Goal: Task Accomplishment & Management: Manage account settings

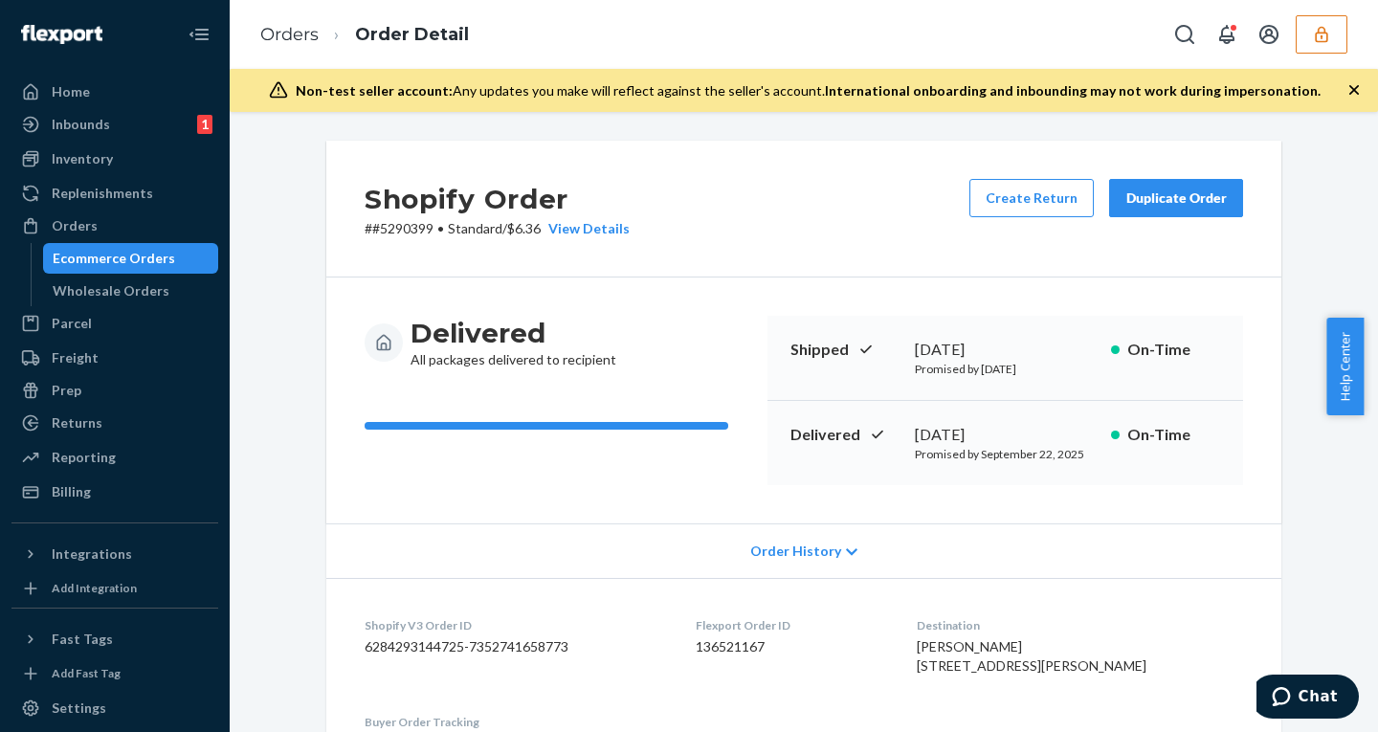
click at [803, 560] on span "Order History" at bounding box center [795, 550] width 91 height 19
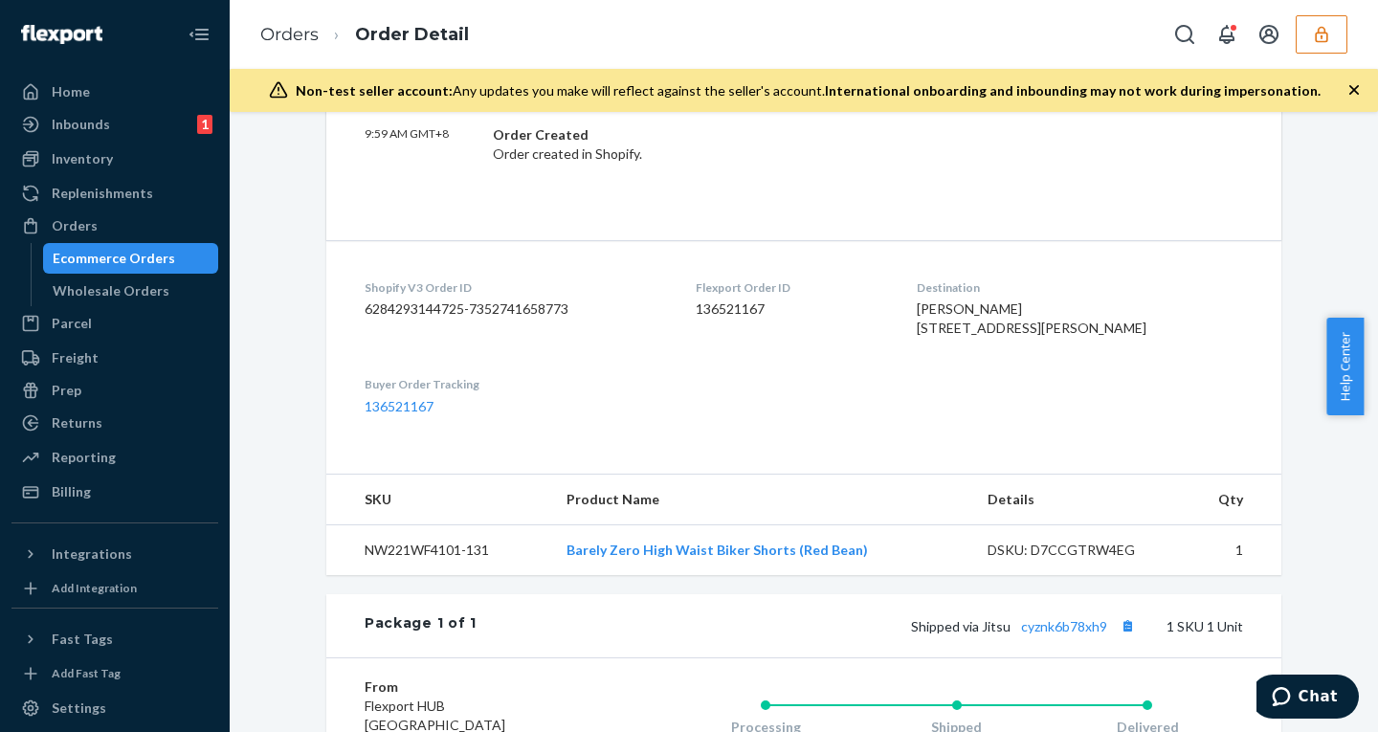
scroll to position [1427, 0]
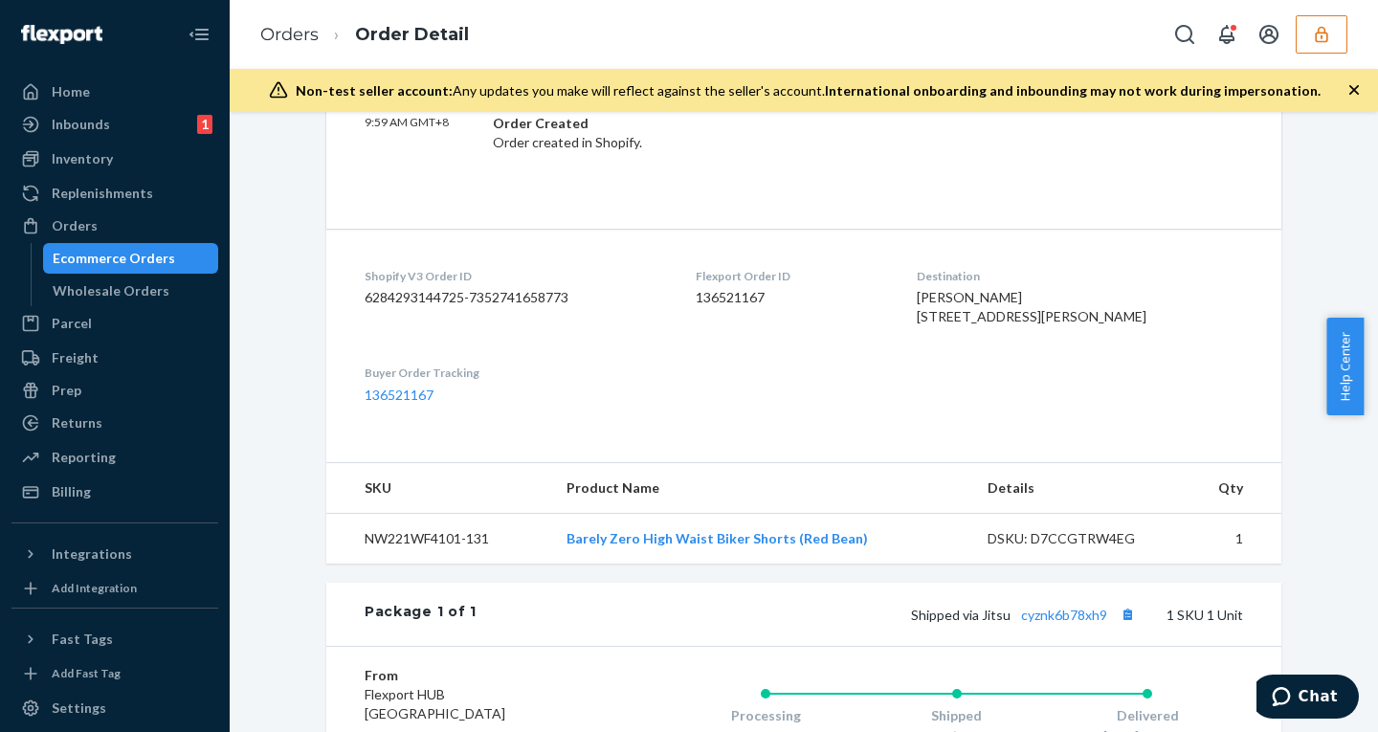
click at [515, 405] on dd "136521167" at bounding box center [514, 395] width 300 height 19
click at [498, 298] on dd "6284293144725-7352741658773" at bounding box center [514, 297] width 300 height 19
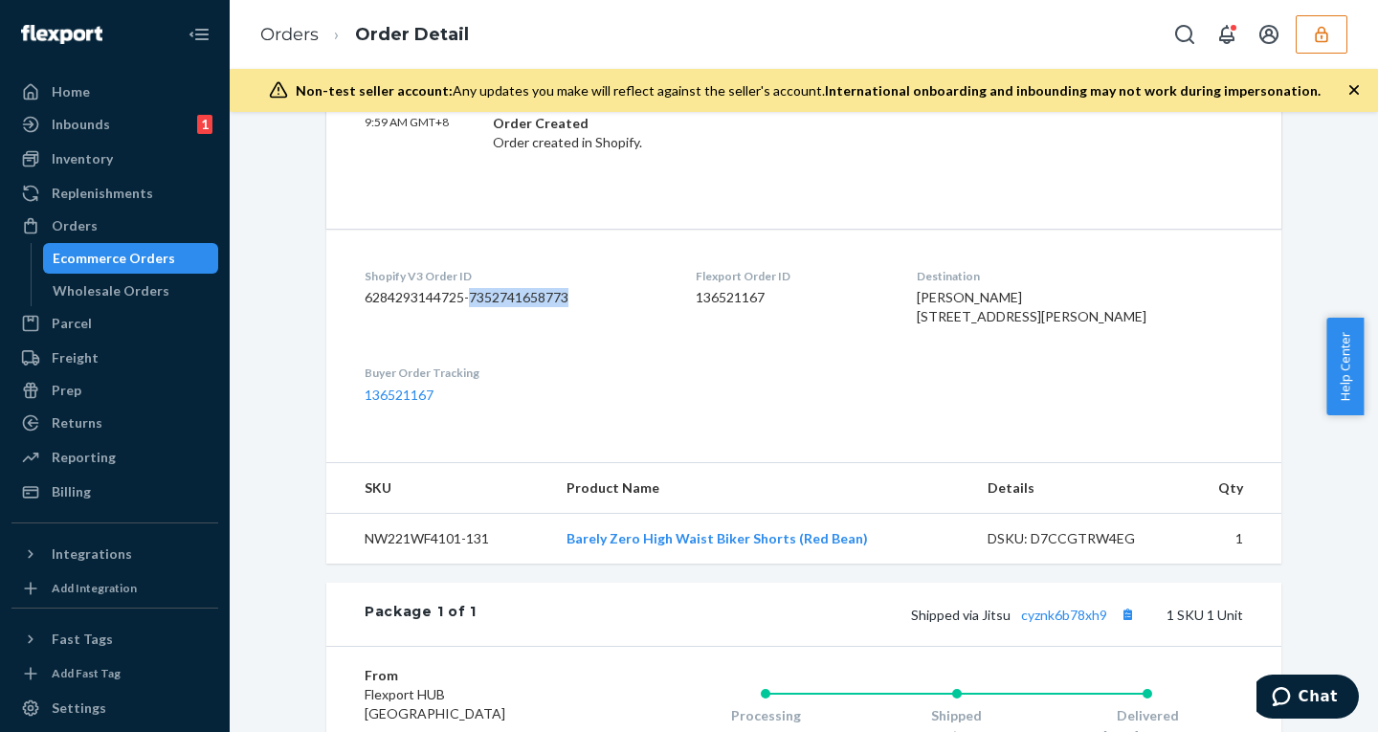
copy dd "7352741658773"
click at [1303, 27] on button "button" at bounding box center [1321, 34] width 52 height 38
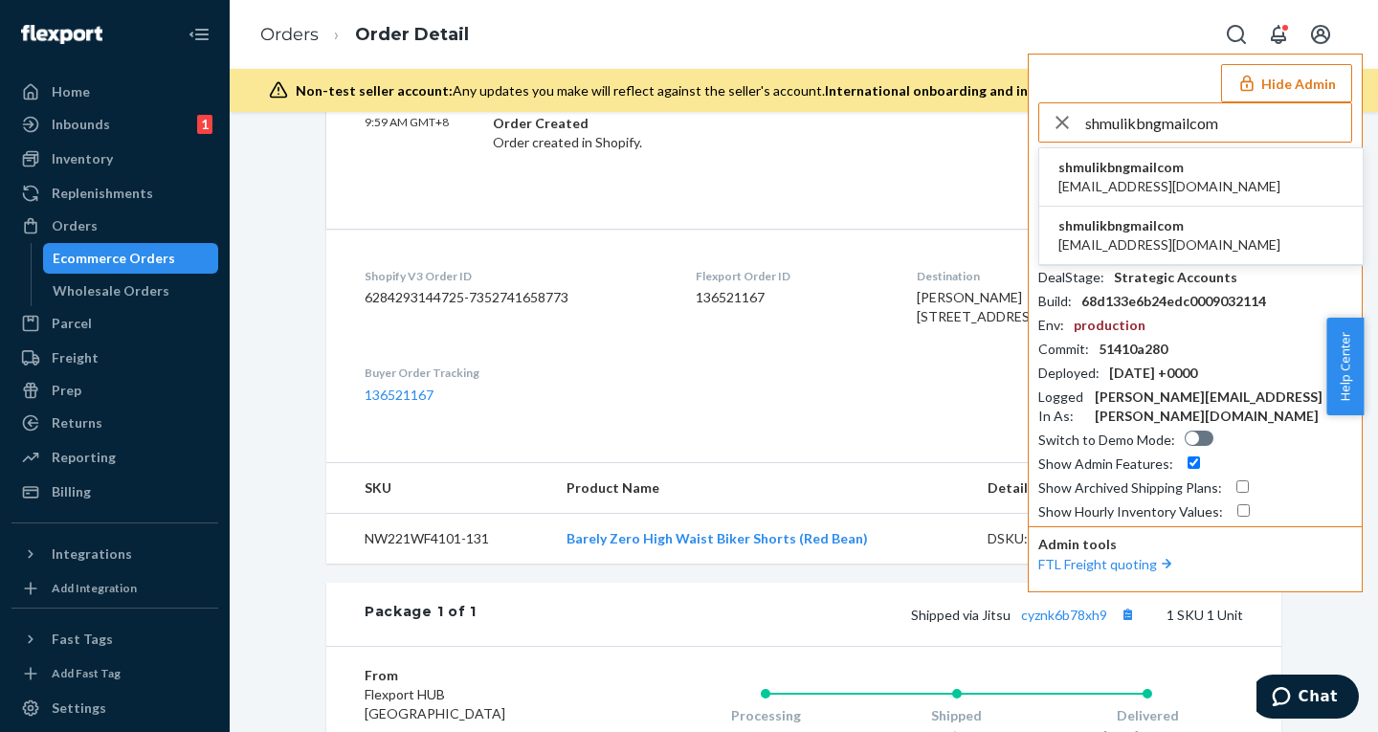
type input "shmulikbngmailcom"
click at [1146, 178] on span "natanson94@gmail.com" at bounding box center [1169, 186] width 222 height 19
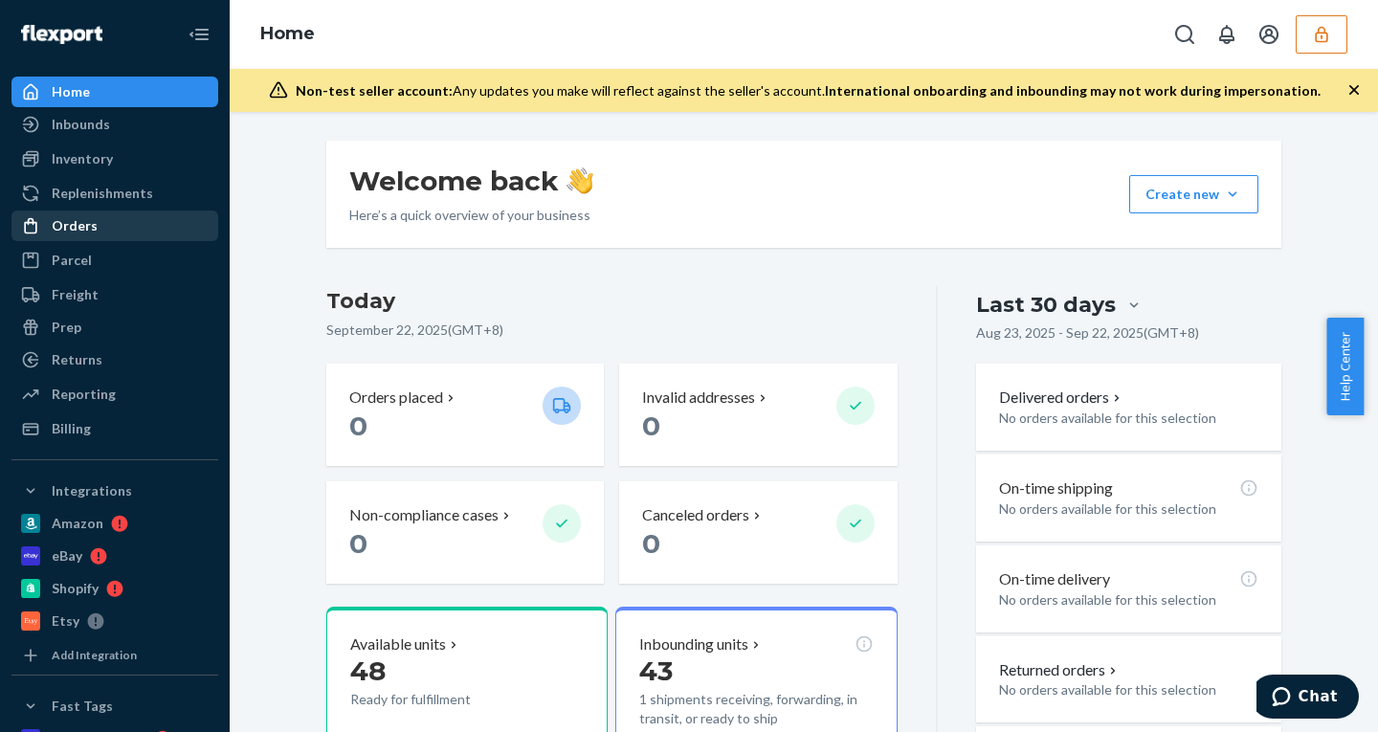
click at [126, 224] on div "Orders" at bounding box center [114, 225] width 203 height 27
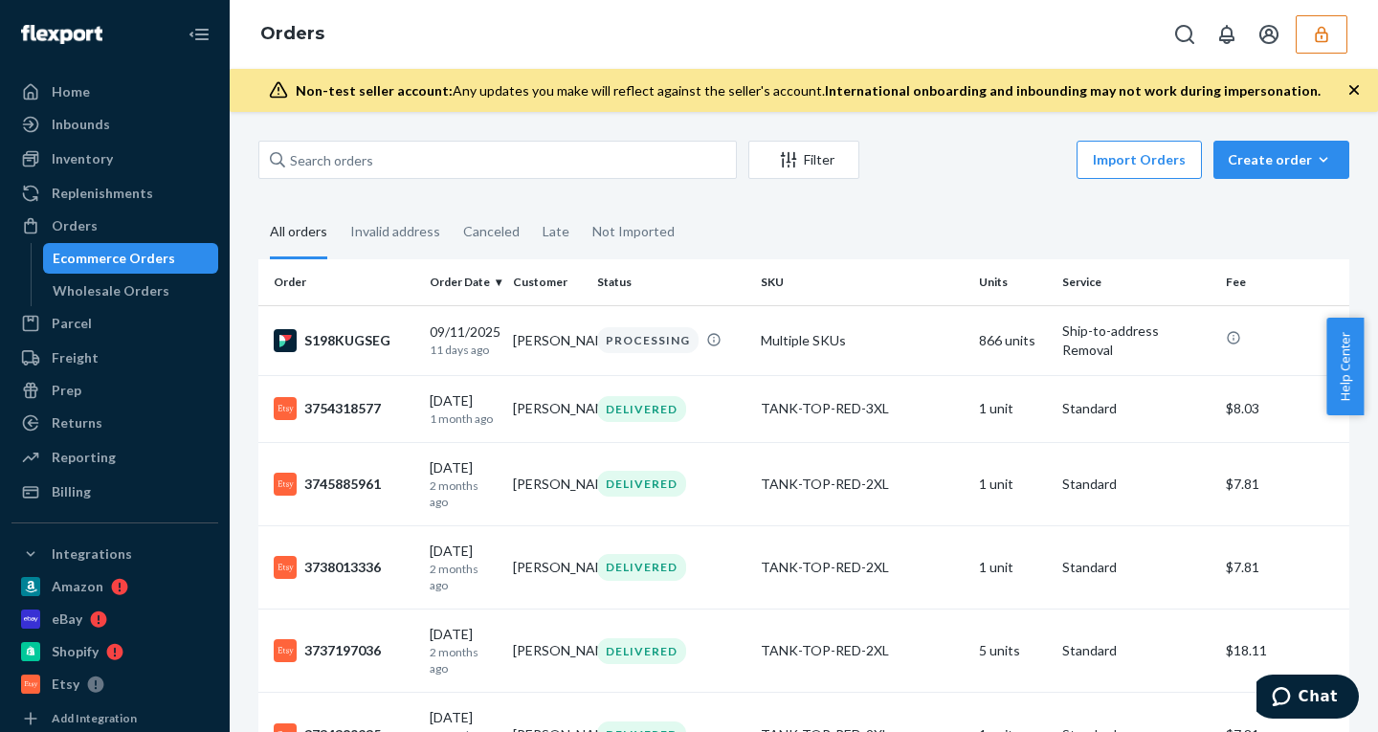
click at [1311, 32] on button "button" at bounding box center [1321, 34] width 52 height 38
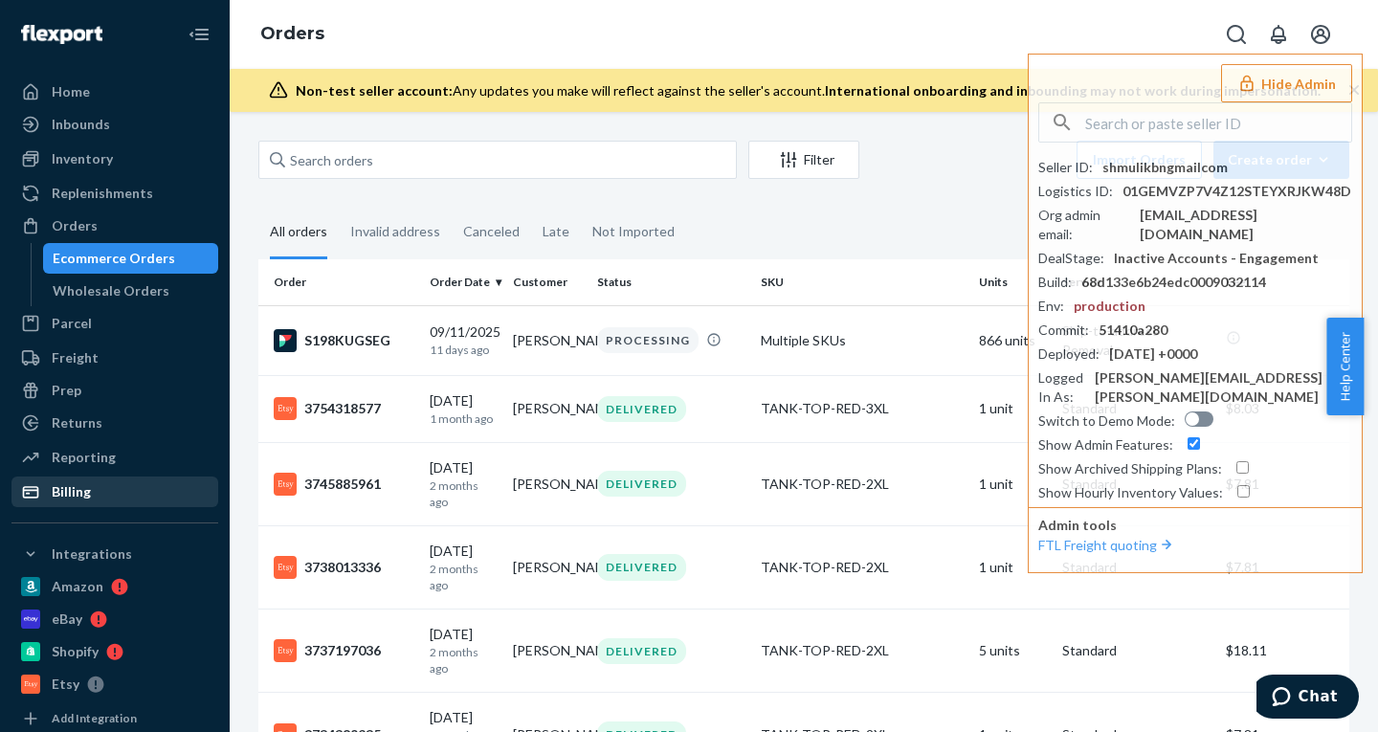
click at [47, 493] on div at bounding box center [36, 491] width 31 height 19
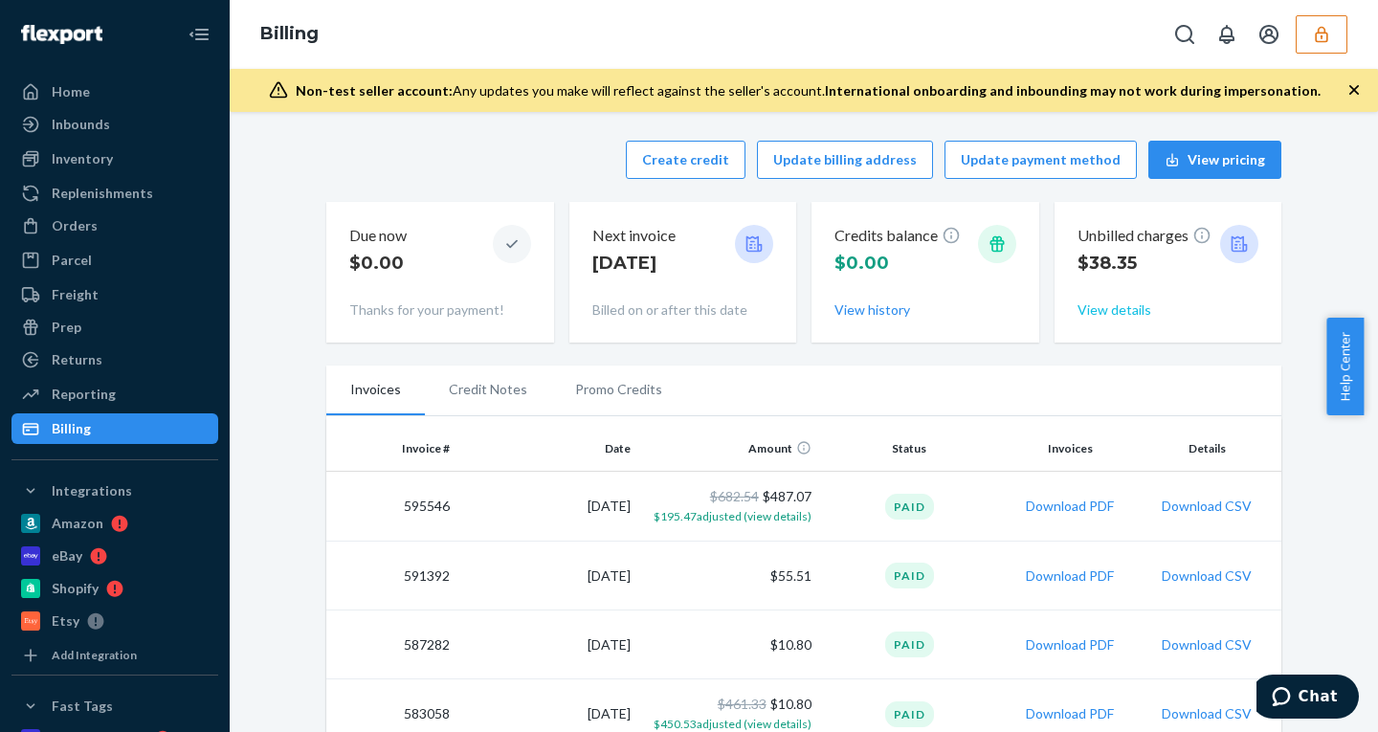
click at [1087, 303] on button "View details" at bounding box center [1114, 309] width 74 height 19
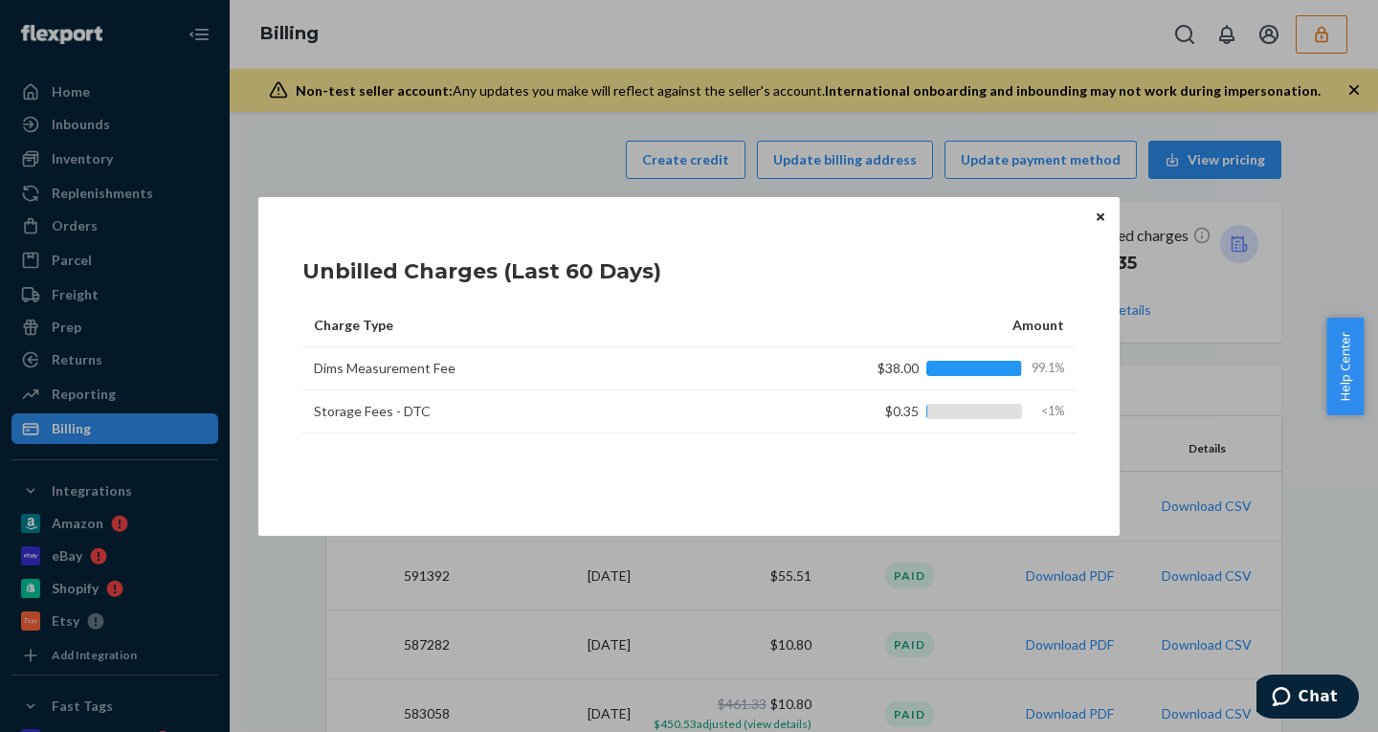
click at [1098, 213] on icon "Close" at bounding box center [1100, 216] width 8 height 11
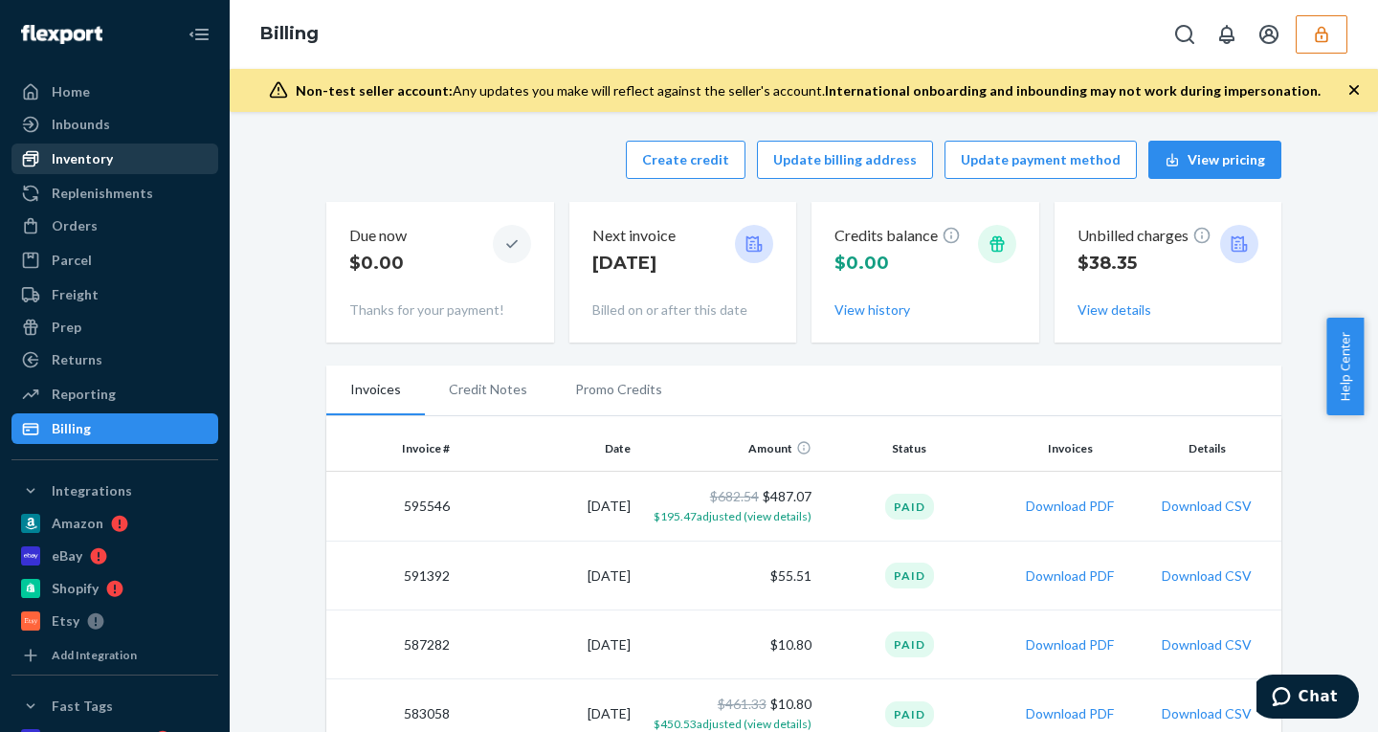
click at [86, 154] on div "Inventory" at bounding box center [82, 158] width 61 height 19
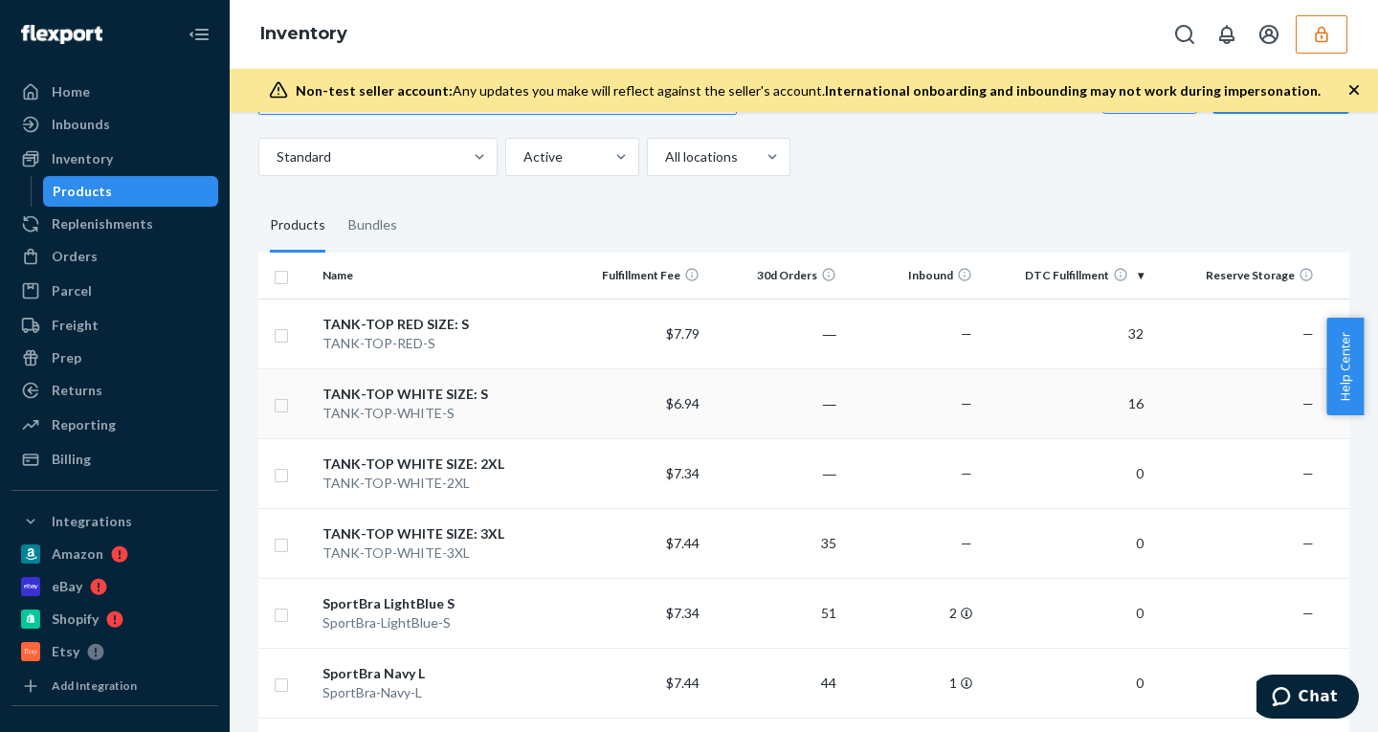
scroll to position [76, 0]
click at [77, 248] on div "Orders" at bounding box center [75, 256] width 46 height 19
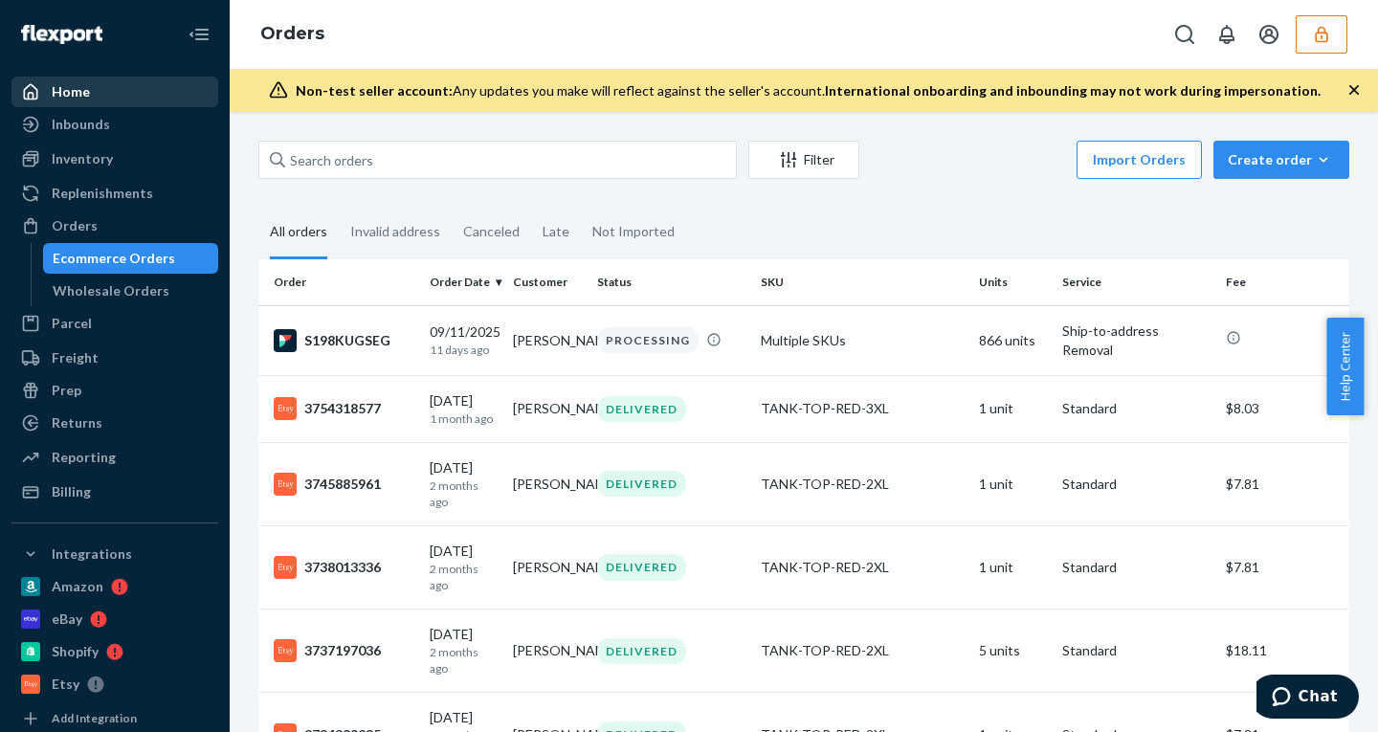
click at [99, 96] on div "Home" at bounding box center [114, 91] width 203 height 27
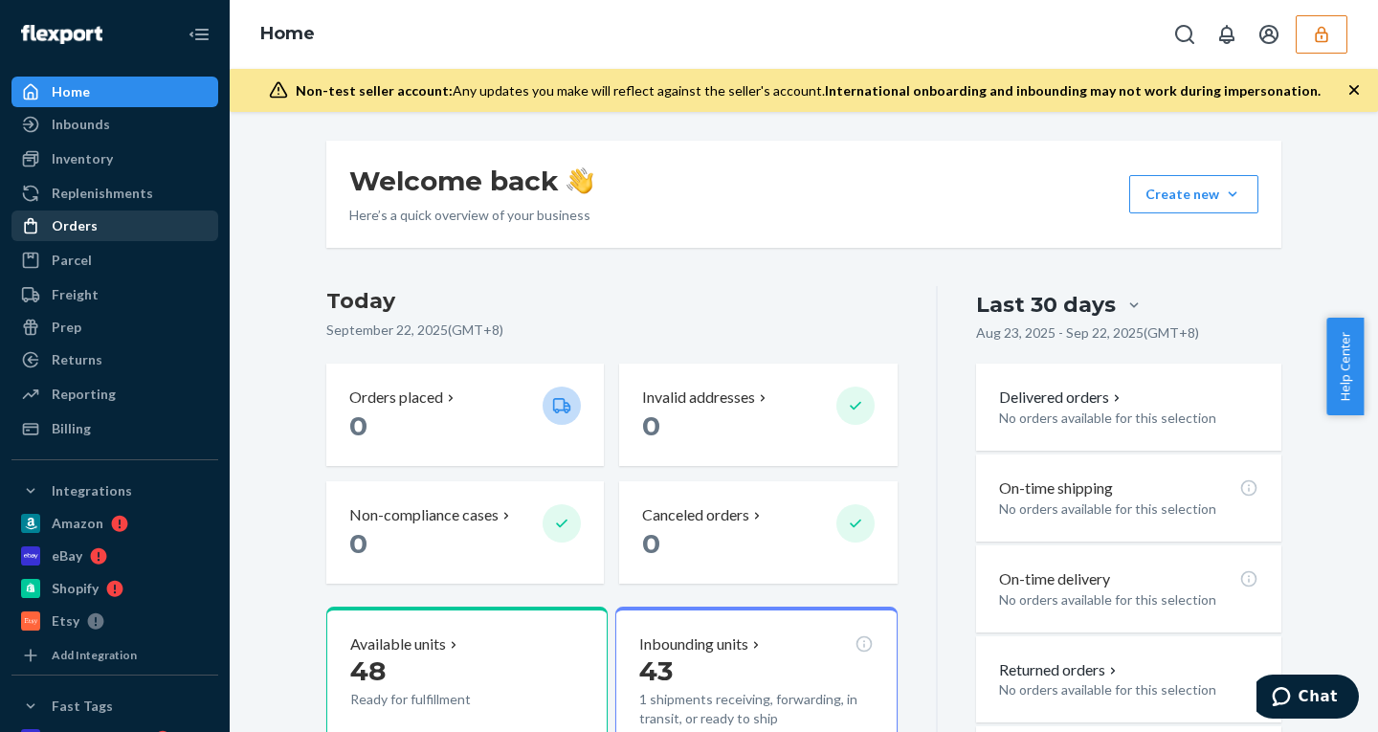
click at [76, 224] on div "Orders" at bounding box center [75, 225] width 46 height 19
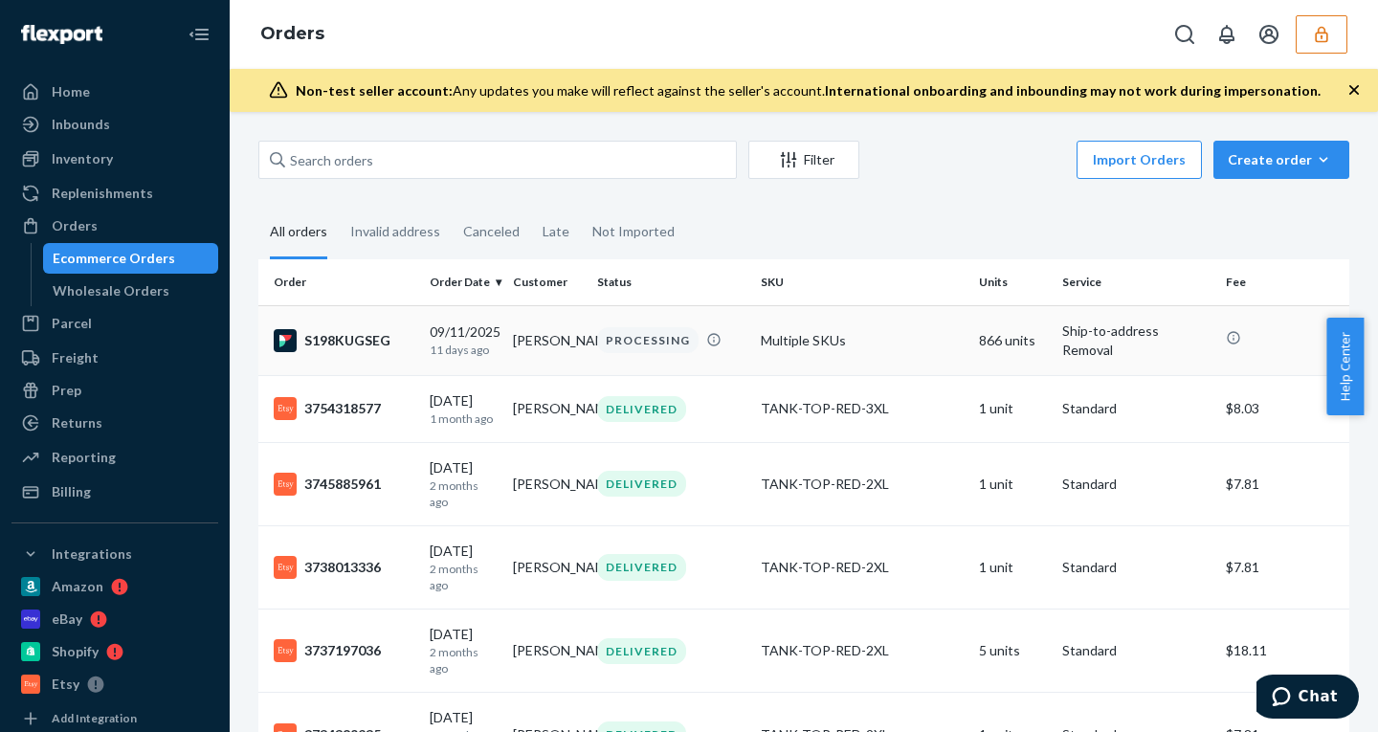
click at [639, 353] on div "PROCESSING" at bounding box center [647, 340] width 101 height 26
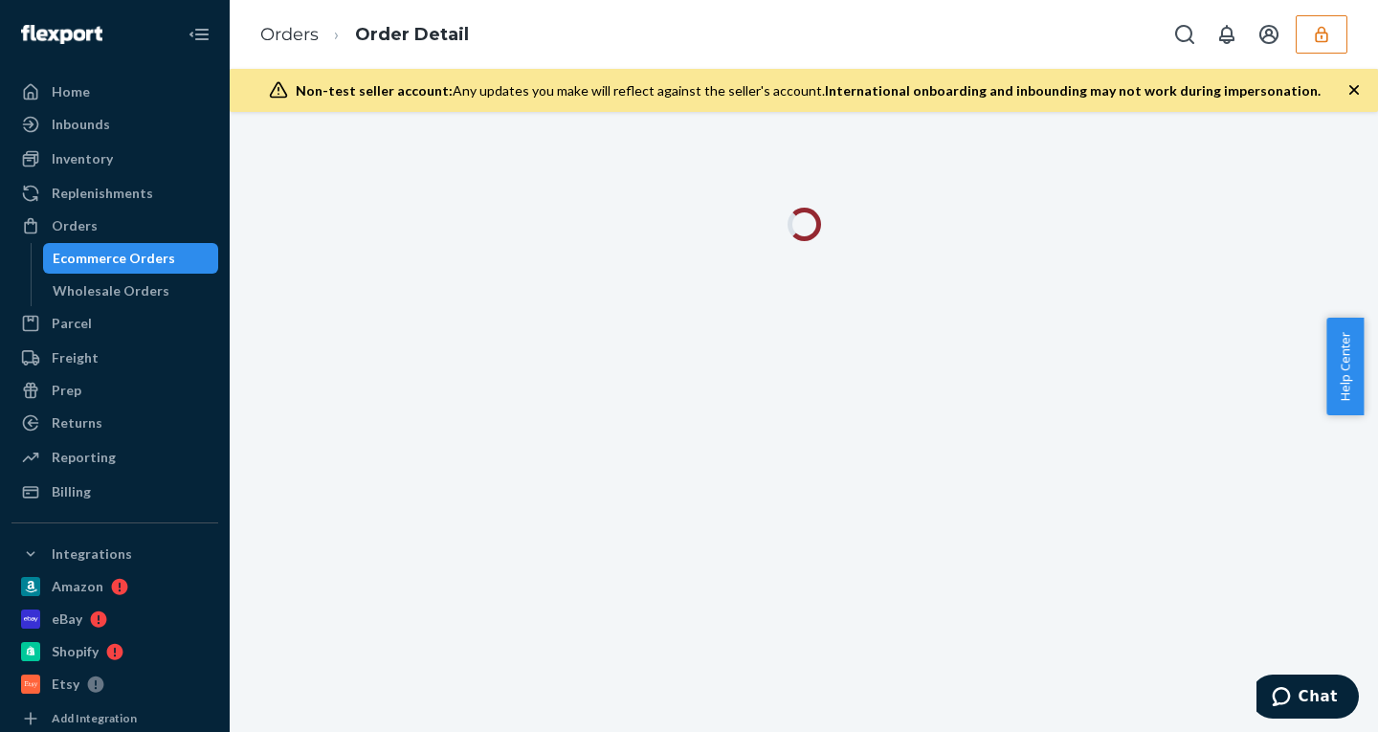
click at [1356, 94] on icon "button" at bounding box center [1353, 89] width 19 height 19
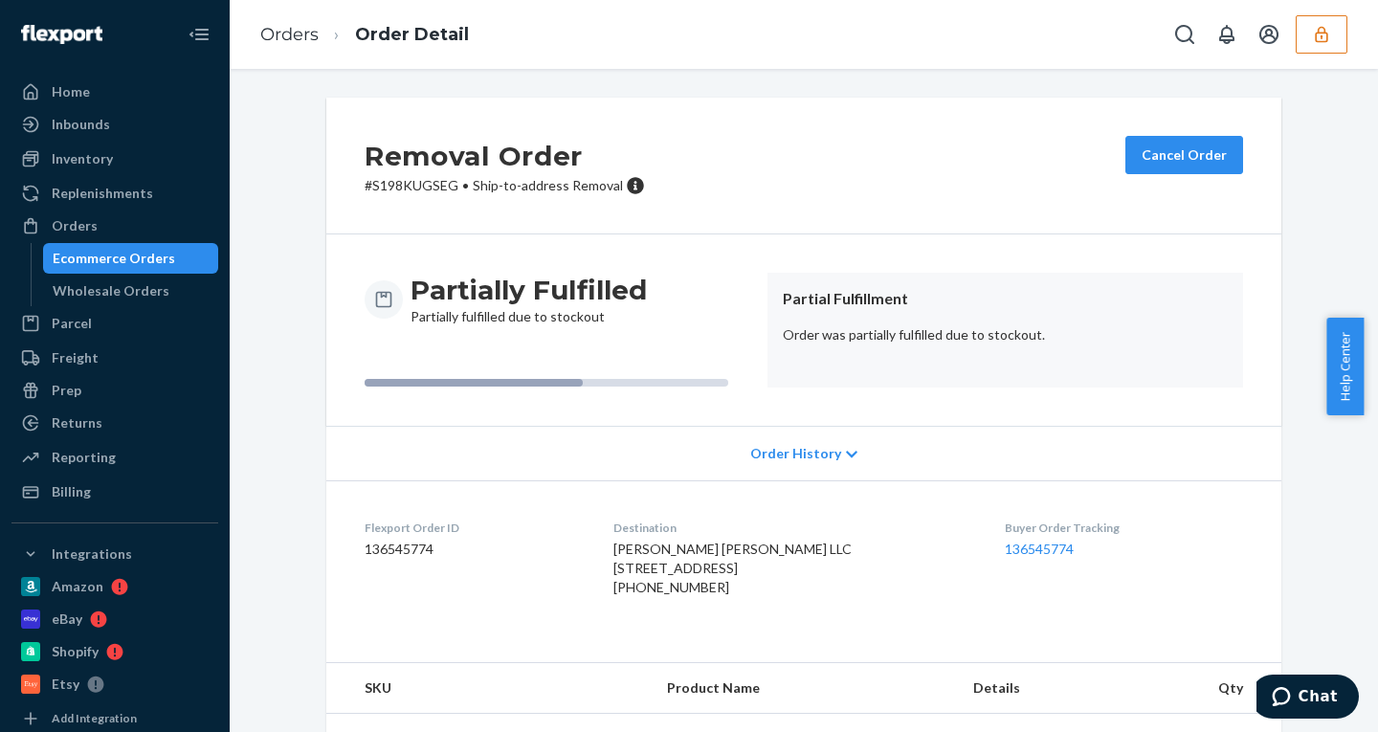
click at [774, 452] on span "Order History" at bounding box center [795, 453] width 91 height 19
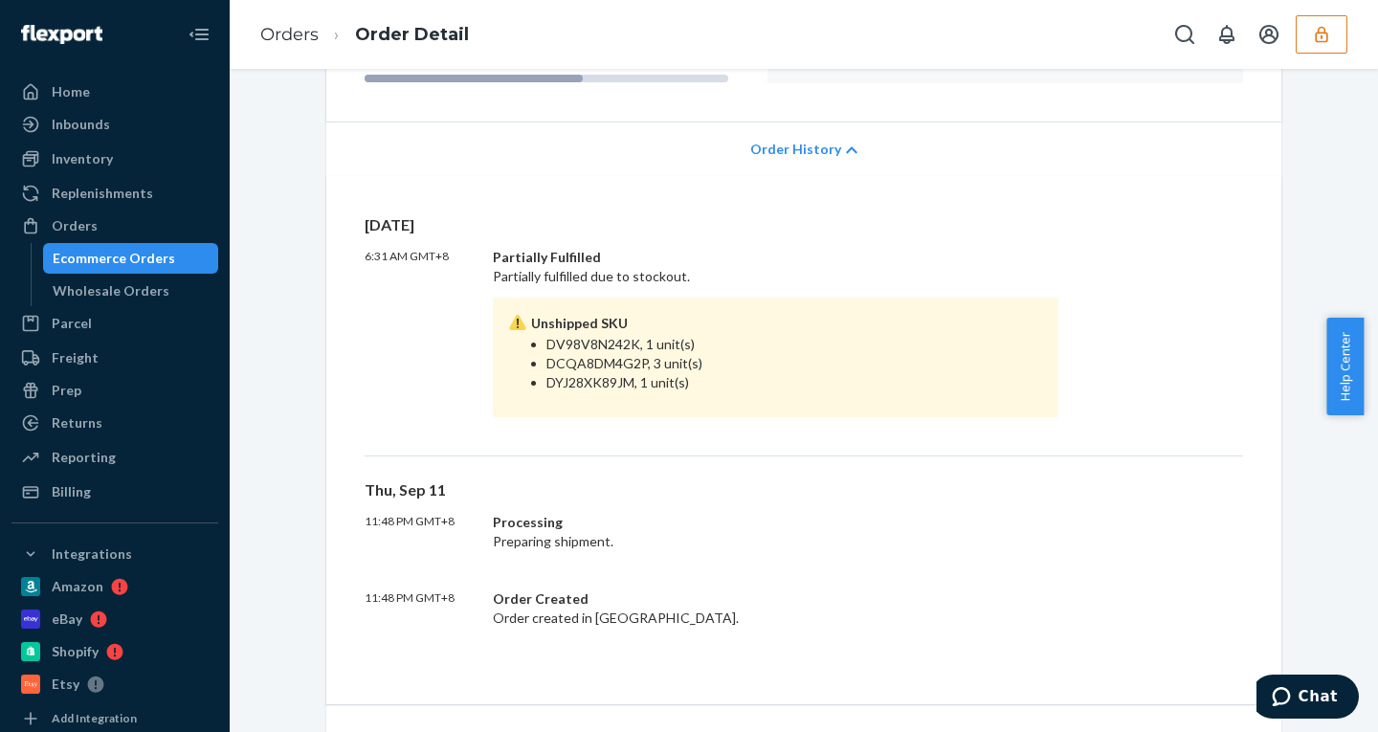
scroll to position [300, 0]
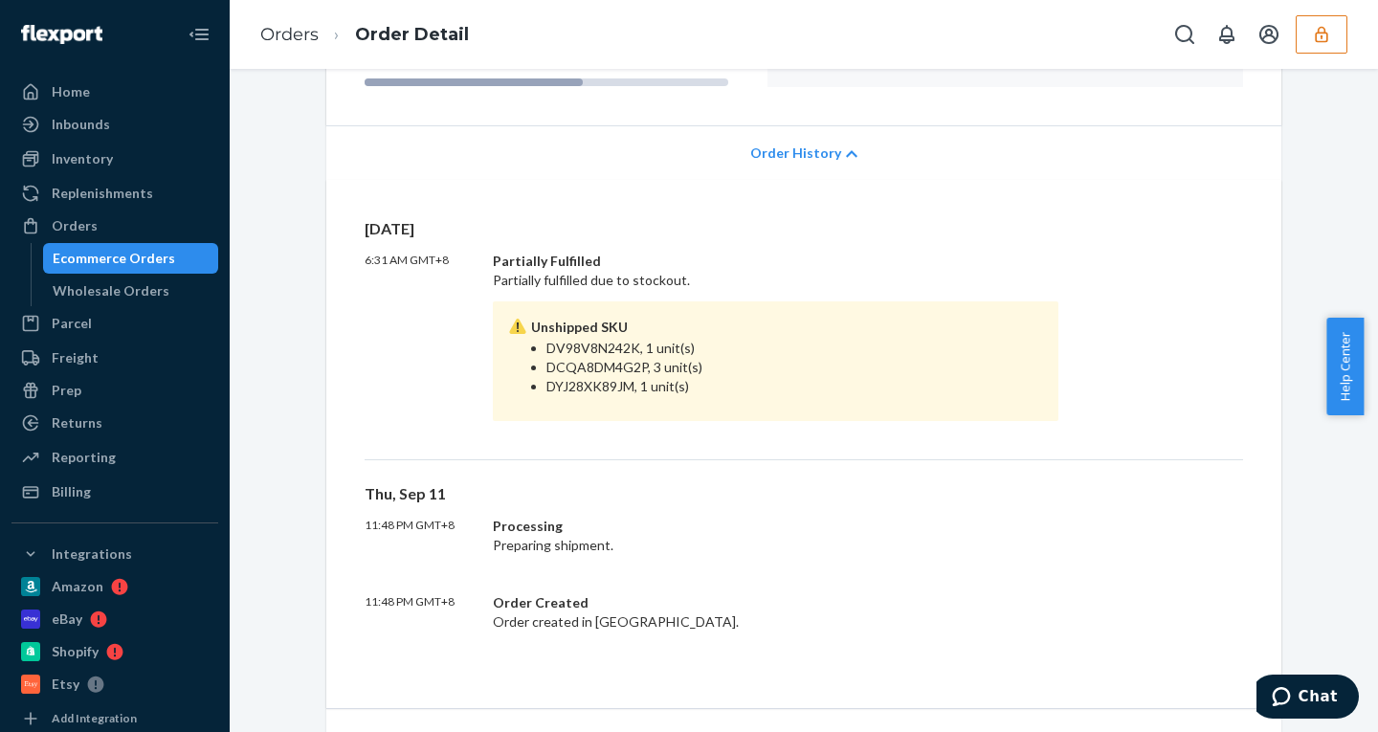
click at [785, 148] on span "Order History" at bounding box center [795, 152] width 91 height 19
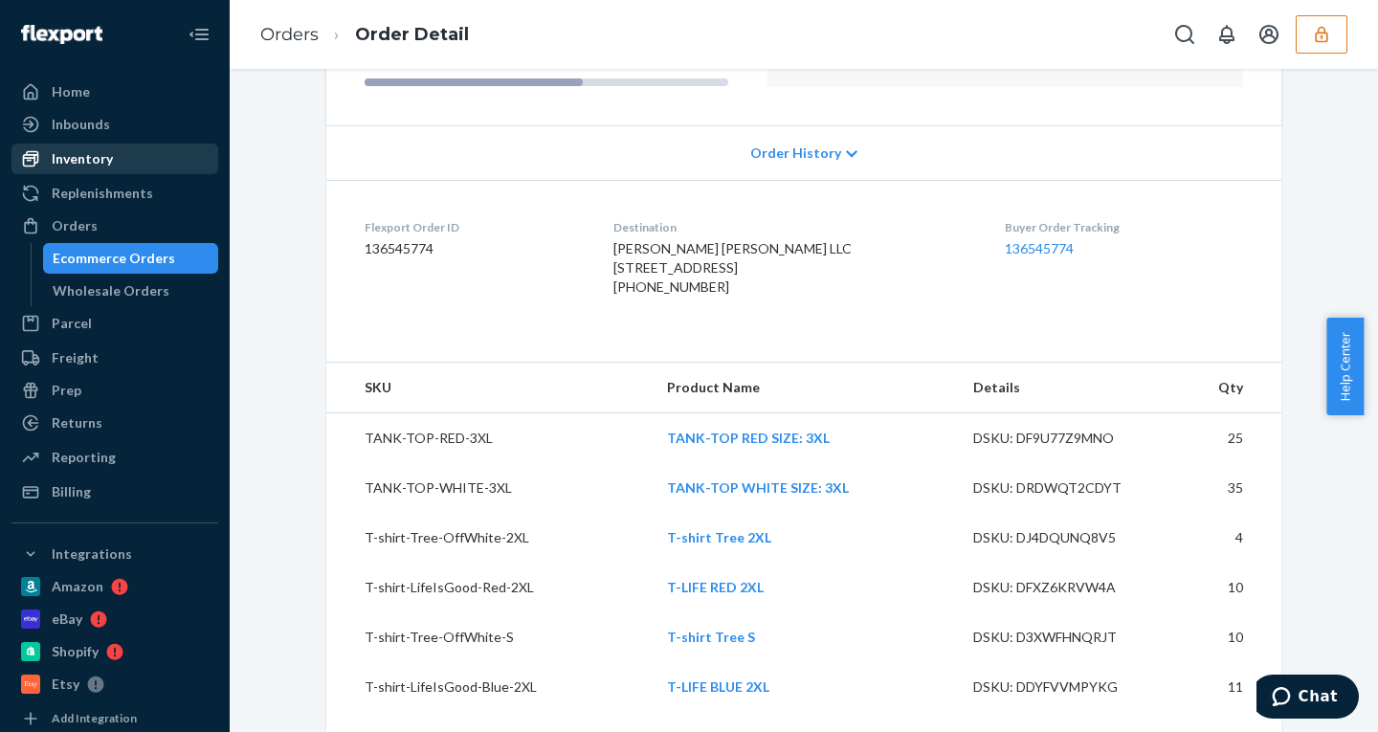
click at [82, 153] on div "Inventory" at bounding box center [82, 158] width 61 height 19
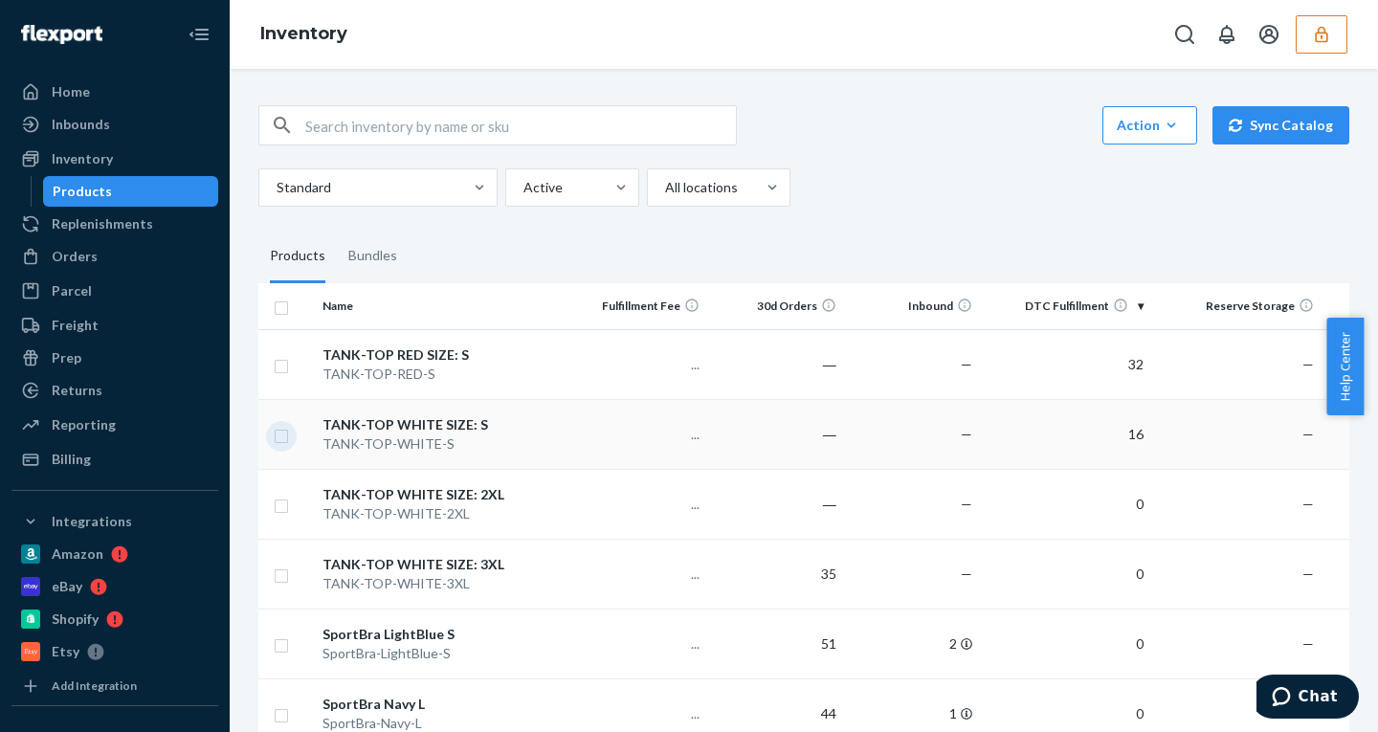
click at [282, 433] on input "checkbox" at bounding box center [281, 434] width 15 height 20
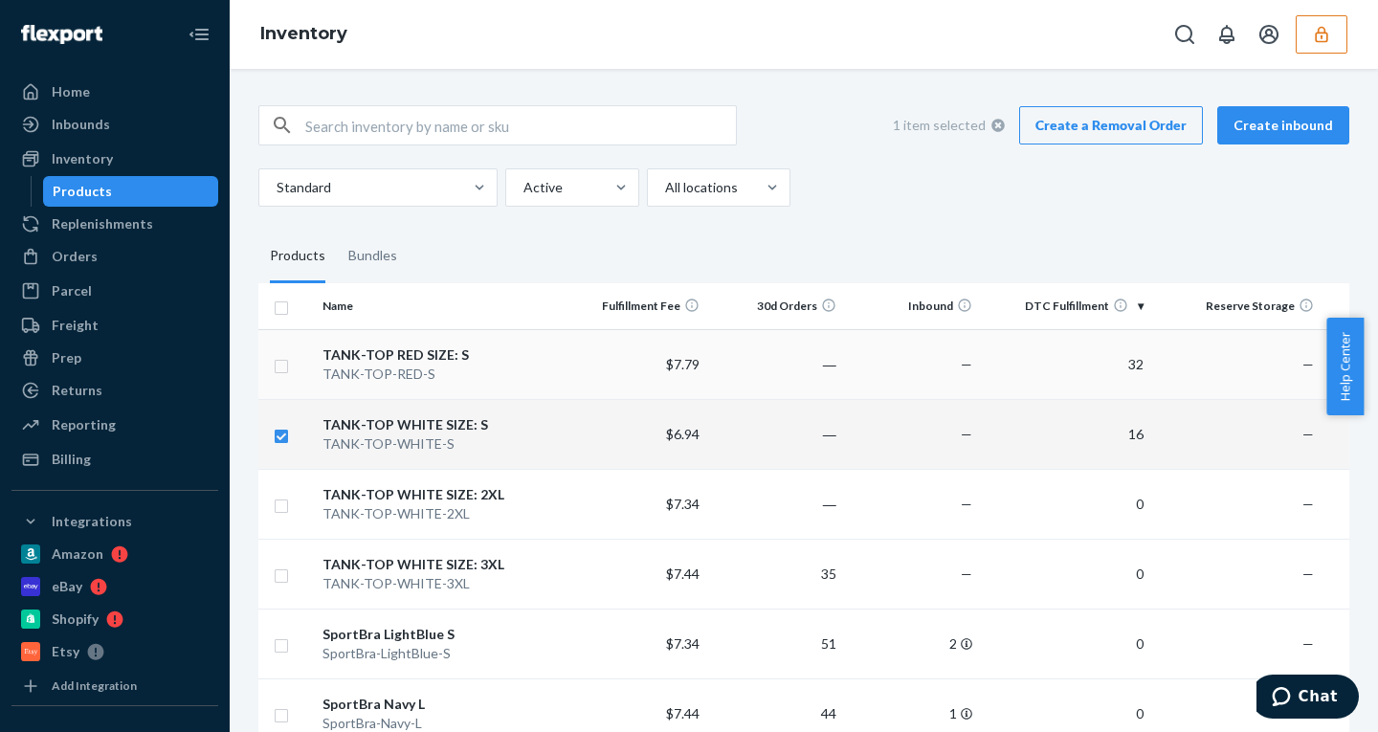
checkbox input "true"
click at [279, 365] on input "checkbox" at bounding box center [281, 364] width 15 height 20
checkbox input "true"
click at [1101, 135] on link "Create a Removal Order" at bounding box center [1111, 125] width 184 height 38
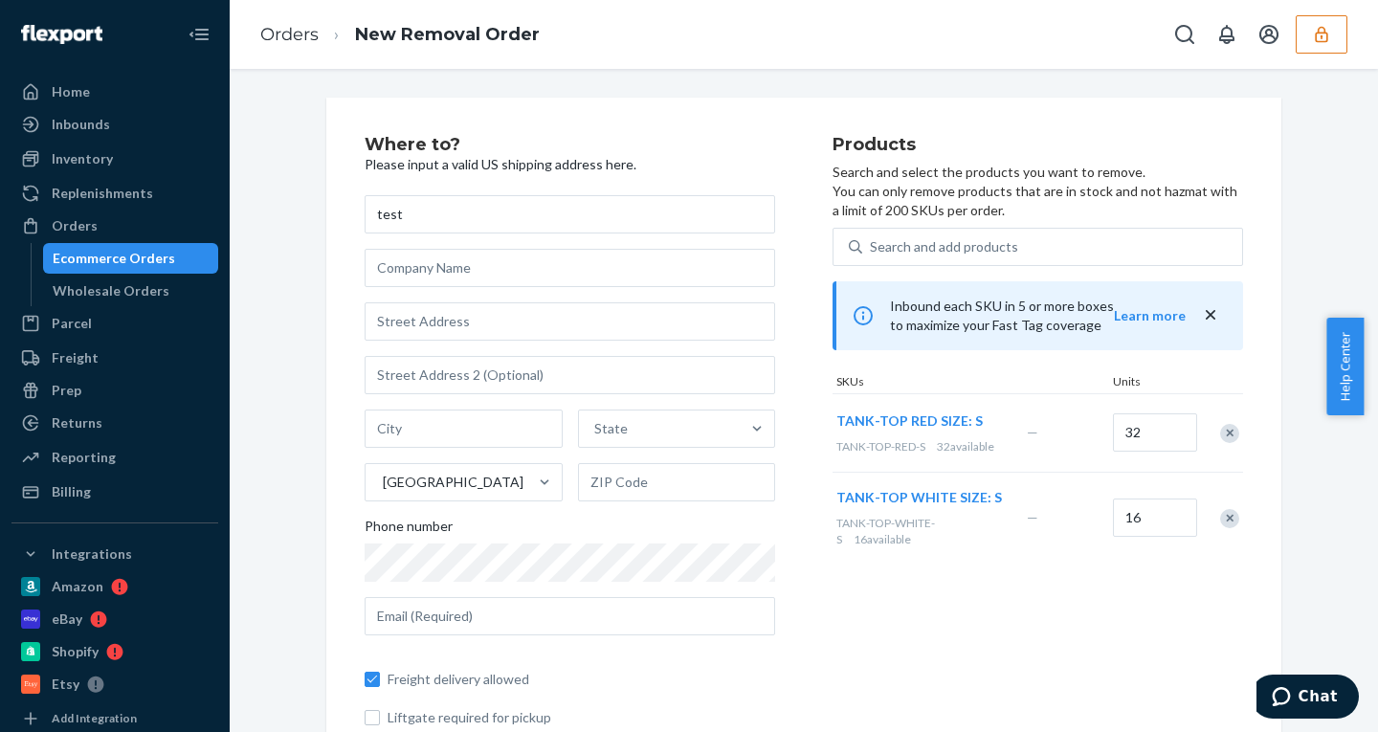
type input "test"
click at [453, 320] on input "text" at bounding box center [569, 321] width 410 height 38
type input "123 William St"
type input "Manhattan - New York"
type input "10038"
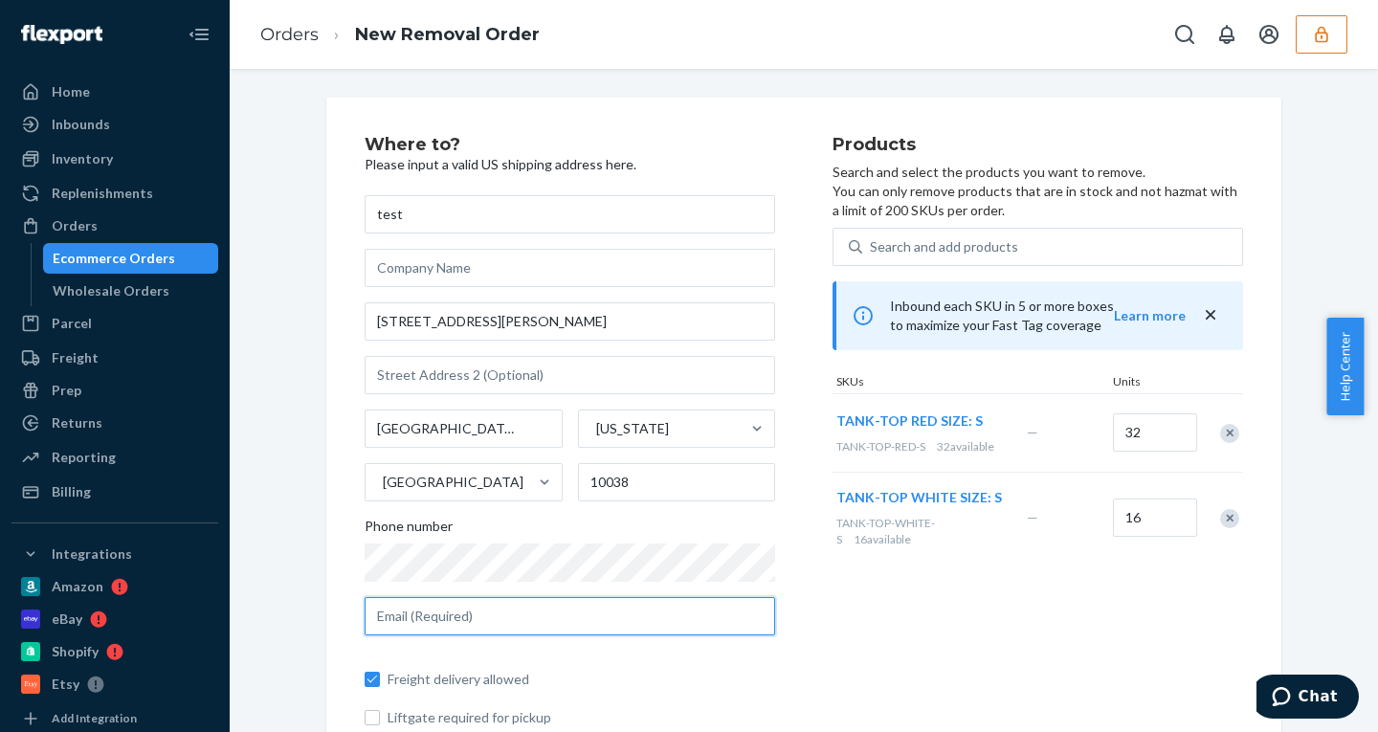
click at [446, 616] on input "text" at bounding box center [569, 616] width 410 height 38
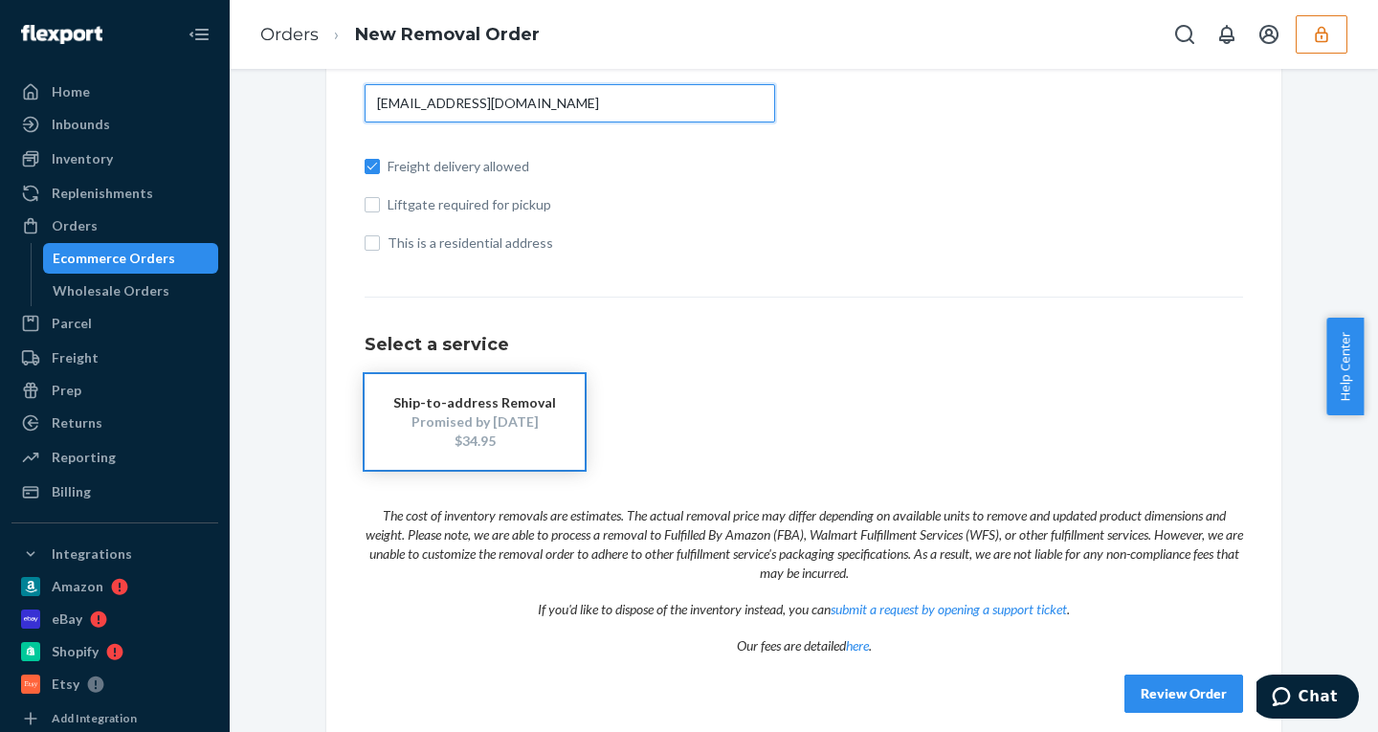
scroll to position [532, 0]
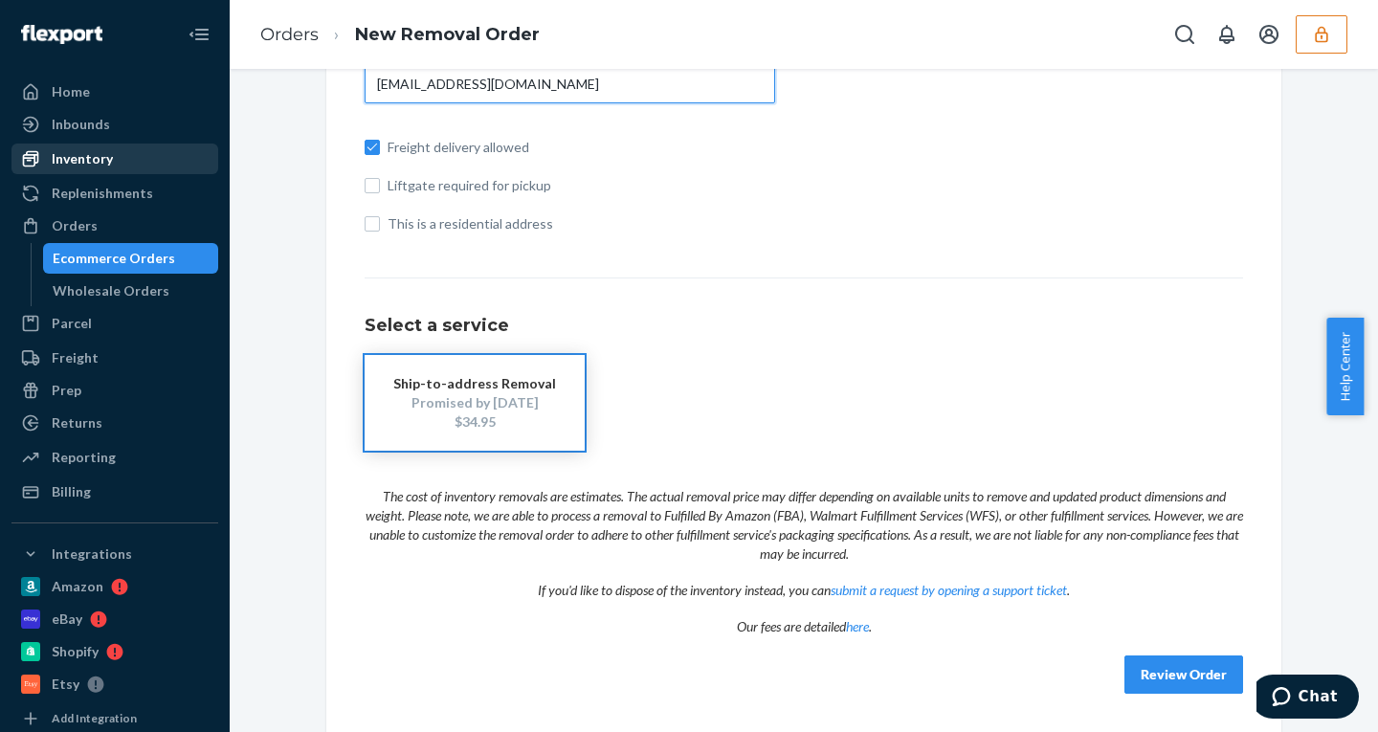
type input "test@gmail.com"
click at [95, 162] on div "Inventory" at bounding box center [82, 158] width 61 height 19
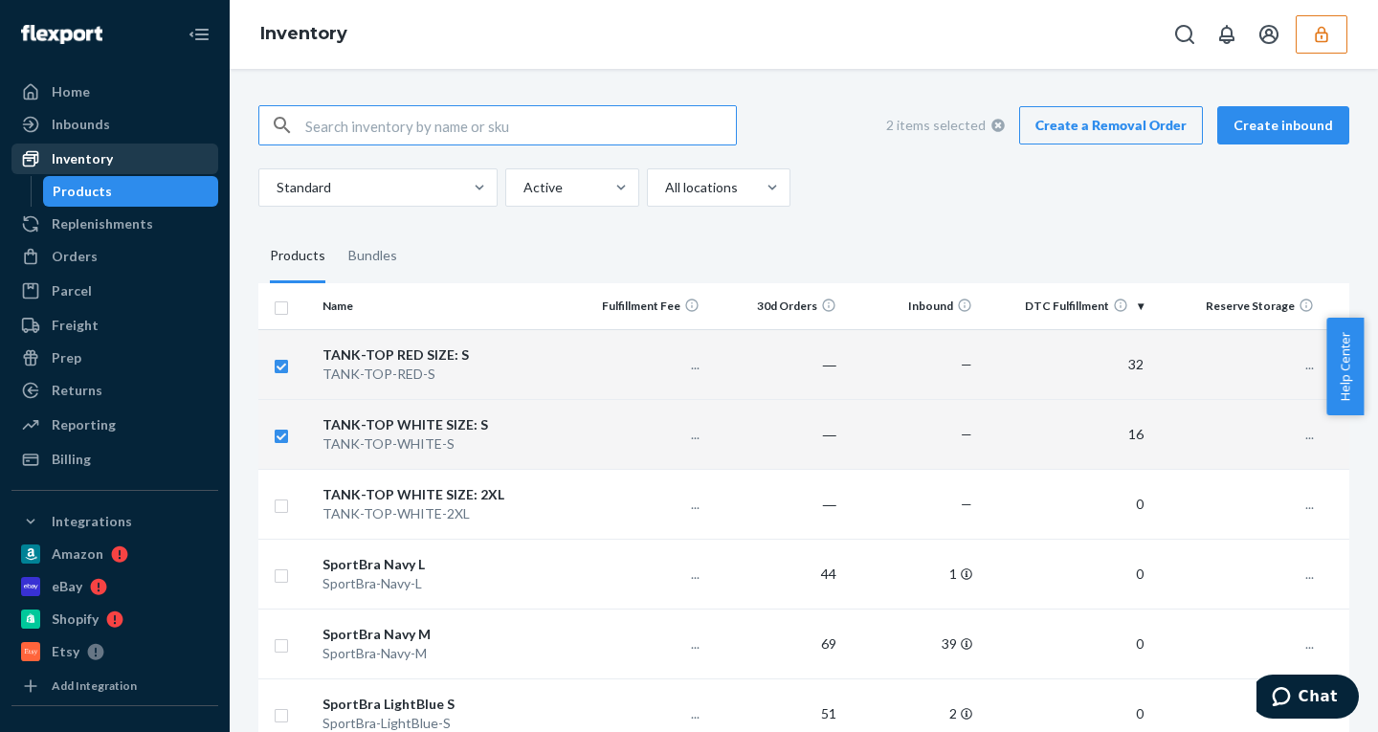
checkbox input "true"
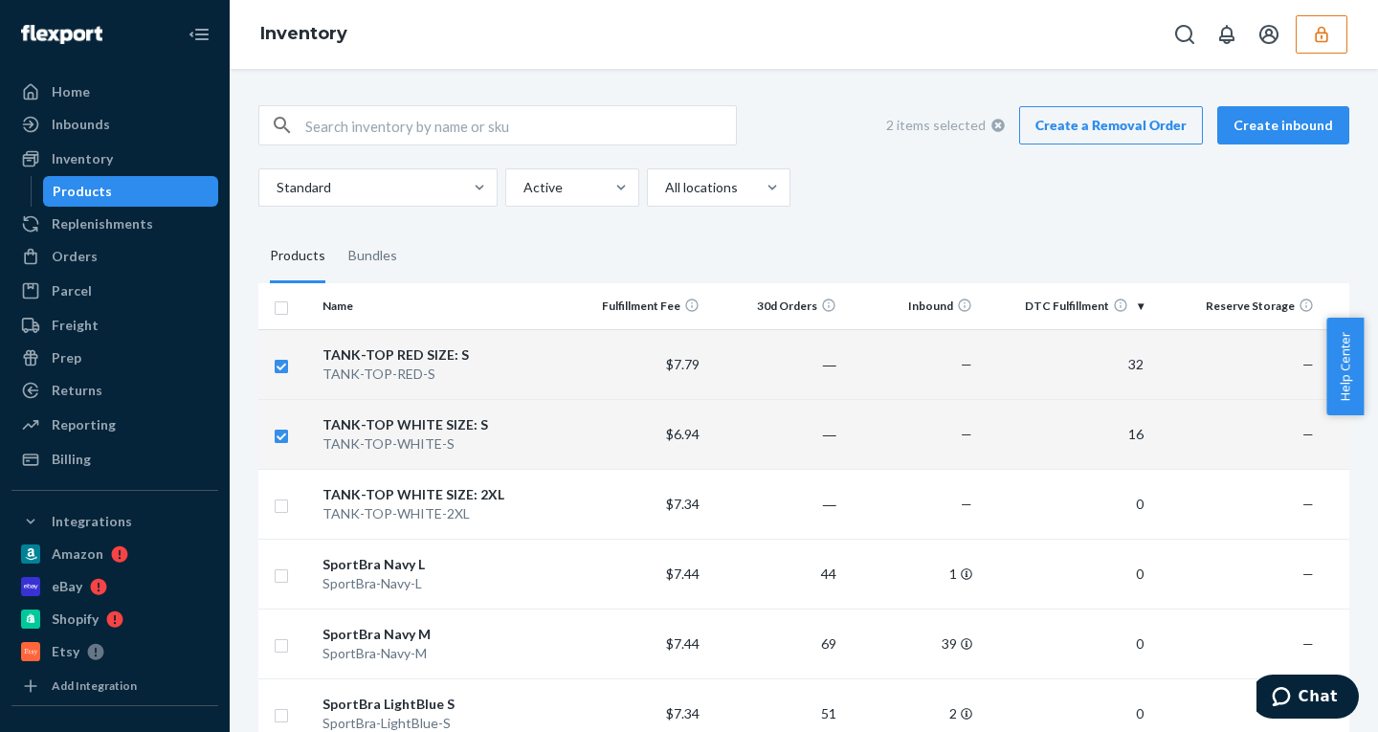
click at [991, 121] on icon at bounding box center [997, 125] width 13 height 13
checkbox input "false"
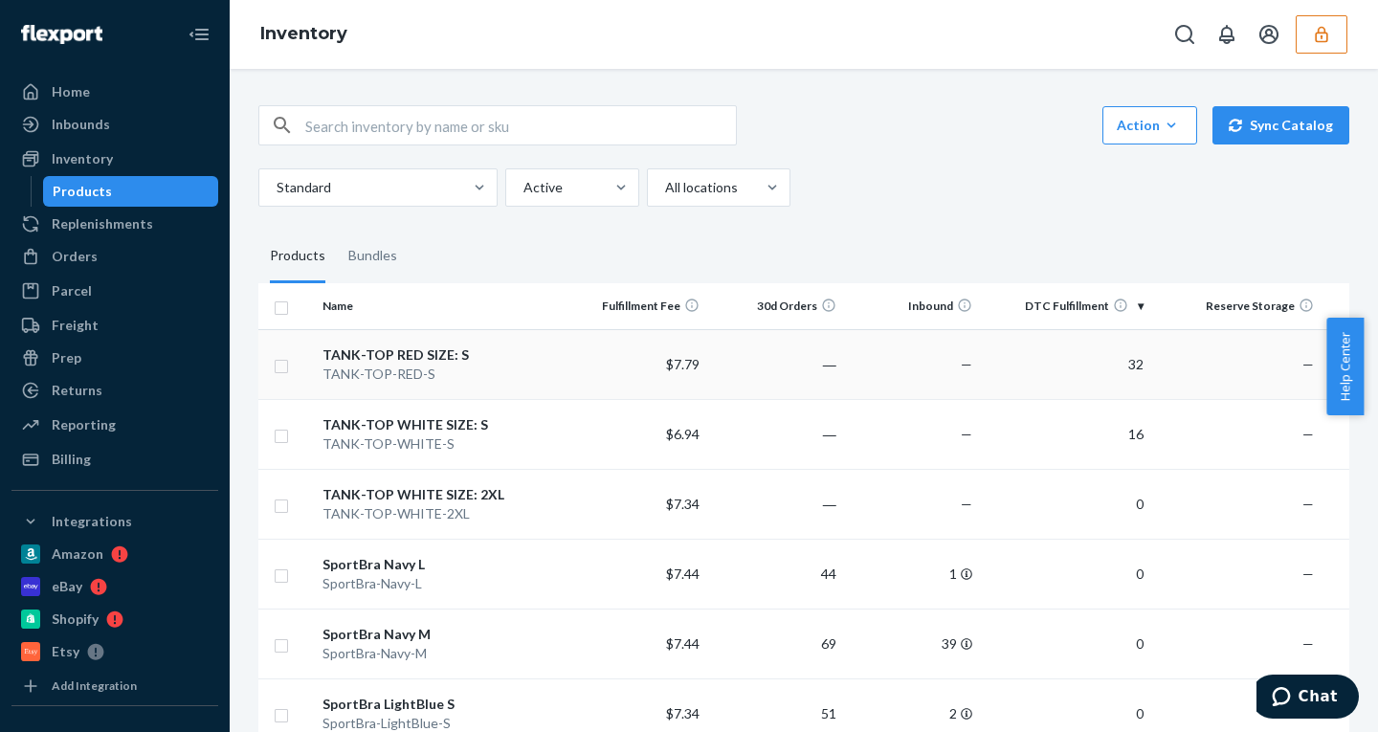
click at [468, 366] on div "TANK-TOP-RED-S" at bounding box center [442, 373] width 240 height 19
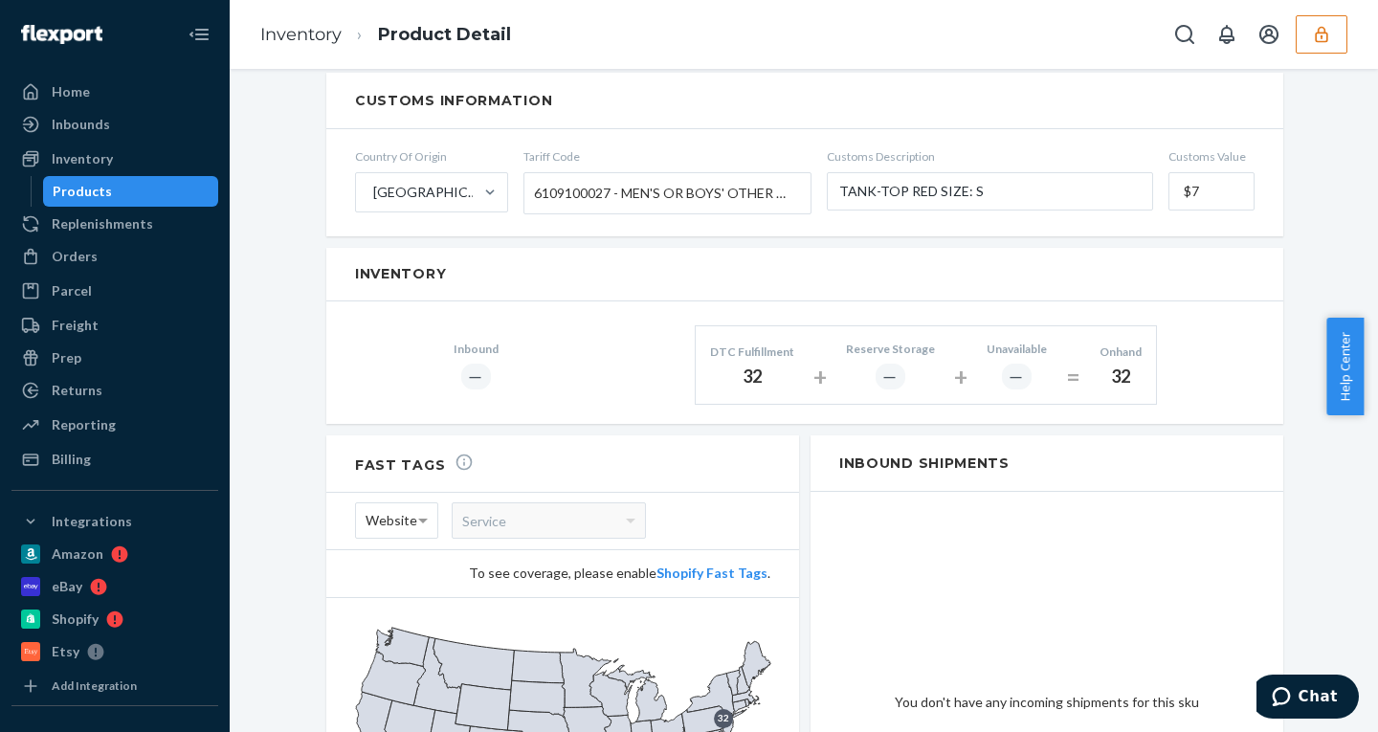
scroll to position [883, 0]
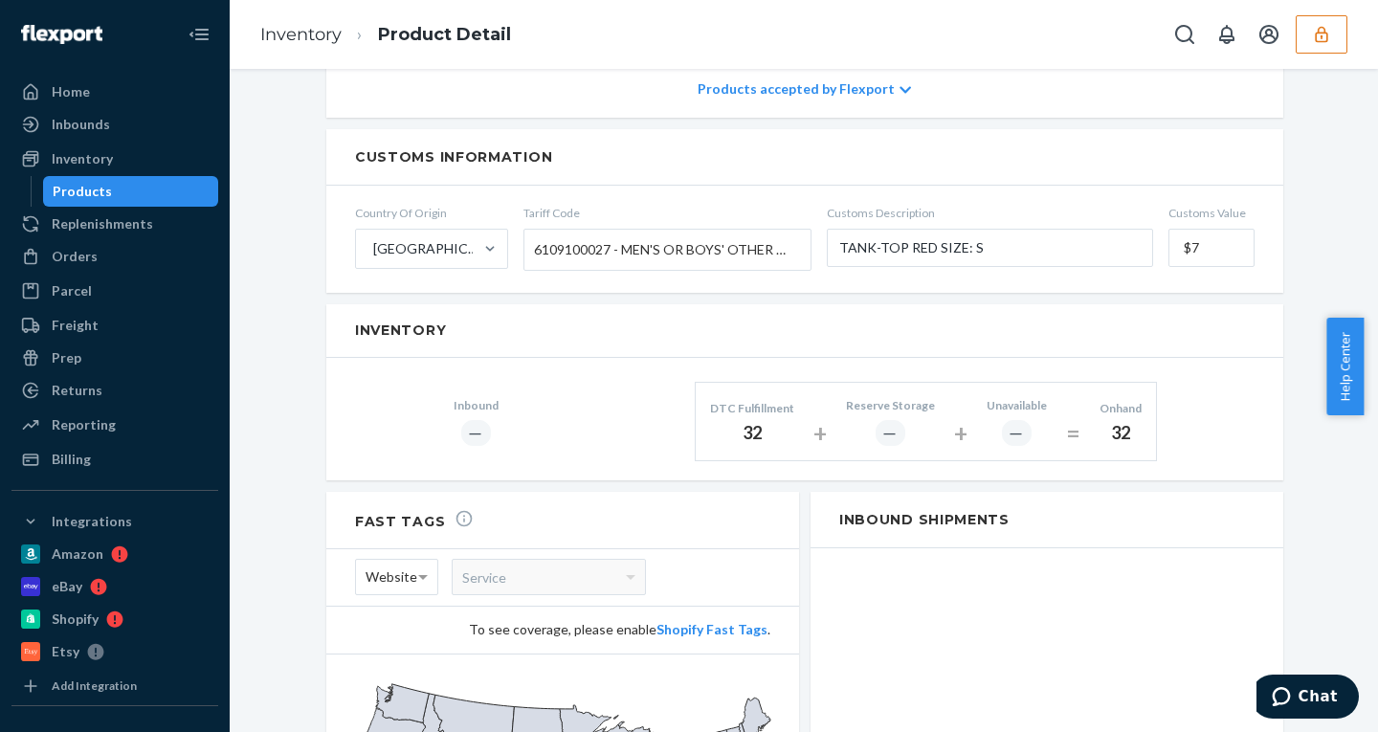
click at [143, 192] on div "Products" at bounding box center [131, 191] width 172 height 27
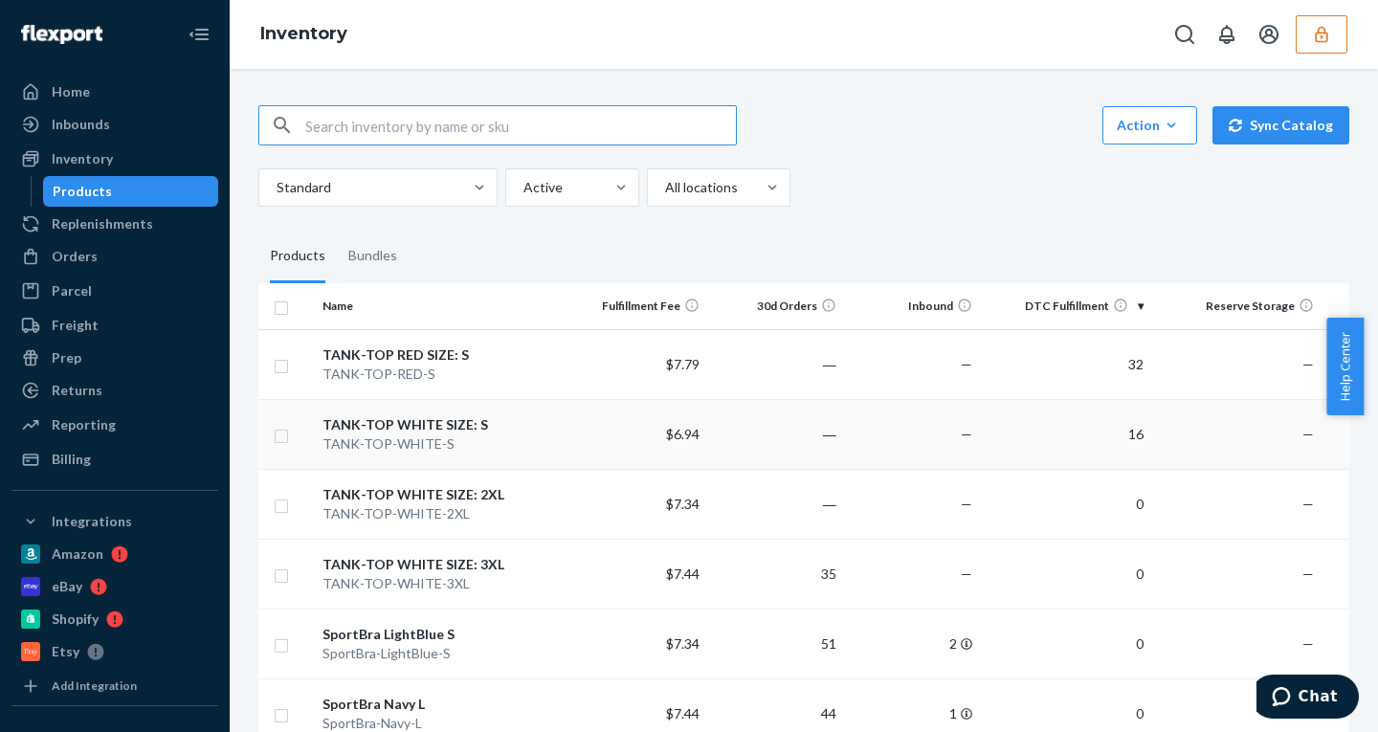
click at [524, 447] on div "TANK-TOP-WHITE-S" at bounding box center [442, 443] width 240 height 19
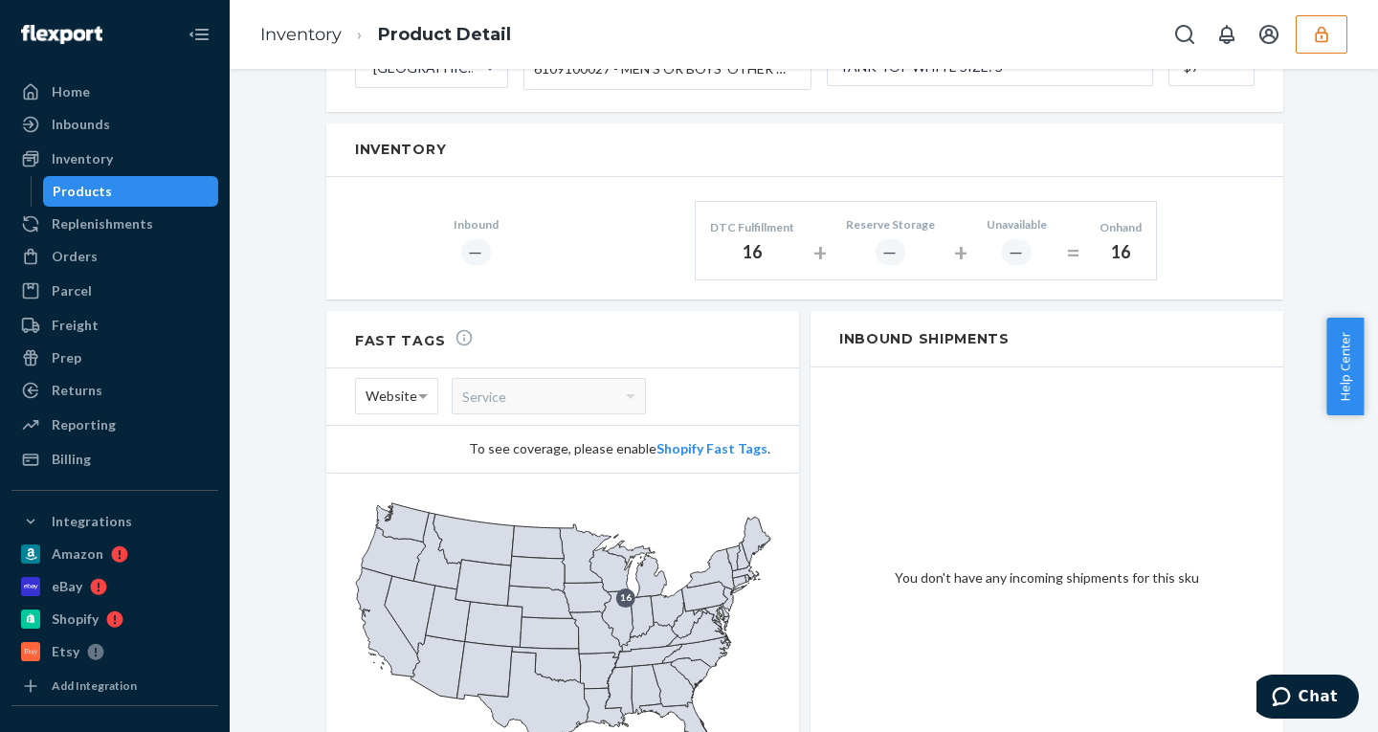
scroll to position [1159, 0]
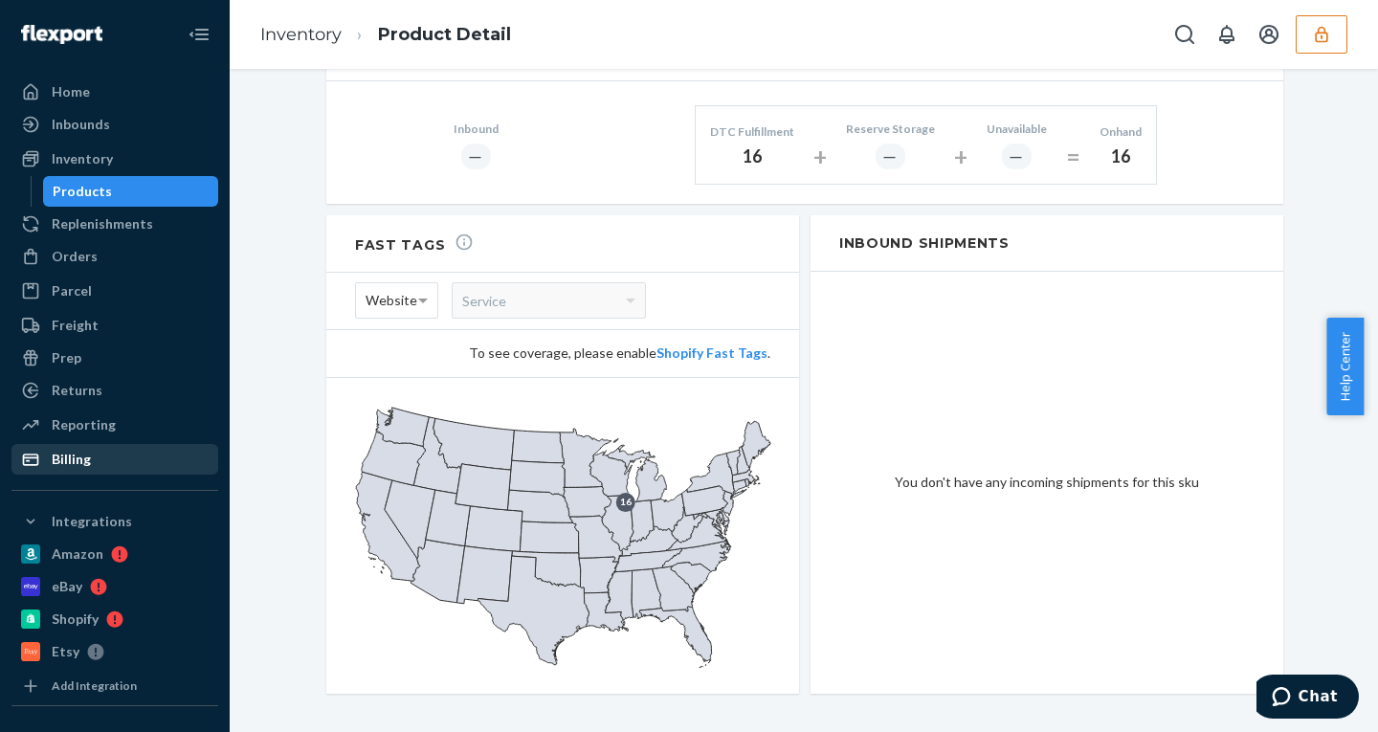
click at [121, 458] on div "Billing" at bounding box center [114, 459] width 203 height 27
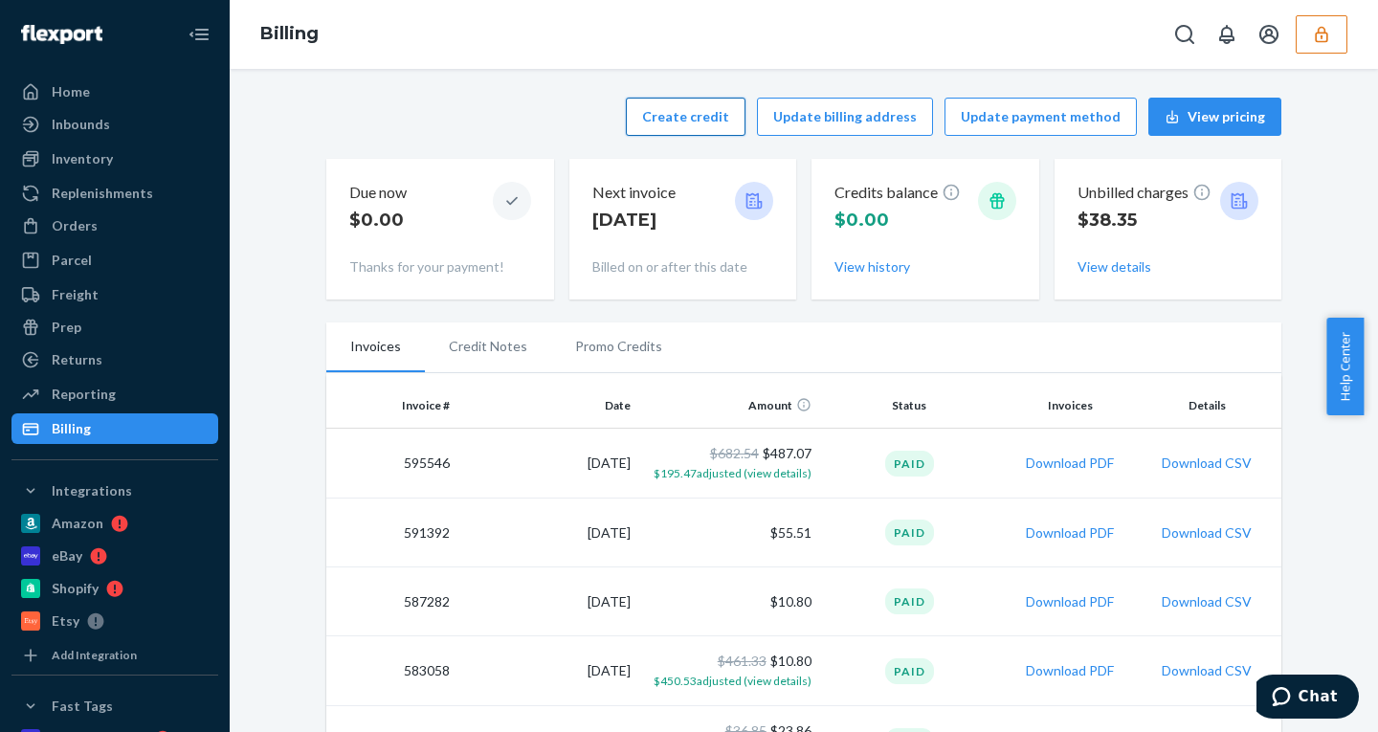
click at [679, 116] on button "Create credit" at bounding box center [686, 117] width 120 height 38
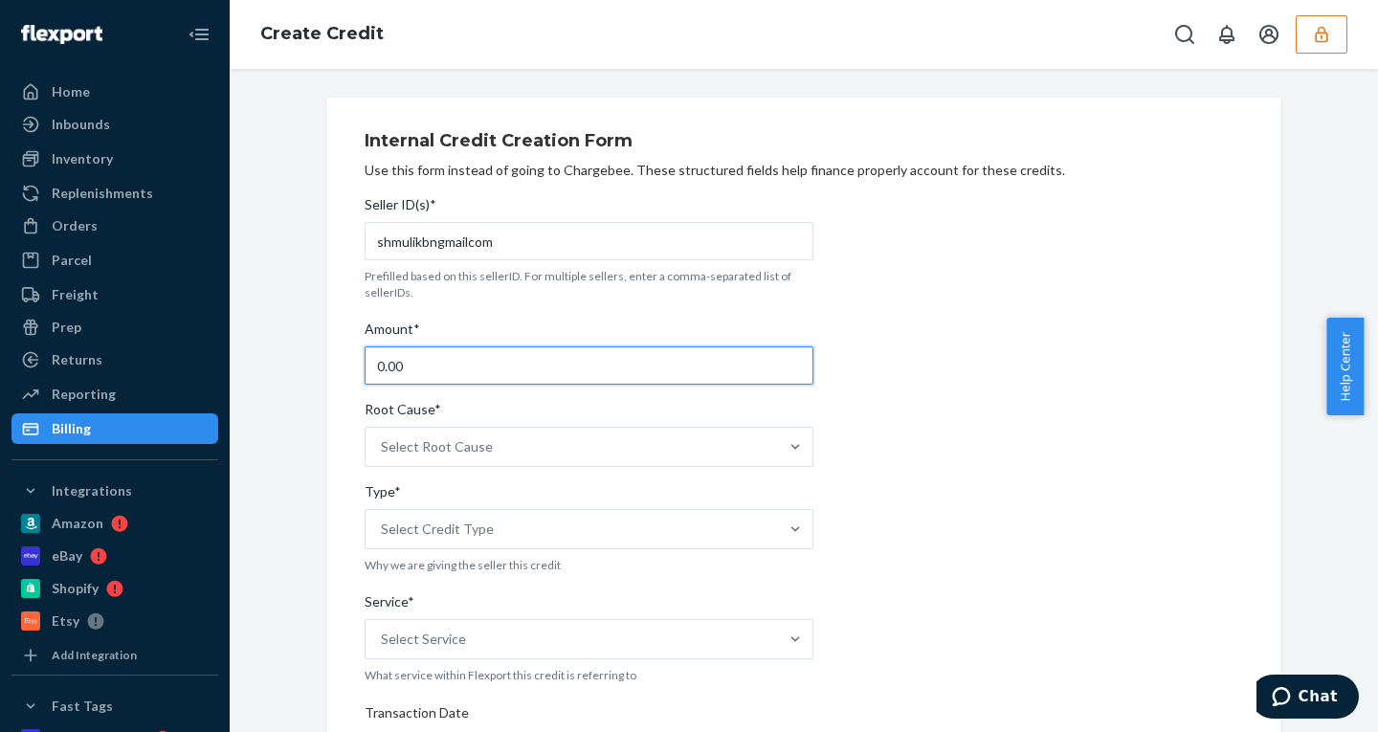
drag, startPoint x: 413, startPoint y: 371, endPoint x: 245, endPoint y: 346, distance: 170.2
click at [245, 346] on div "Internal Credit Creation Form Use this form instead of going to Chargebee. Thes…" at bounding box center [803, 709] width 1119 height 1223
type input "4"
type input "80"
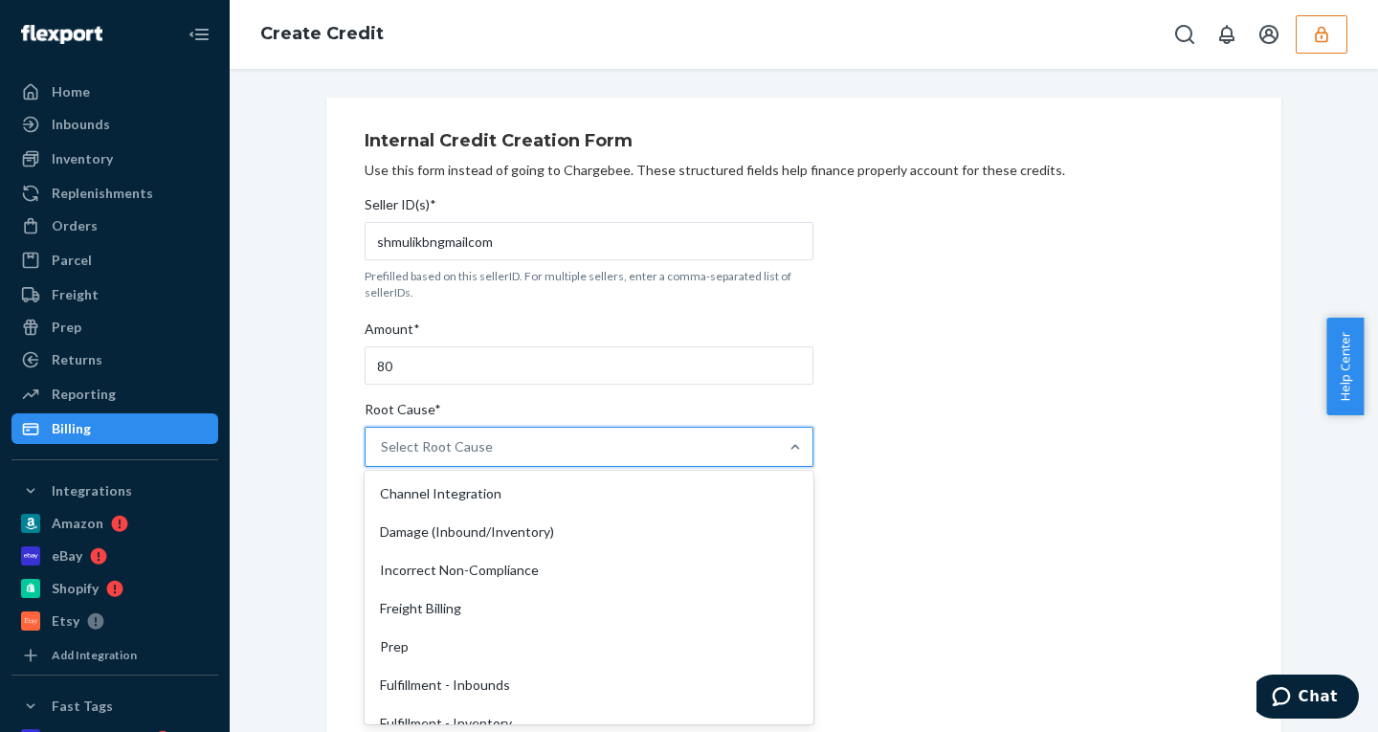
click at [430, 453] on div "Select Root Cause" at bounding box center [437, 446] width 112 height 19
click at [383, 453] on input "Root Cause* option Channel Integration focused, 1 of 29. 29 results available. …" at bounding box center [382, 446] width 2 height 19
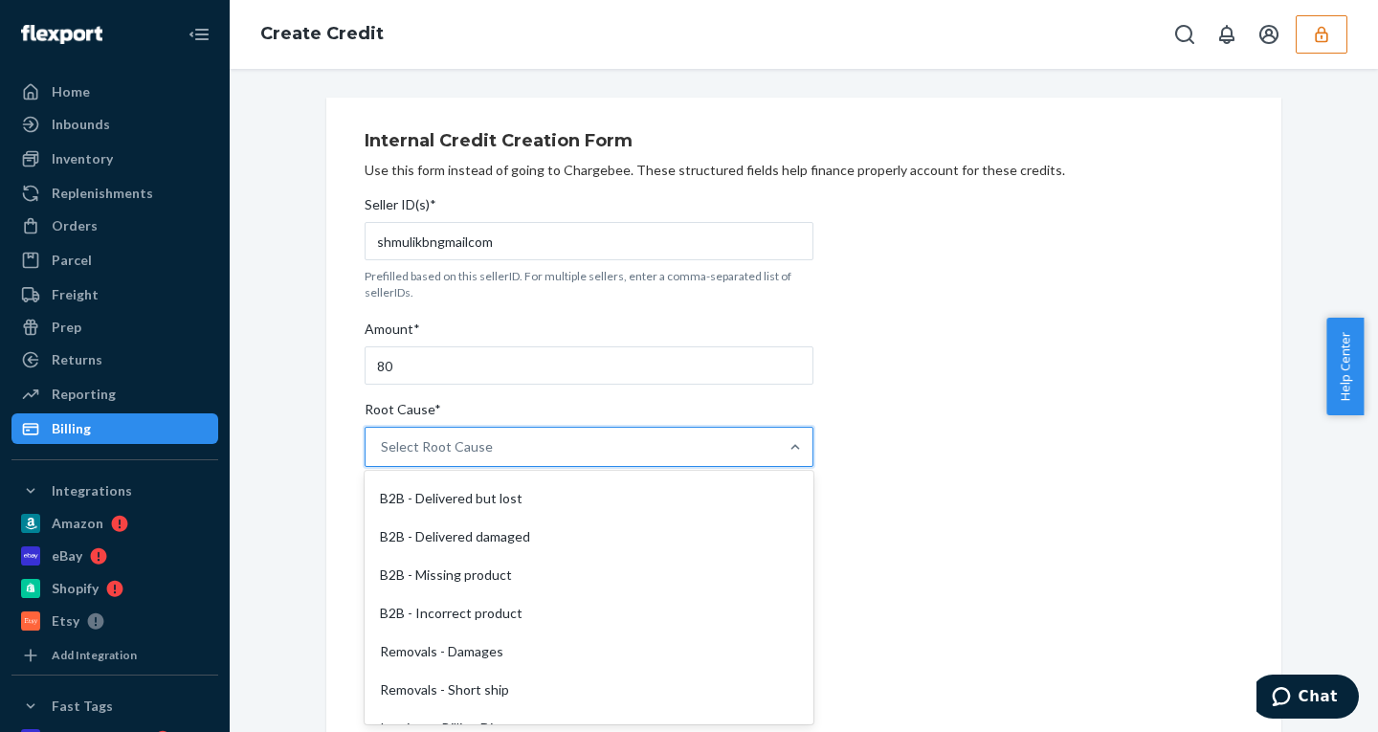
scroll to position [864, 0]
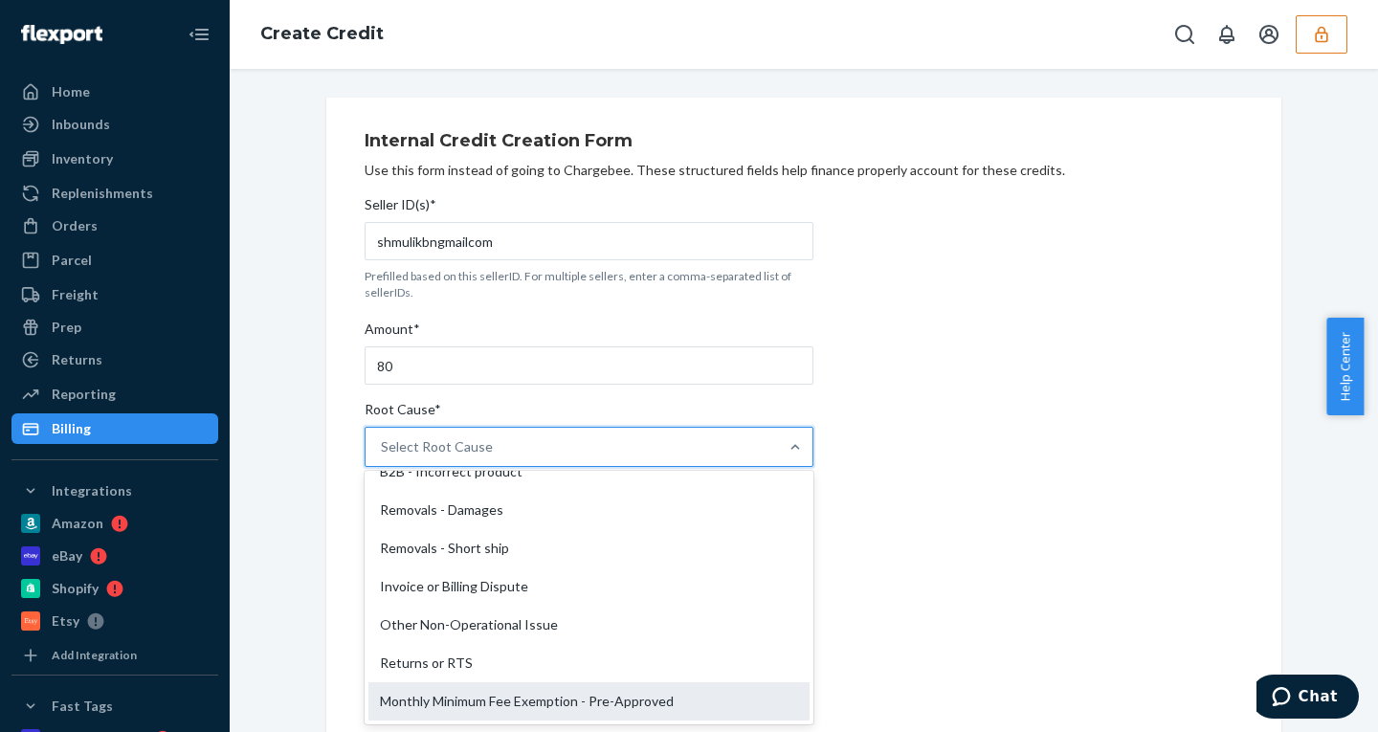
click at [491, 700] on div "Monthly Minimum Fee Exemption - Pre-Approved" at bounding box center [588, 701] width 441 height 38
click at [383, 456] on input "Root Cause* option Monthly Minimum Fee Exemption - Pre-Approved focused, 29 of …" at bounding box center [382, 446] width 2 height 19
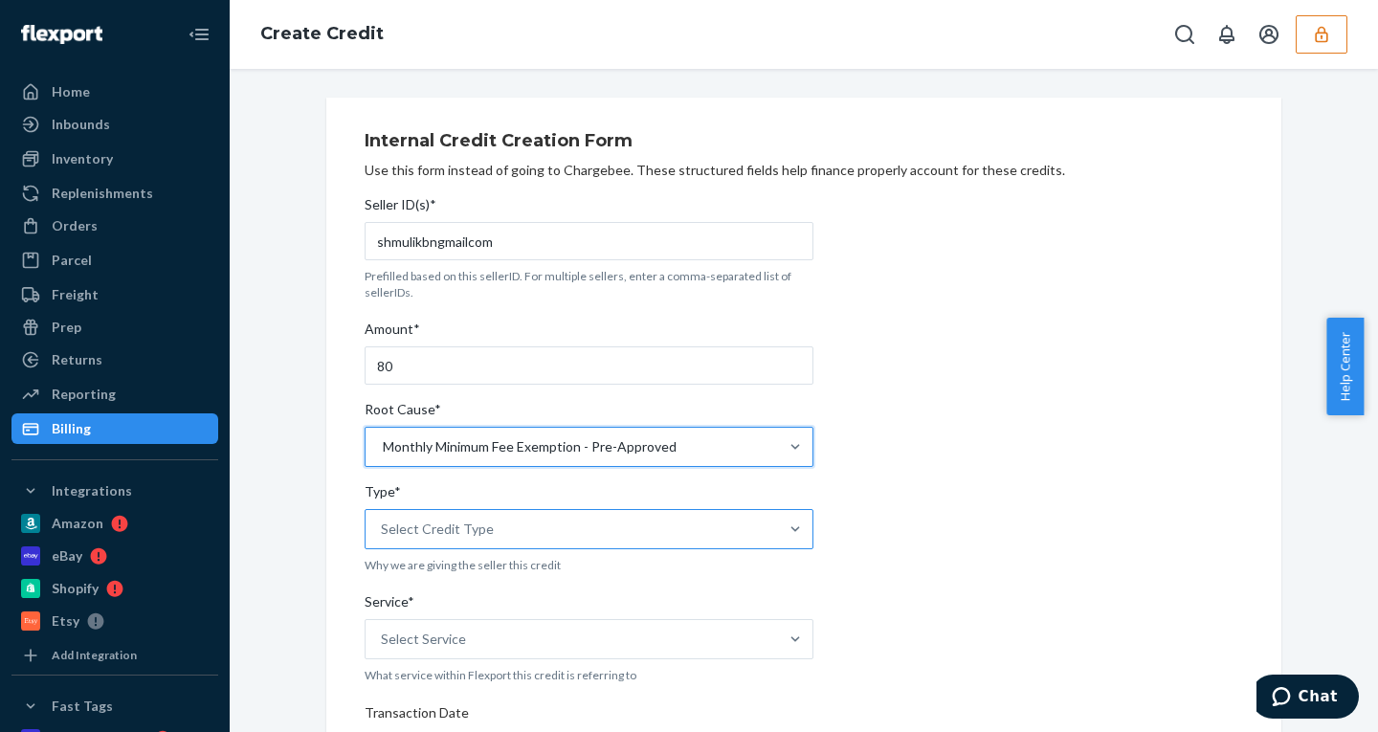
click at [449, 540] on div "Select Credit Type" at bounding box center [571, 529] width 412 height 38
click at [383, 539] on input "Type* Select Credit Type" at bounding box center [382, 528] width 2 height 19
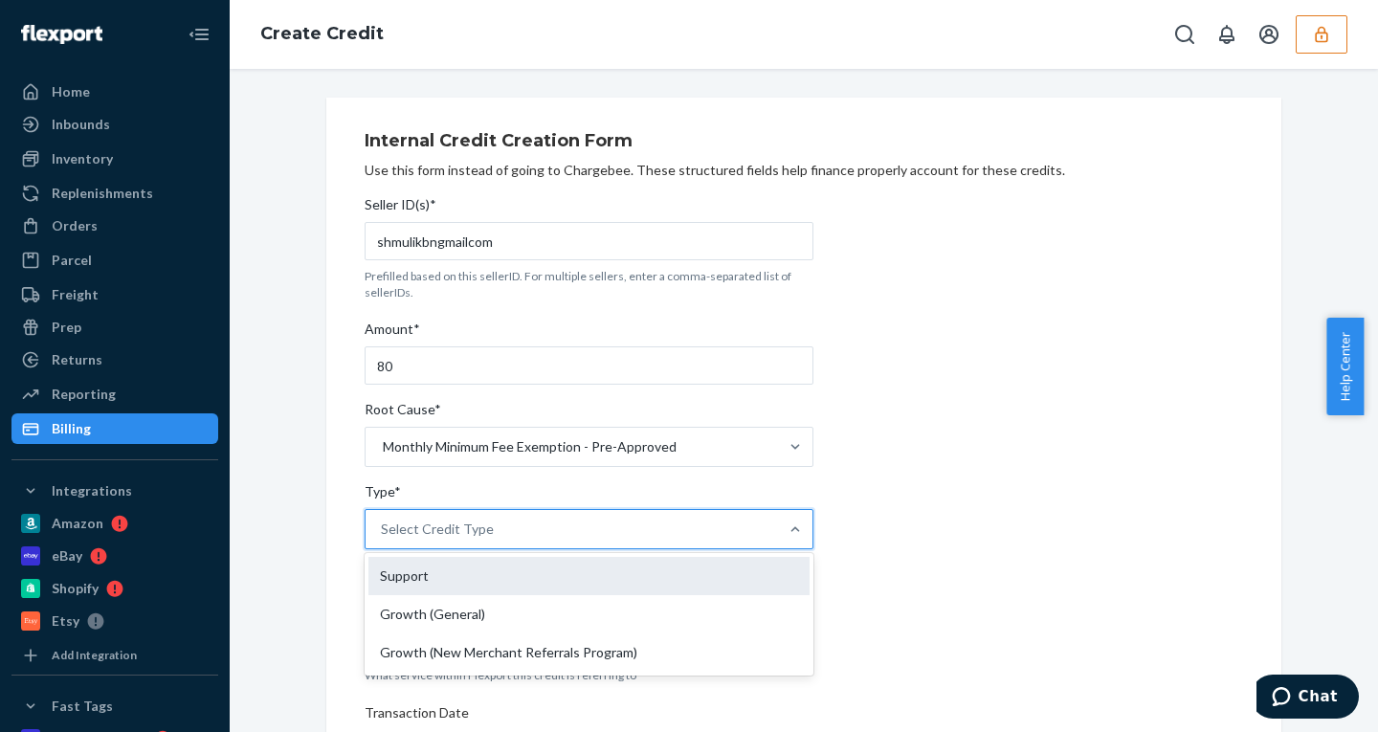
click at [435, 584] on div "Support" at bounding box center [588, 576] width 441 height 38
click at [383, 539] on input "Type* option Support focused, 1 of 3. 3 results available. Use Up and Down to c…" at bounding box center [382, 528] width 2 height 19
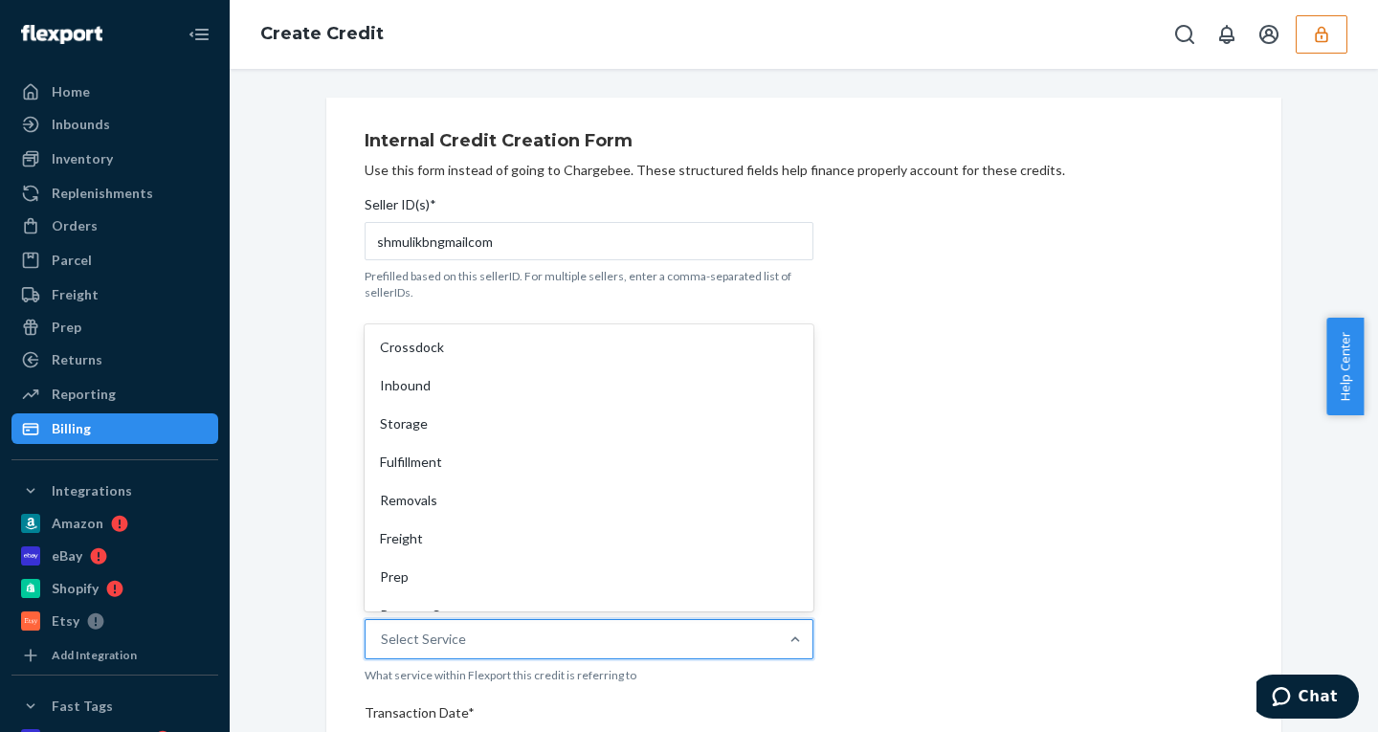
click at [481, 634] on div "Select Service" at bounding box center [571, 639] width 412 height 38
click at [383, 634] on input "Service* option Crossdock focused, 1 of 10. 10 results available. Use Up and Do…" at bounding box center [382, 638] width 2 height 19
type input "remo"
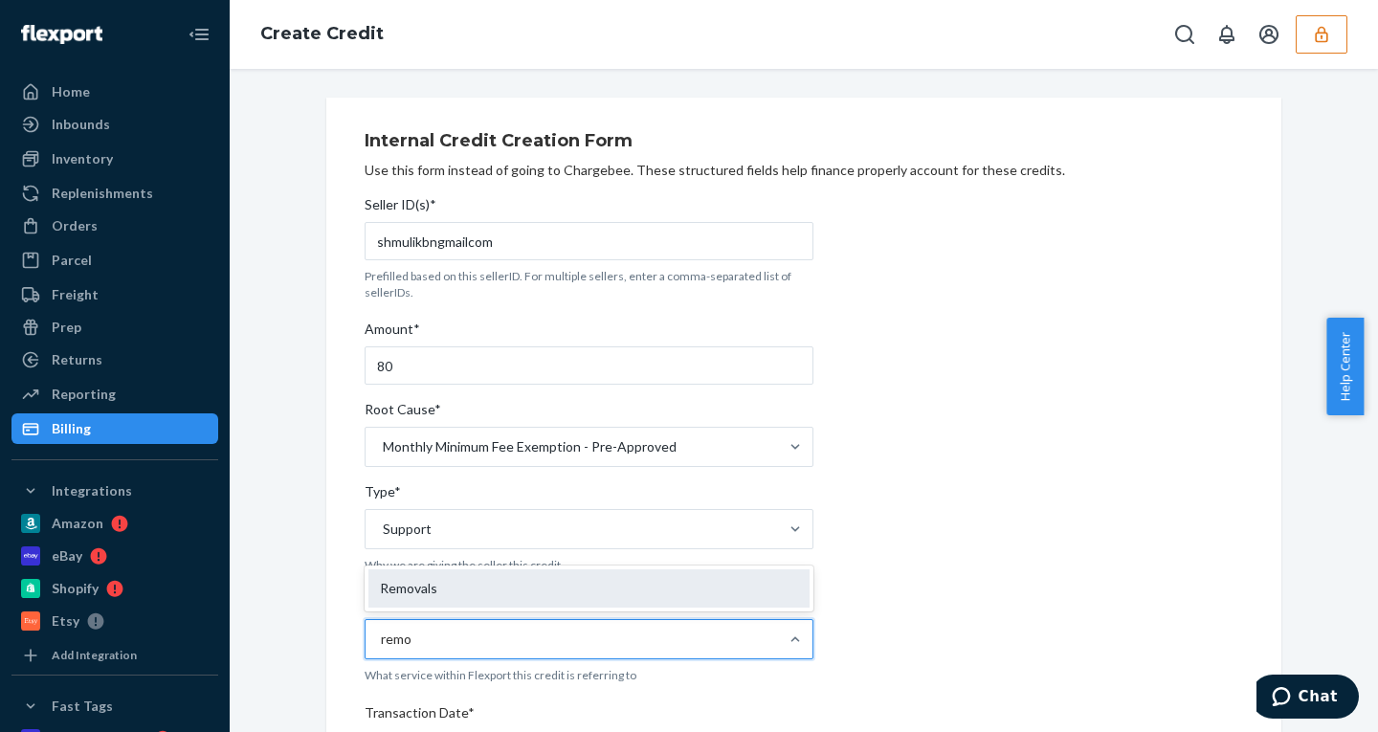
click at [447, 588] on div "Removals" at bounding box center [588, 588] width 441 height 38
click at [413, 629] on input "remo" at bounding box center [397, 638] width 33 height 19
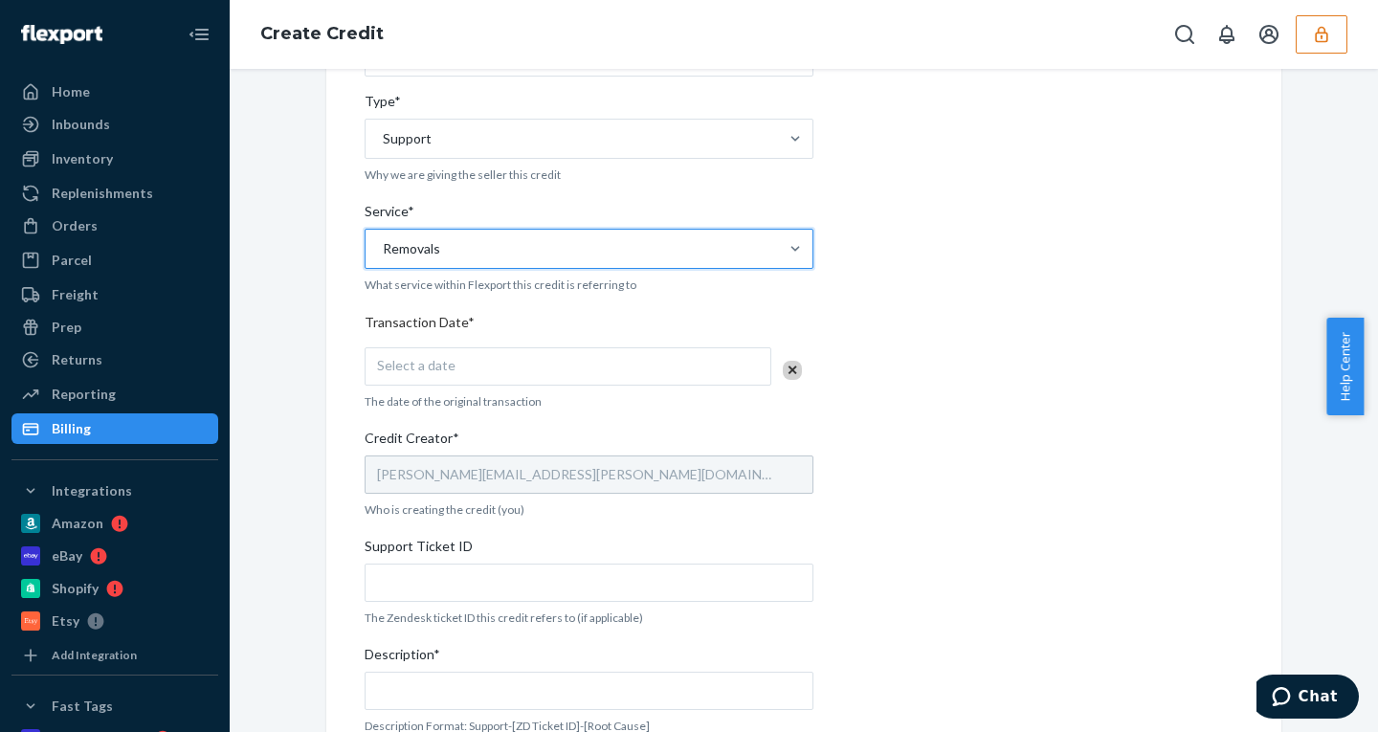
scroll to position [398, 0]
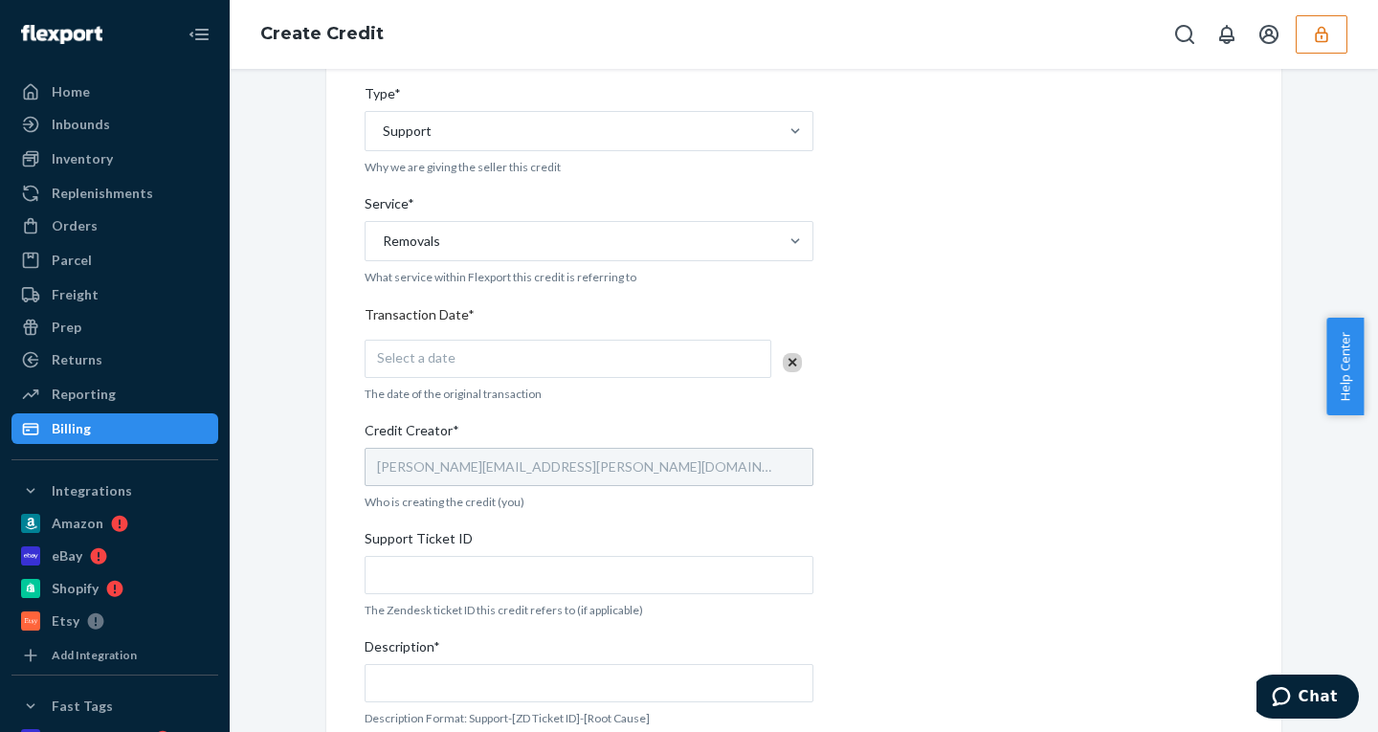
click at [475, 383] on div "Seller ID(s)* shmulikbngmailcom Prefilled based on this sellerID. For multiple …" at bounding box center [588, 345] width 449 height 1110
click at [495, 359] on div "Select a date" at bounding box center [567, 359] width 407 height 38
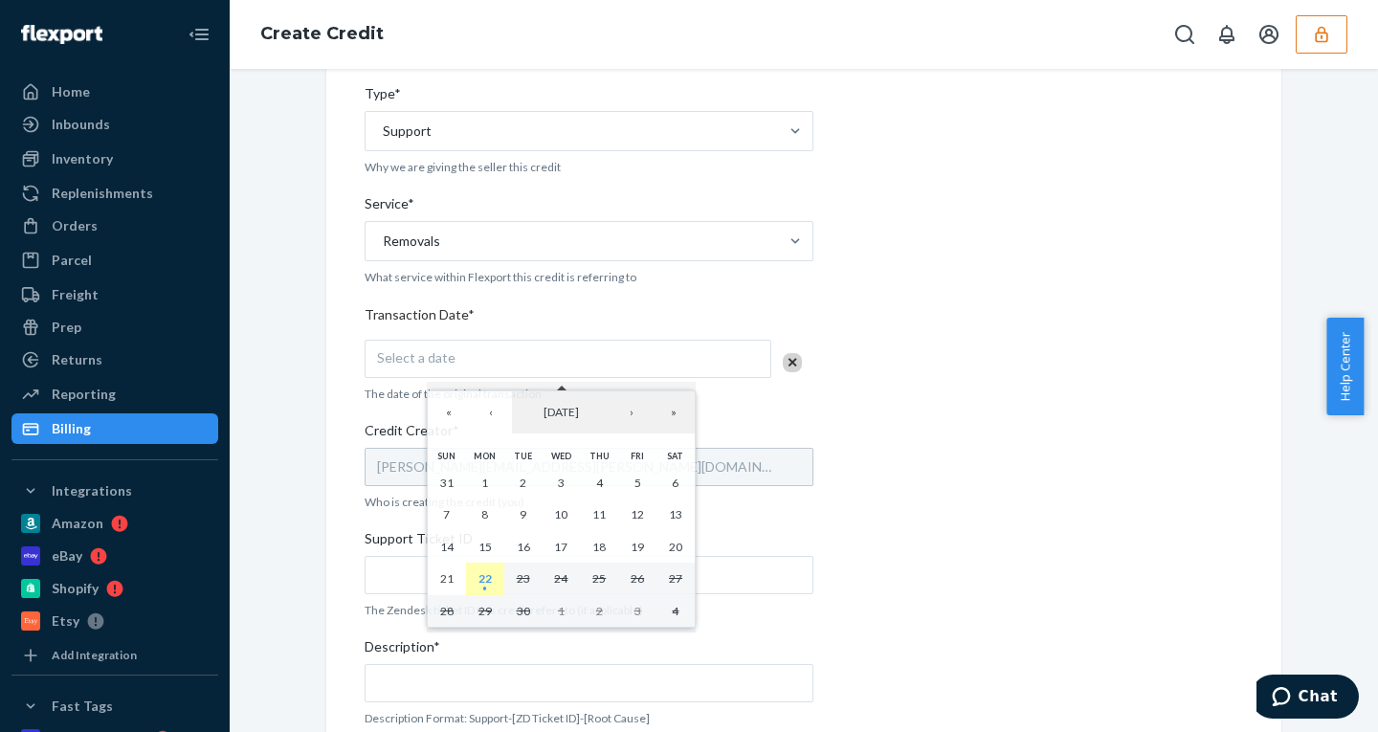
click at [488, 578] on abbr "22" at bounding box center [484, 578] width 13 height 14
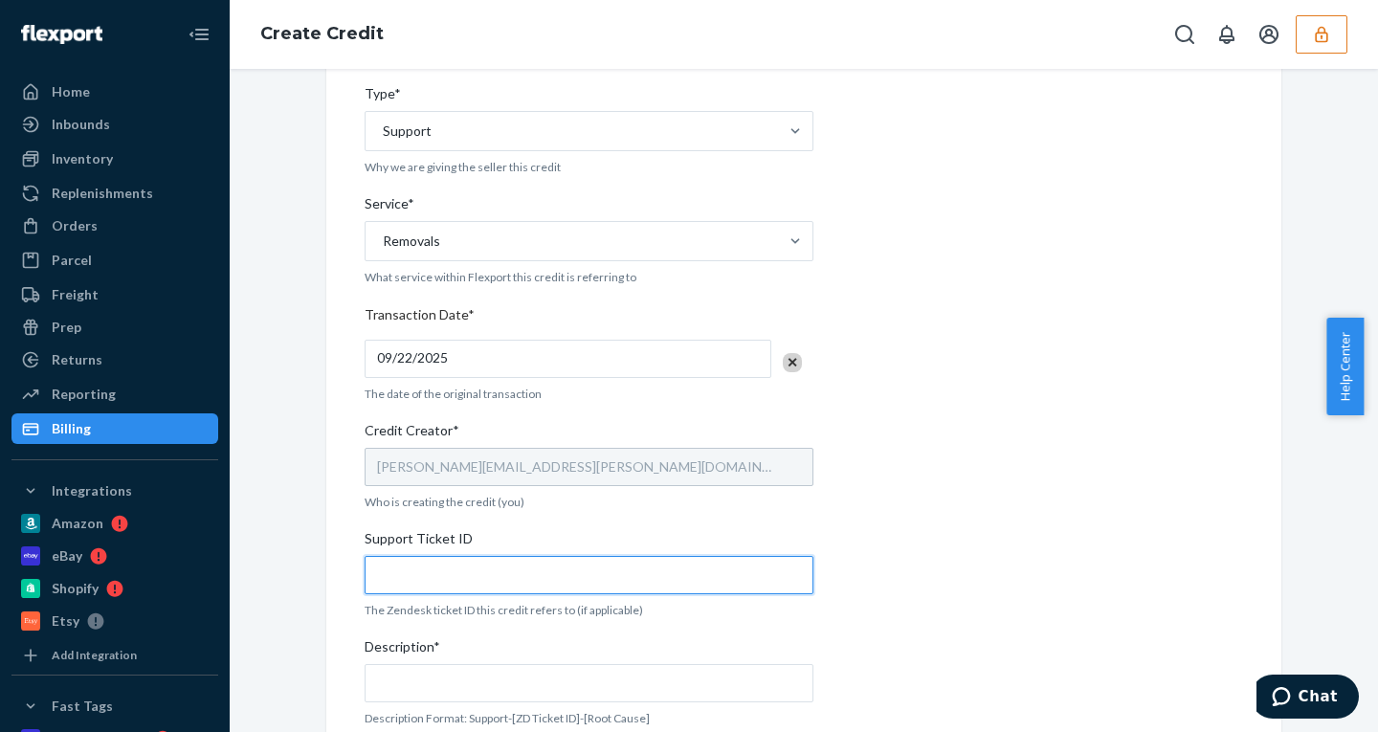
click at [440, 571] on input "Support Ticket ID" at bounding box center [588, 575] width 449 height 38
paste input "794459"
type input "794459"
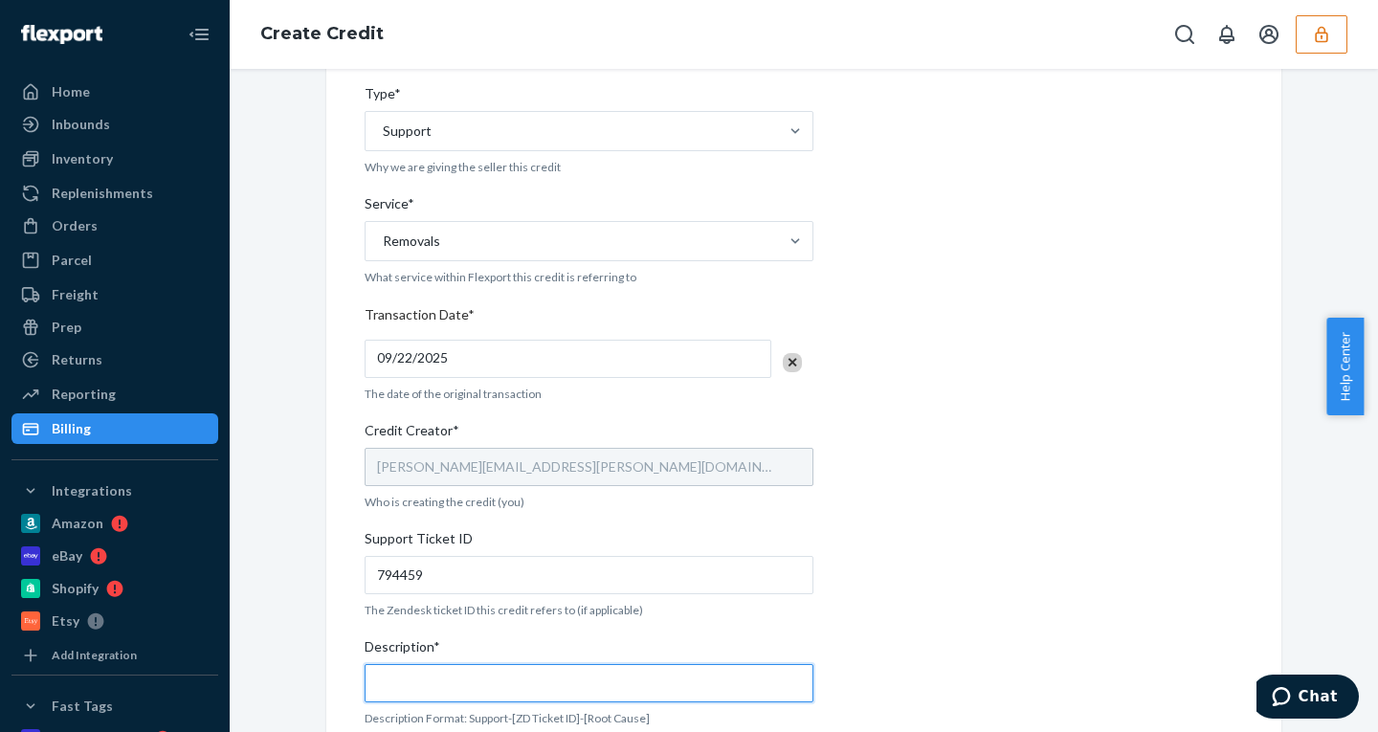
click at [425, 675] on input "Description*" at bounding box center [588, 683] width 449 height 38
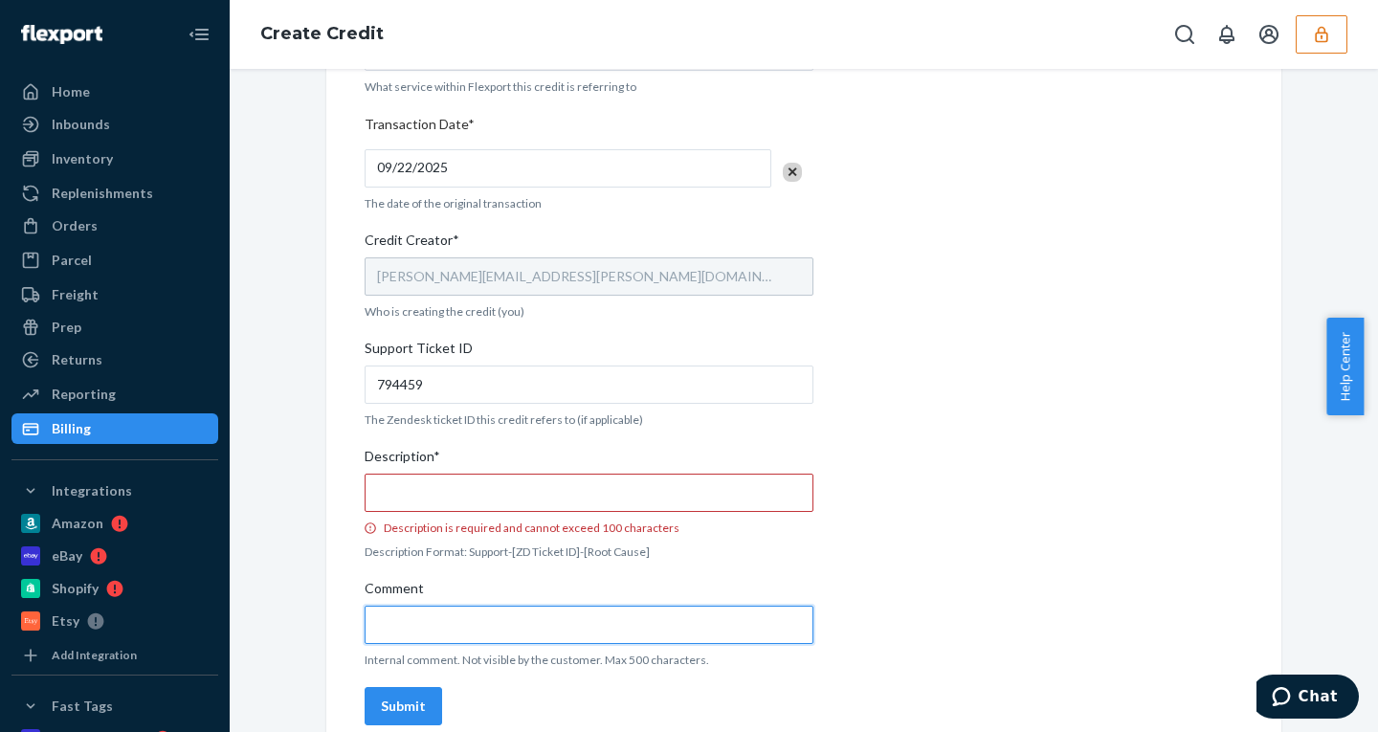
click at [419, 601] on label "Comment" at bounding box center [588, 611] width 449 height 65
click at [419, 606] on input "Comment" at bounding box center [588, 625] width 449 height 38
type input "disposal"
click at [617, 492] on input "Description* Description is required and cannot exceed 100 characters" at bounding box center [588, 493] width 449 height 38
paste input "Monthly Minimum Fee Exemption - Pre - Approved"
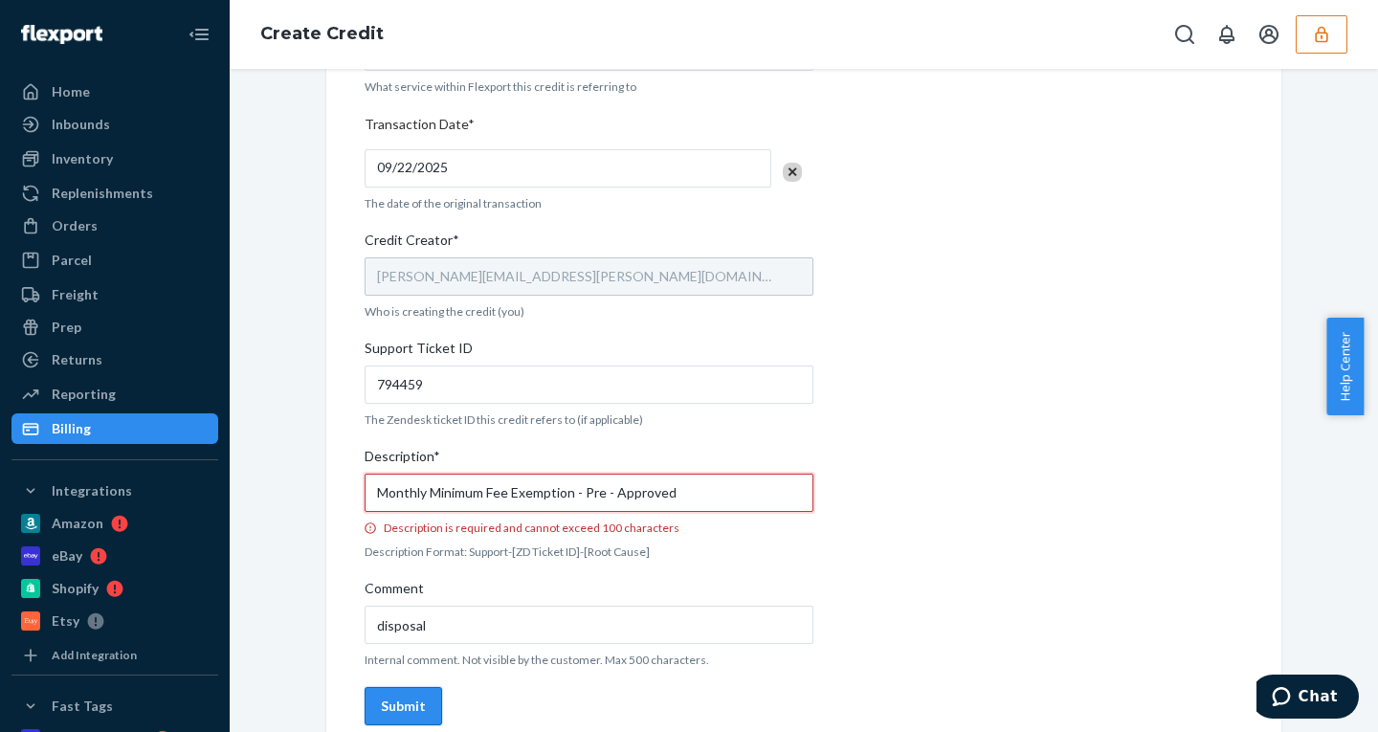
type input "Monthly Minimum Fee Exemption - Pre - Approved"
click at [408, 704] on div "Seller ID(s)* shmulikbngmailcom Prefilled based on this sellerID. For multiple …" at bounding box center [588, 166] width 449 height 1134
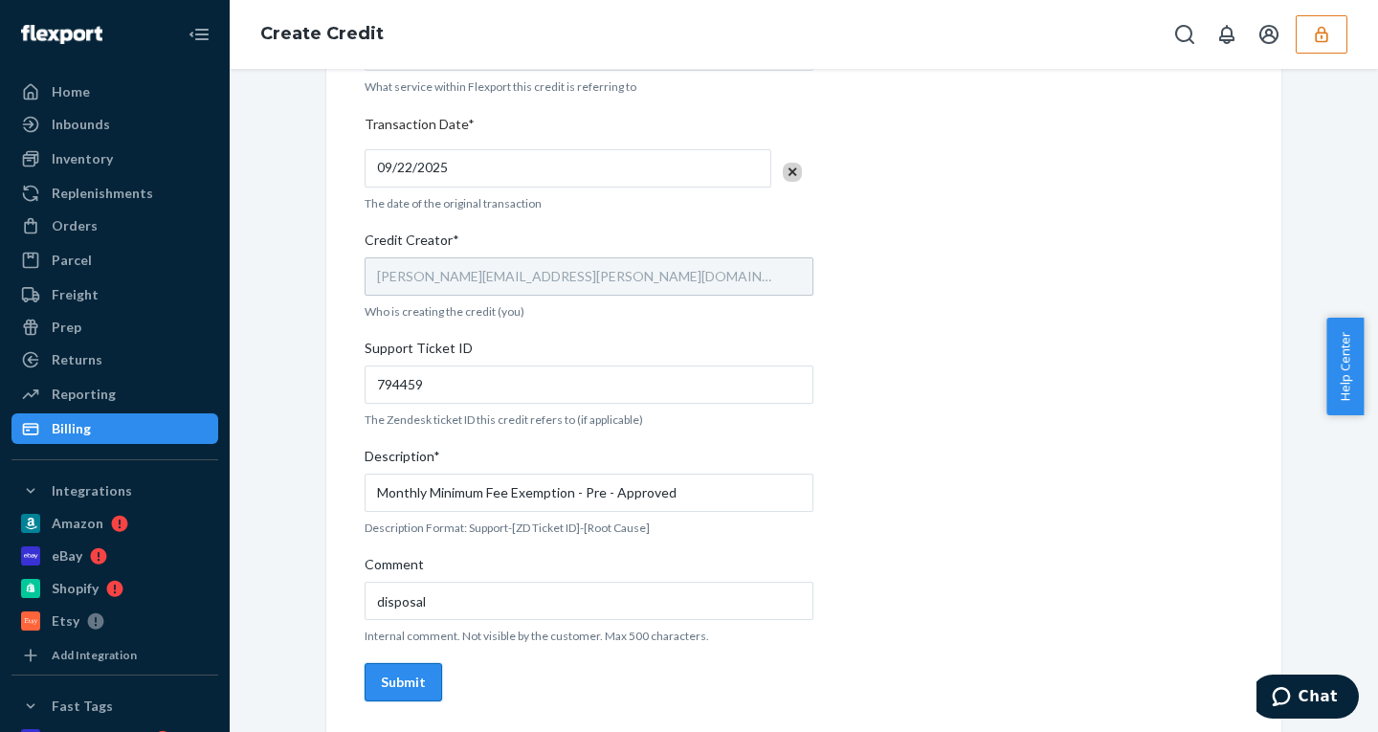
click at [393, 690] on div "Submit" at bounding box center [403, 681] width 45 height 19
click at [1312, 33] on icon "button" at bounding box center [1321, 34] width 19 height 19
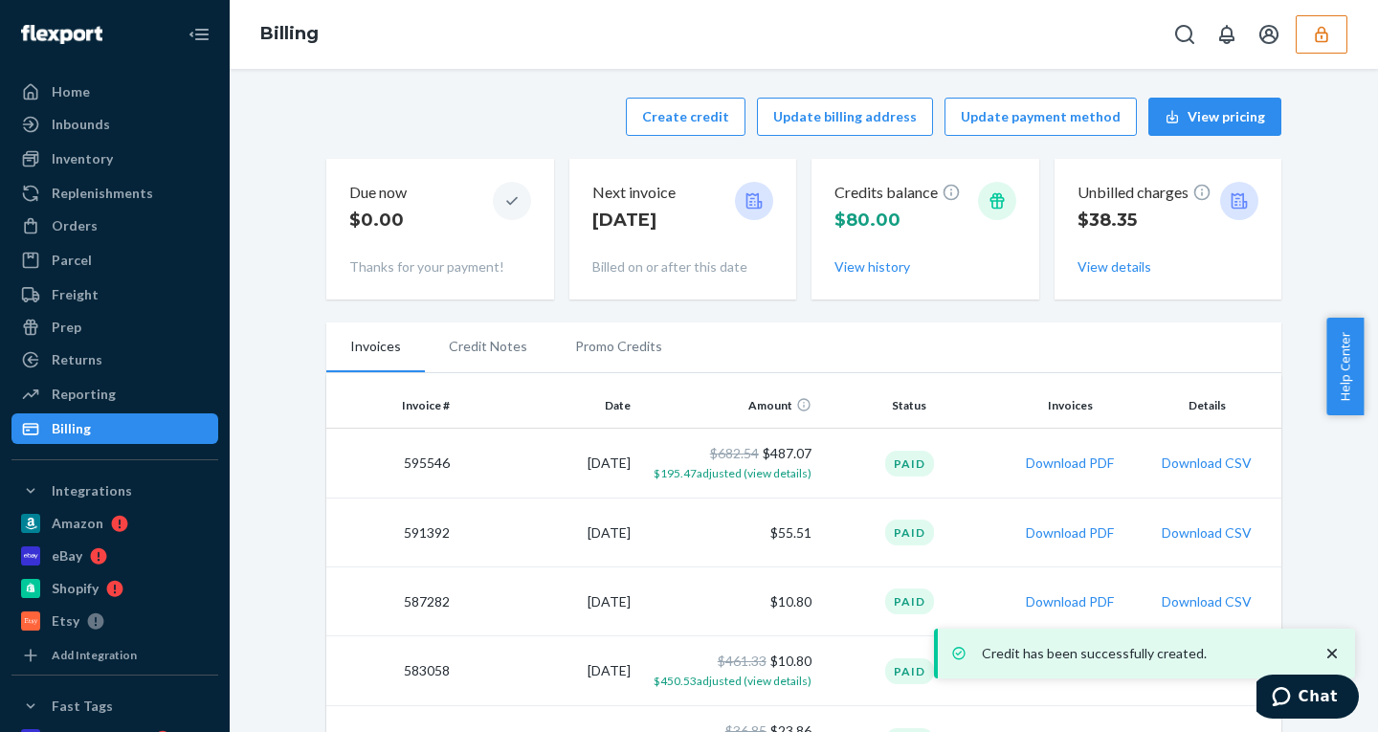
click at [1313, 28] on icon "button" at bounding box center [1321, 34] width 19 height 19
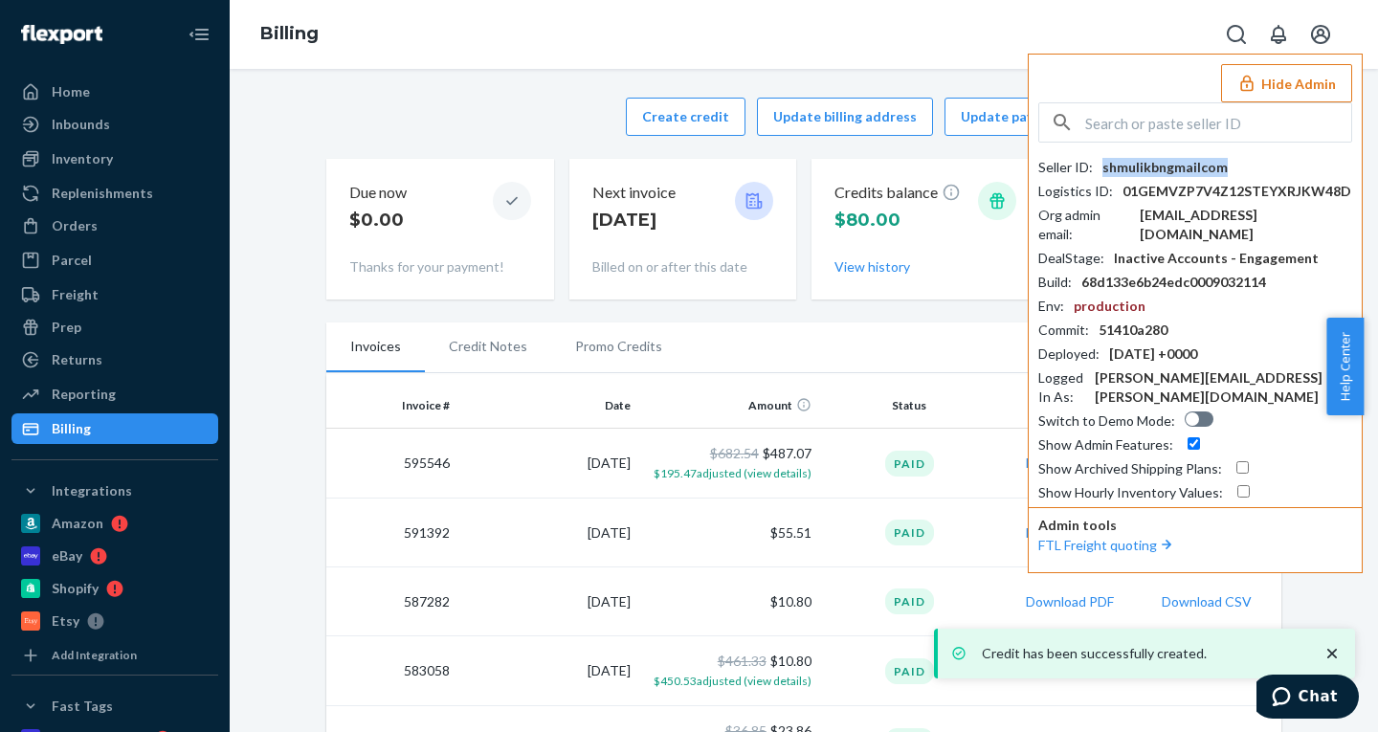
click at [1168, 166] on div "shmulikbngmailcom" at bounding box center [1164, 167] width 125 height 19
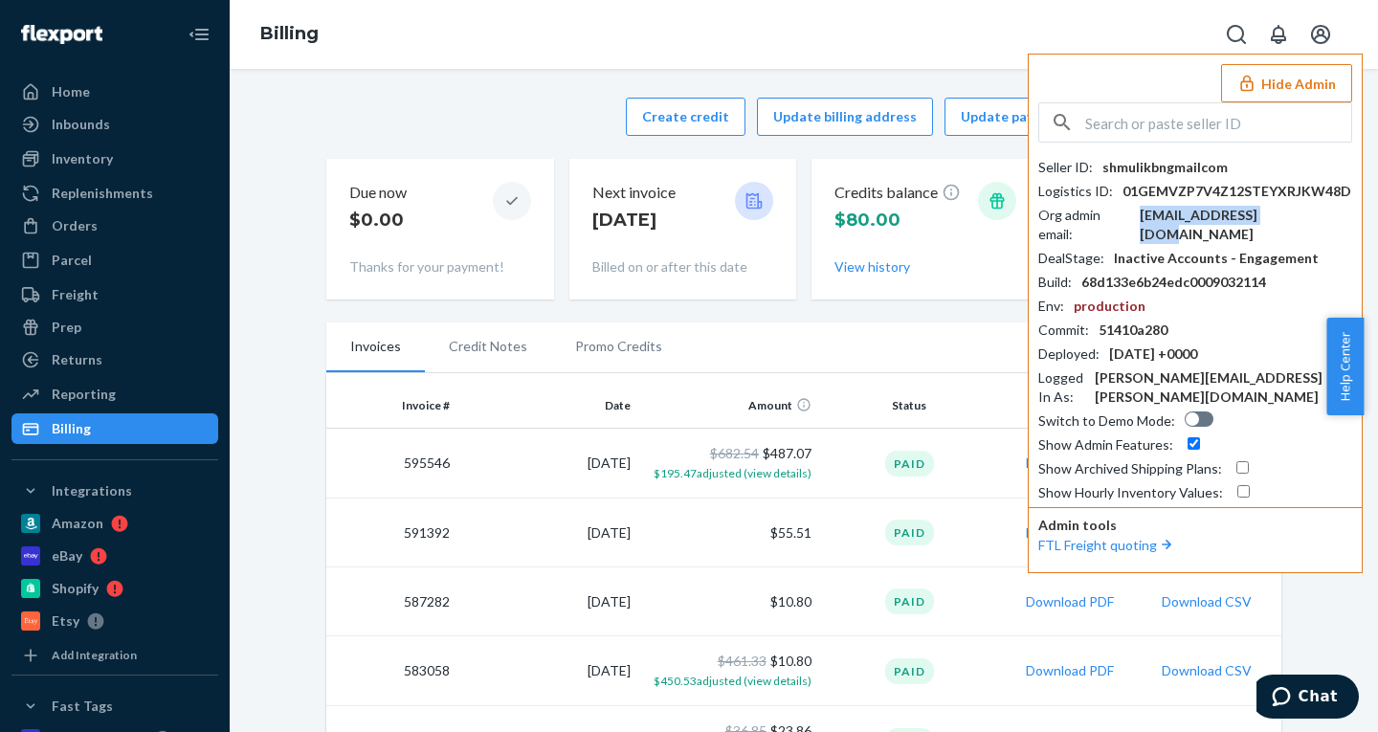
click at [1190, 224] on div "shmulikbn@gmail.com" at bounding box center [1245, 225] width 212 height 38
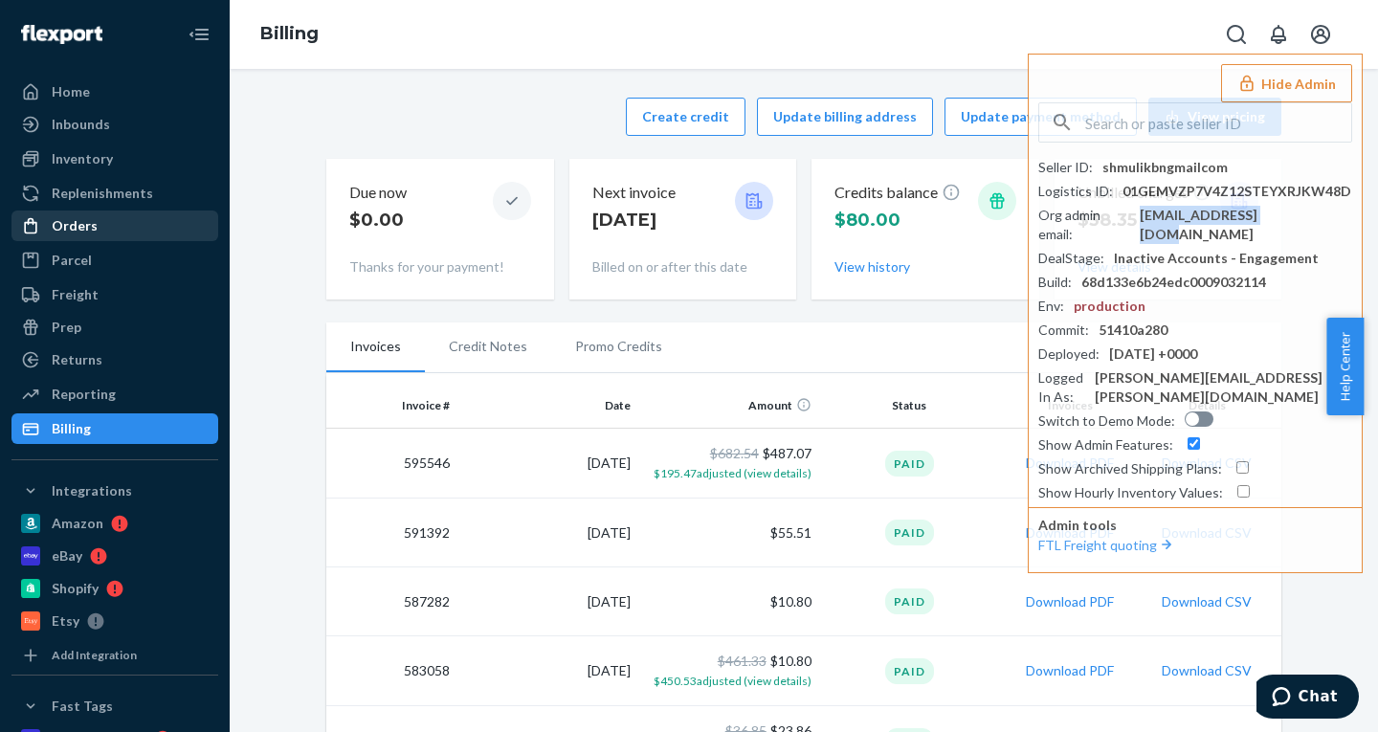
click at [62, 219] on div "Orders" at bounding box center [75, 225] width 46 height 19
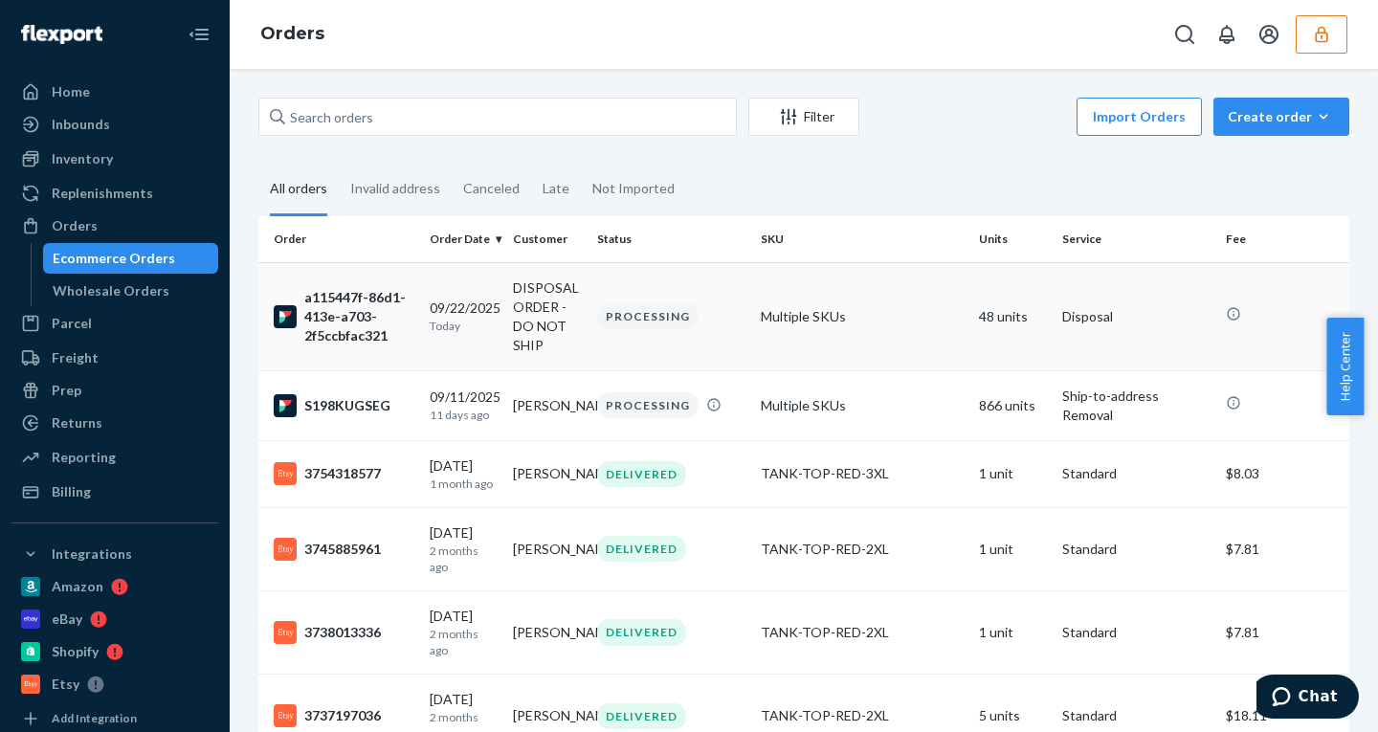
click at [472, 307] on div "09/22/2025 Today" at bounding box center [464, 315] width 68 height 35
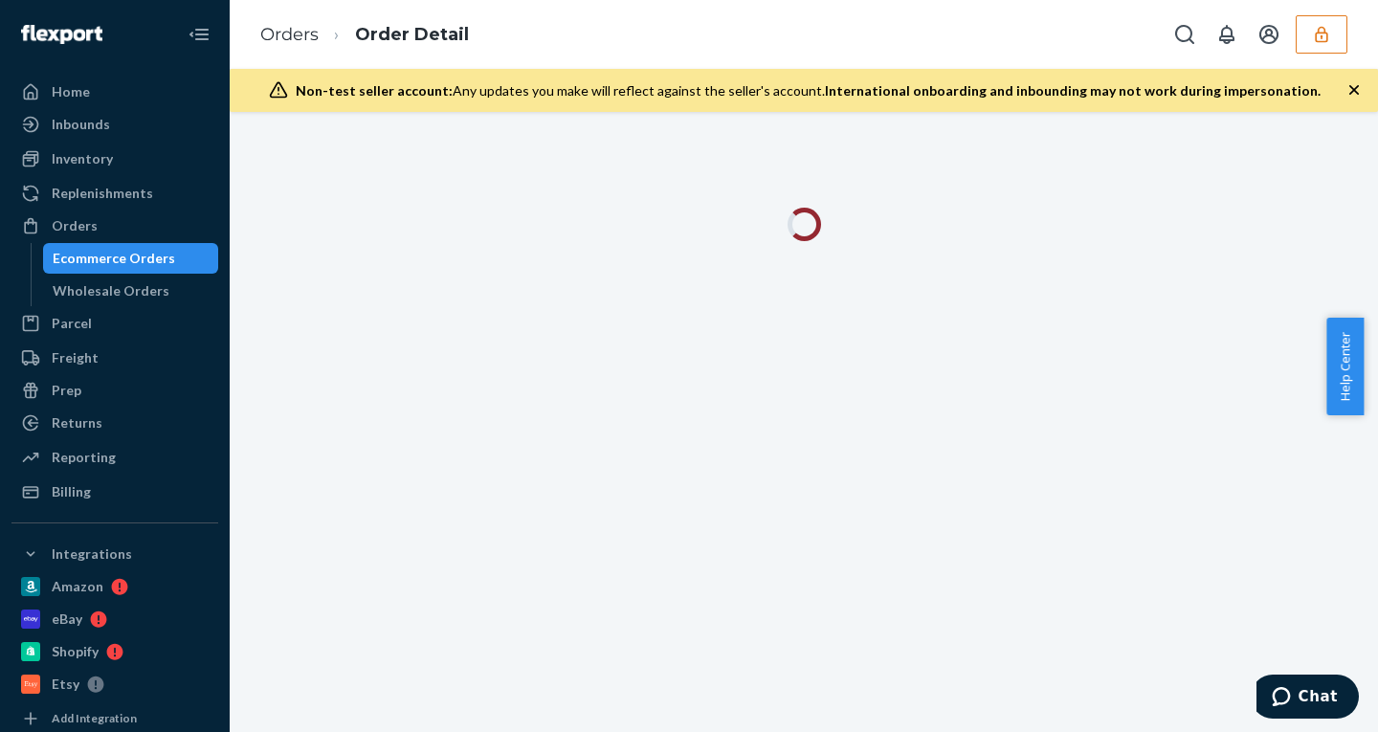
click at [1323, 225] on div at bounding box center [803, 236] width 1119 height 56
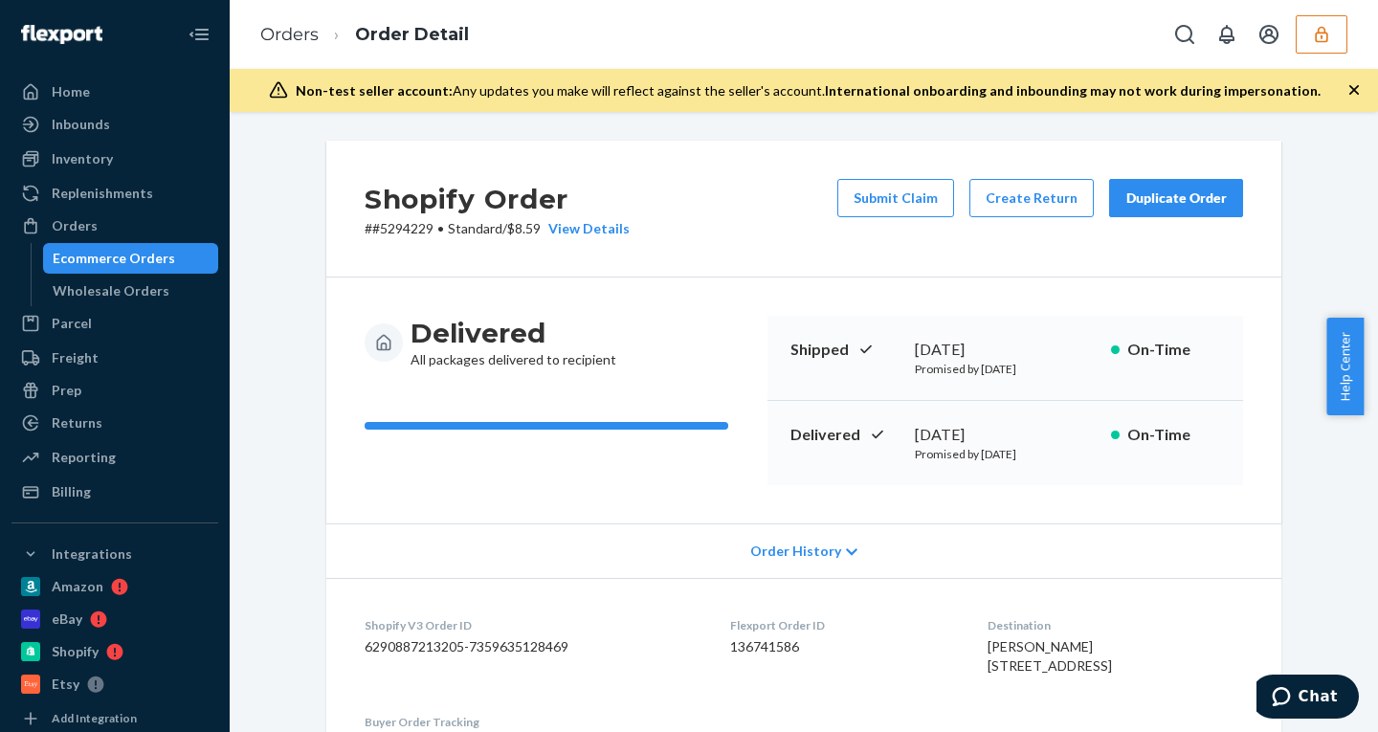
click at [535, 649] on dd "6290887213205-7359635128469" at bounding box center [531, 646] width 335 height 19
copy dd "7359635128469"
click at [795, 552] on span "Order History" at bounding box center [795, 550] width 91 height 19
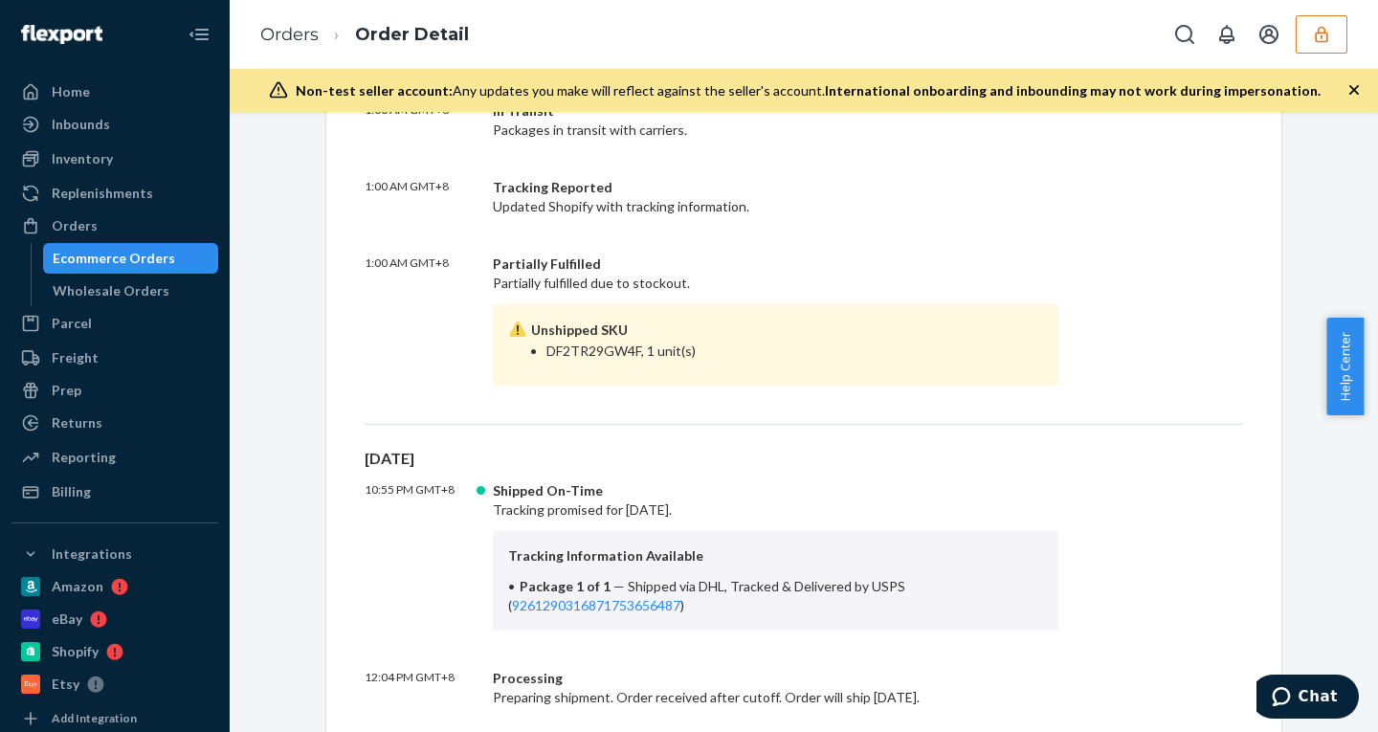
scroll to position [681, 0]
click at [1317, 47] on button "button" at bounding box center [1321, 34] width 52 height 38
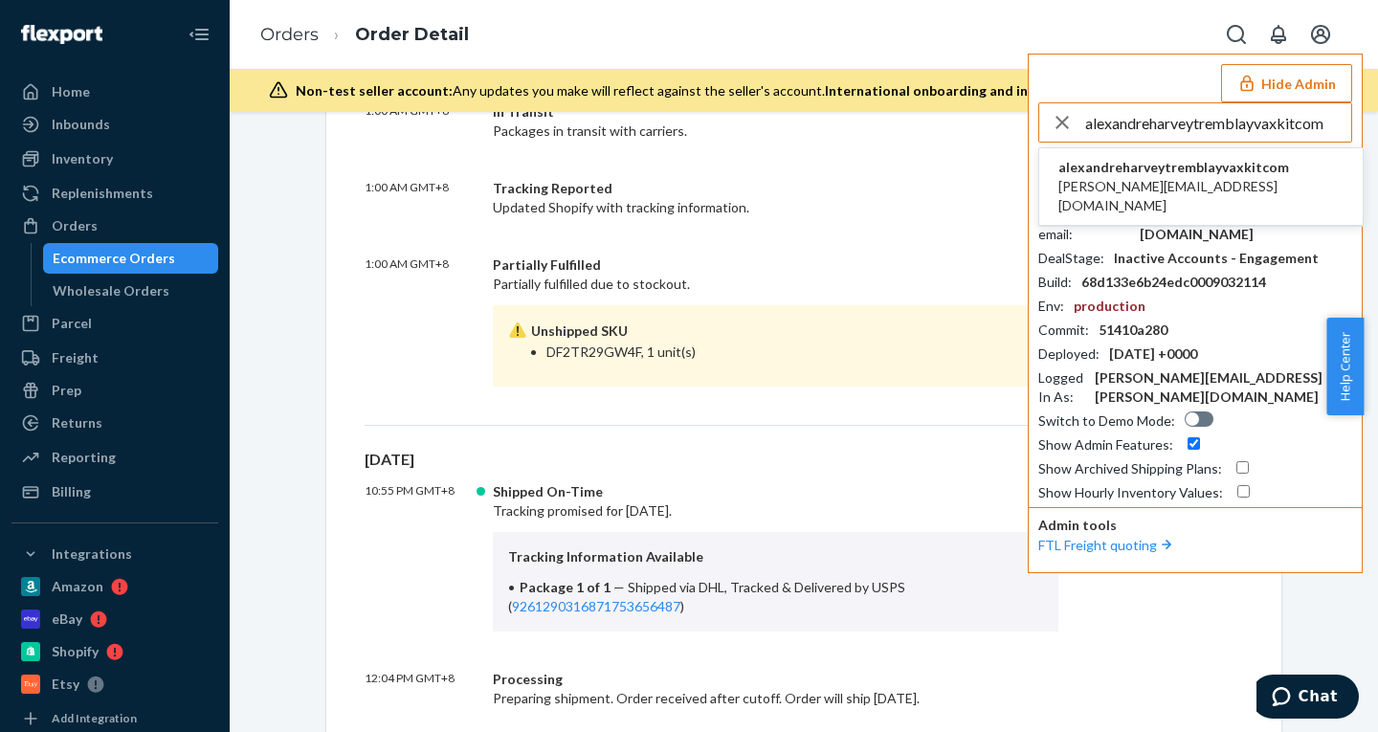
type input "alexandreharveytremblayvaxkitcom"
click at [1148, 176] on span "alexandreharveytremblayvaxkitcom" at bounding box center [1200, 167] width 285 height 19
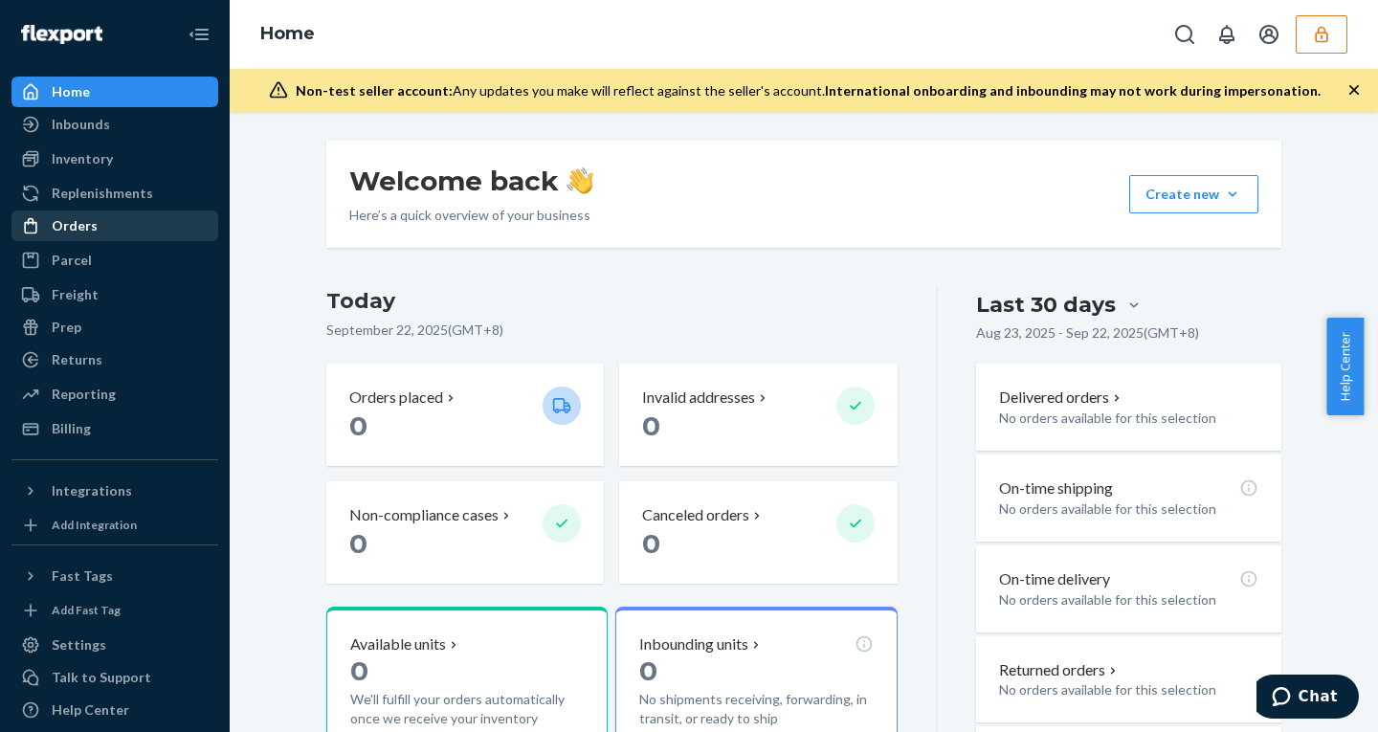
click at [76, 231] on div "Orders" at bounding box center [75, 225] width 46 height 19
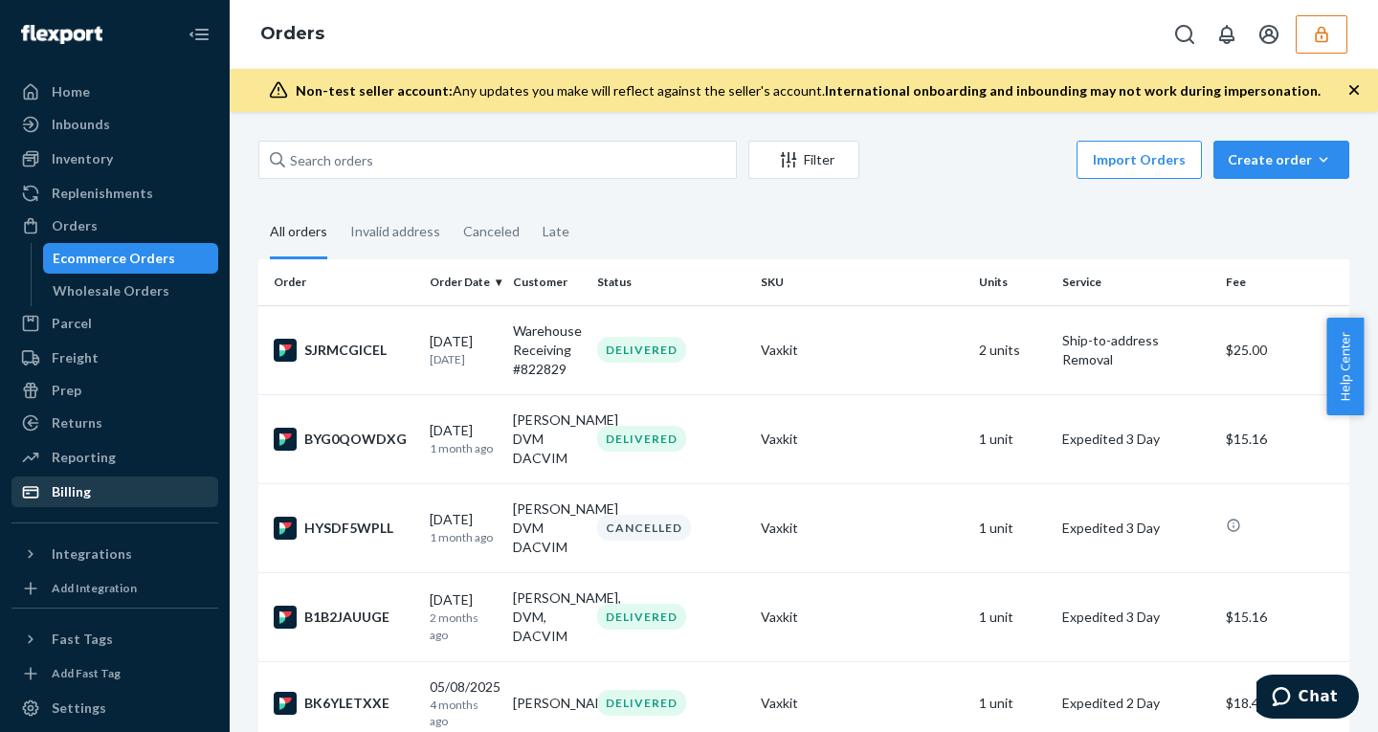
click at [76, 486] on div "Billing" at bounding box center [71, 491] width 39 height 19
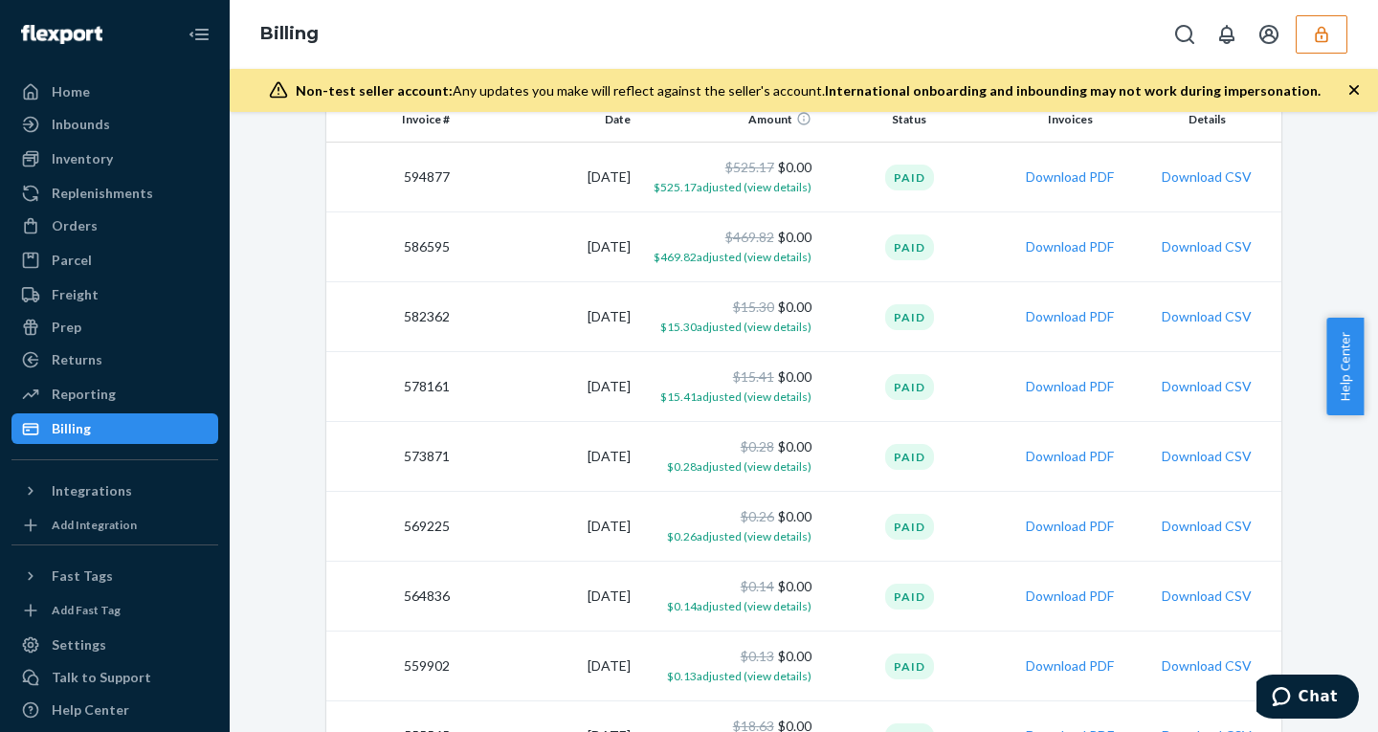
scroll to position [295, 0]
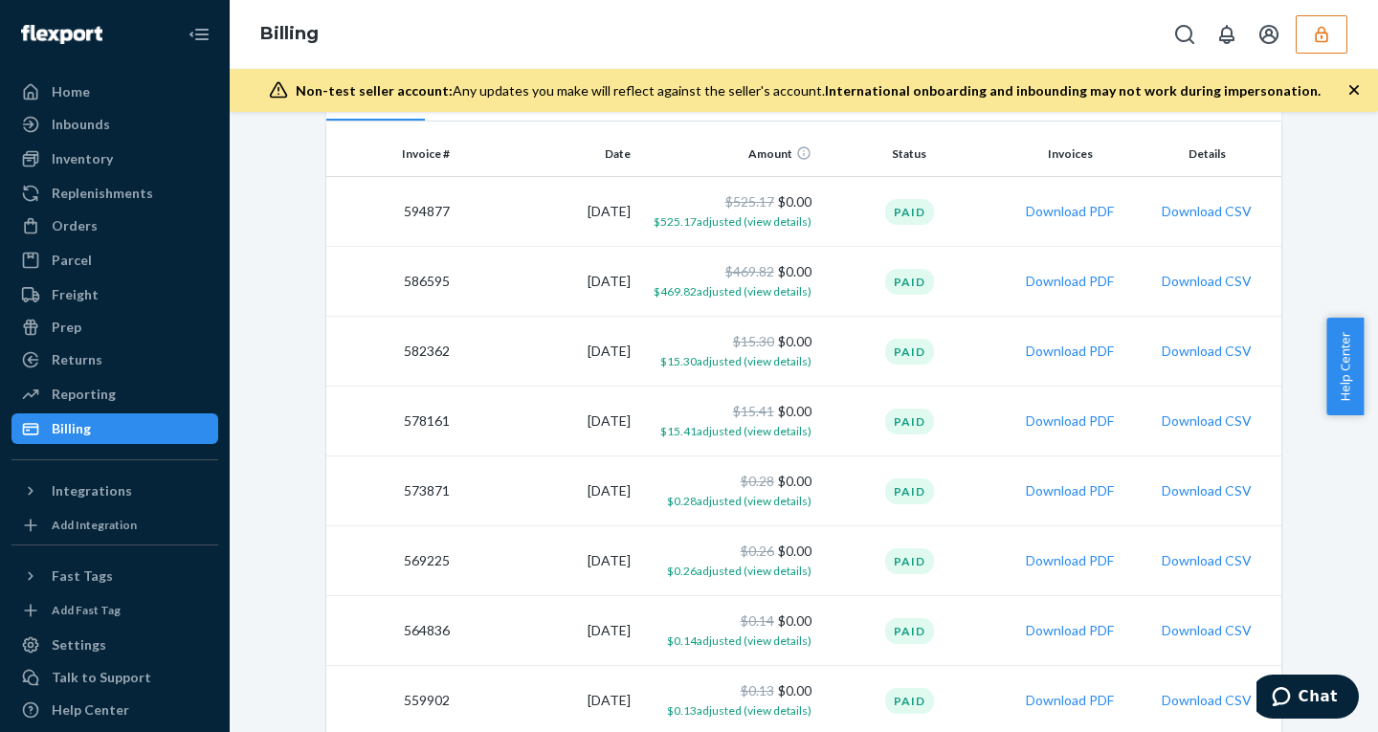
click at [1325, 27] on icon "button" at bounding box center [1321, 34] width 19 height 19
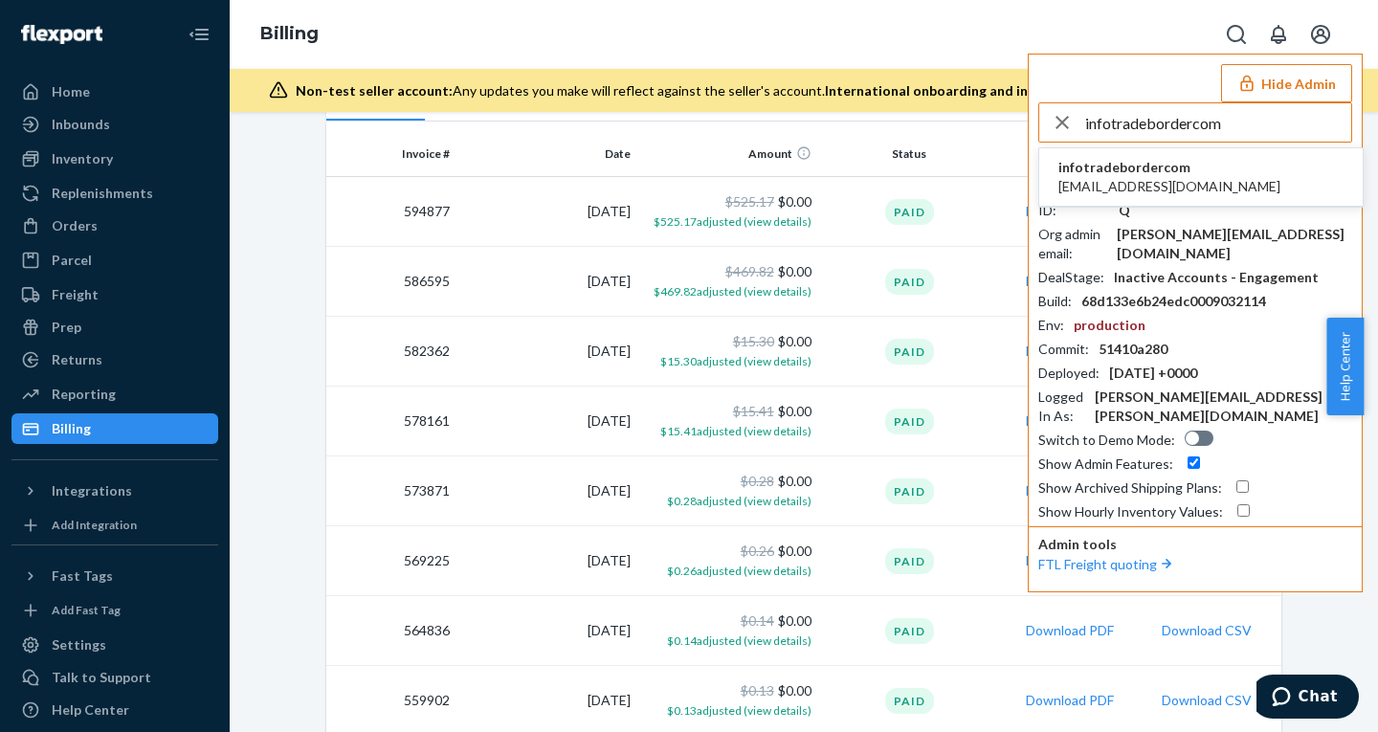
type input "infotradebordercom"
click at [1123, 174] on span "infotradebordercom" at bounding box center [1169, 167] width 222 height 19
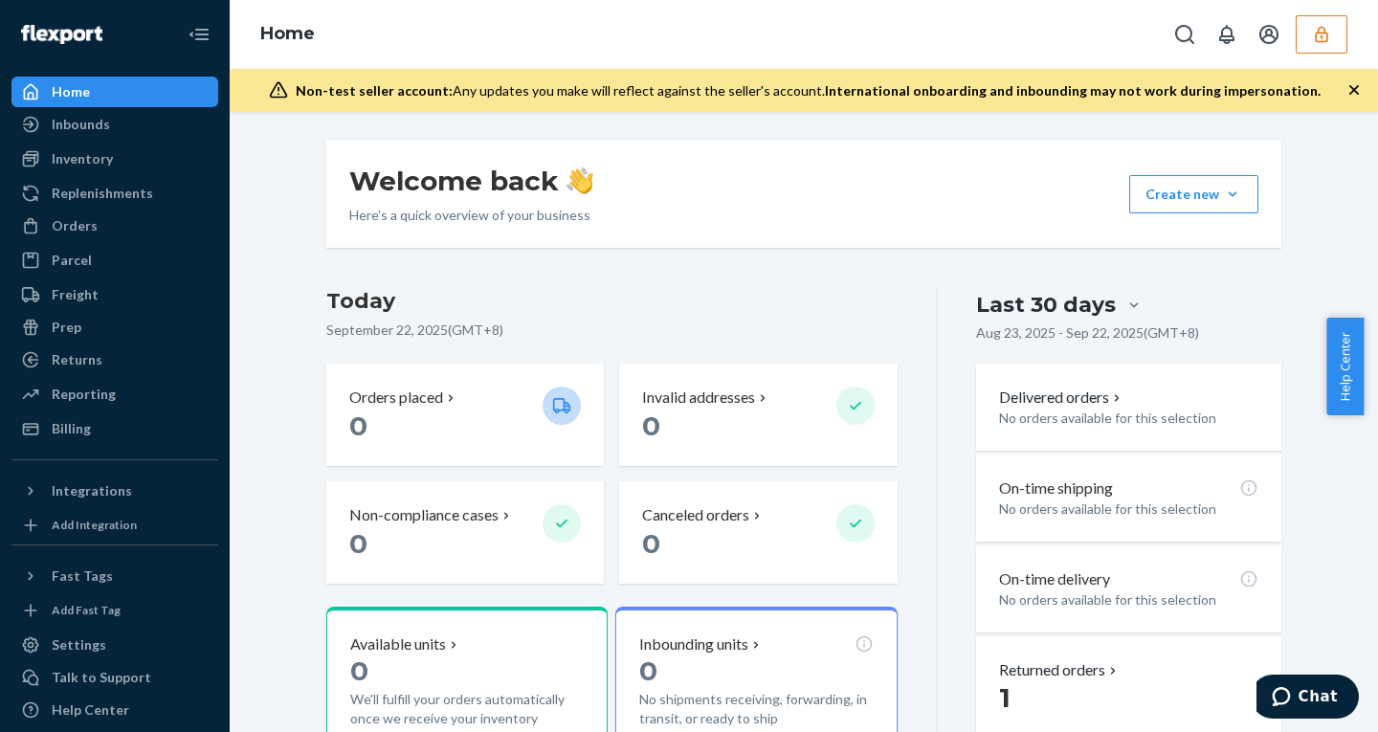
click at [1338, 218] on div "Welcome back Here’s a quick overview of your business Create new Create new inb…" at bounding box center [803, 652] width 1119 height 1023
click at [68, 219] on div "Orders" at bounding box center [75, 225] width 46 height 19
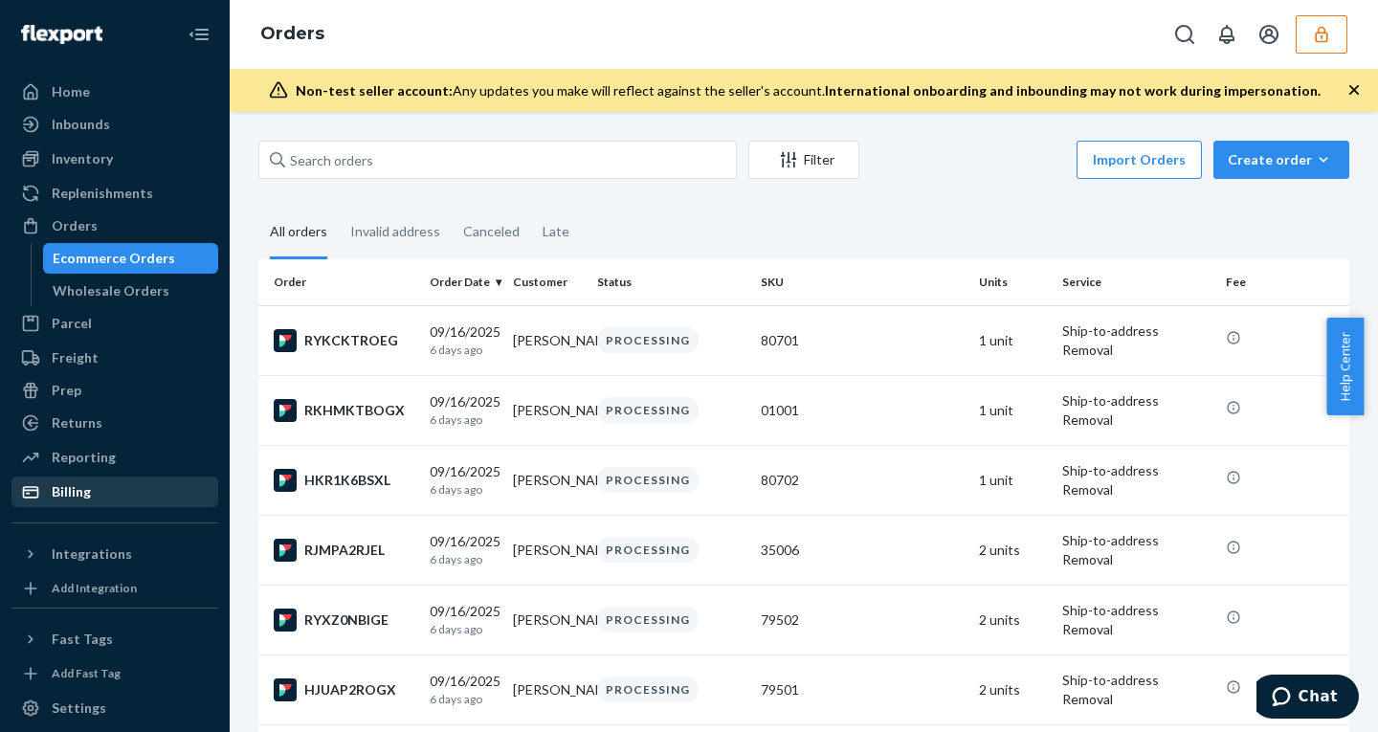
click at [82, 496] on div "Billing" at bounding box center [71, 491] width 39 height 19
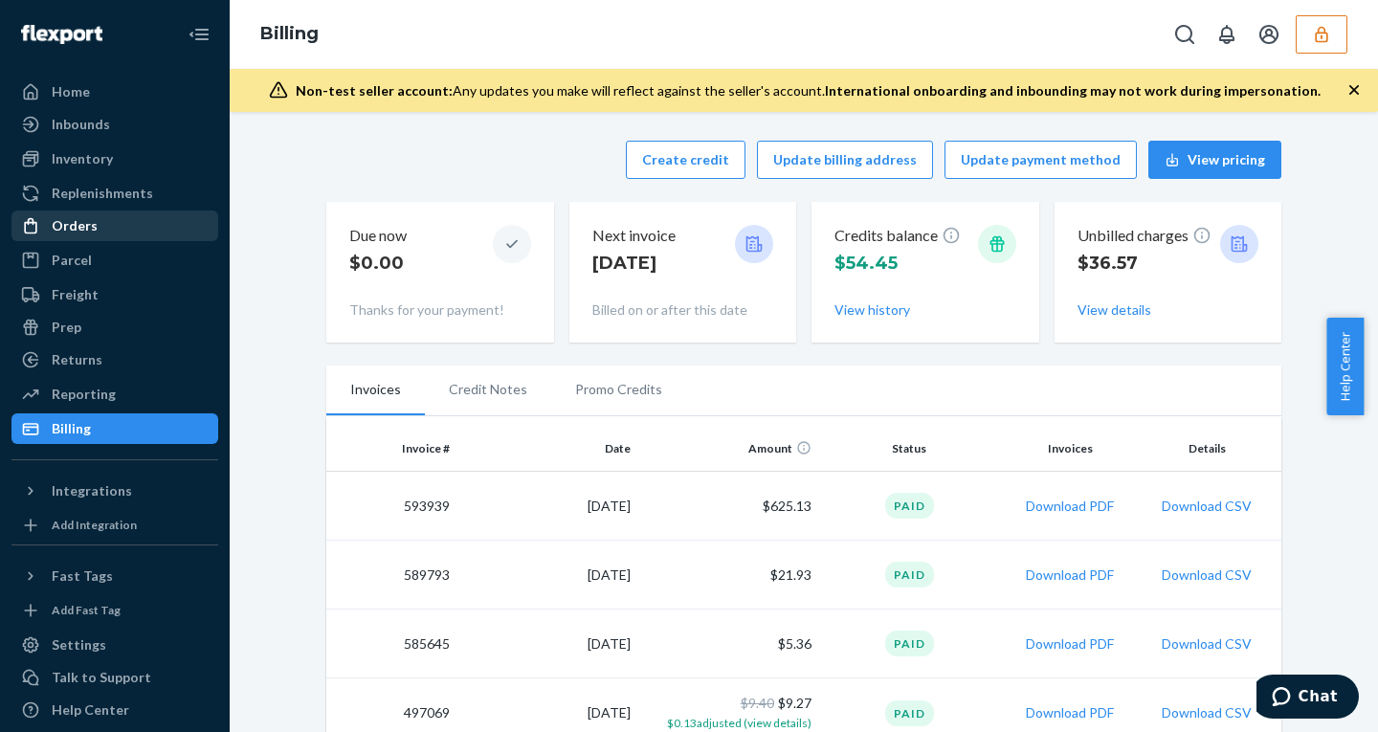
click at [66, 230] on div "Orders" at bounding box center [75, 225] width 46 height 19
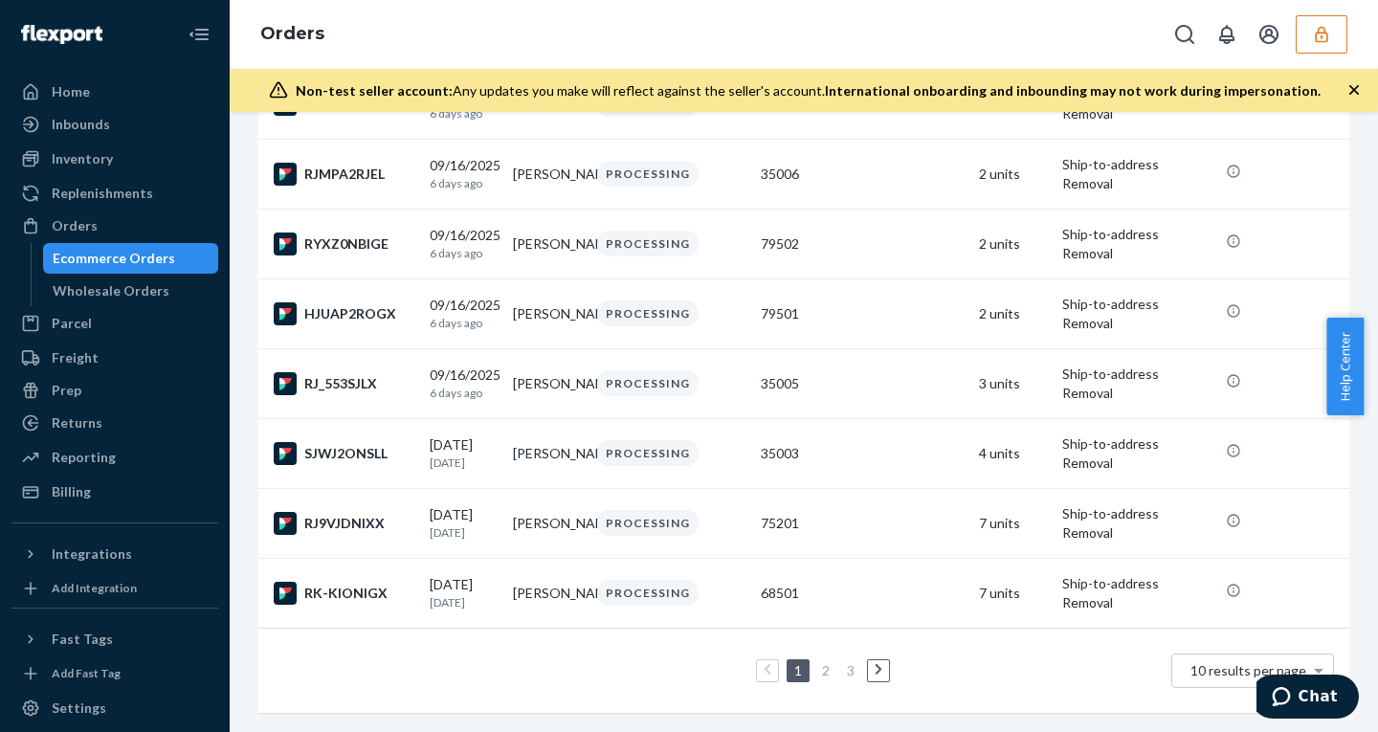
scroll to position [386, 0]
click at [820, 662] on link "2" at bounding box center [825, 670] width 15 height 16
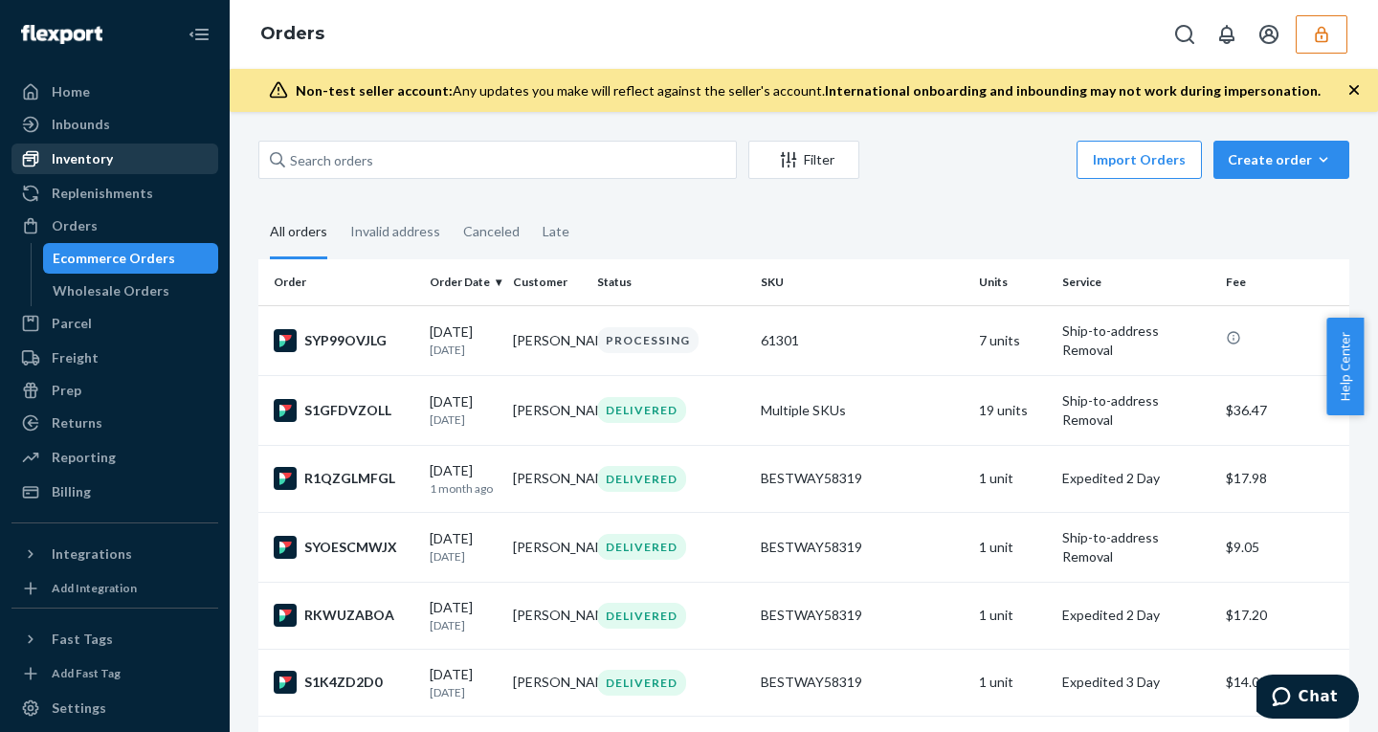
click at [86, 152] on div "Inventory" at bounding box center [82, 158] width 61 height 19
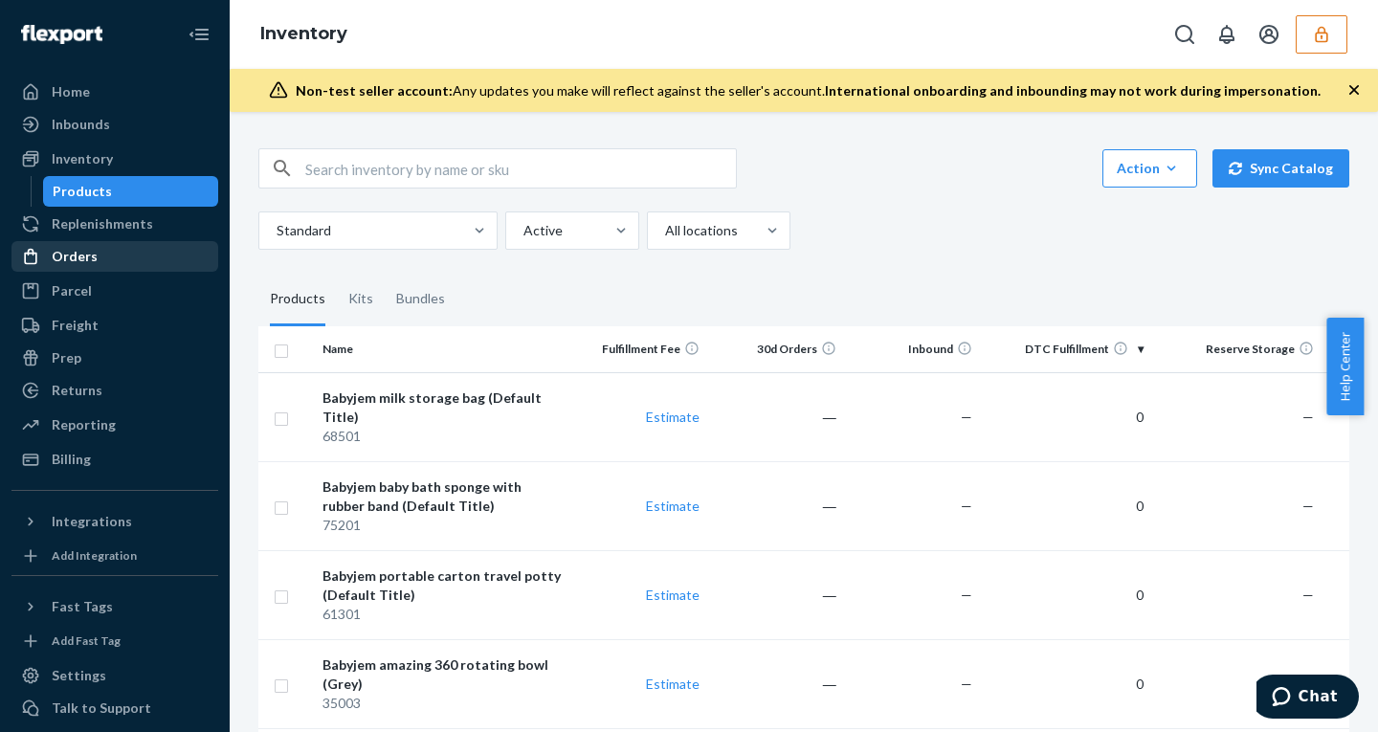
click at [51, 253] on div at bounding box center [36, 256] width 31 height 19
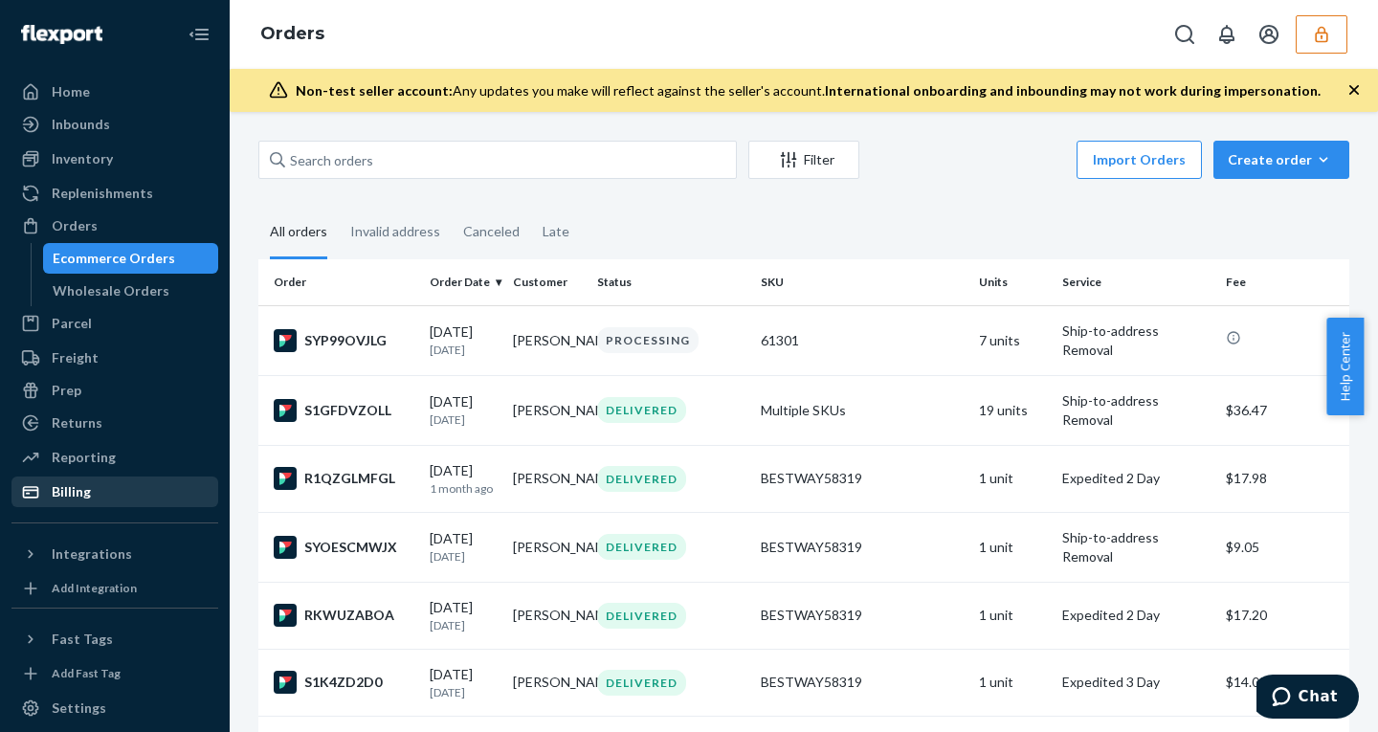
click at [78, 504] on div "Billing" at bounding box center [114, 491] width 203 height 27
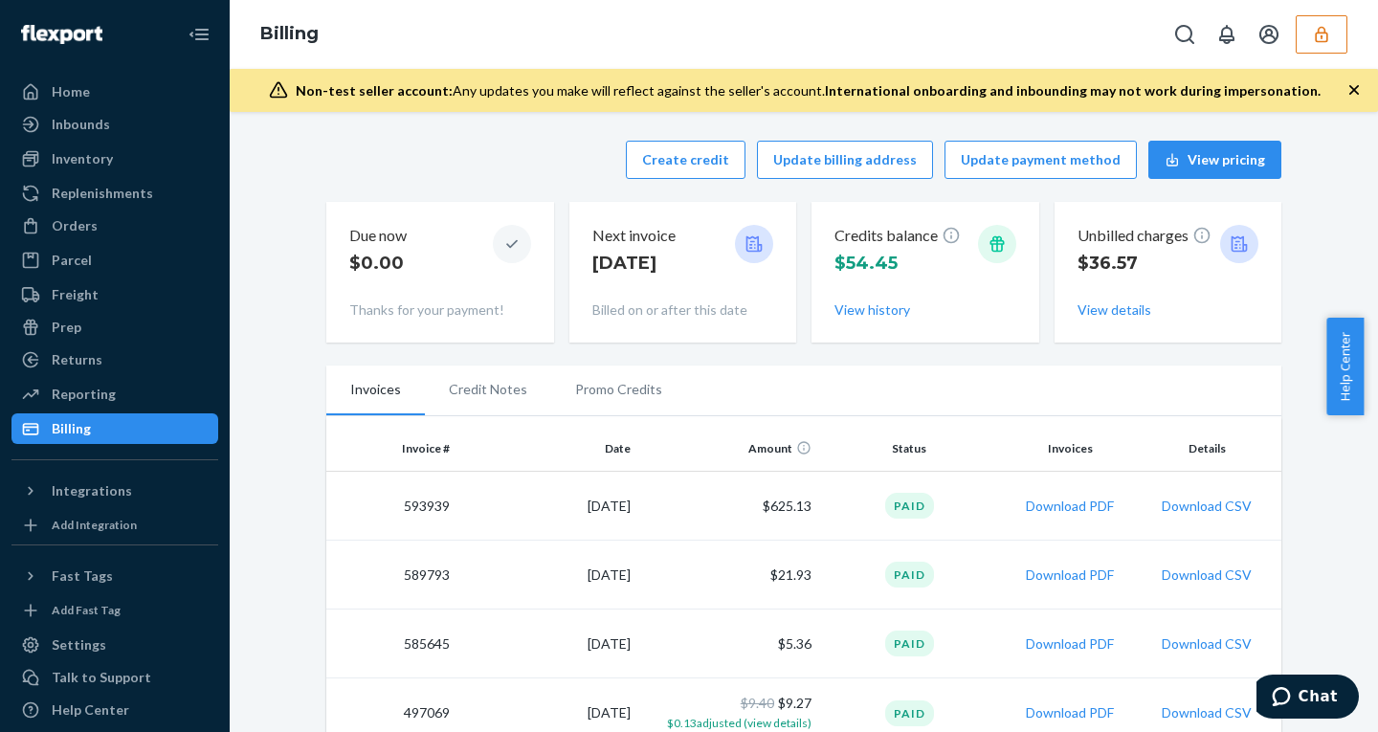
click at [1320, 56] on div "Billing" at bounding box center [804, 34] width 1148 height 69
click at [1316, 38] on icon "button" at bounding box center [1320, 34] width 12 height 16
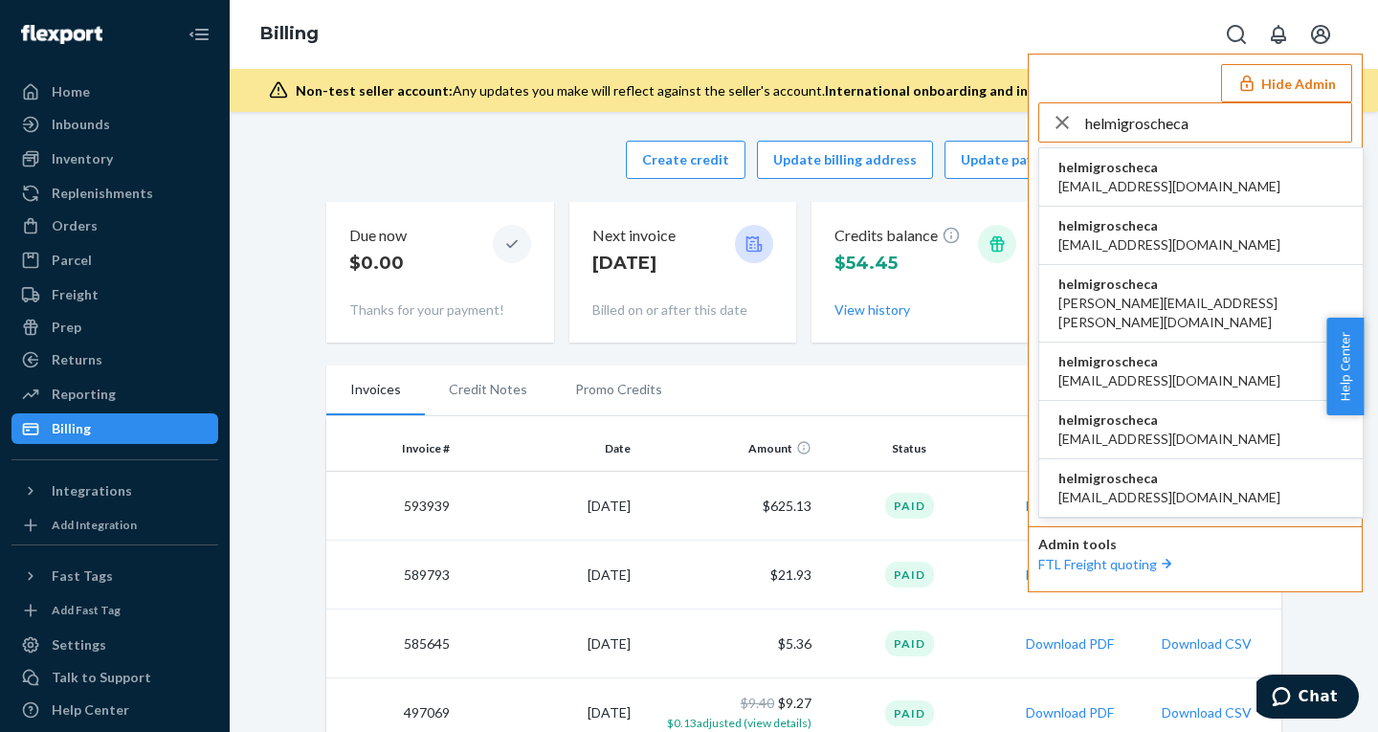
type input "helmigroscheca"
click at [1140, 172] on span "helmigroscheca" at bounding box center [1169, 167] width 222 height 19
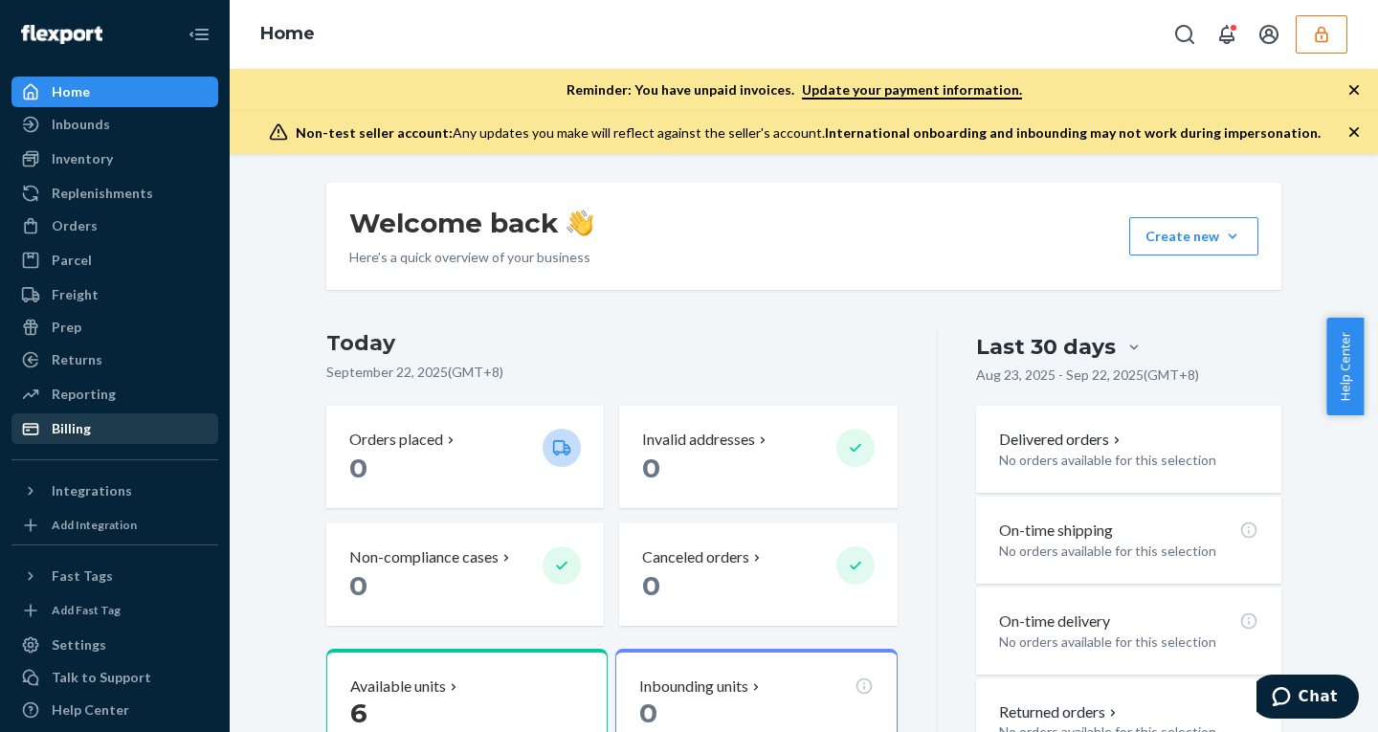
click at [85, 425] on div "Billing" at bounding box center [71, 428] width 39 height 19
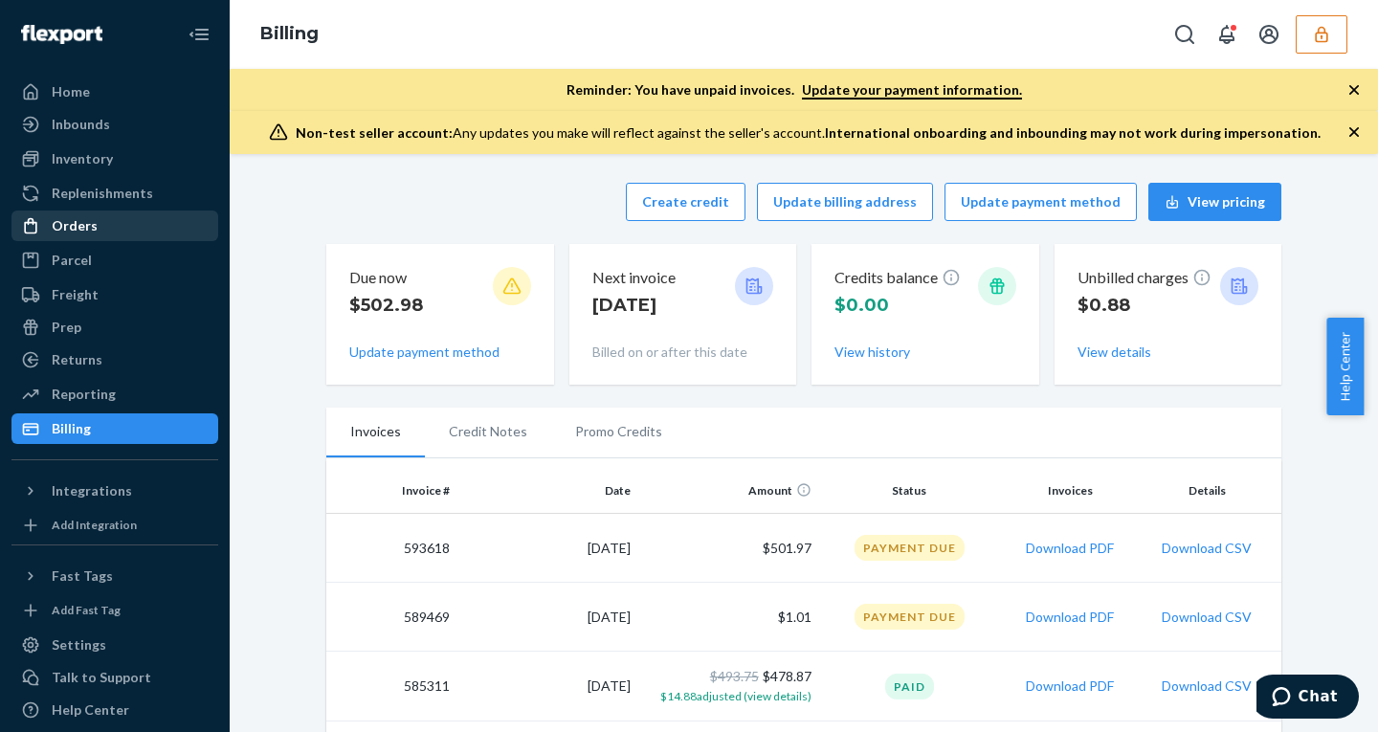
click at [82, 223] on div "Orders" at bounding box center [75, 225] width 46 height 19
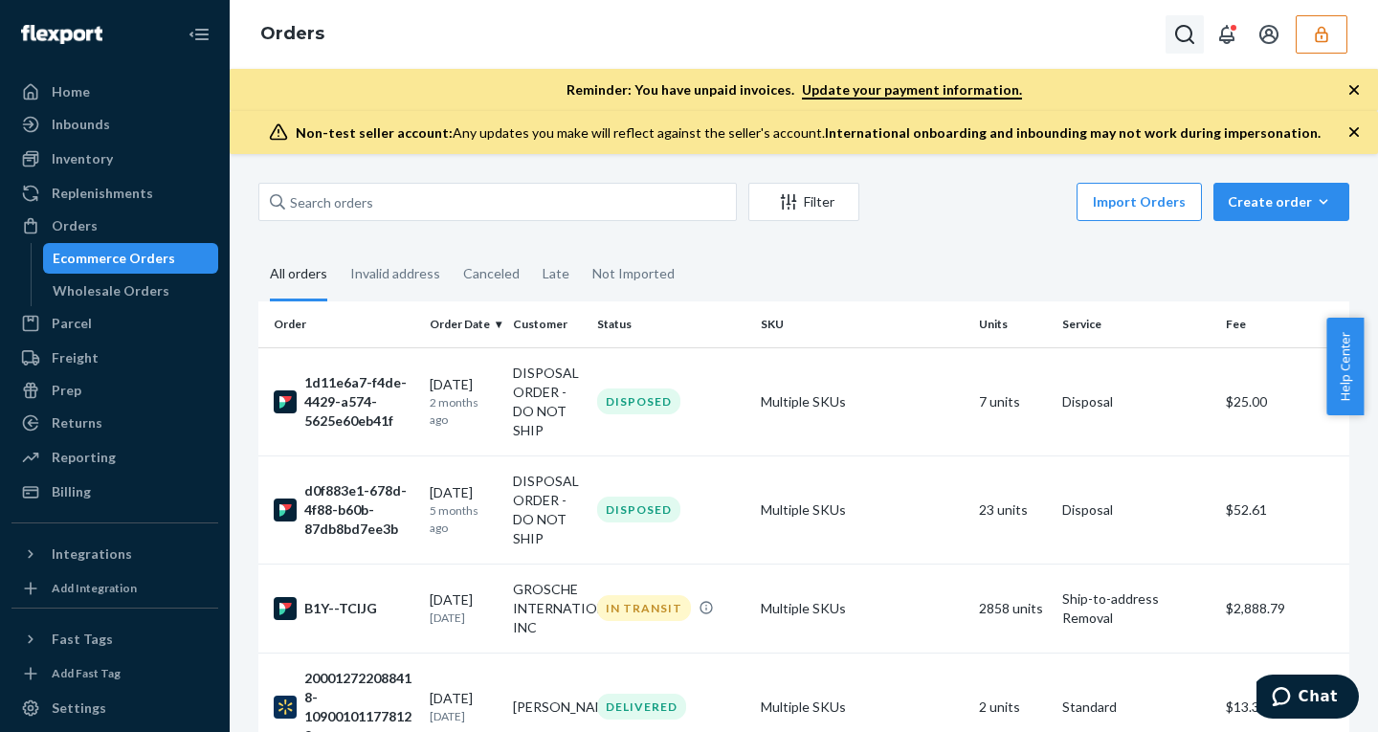
click at [1178, 34] on icon "Open Search Box" at bounding box center [1184, 34] width 23 height 23
click at [1299, 35] on button "button" at bounding box center [1321, 34] width 52 height 38
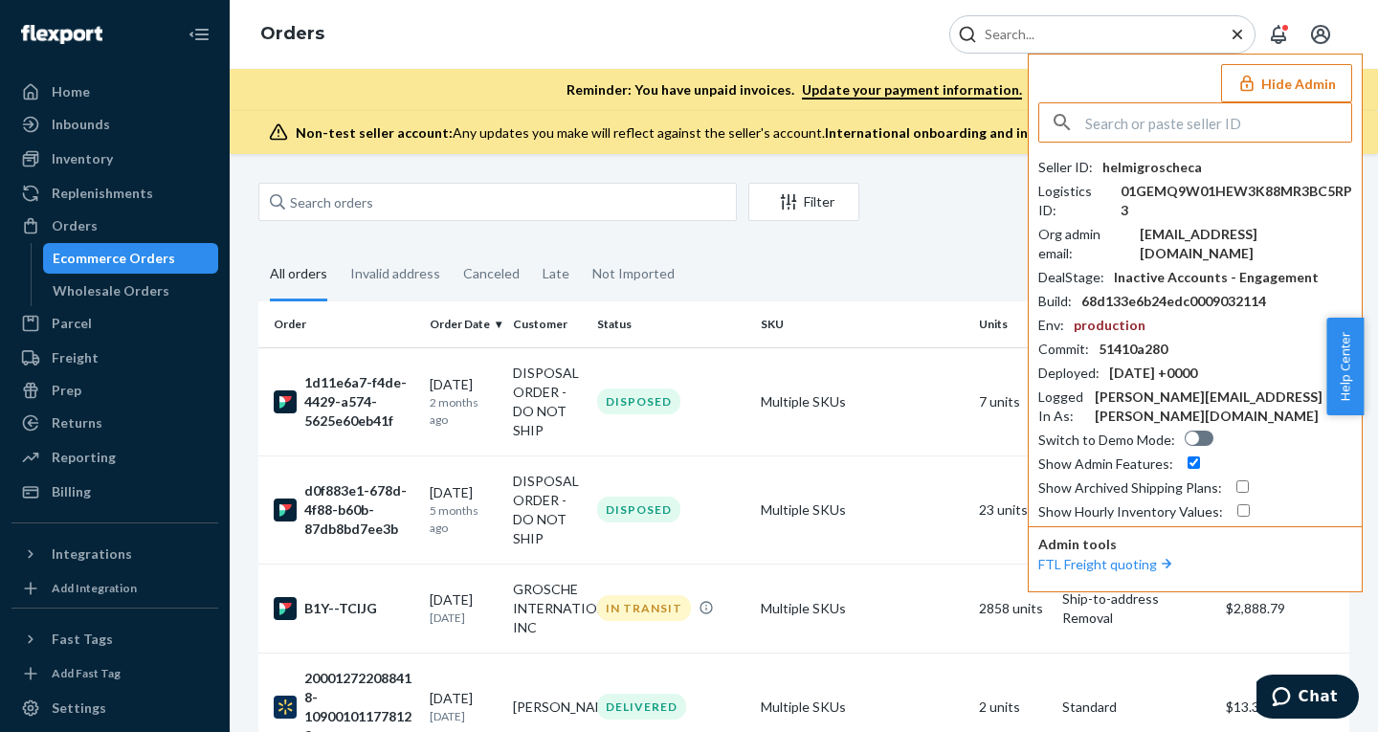
click at [1239, 124] on input "text" at bounding box center [1218, 122] width 266 height 38
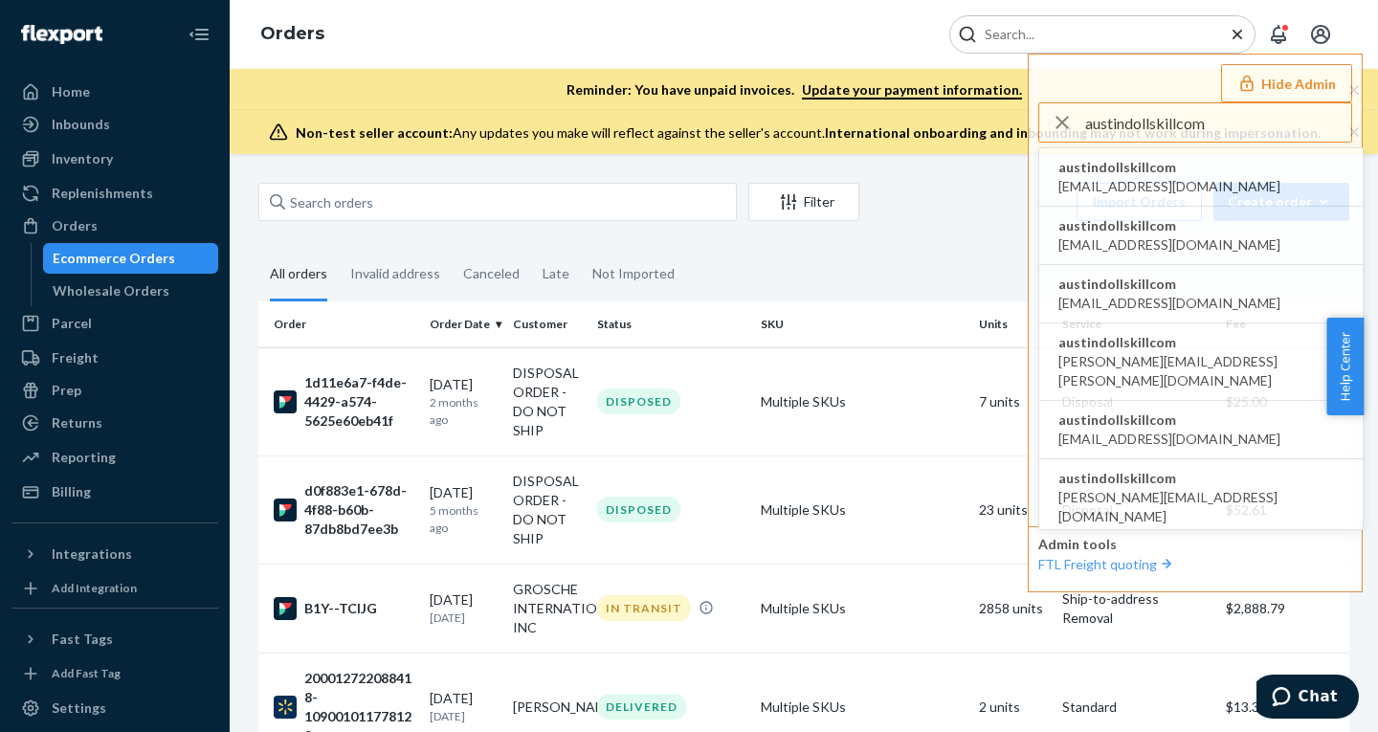
type input "austindollskillcom"
click at [1131, 174] on span "austindollskillcom" at bounding box center [1169, 167] width 222 height 19
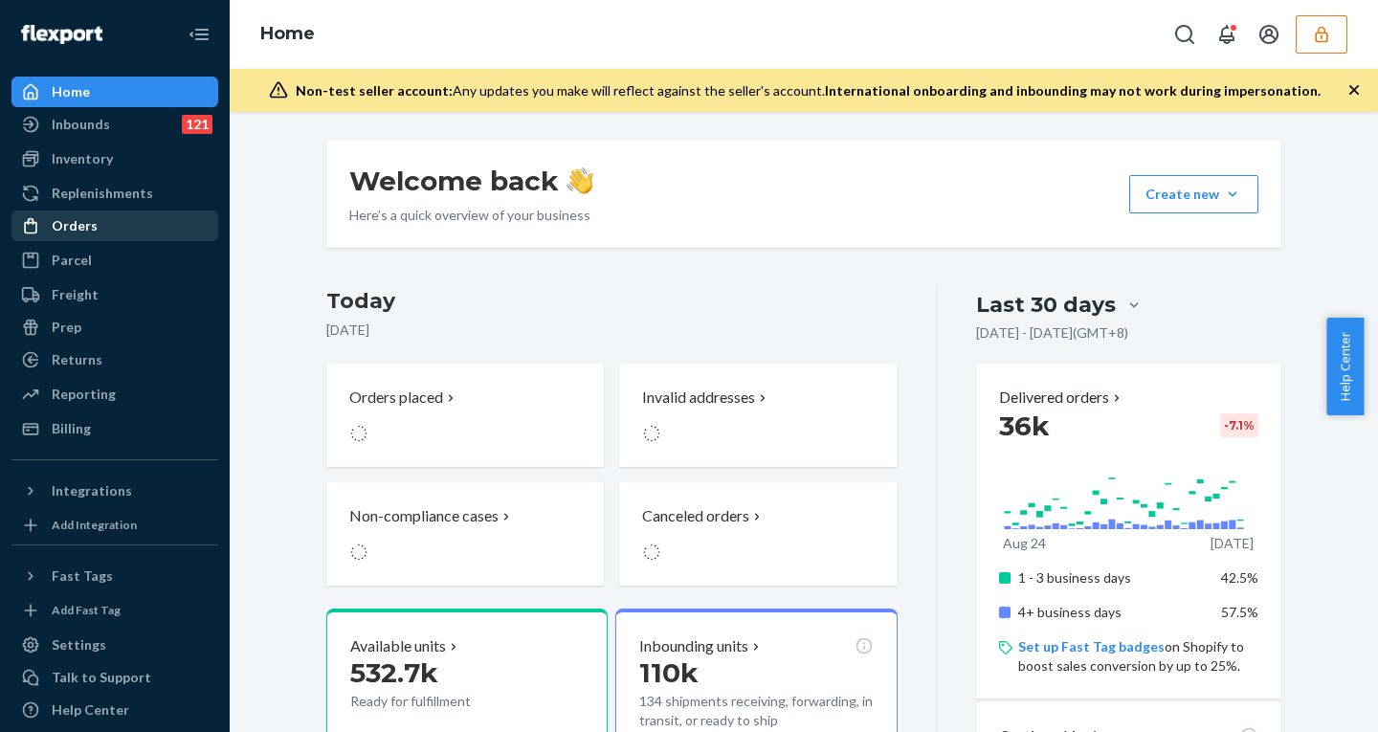
click at [87, 218] on div "Orders" at bounding box center [75, 225] width 46 height 19
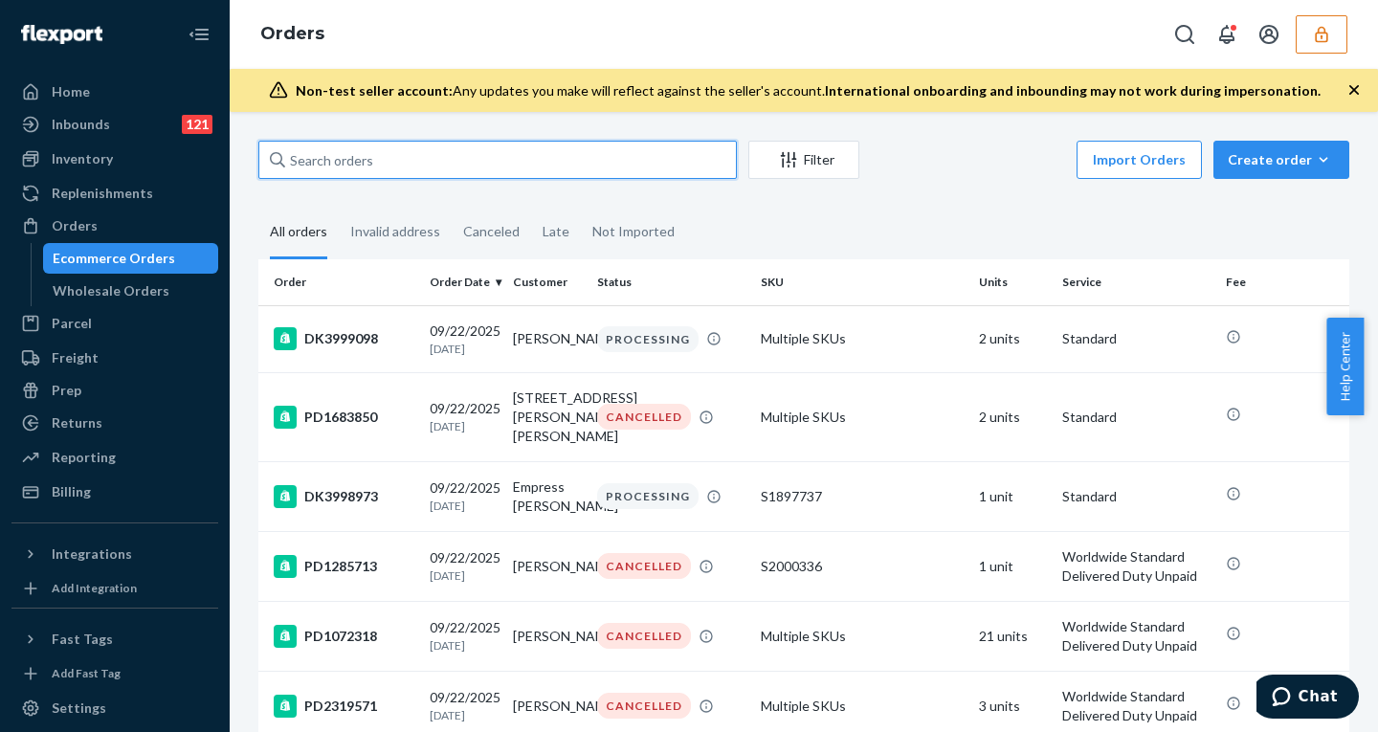
click at [367, 158] on input "text" at bounding box center [497, 160] width 478 height 38
paste input "DK3957922"
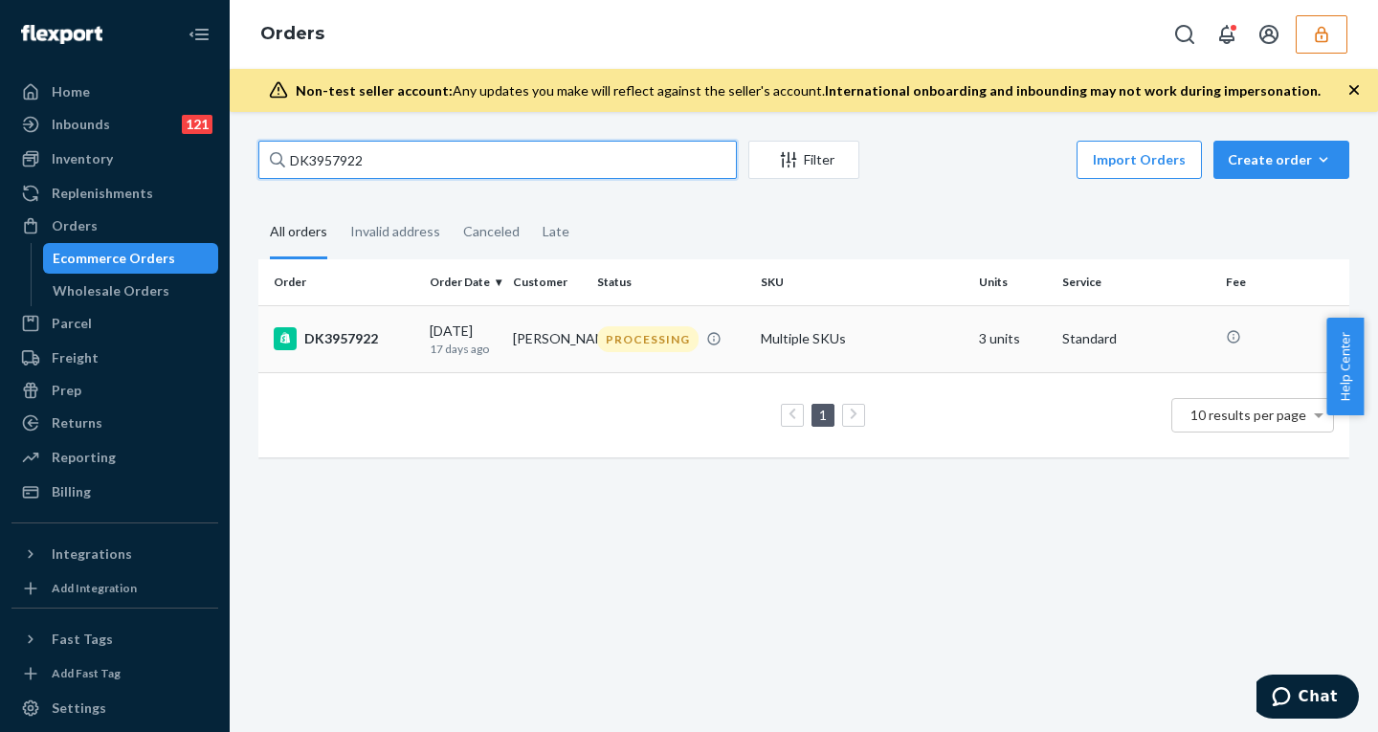
type input "DK3957922"
click at [476, 345] on p "17 days ago" at bounding box center [464, 349] width 68 height 16
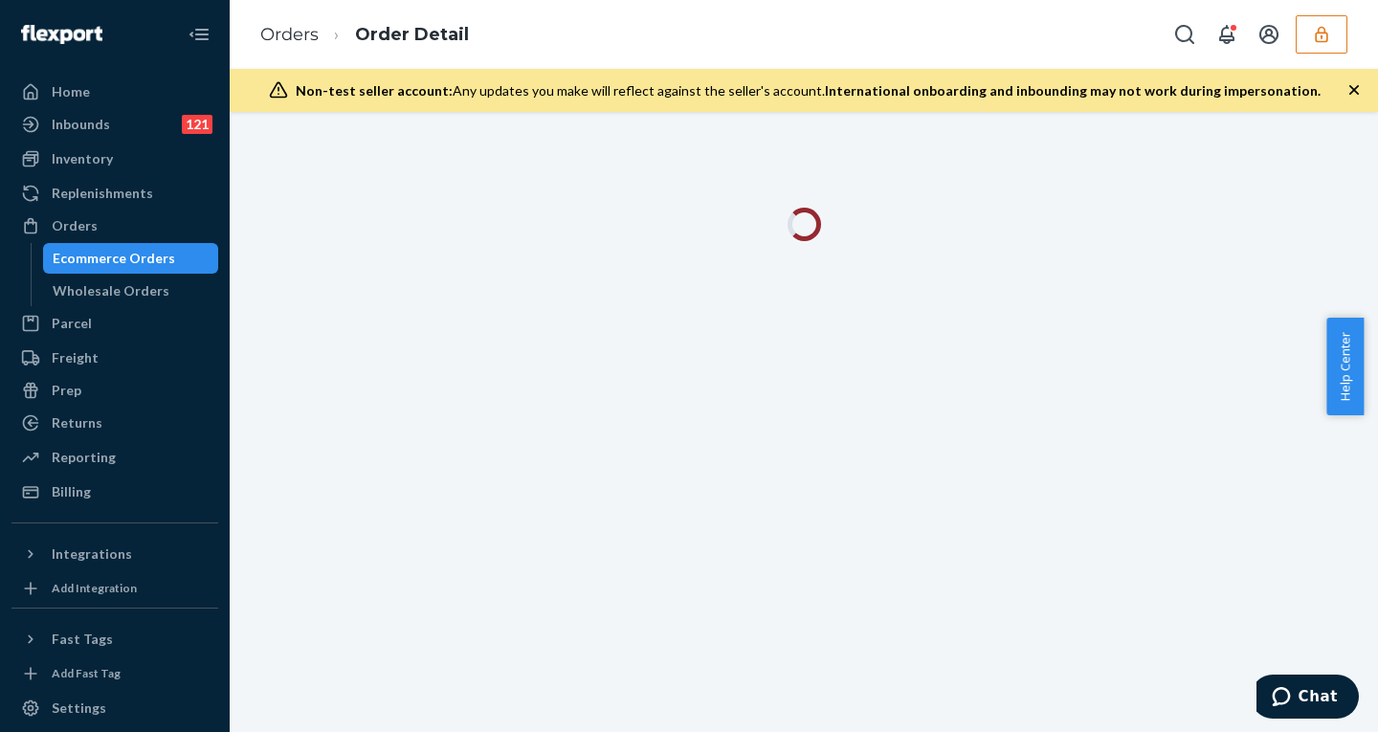
click at [1348, 83] on icon "button" at bounding box center [1353, 89] width 19 height 19
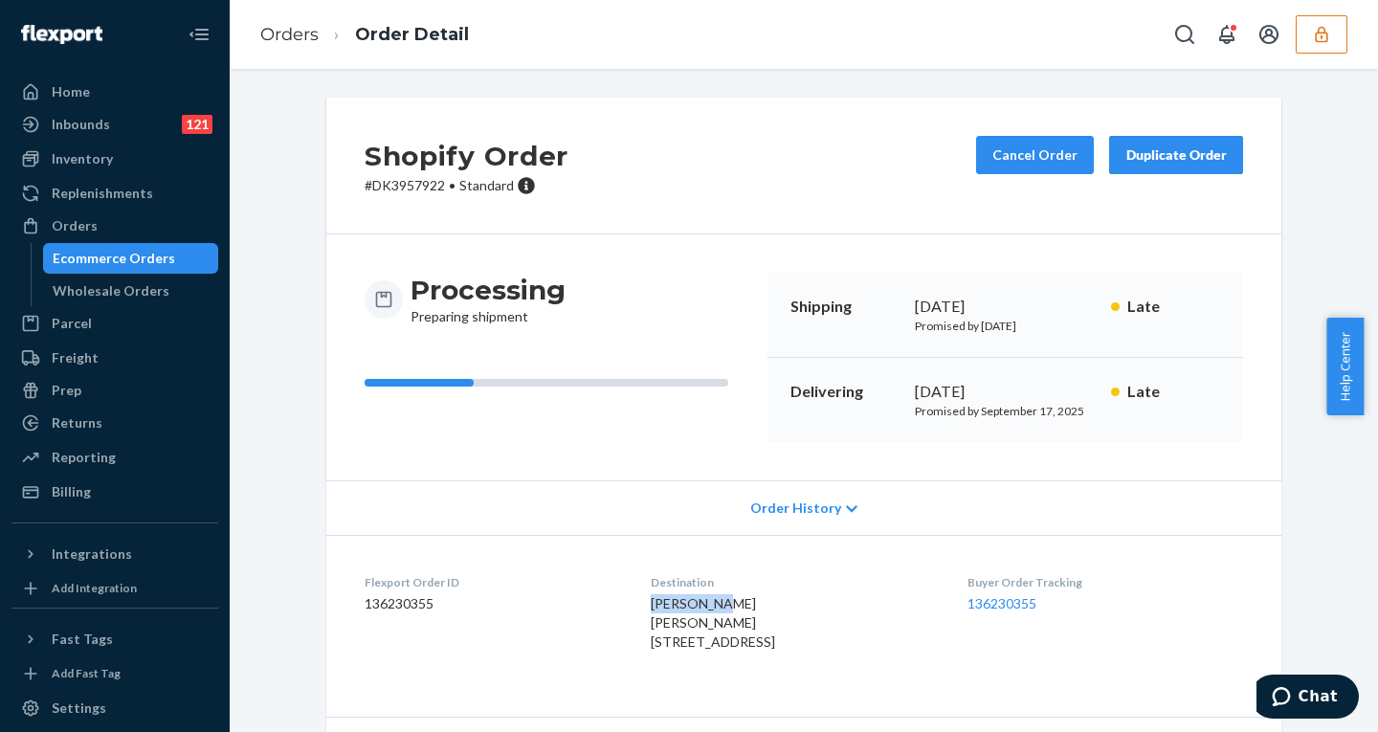
drag, startPoint x: 694, startPoint y: 606, endPoint x: 622, endPoint y: 605, distance: 72.7
click at [622, 605] on dl "Flexport Order ID 136230355 Destination Yanfei Zhu Yanfei Zhu 415 N Fairfax Ave…" at bounding box center [803, 616] width 955 height 163
copy span "Yanfei Zhu"
click at [142, 250] on div "Ecommerce Orders" at bounding box center [114, 258] width 122 height 19
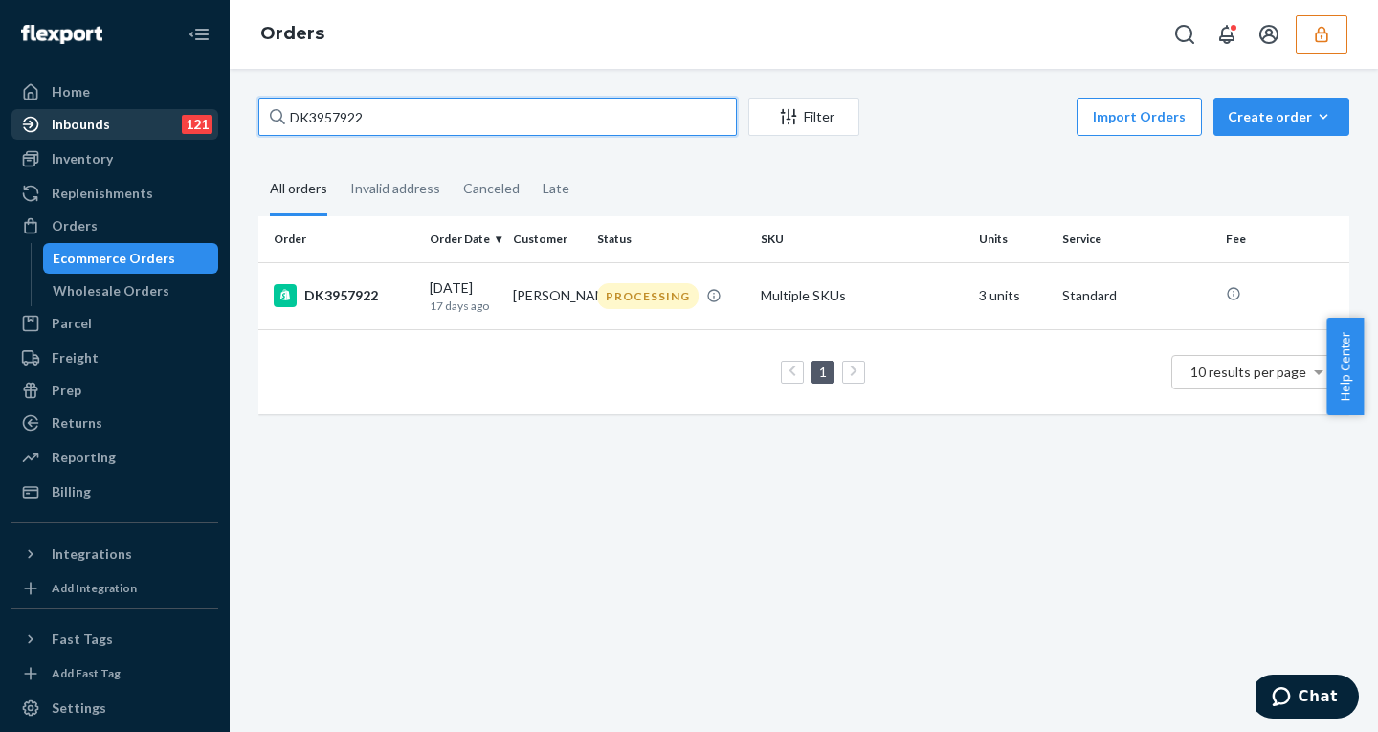
drag, startPoint x: 387, startPoint y: 117, endPoint x: 121, endPoint y: 116, distance: 265.9
click at [120, 117] on div "Home Inbounds 121 Shipping Plans Problems 121 Inventory Products Replenishments…" at bounding box center [689, 366] width 1378 height 732
paste input "Yanfei Zhu"
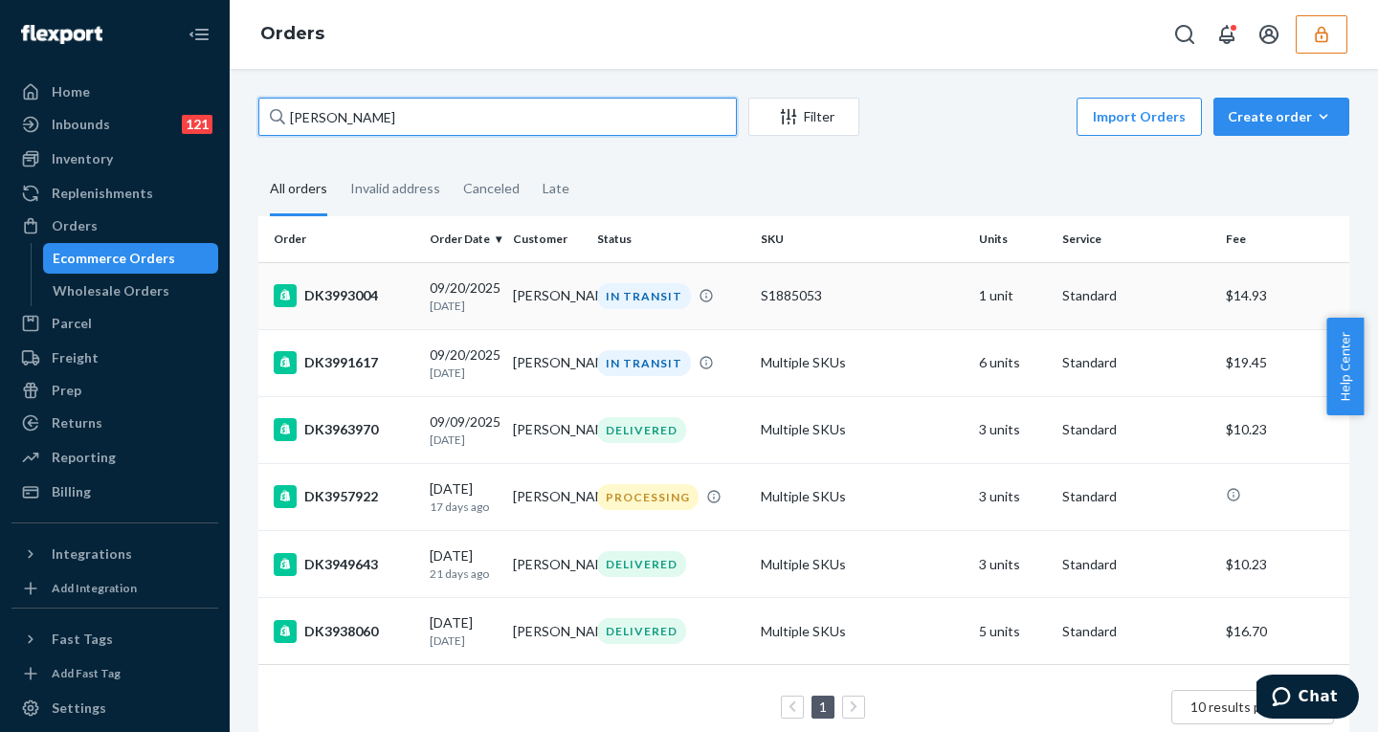
type input "Yanfei Zhu"
click at [517, 308] on td "Yanfei Zhu" at bounding box center [546, 295] width 83 height 67
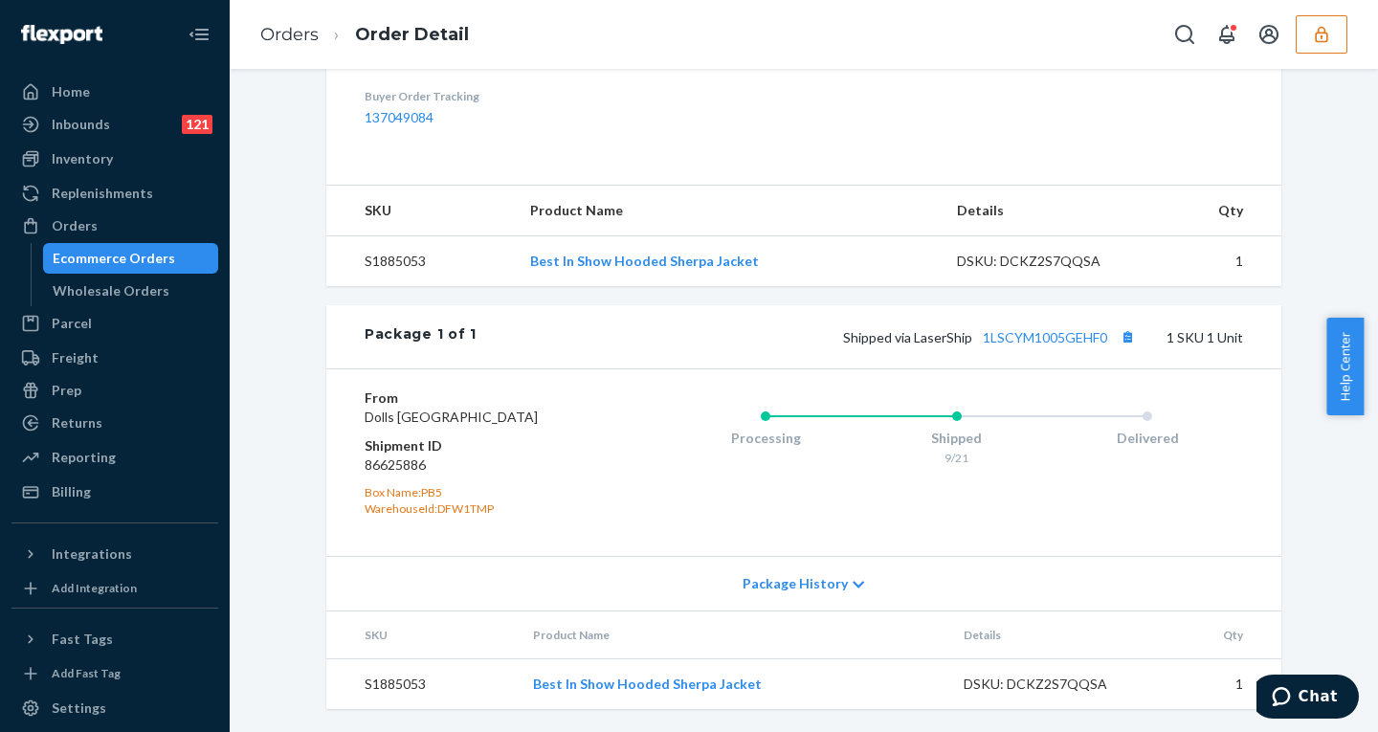
scroll to position [640, 0]
click at [803, 581] on span "Package History" at bounding box center [794, 583] width 105 height 19
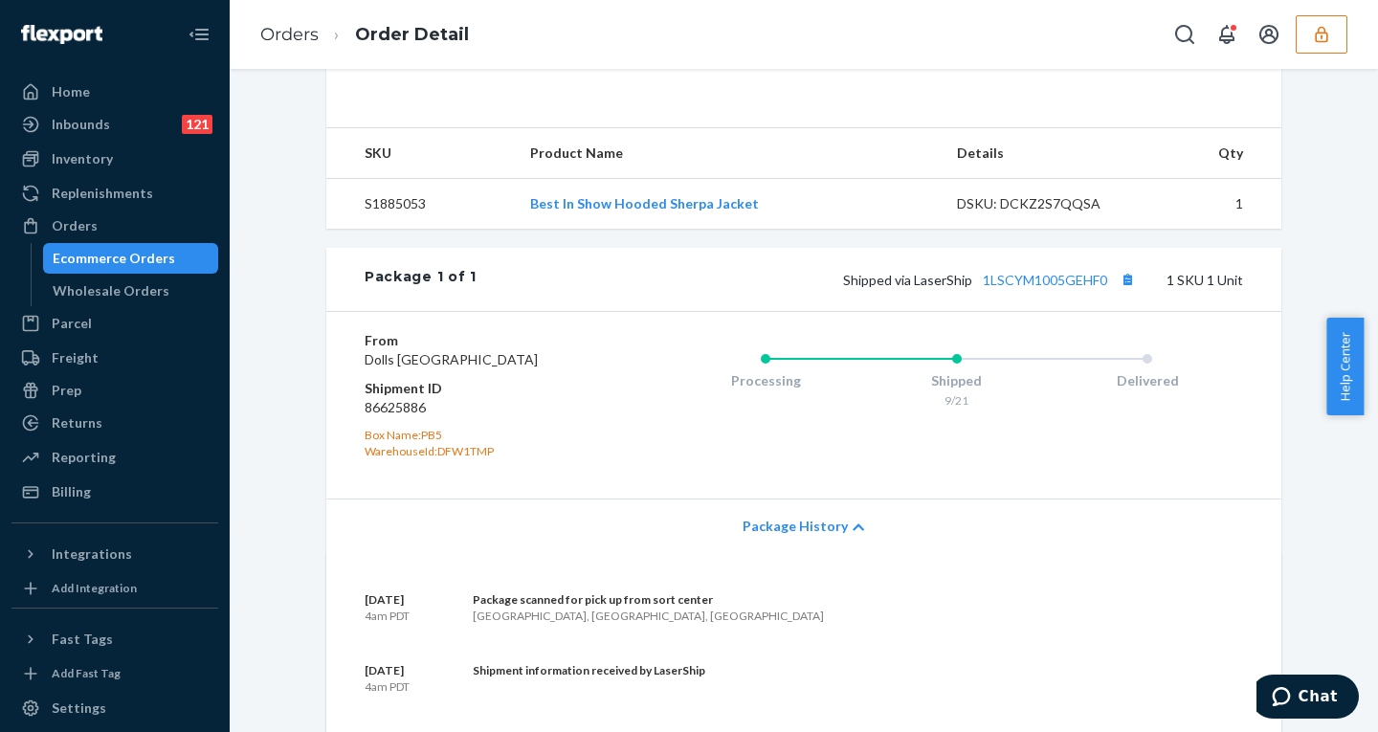
click at [803, 536] on span "Package History" at bounding box center [794, 526] width 105 height 19
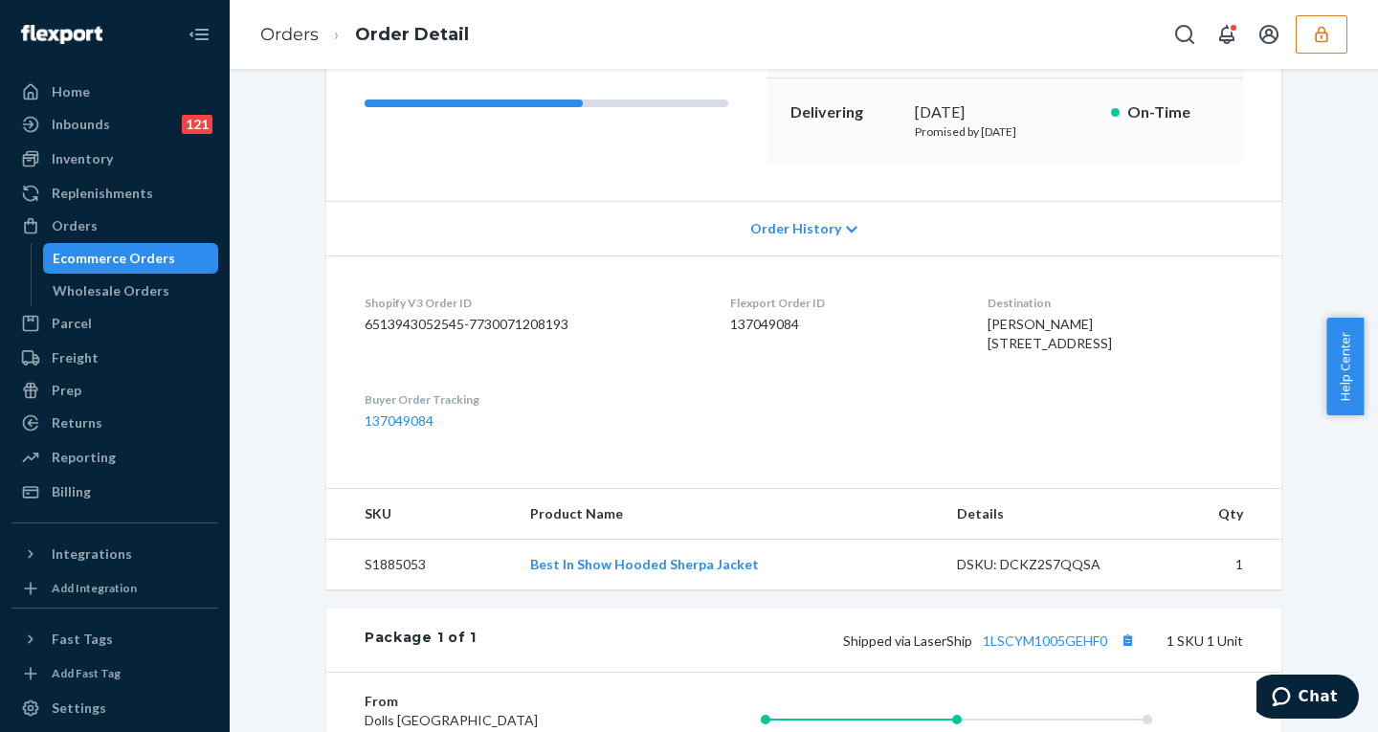
scroll to position [0, 0]
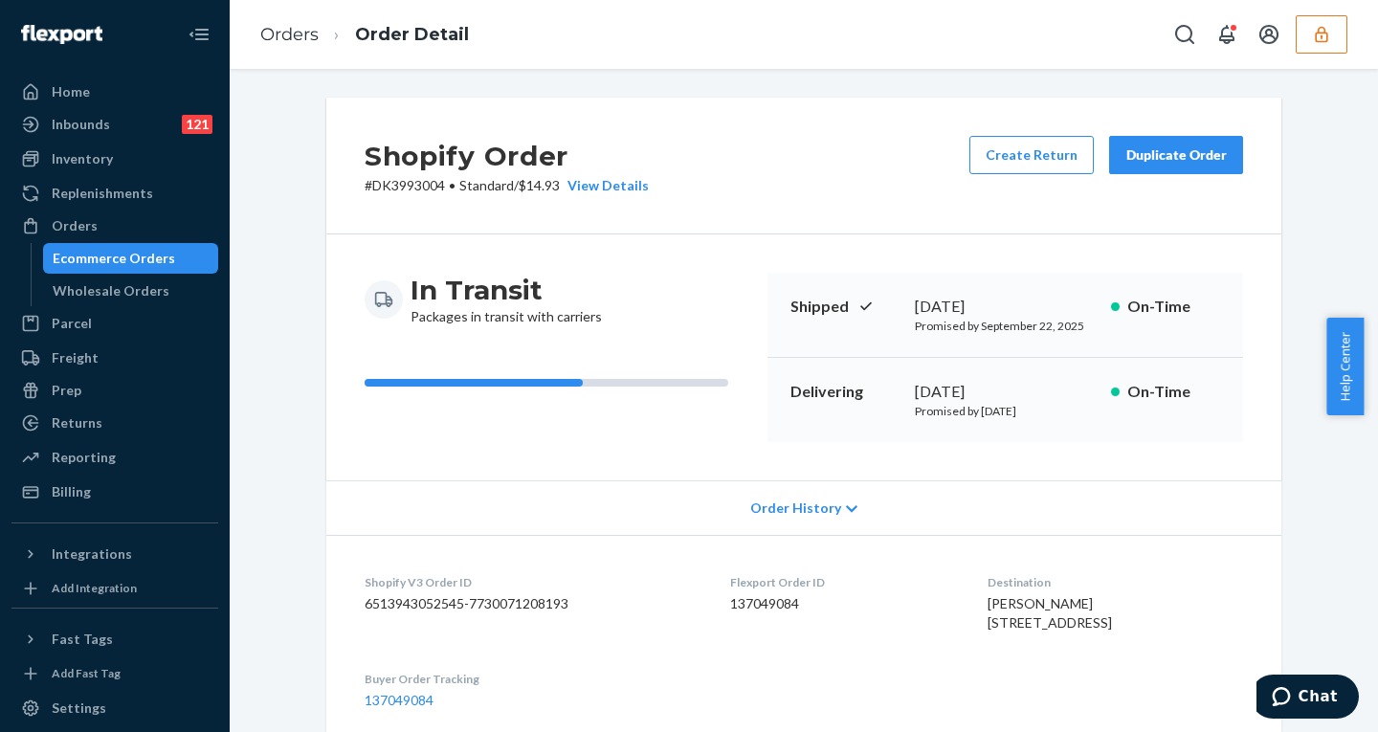
click at [137, 255] on div "Ecommerce Orders" at bounding box center [114, 258] width 122 height 19
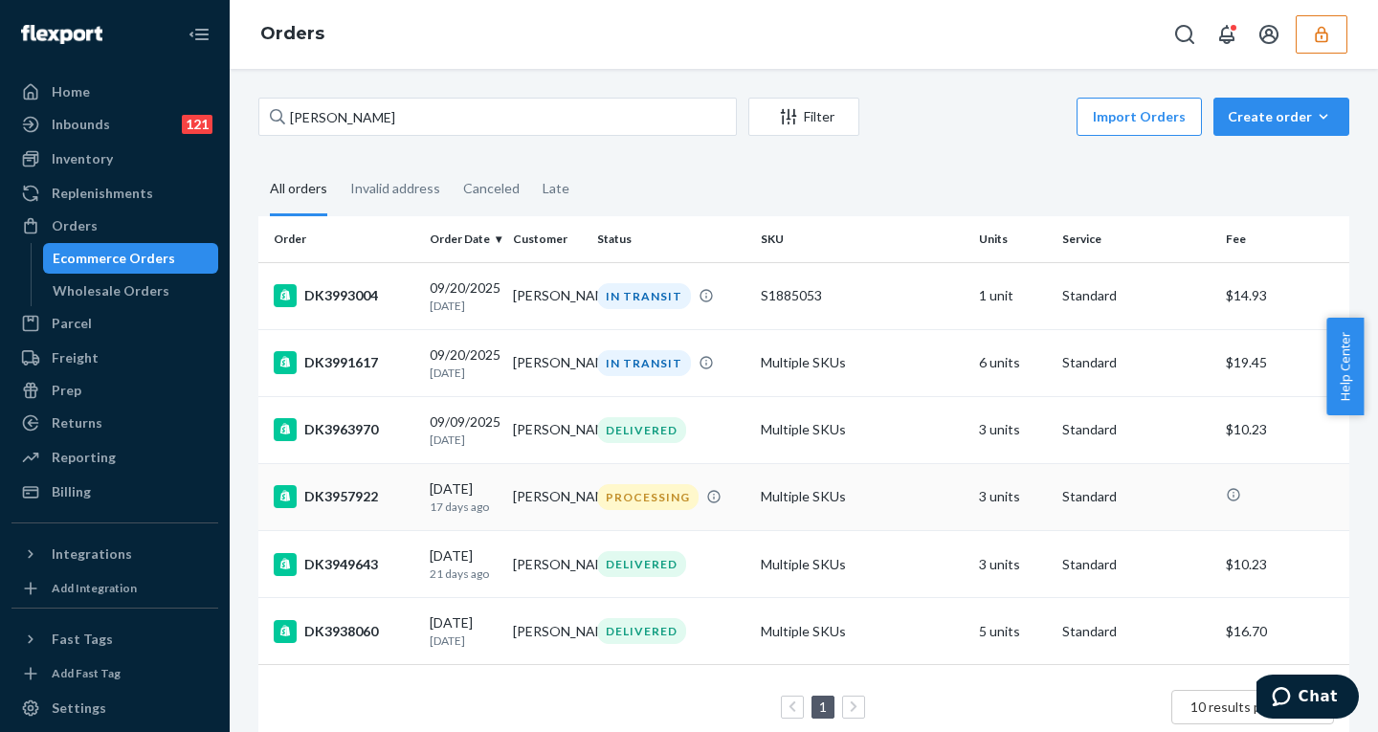
click at [658, 502] on div "PROCESSING" at bounding box center [647, 497] width 101 height 26
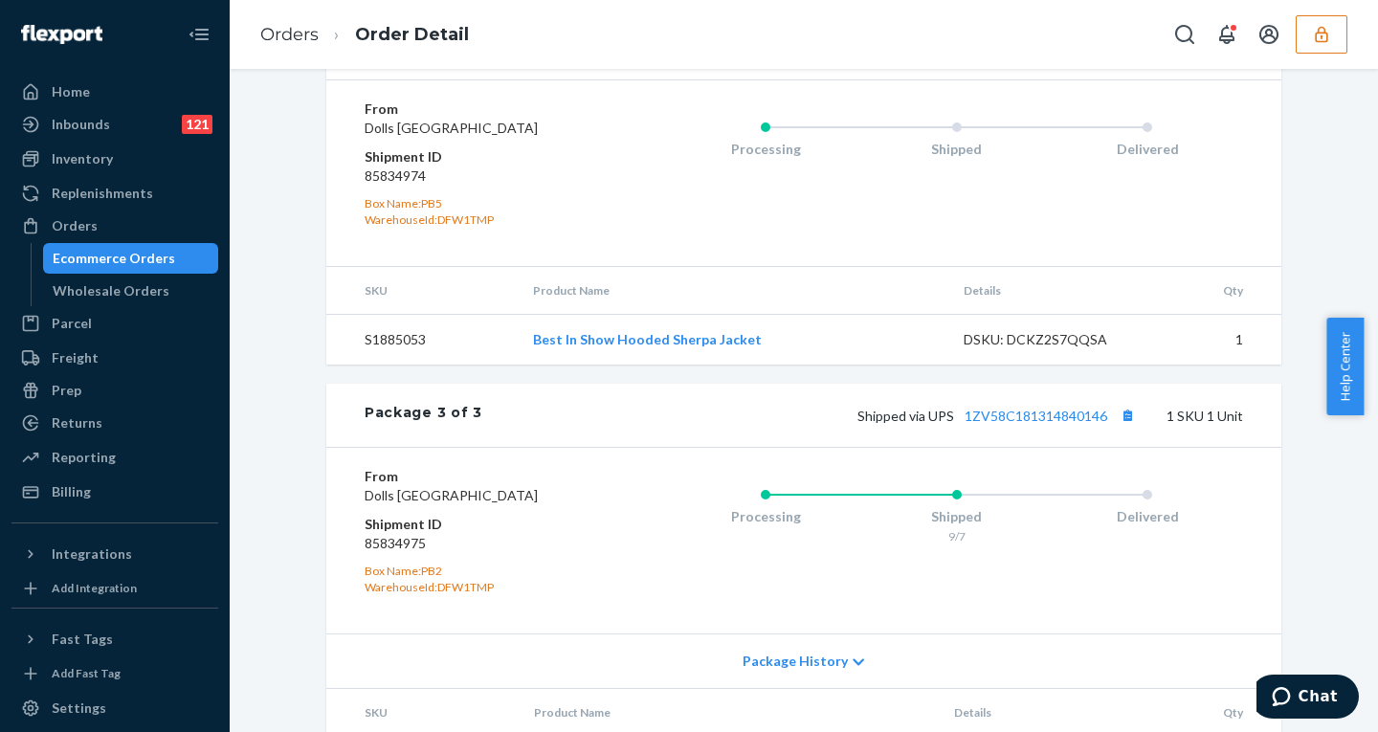
scroll to position [1379, 0]
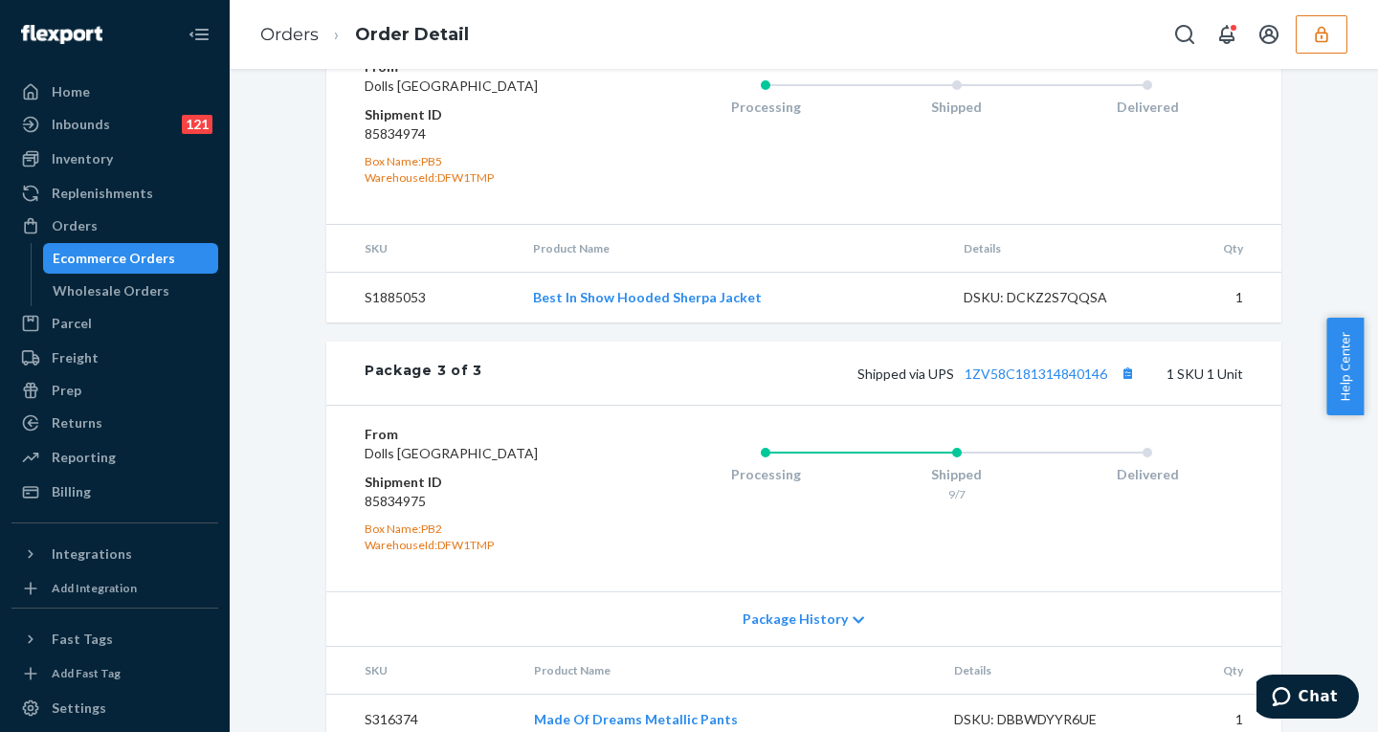
click at [399, 143] on dd "85834974" at bounding box center [478, 133] width 229 height 19
copy dd "85834974"
click at [1305, 25] on button "button" at bounding box center [1321, 34] width 52 height 38
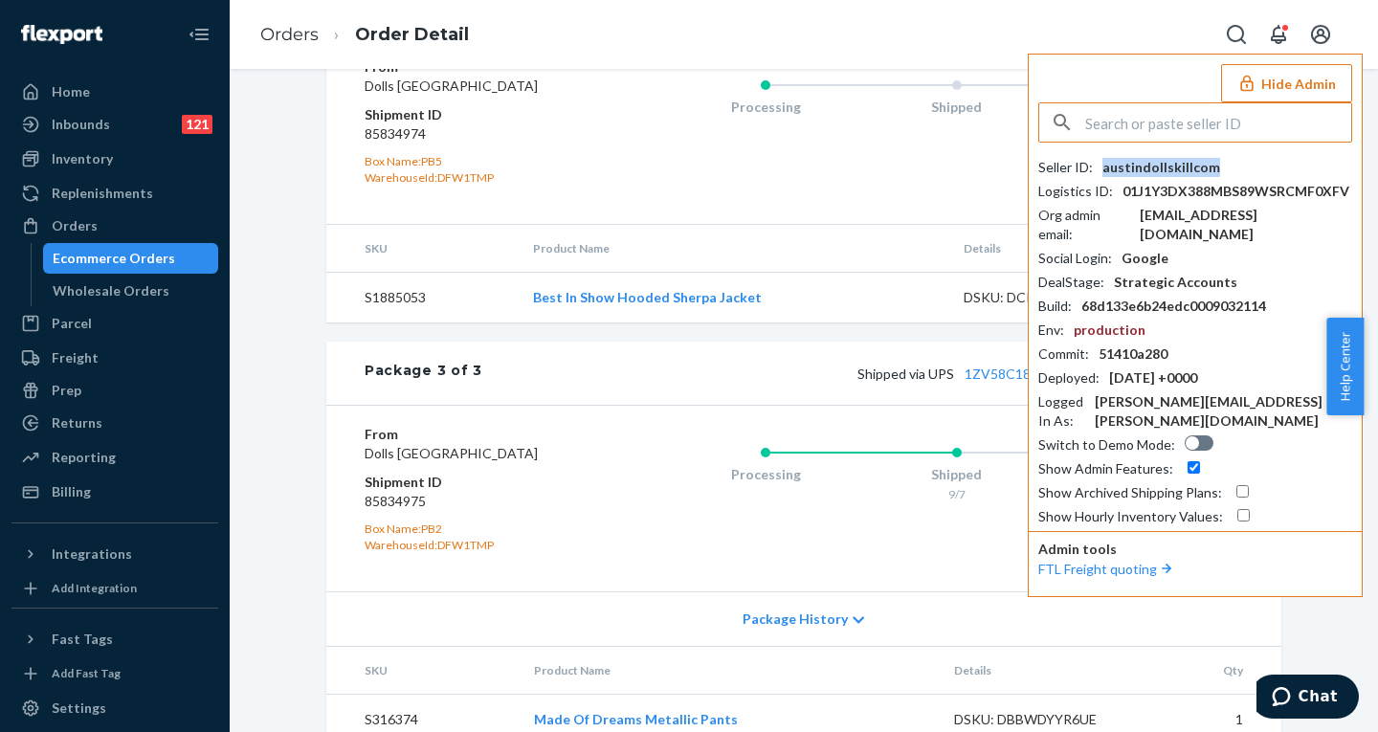
click at [1162, 166] on div "austindollskillcom" at bounding box center [1161, 167] width 118 height 19
click at [1211, 118] on input "text" at bounding box center [1218, 122] width 266 height 38
paste input "oaday@wastrelsociety.com"
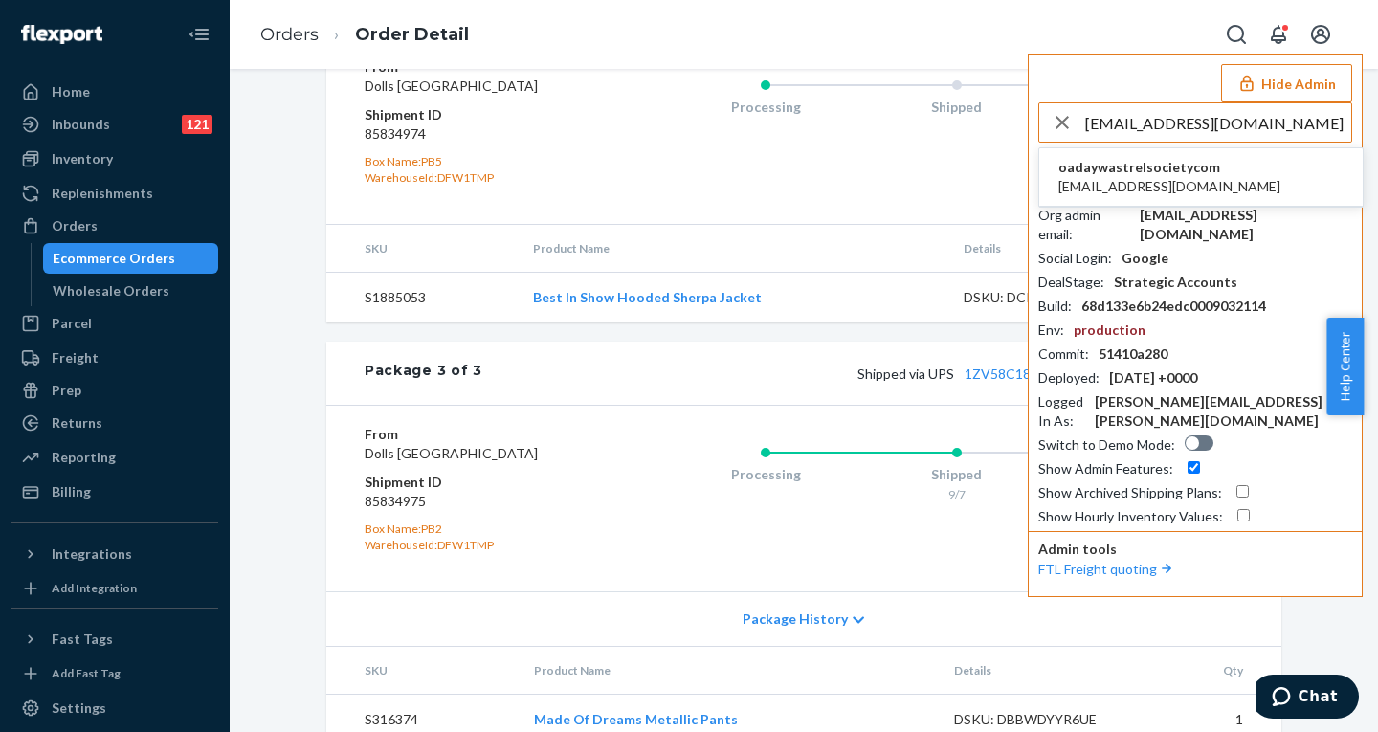
type input "oaday@wastrelsociety.com"
click at [1123, 169] on span "oadaywastrelsocietycom" at bounding box center [1169, 167] width 222 height 19
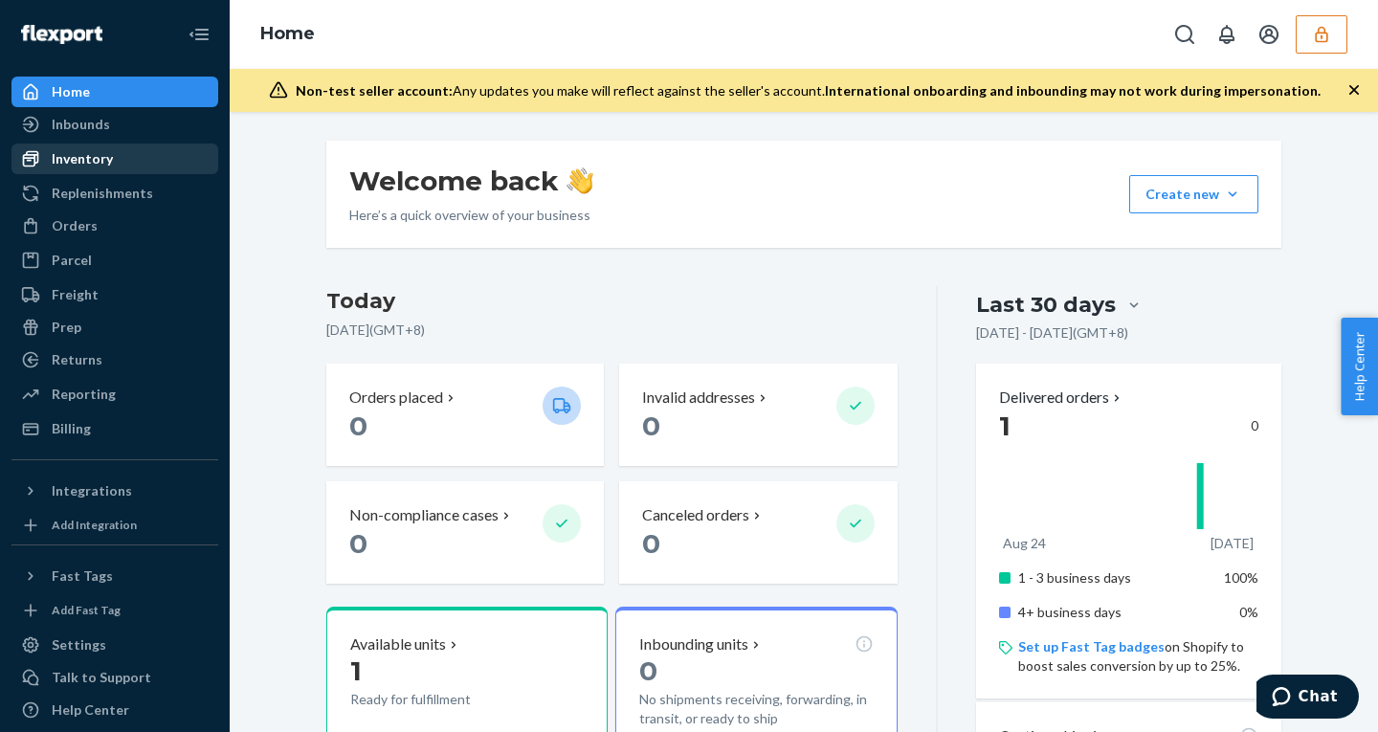
click at [84, 163] on div "Inventory" at bounding box center [82, 158] width 61 height 19
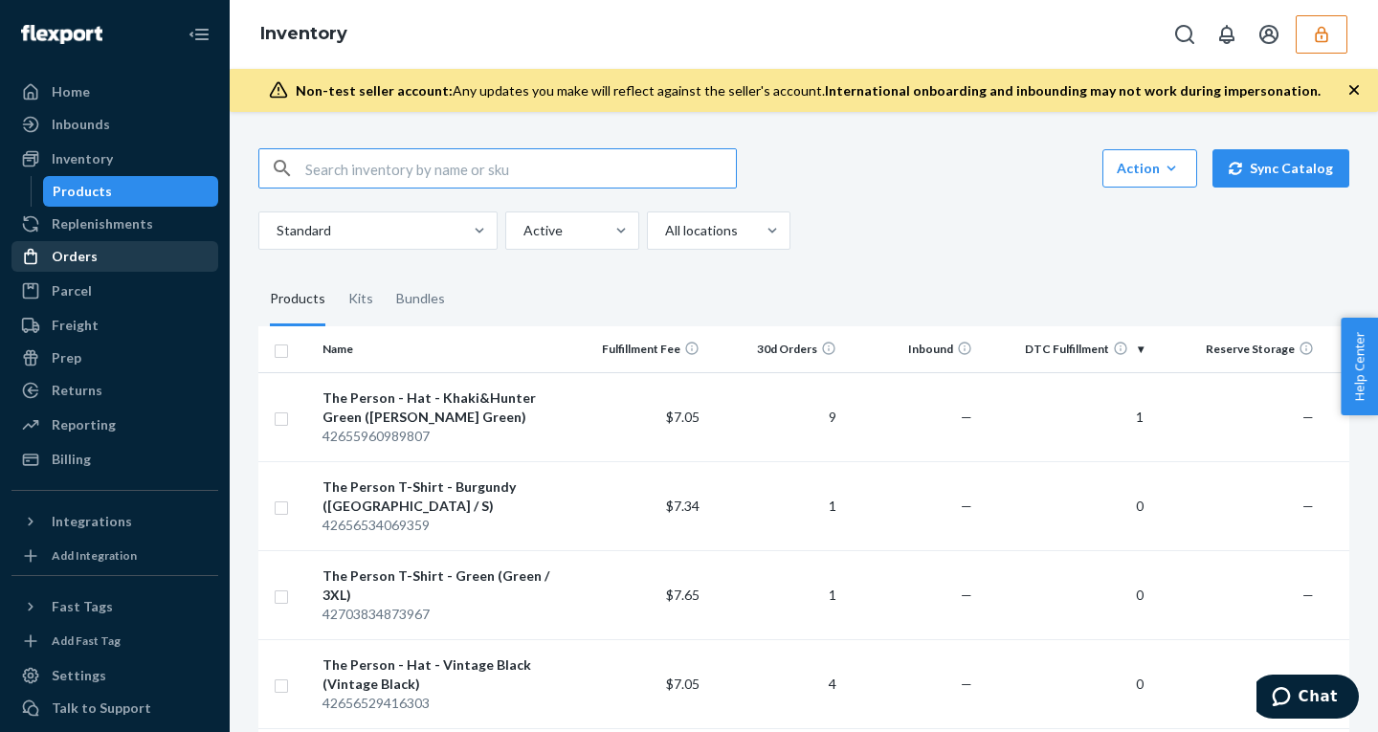
click at [78, 258] on div "Orders" at bounding box center [75, 256] width 46 height 19
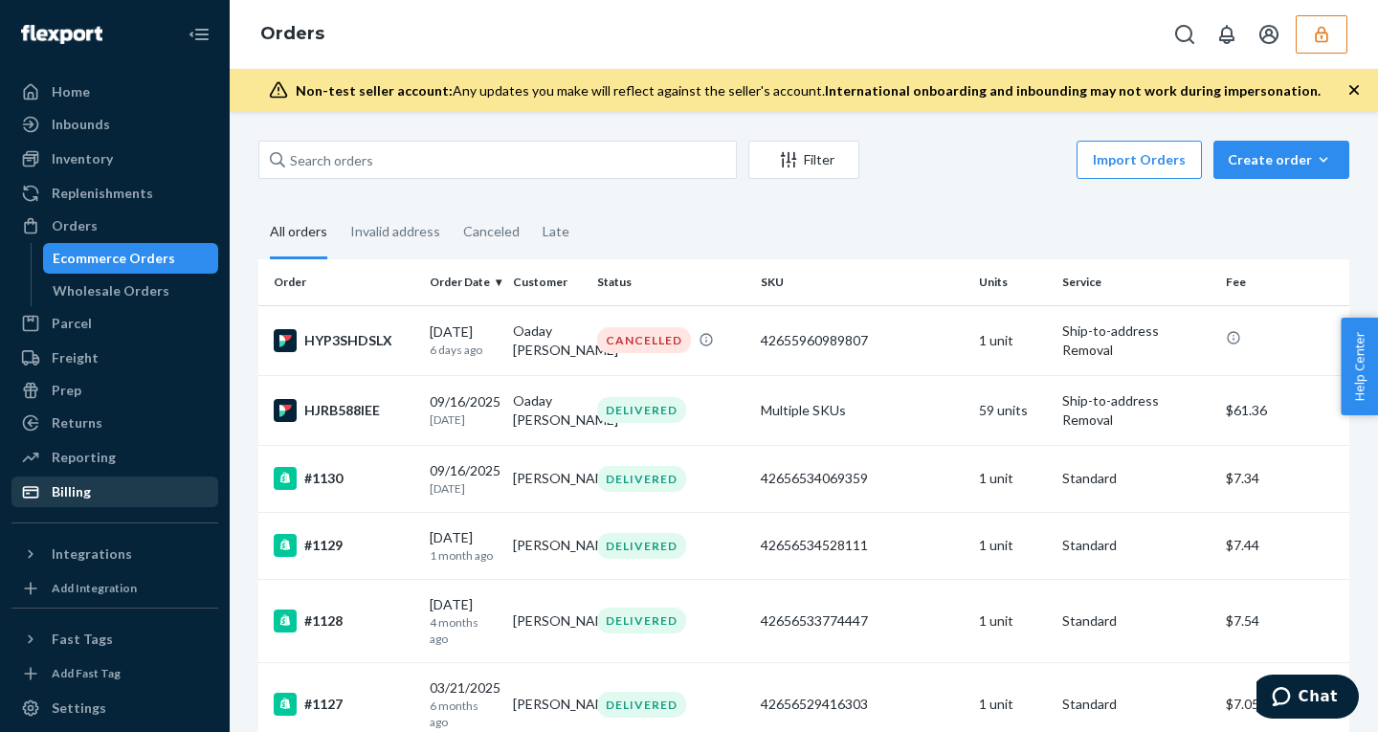
click at [93, 490] on div "Billing" at bounding box center [114, 491] width 203 height 27
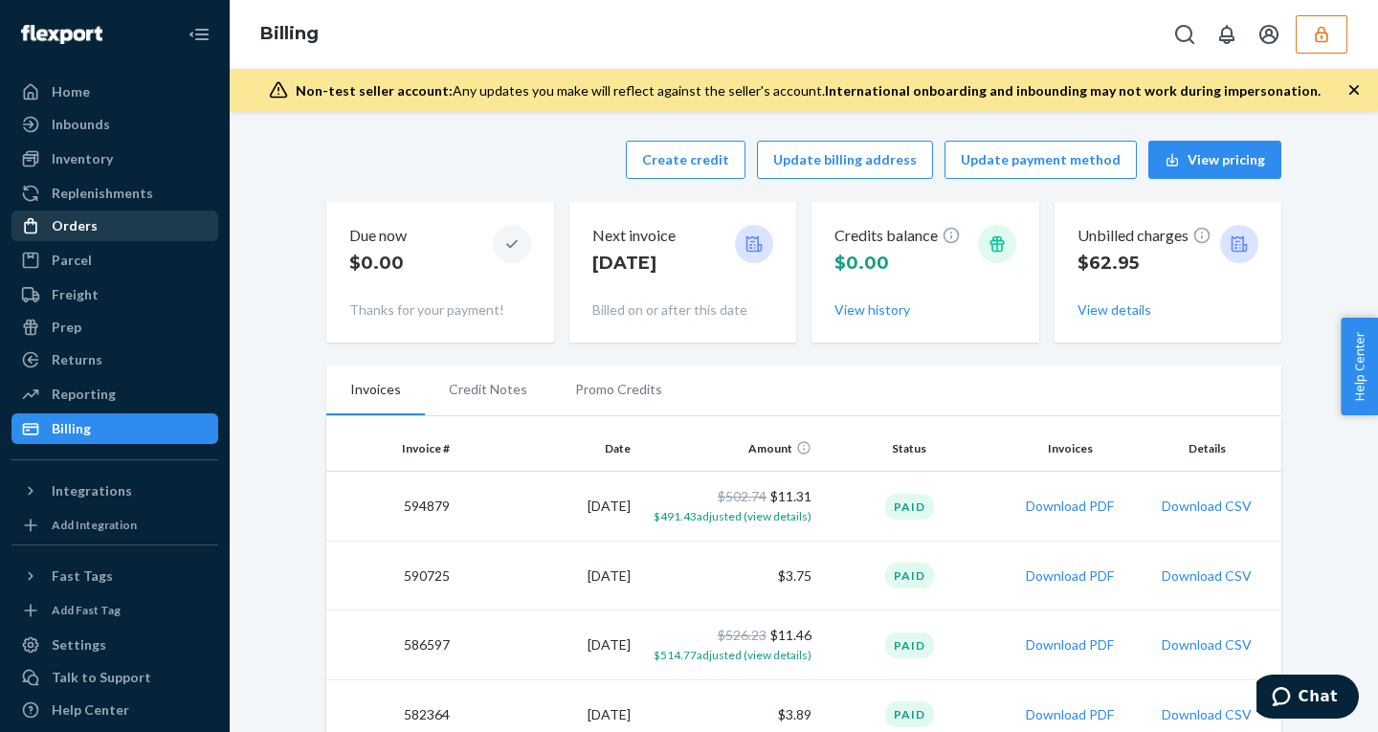
click at [82, 218] on div "Orders" at bounding box center [75, 225] width 46 height 19
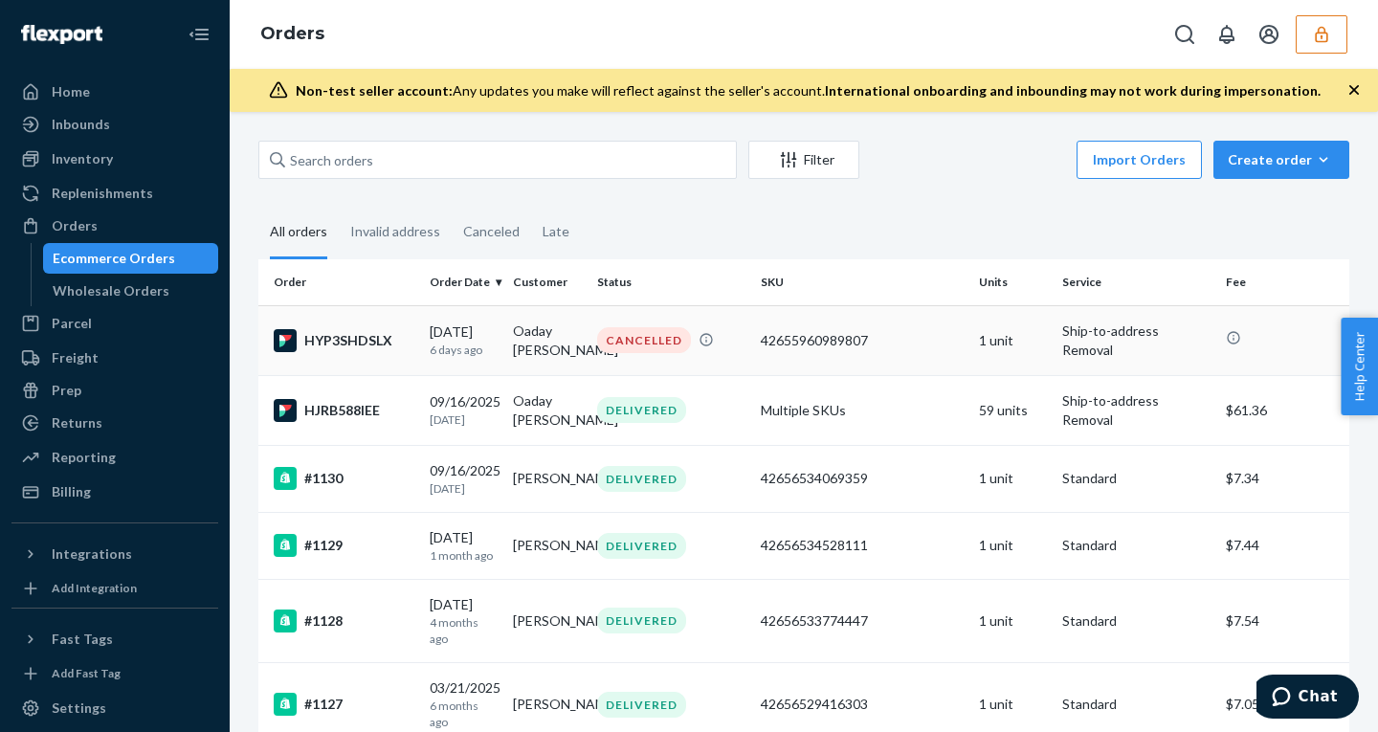
click at [624, 353] on div "CANCELLED" at bounding box center [644, 340] width 94 height 26
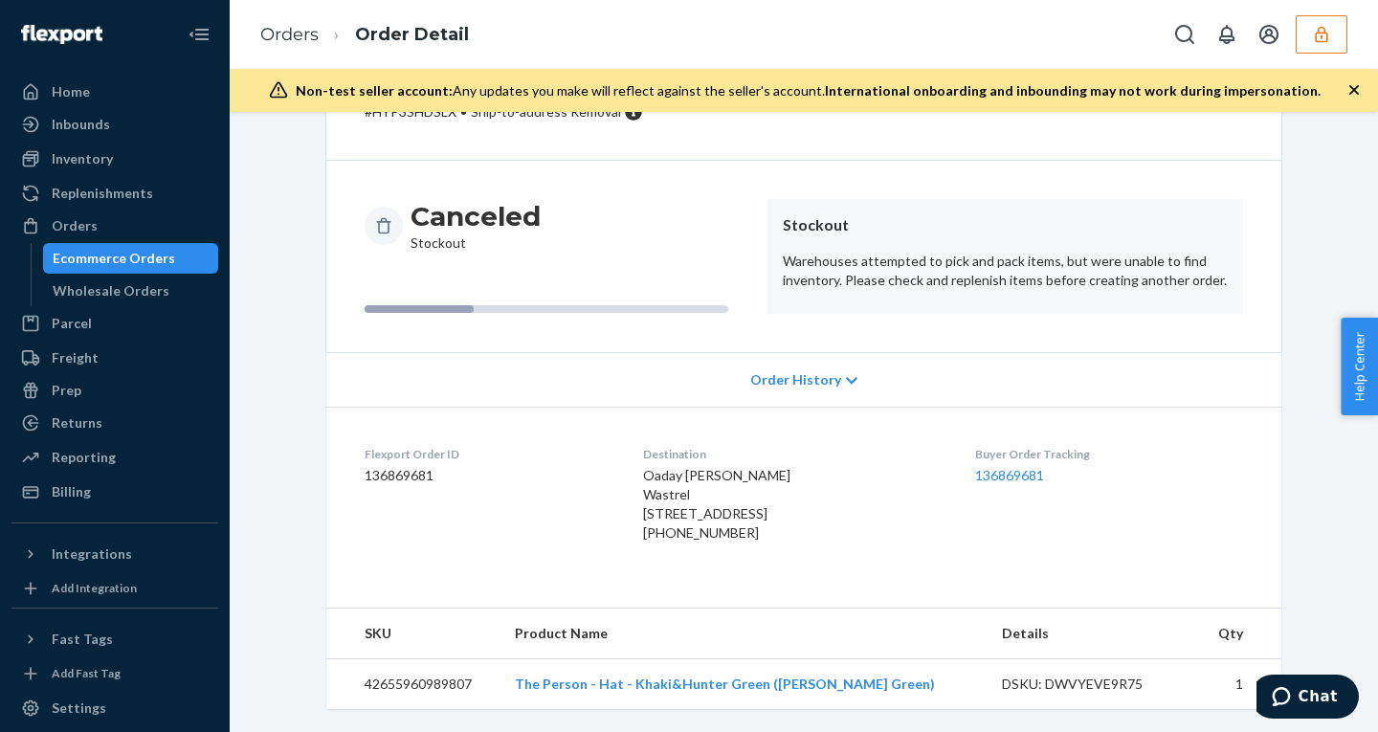
scroll to position [125, 0]
drag, startPoint x: 617, startPoint y: 466, endPoint x: 749, endPoint y: 584, distance: 177.5
click at [749, 584] on dl "Flexport Order ID 136869681 Destination Oaday [PERSON_NAME] Wastrel [STREET_ADD…" at bounding box center [803, 498] width 955 height 182
copy div "Oaday [PERSON_NAME] Wastrel [STREET_ADDRESS] [PHONE_NUMBER]"
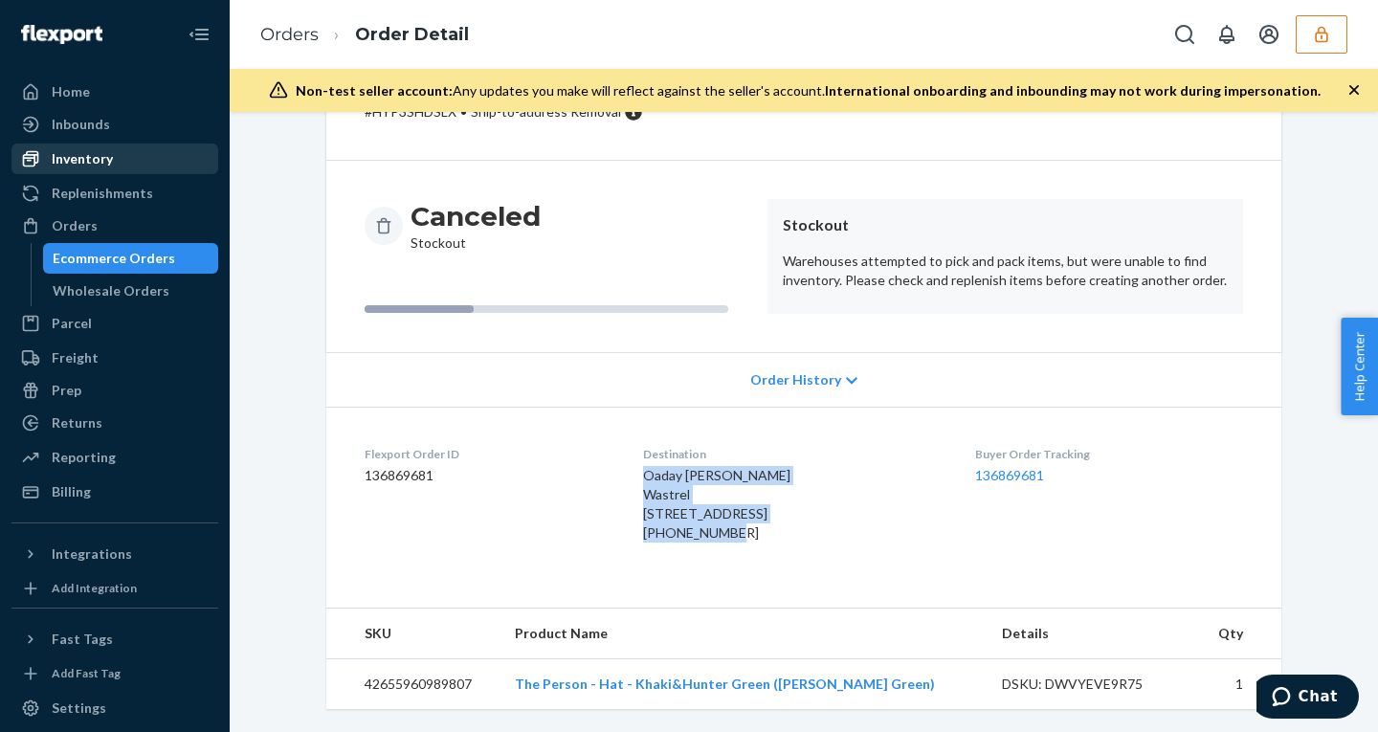
click at [94, 162] on div "Inventory" at bounding box center [82, 158] width 61 height 19
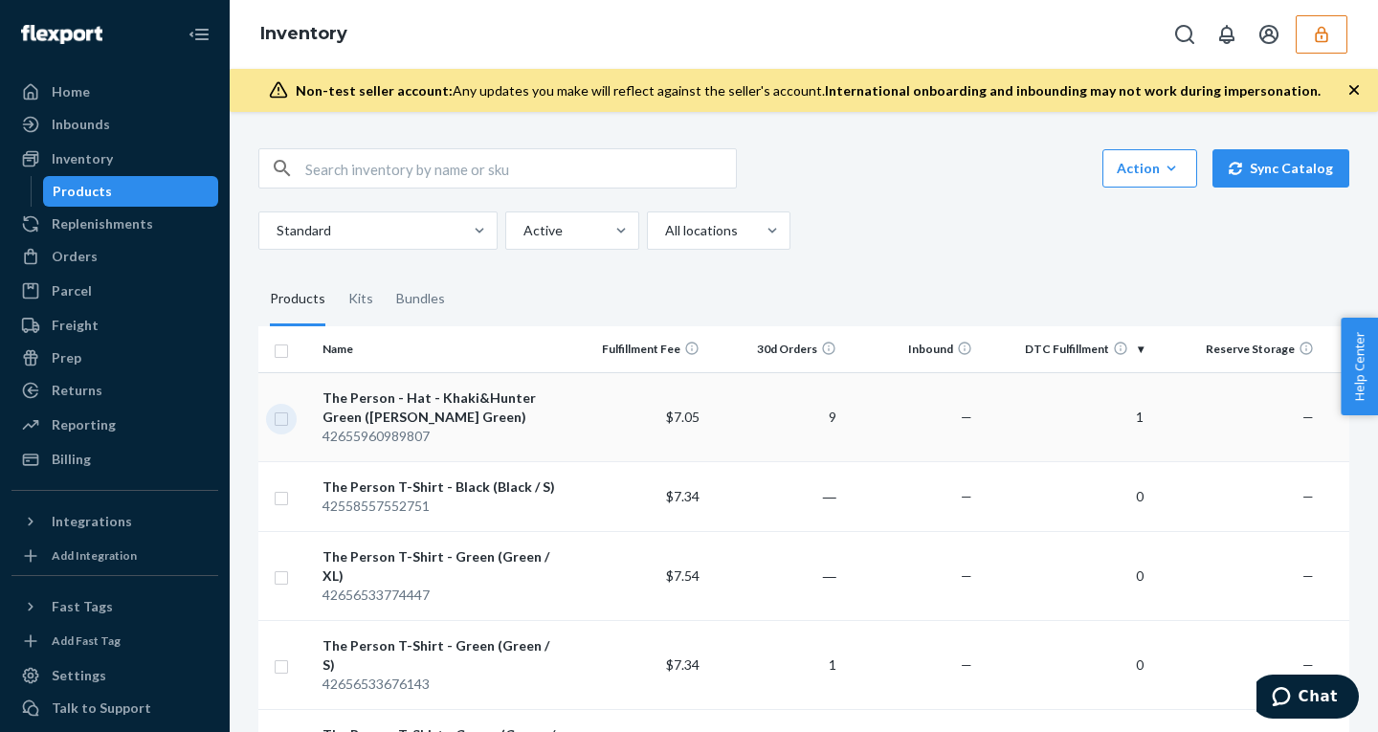
click at [280, 418] on input "checkbox" at bounding box center [281, 417] width 15 height 20
checkbox input "true"
click at [1111, 167] on link "Create a Removal Order" at bounding box center [1111, 168] width 184 height 38
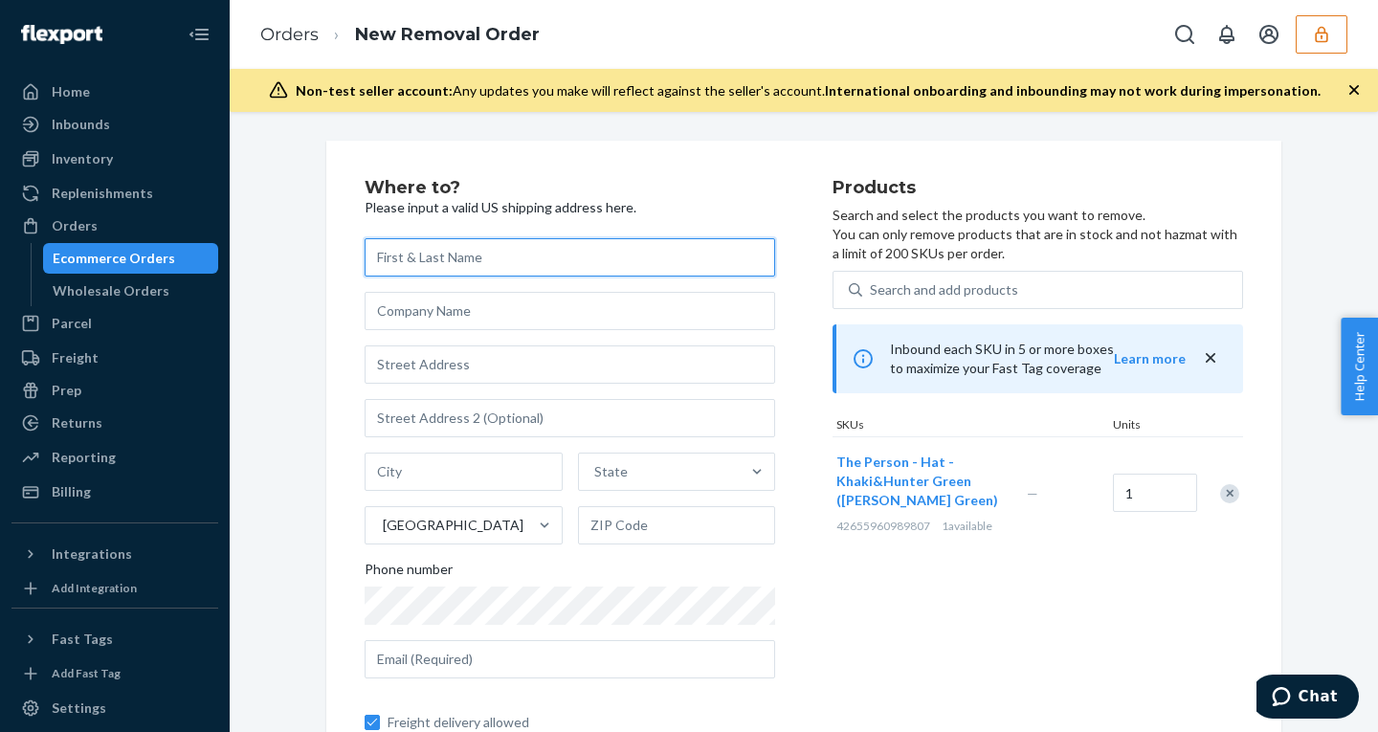
click at [437, 254] on input "text" at bounding box center [569, 257] width 410 height 38
paste input "Oaday [PERSON_NAME] Wastrel"
type input "Oaday [PERSON_NAME] Wastrel"
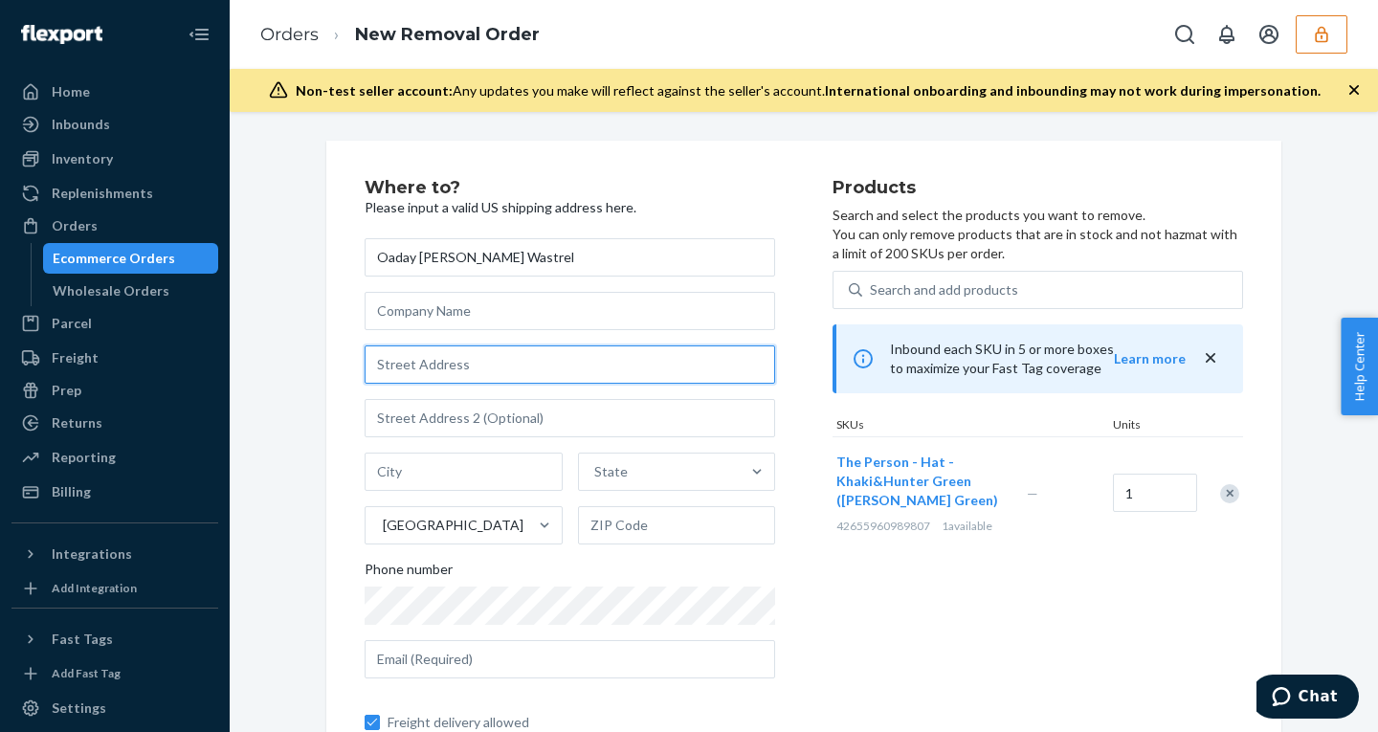
click at [478, 361] on input "text" at bounding box center [569, 364] width 410 height 38
paste input "[STREET_ADDRESS]"
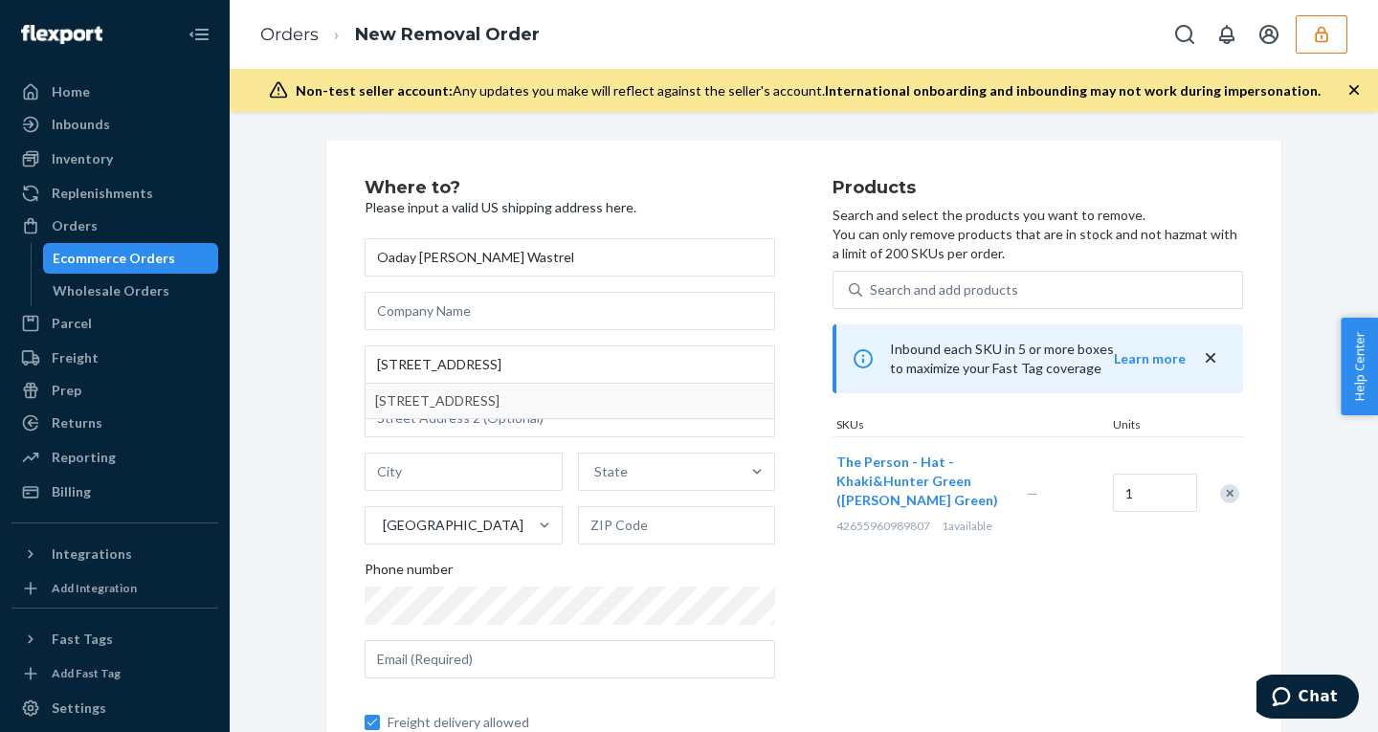
type input "[STREET_ADDRESS]"
type input "[GEOGRAPHIC_DATA]"
type input "94131"
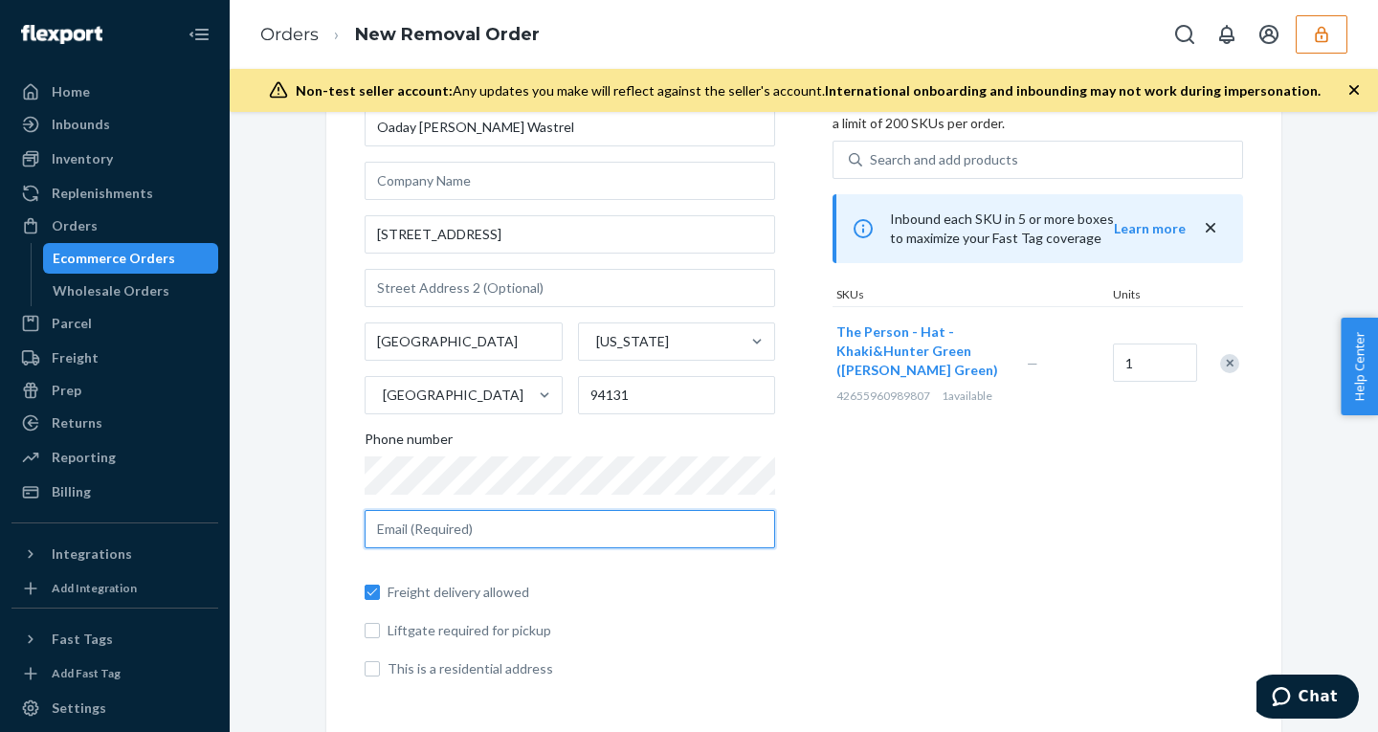
click at [517, 524] on input "text" at bounding box center [569, 529] width 410 height 38
paste input "[EMAIL_ADDRESS][DOMAIN_NAME]"
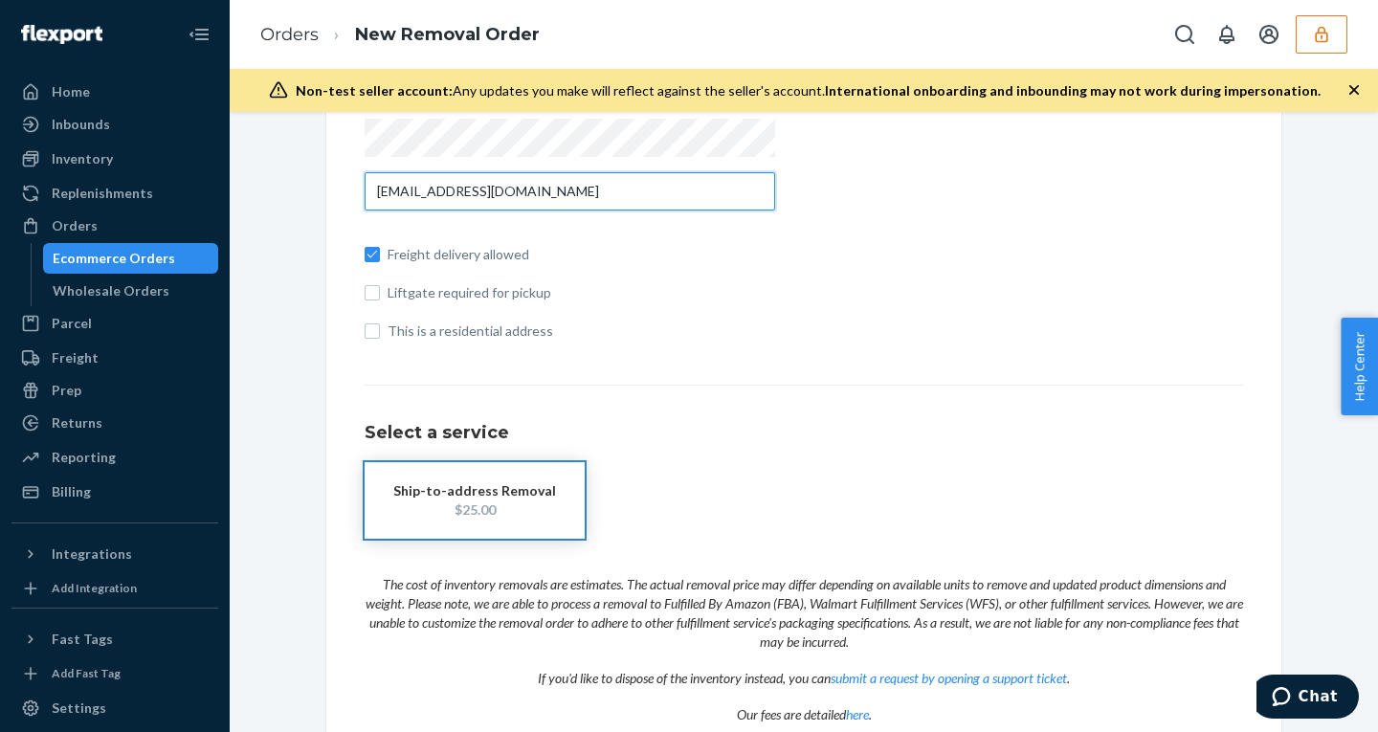
scroll to position [556, 0]
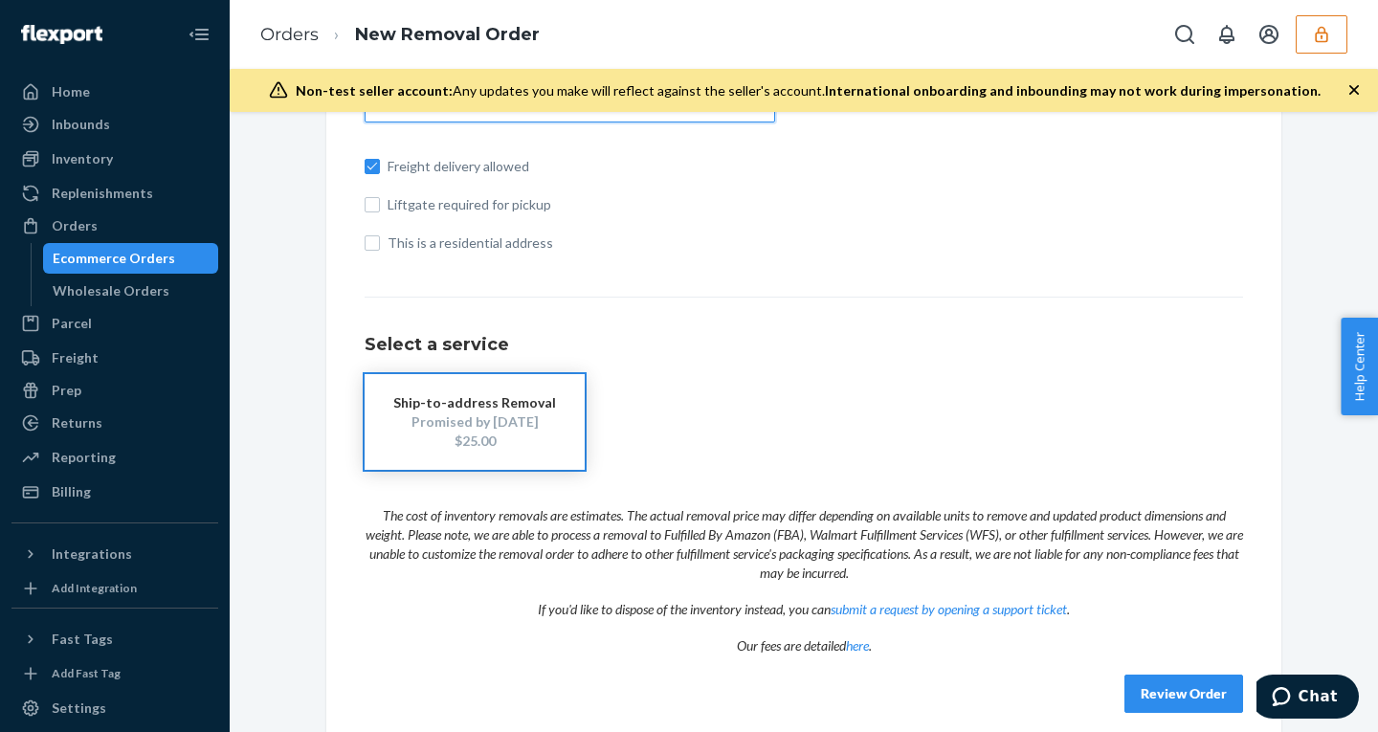
type input "[EMAIL_ADDRESS][DOMAIN_NAME]"
click at [1202, 666] on div "Review Order" at bounding box center [803, 683] width 878 height 57
click at [1200, 681] on button "Review Order" at bounding box center [1183, 693] width 119 height 38
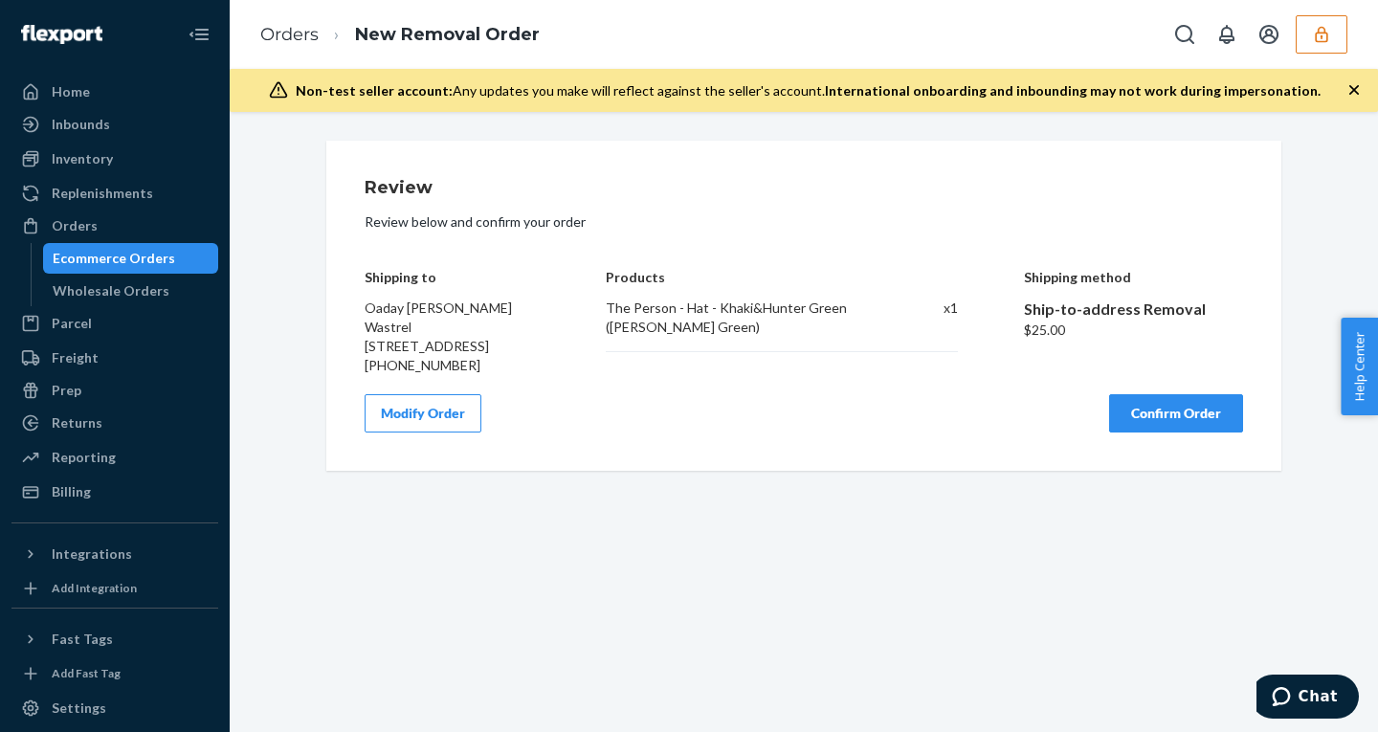
scroll to position [0, 0]
click at [1166, 400] on button "Confirm Order" at bounding box center [1176, 413] width 134 height 38
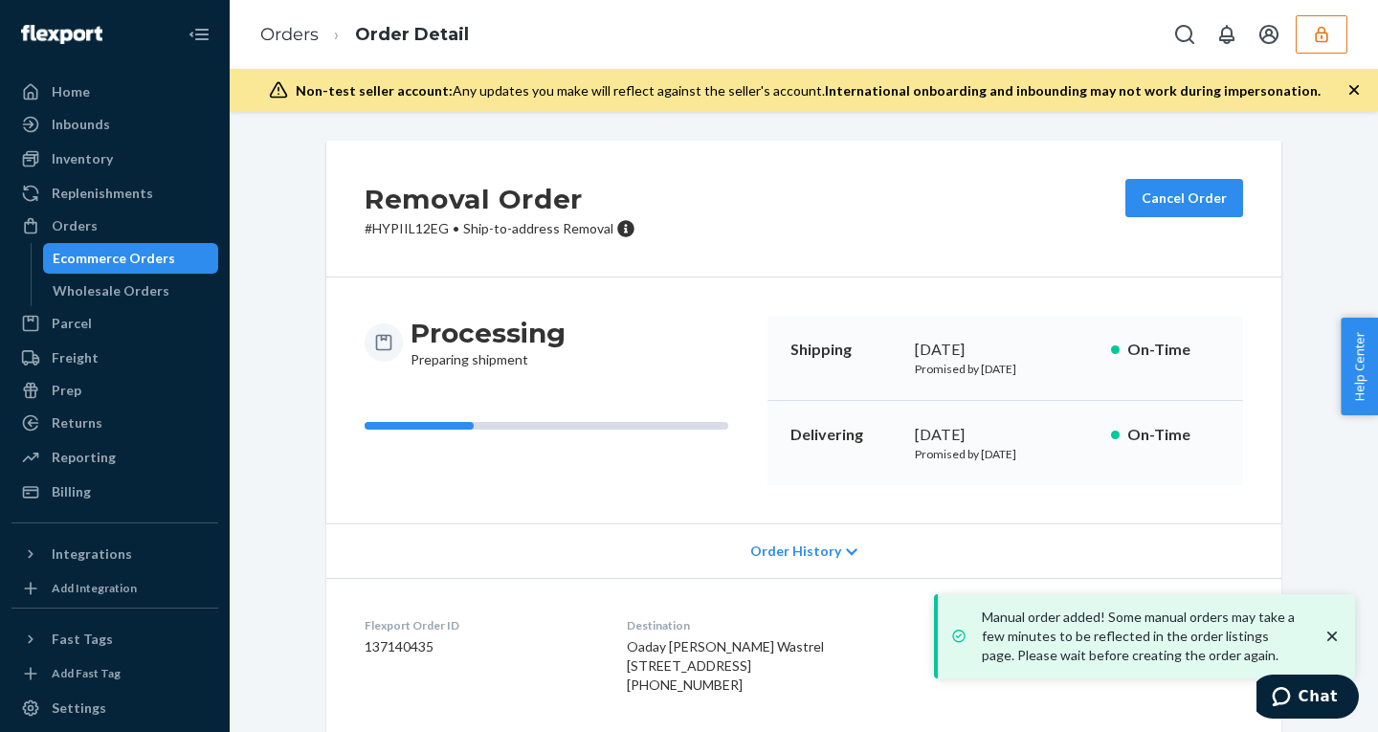
click at [1331, 628] on icon "close toast" at bounding box center [1331, 636] width 19 height 19
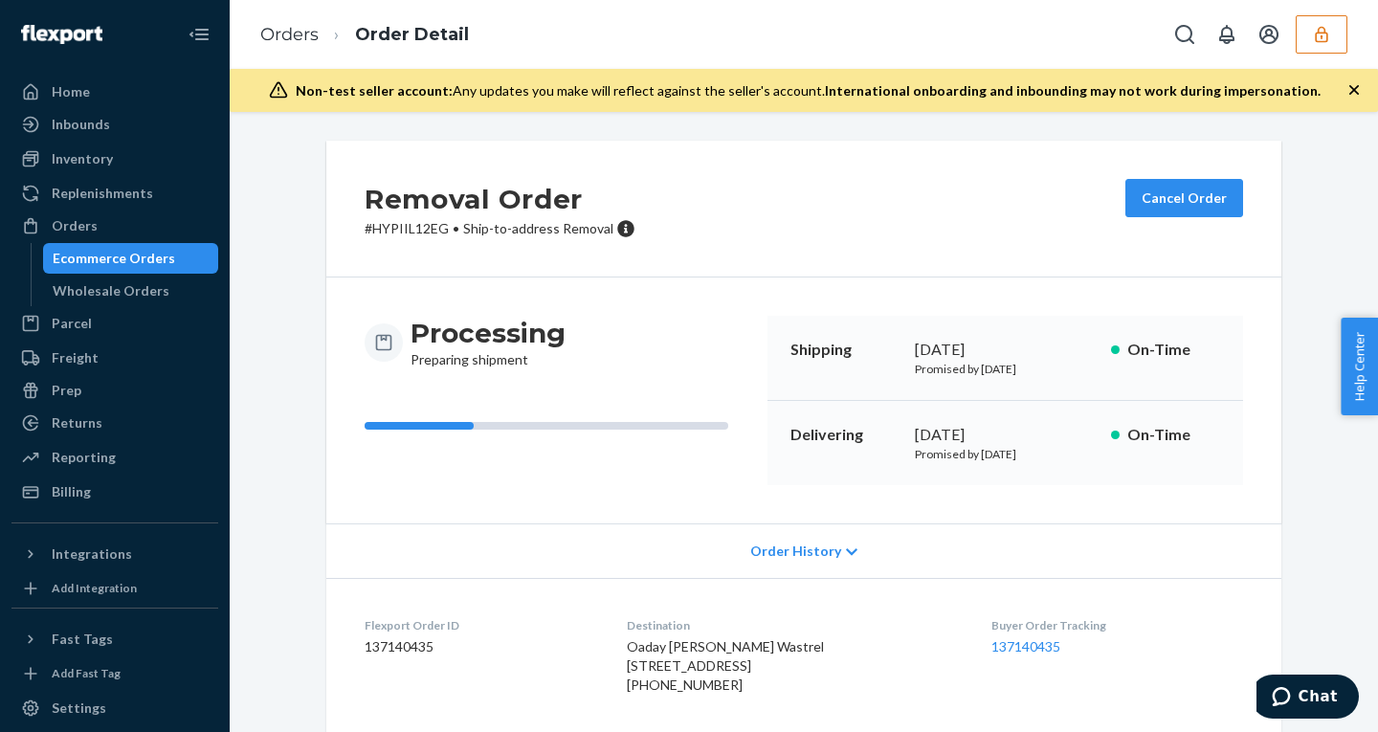
scroll to position [190, 0]
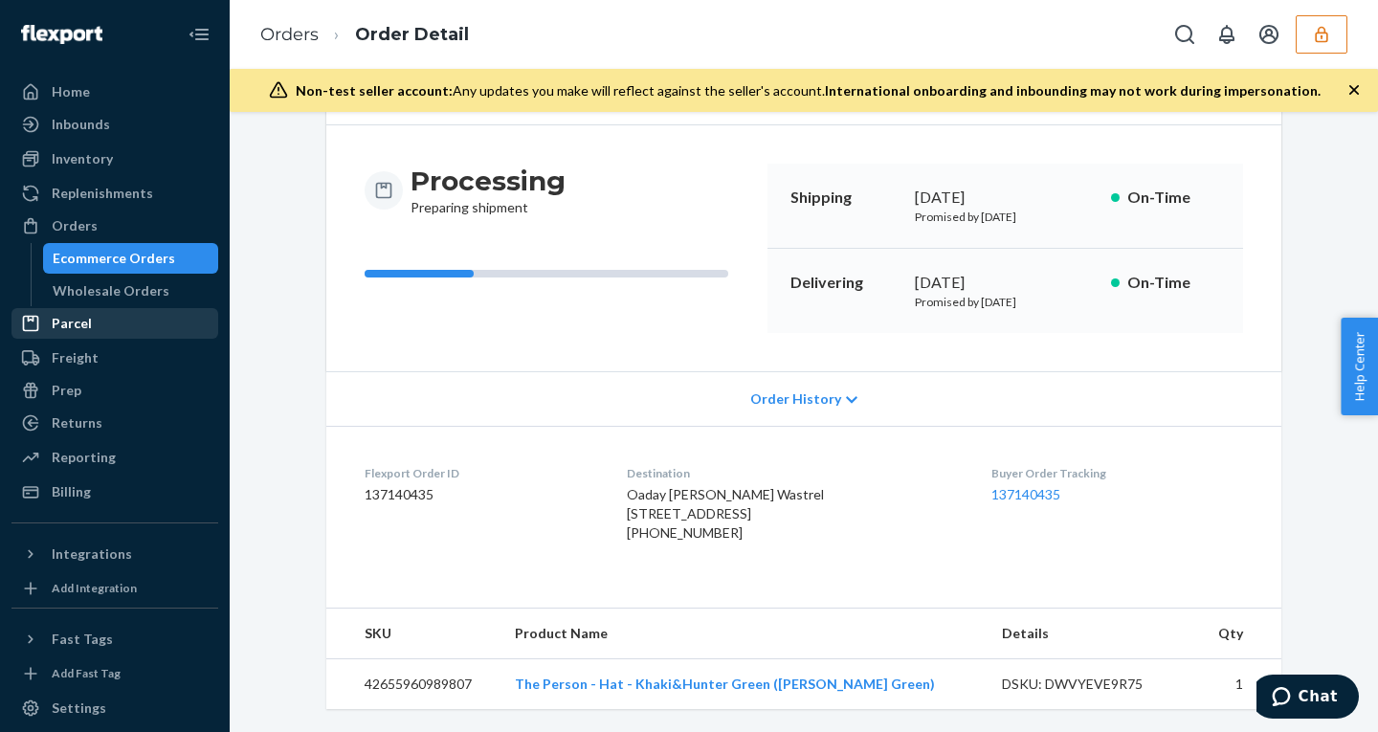
click at [93, 322] on div "Parcel" at bounding box center [114, 323] width 203 height 27
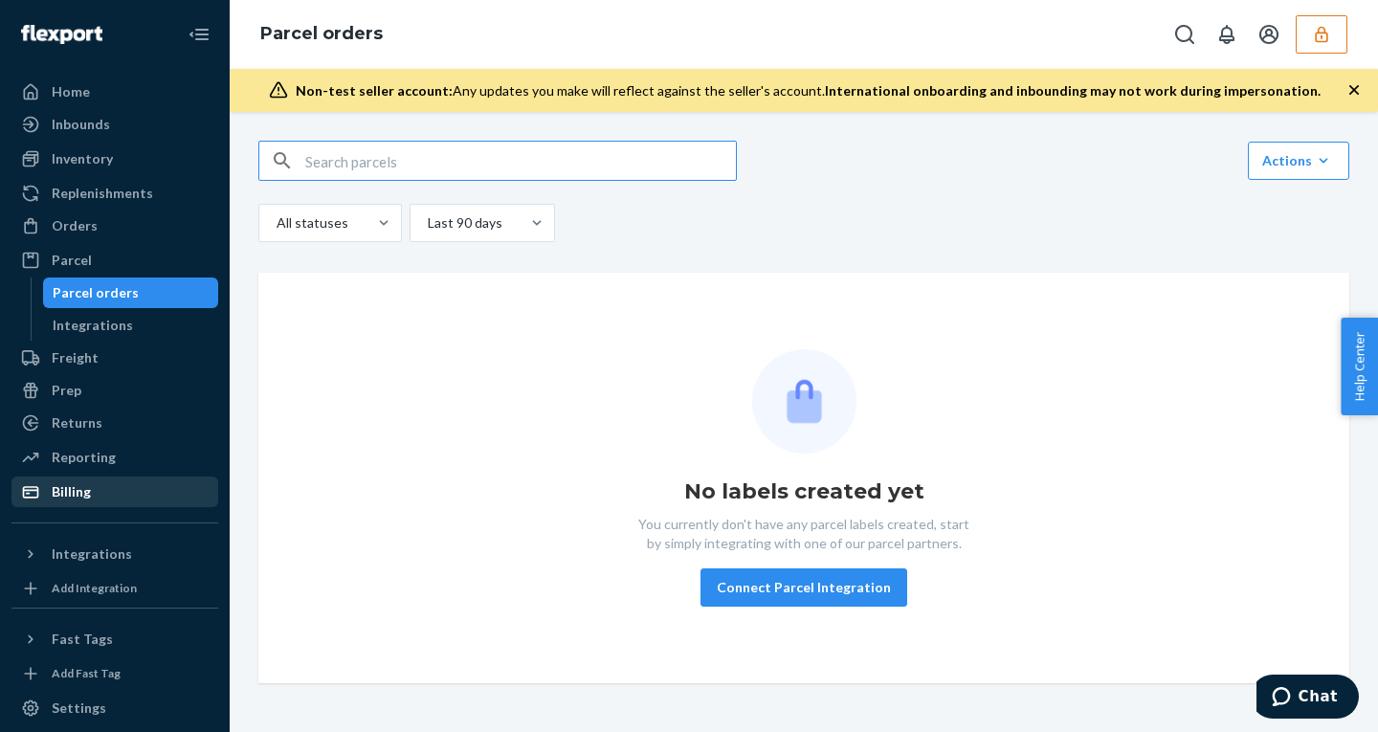
click at [77, 486] on div "Billing" at bounding box center [71, 491] width 39 height 19
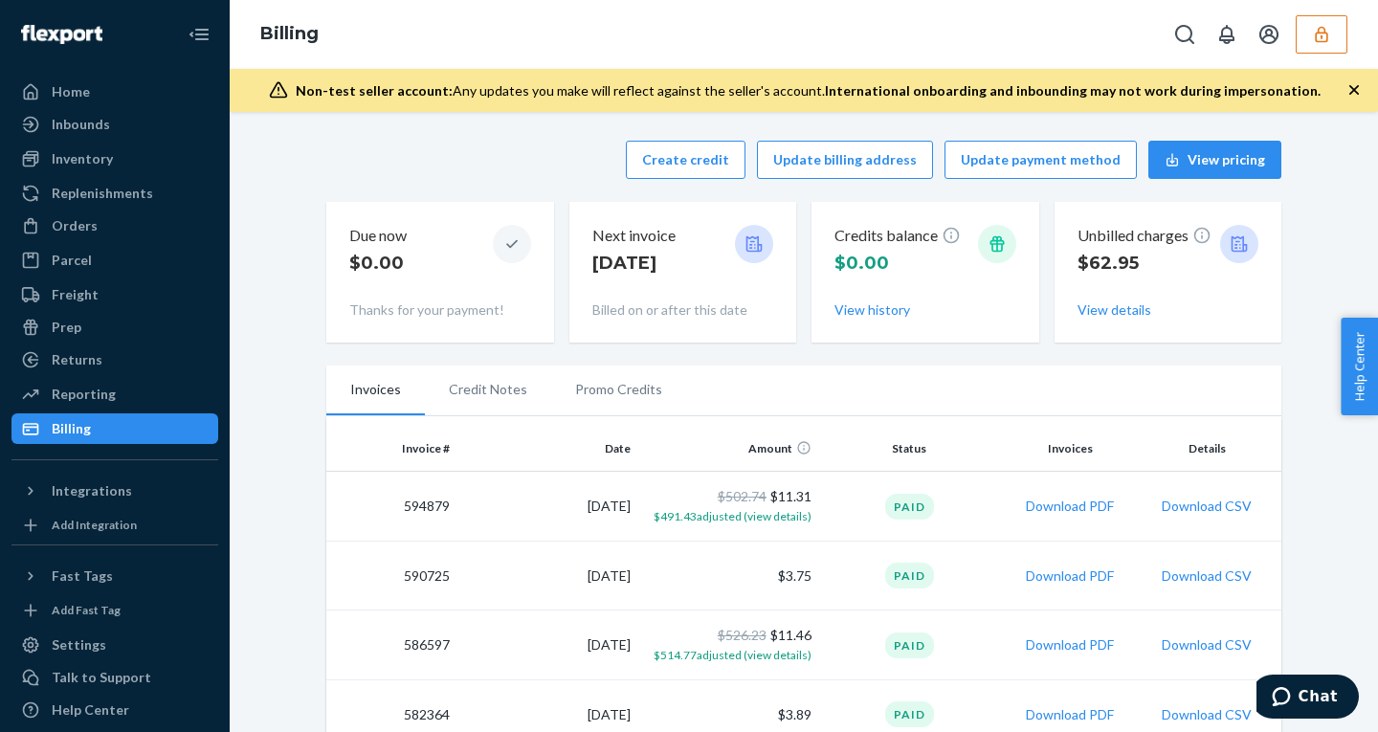
click at [1308, 35] on button "button" at bounding box center [1321, 34] width 52 height 38
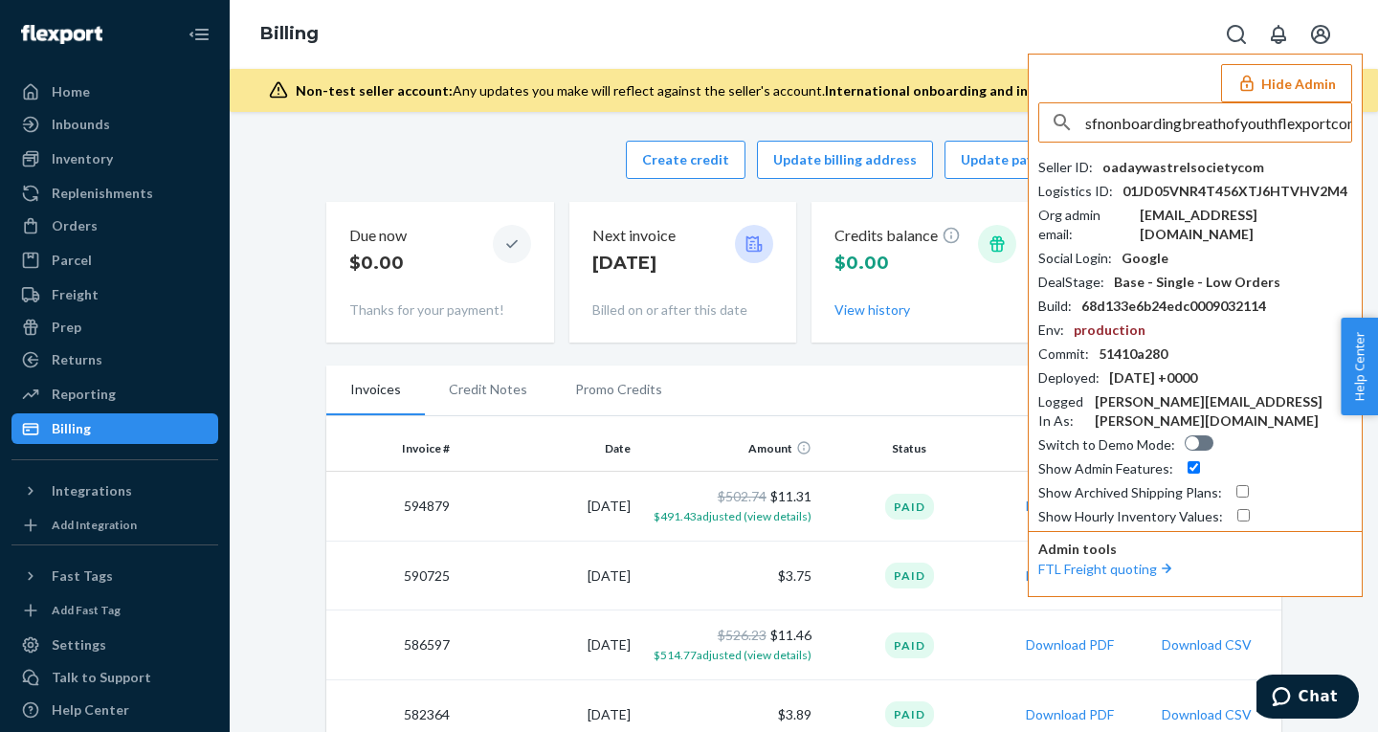
scroll to position [0, 10]
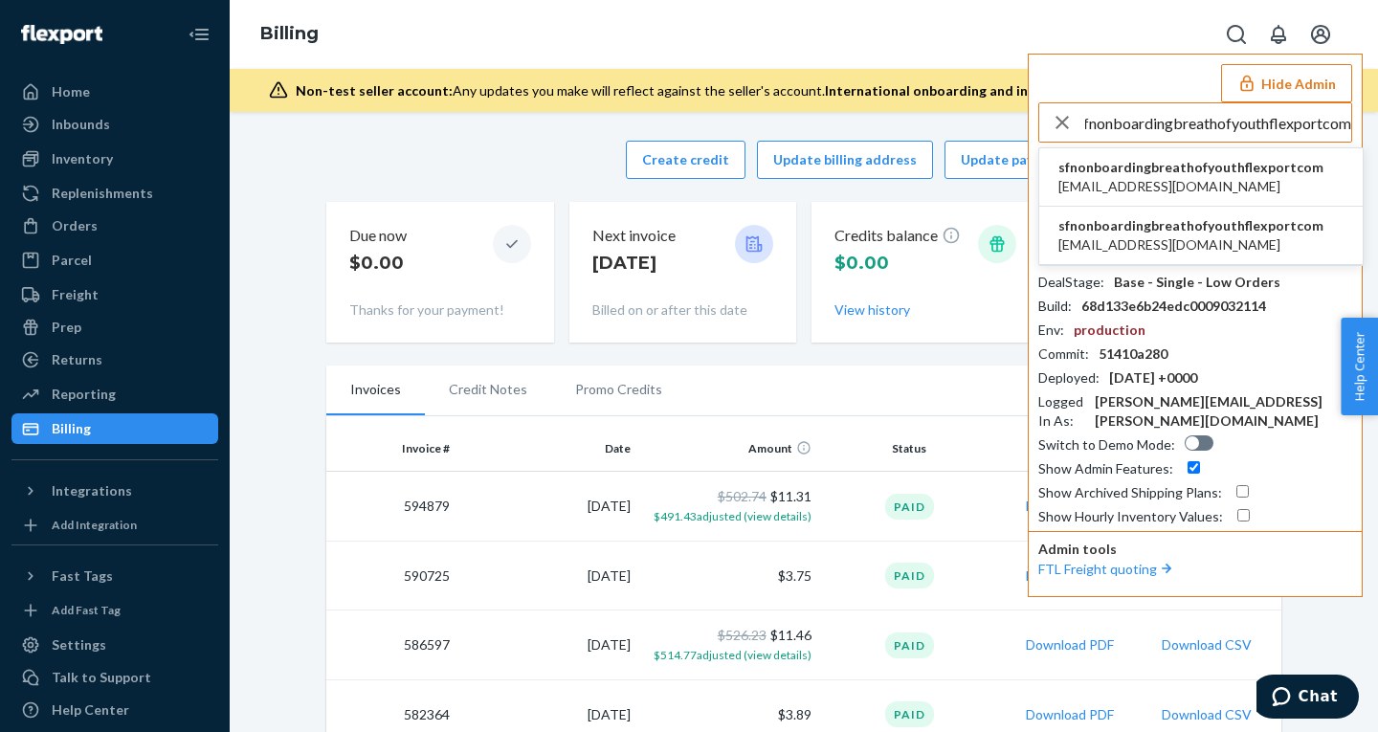
type input "sfnonboardingbreathofyouthflexportcom"
click at [1127, 174] on span "sfnonboardingbreathofyouthflexportcom" at bounding box center [1190, 167] width 265 height 19
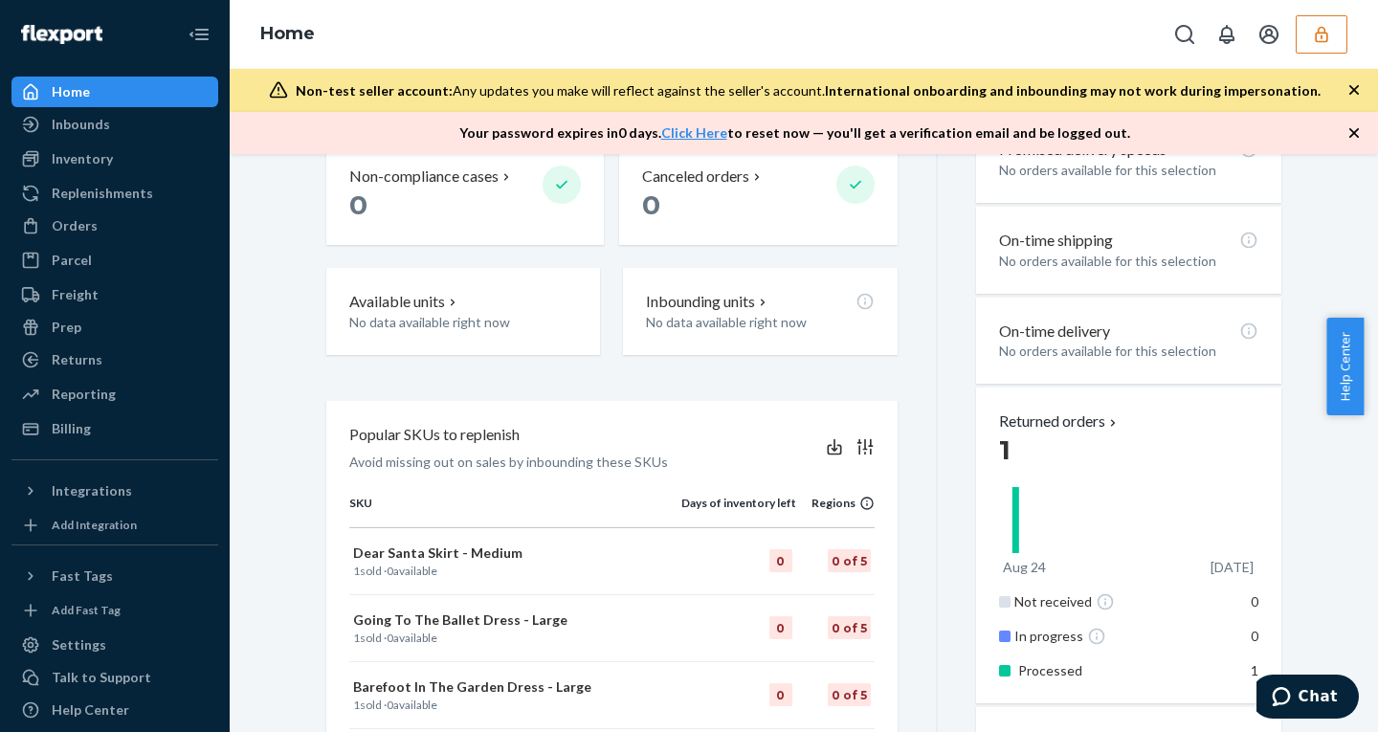
scroll to position [386, 0]
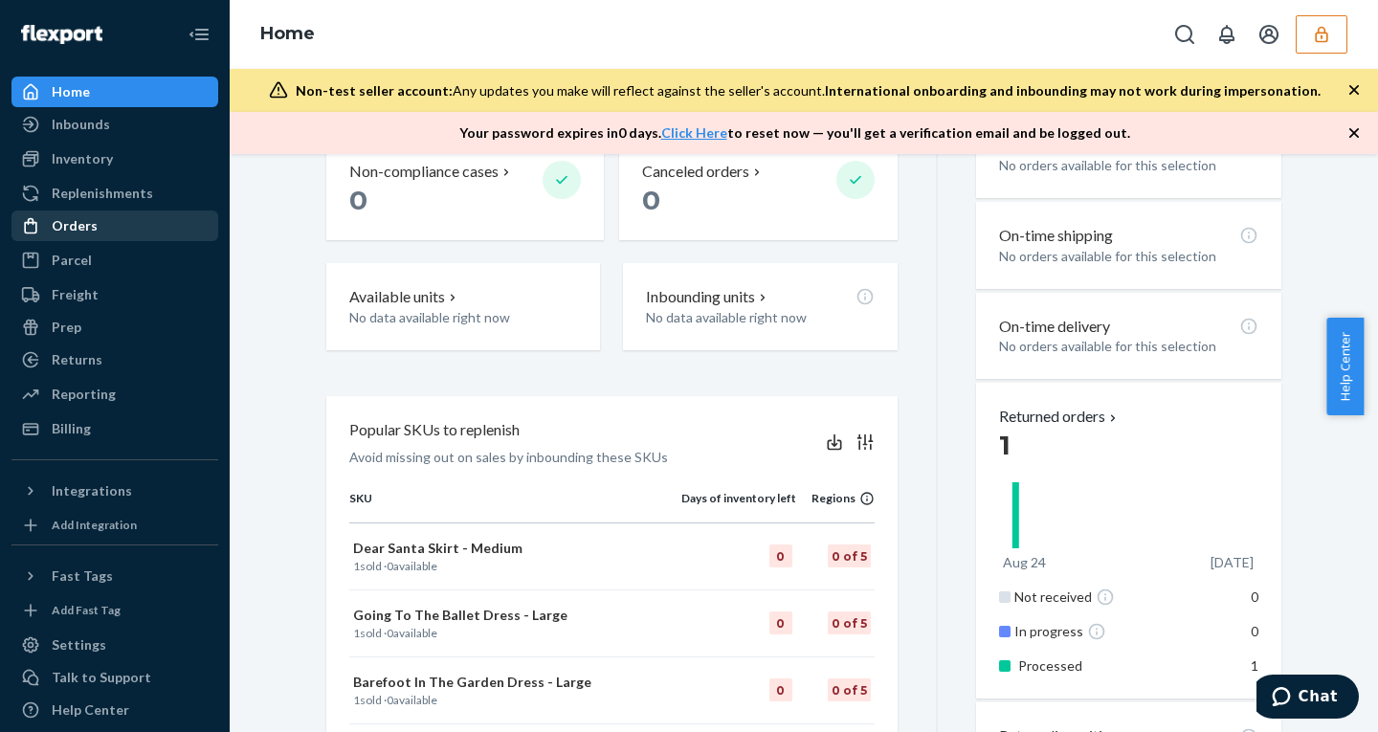
click at [77, 211] on link "Orders" at bounding box center [114, 225] width 207 height 31
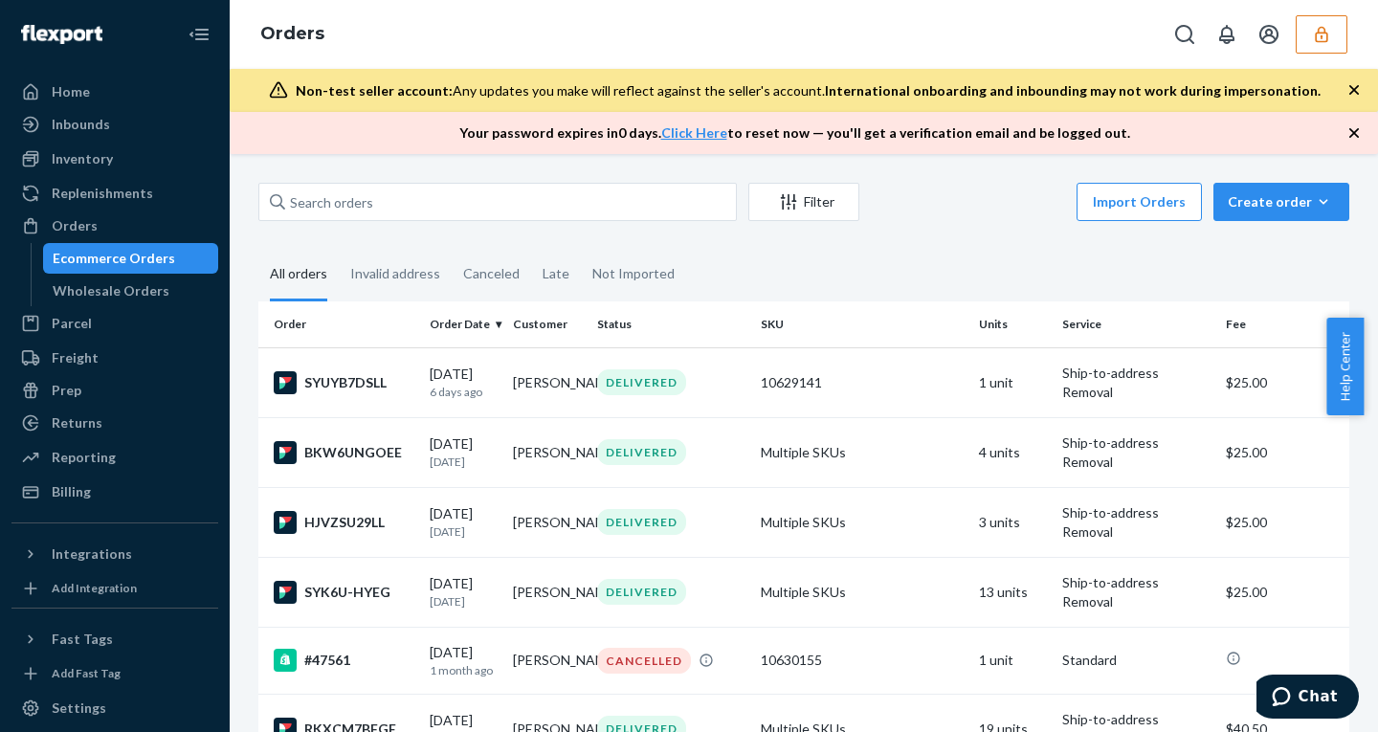
click at [1346, 126] on icon "button" at bounding box center [1353, 132] width 19 height 19
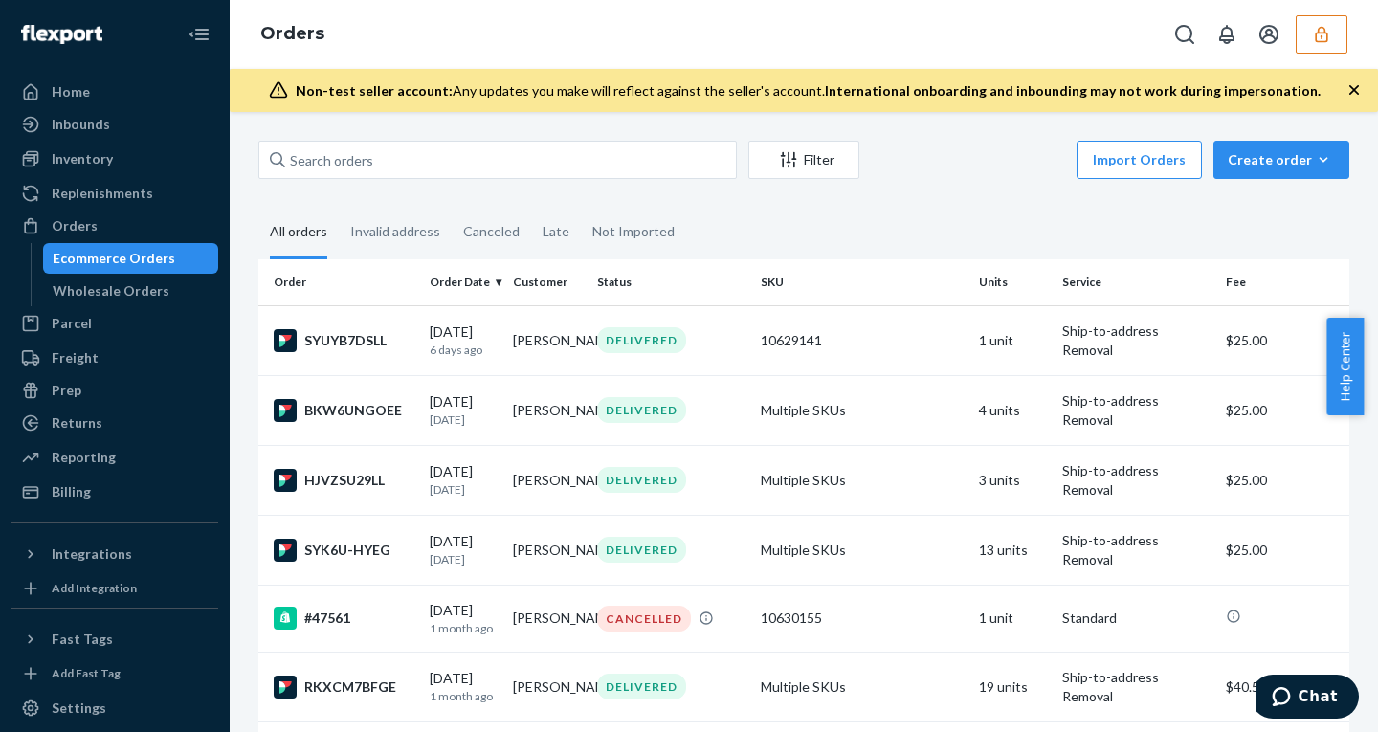
click at [1354, 91] on icon "button" at bounding box center [1354, 90] width 10 height 10
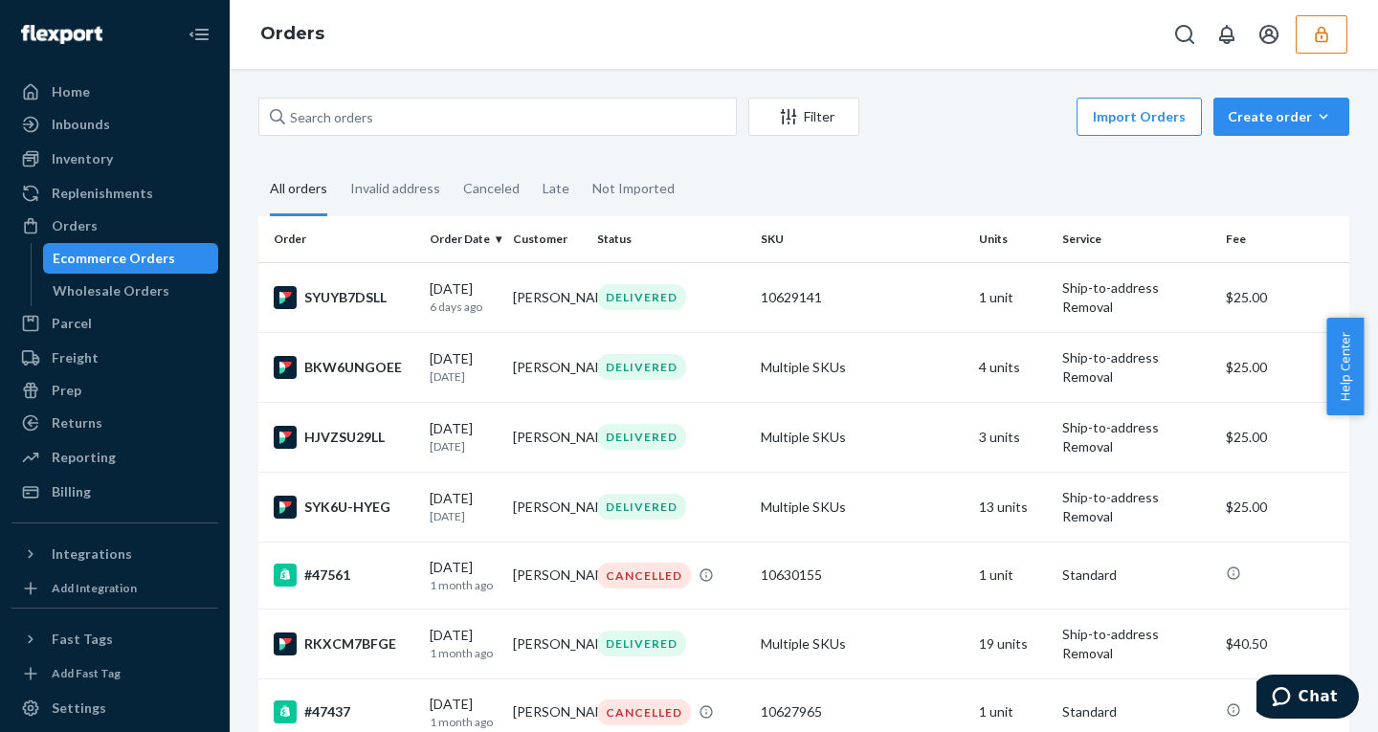
click at [1354, 91] on div "Filter Import Orders Create order Ecommerce order Removal order All orders Inva…" at bounding box center [804, 400] width 1148 height 663
click at [1312, 32] on icon "button" at bounding box center [1321, 34] width 19 height 19
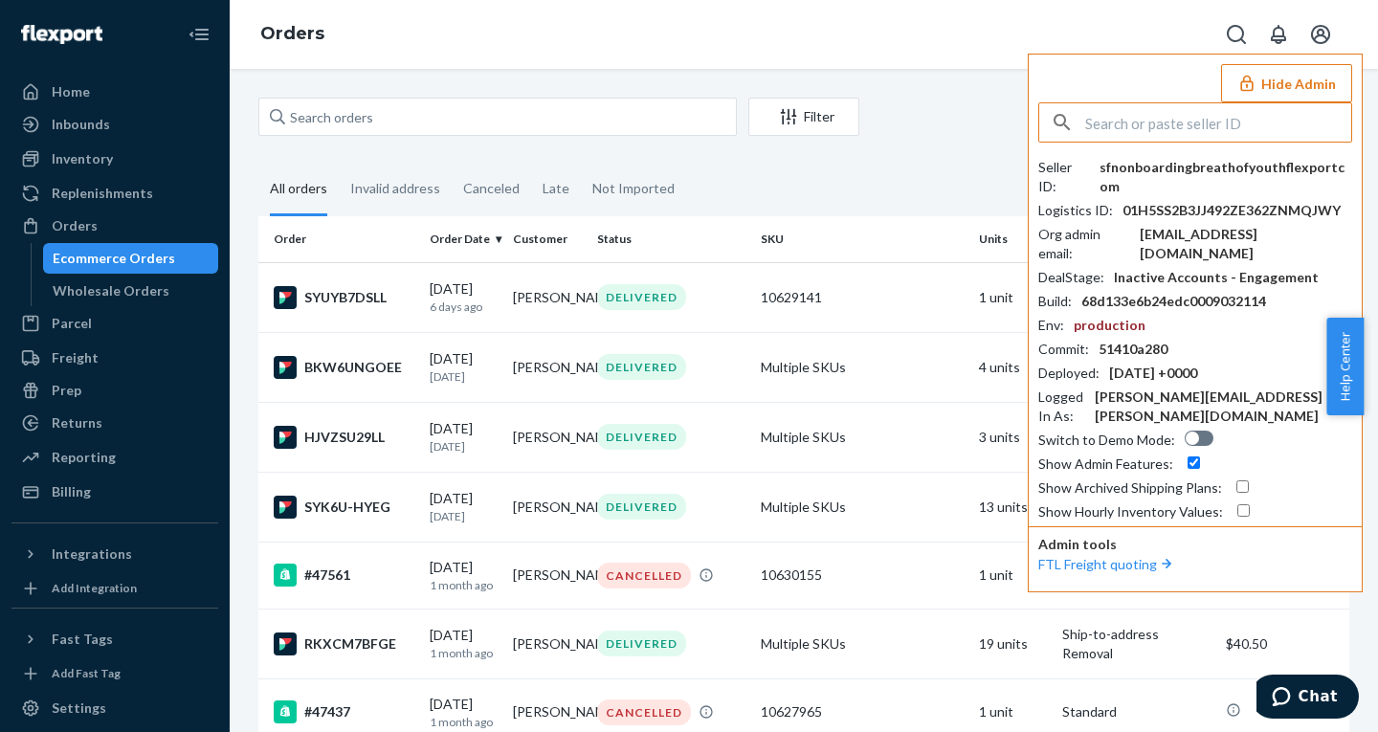
click at [1312, 72] on button "Hide Admin" at bounding box center [1286, 83] width 131 height 38
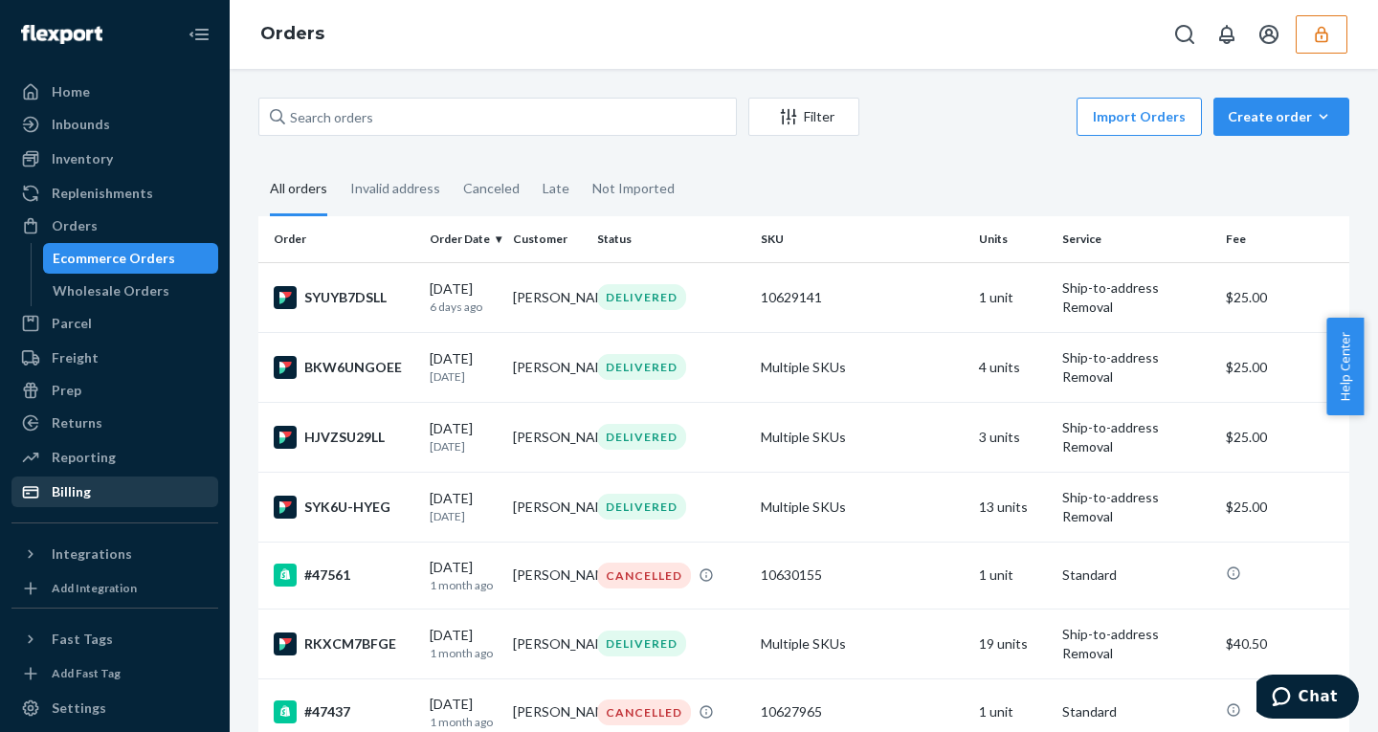
click at [71, 483] on div "Billing" at bounding box center [71, 491] width 39 height 19
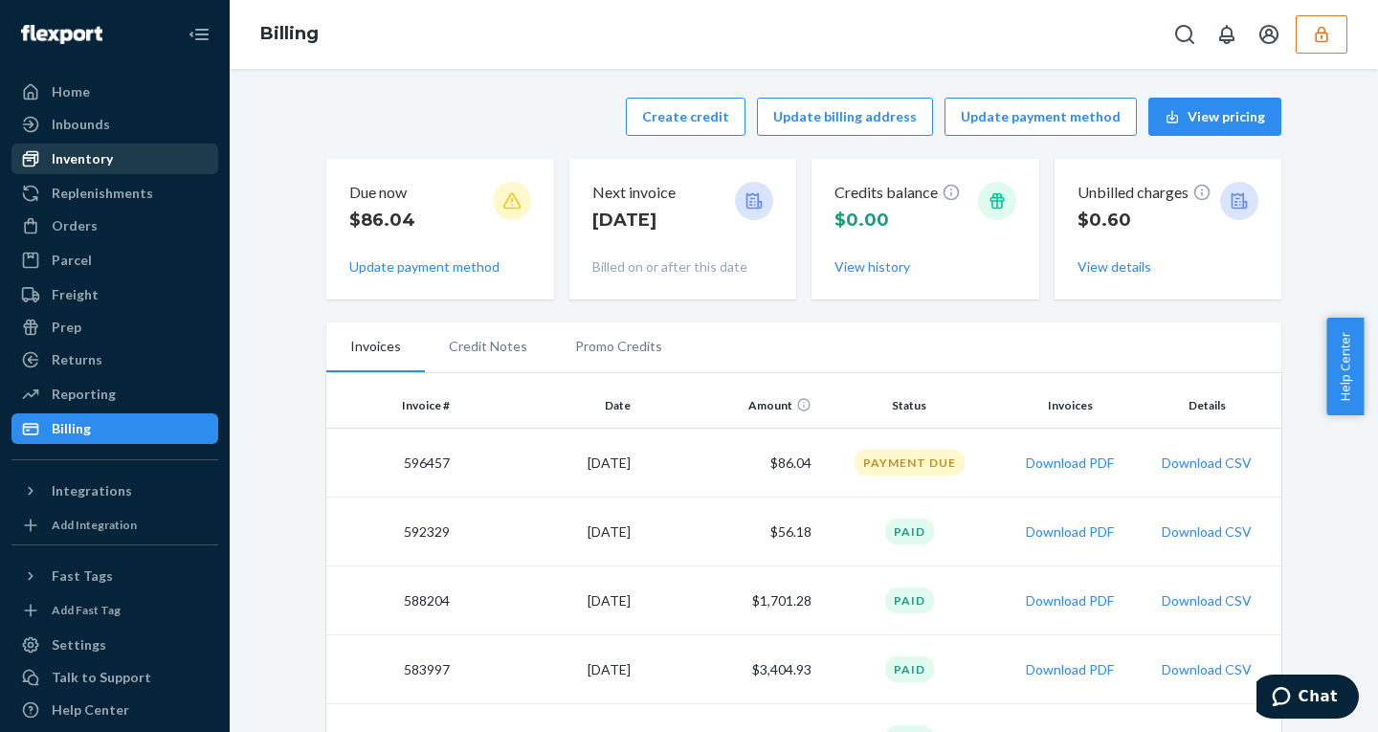
click at [99, 152] on div "Inventory" at bounding box center [82, 158] width 61 height 19
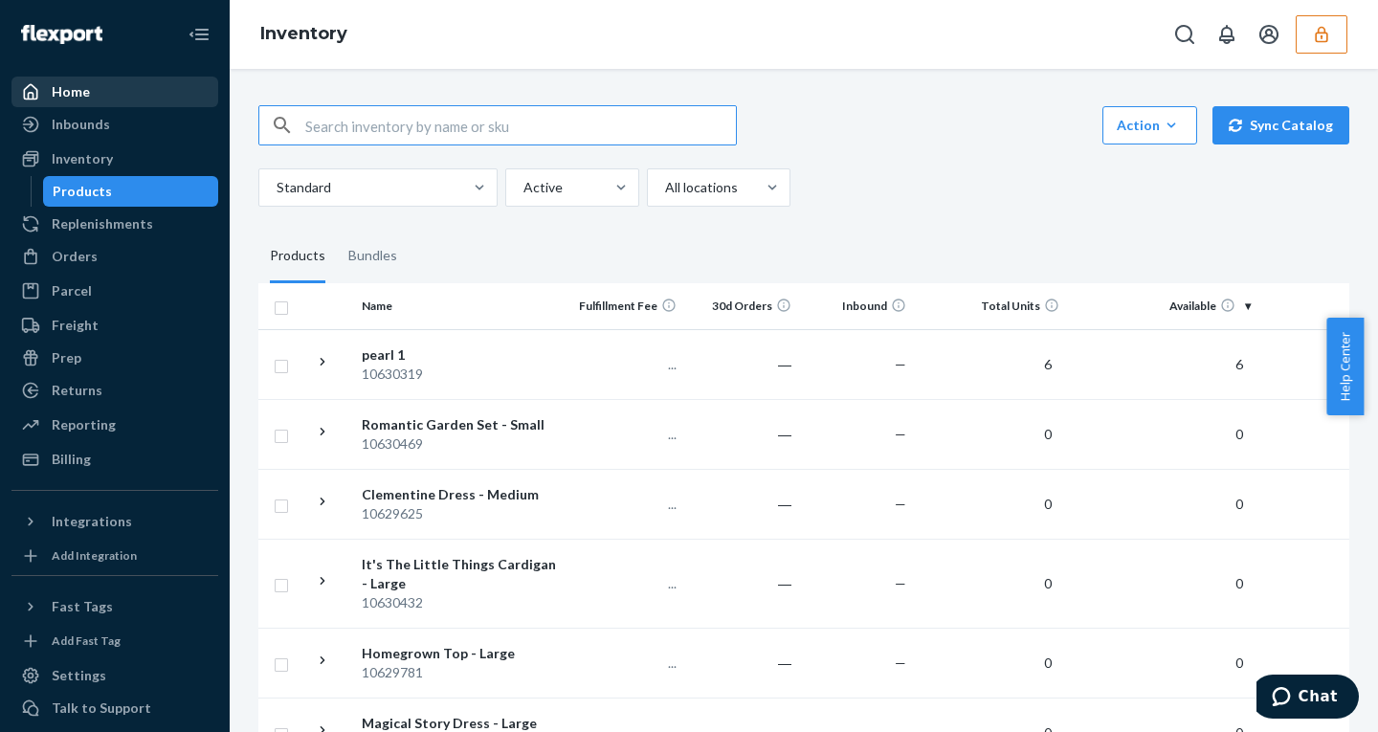
click at [68, 99] on div "Home" at bounding box center [71, 91] width 38 height 19
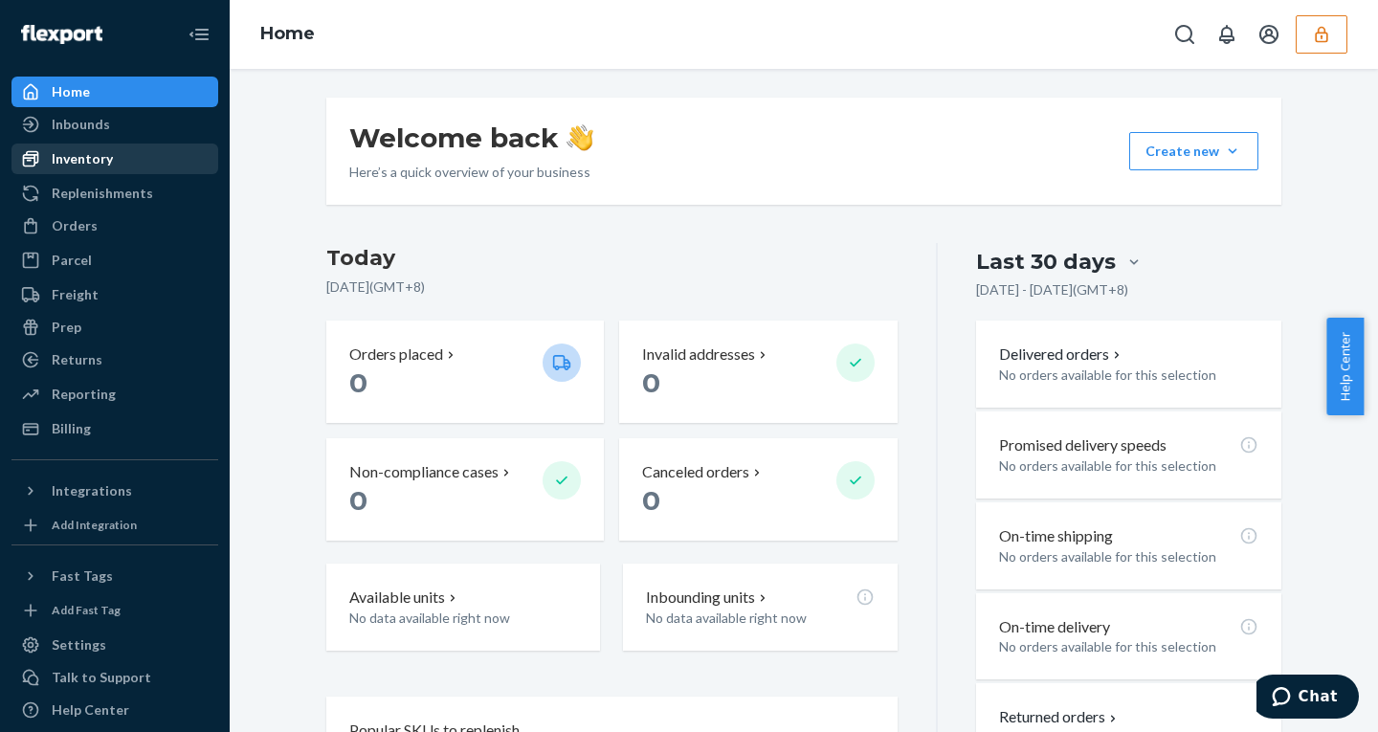
click at [79, 157] on div "Inventory" at bounding box center [82, 158] width 61 height 19
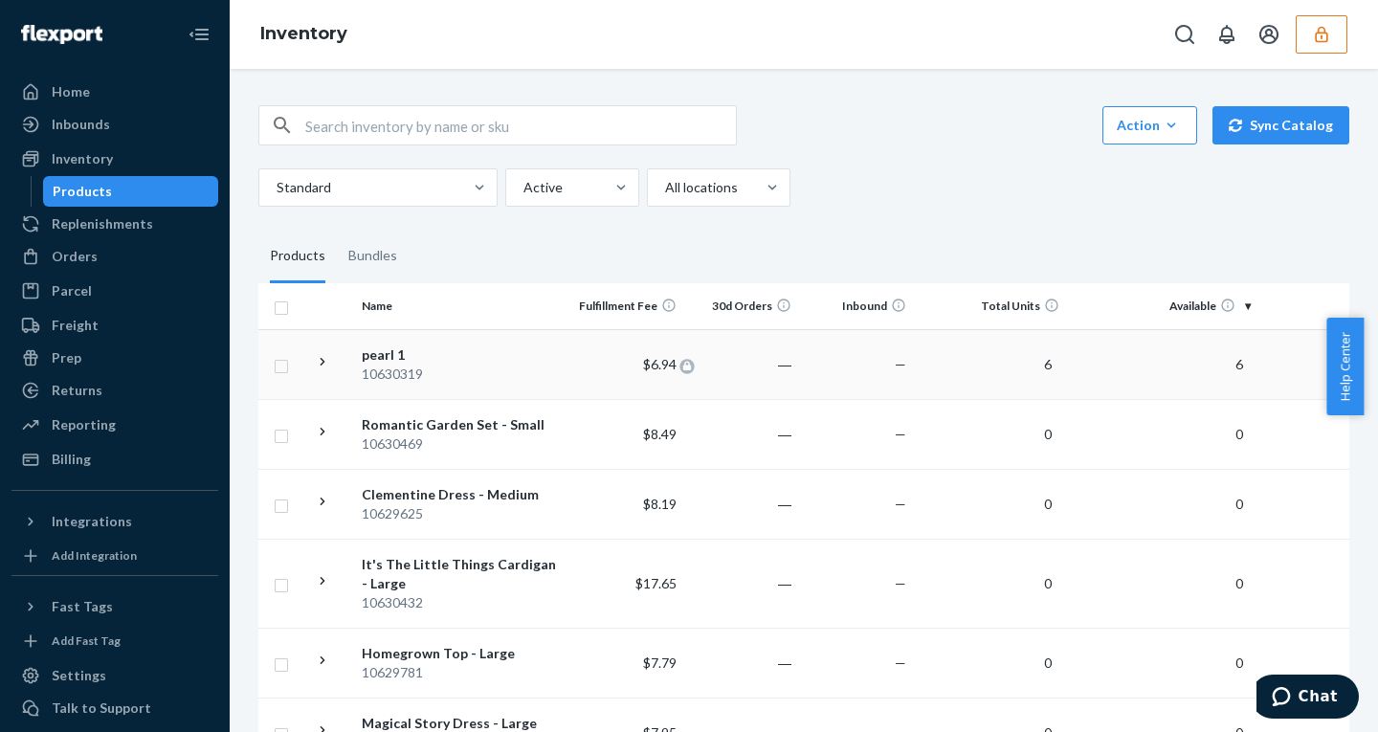
click at [671, 362] on span "$6.94" at bounding box center [659, 364] width 33 height 16
click at [450, 370] on div "10630319" at bounding box center [462, 373] width 200 height 19
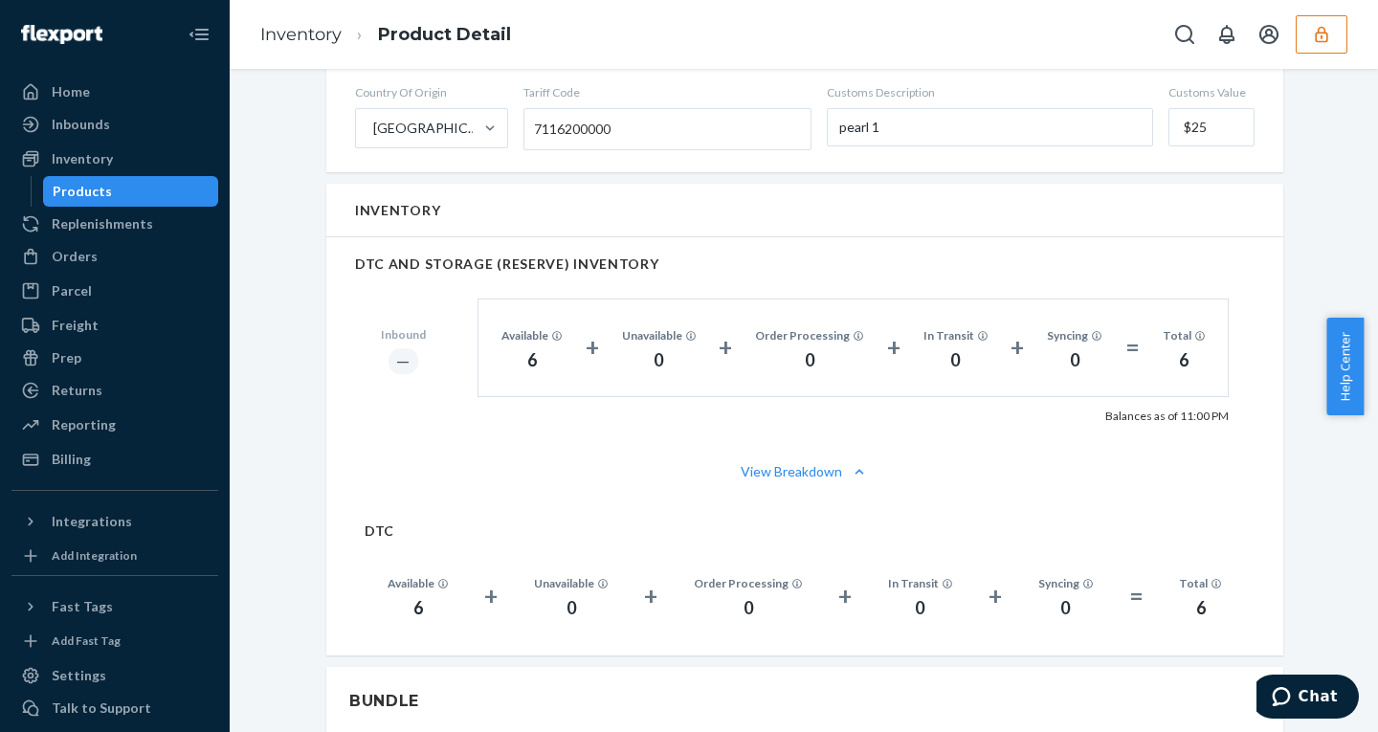
scroll to position [1011, 0]
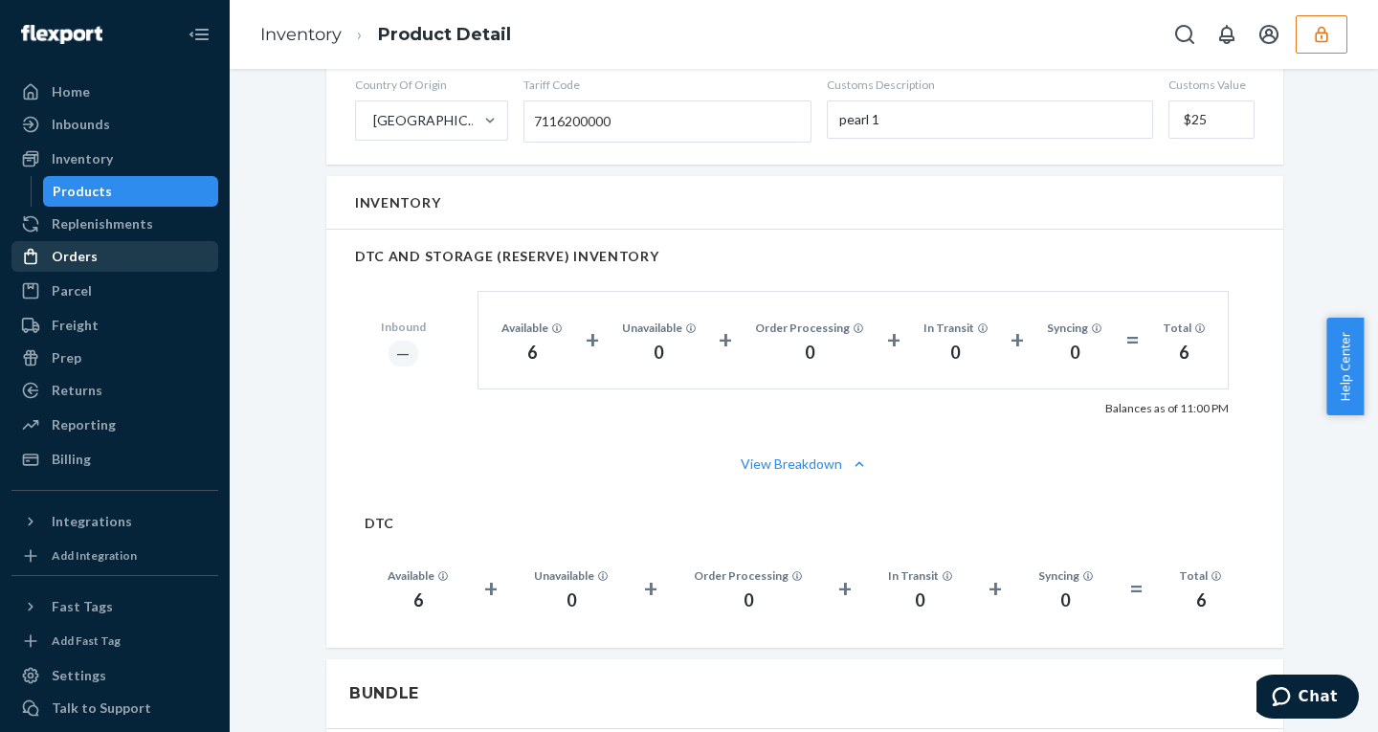
click at [69, 258] on div "Orders" at bounding box center [75, 256] width 46 height 19
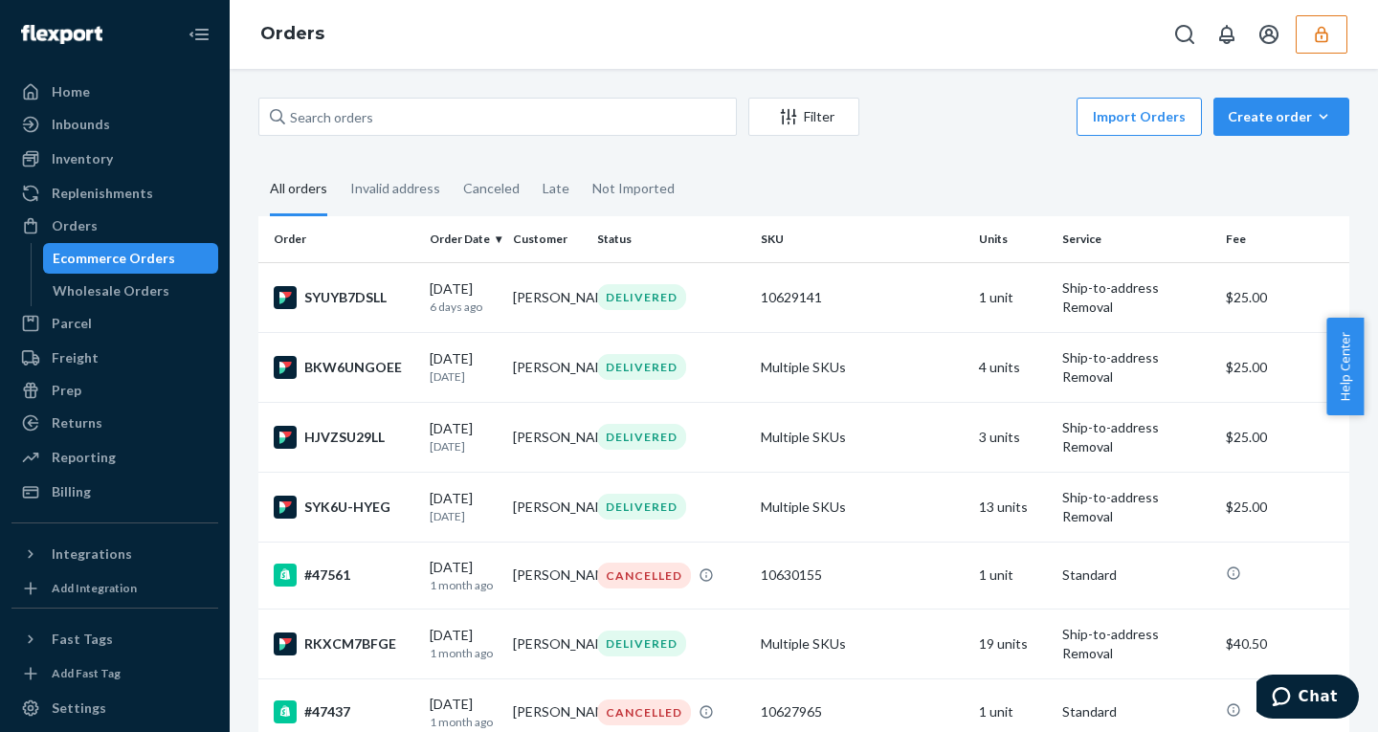
click at [1316, 36] on icon "button" at bounding box center [1320, 34] width 12 height 16
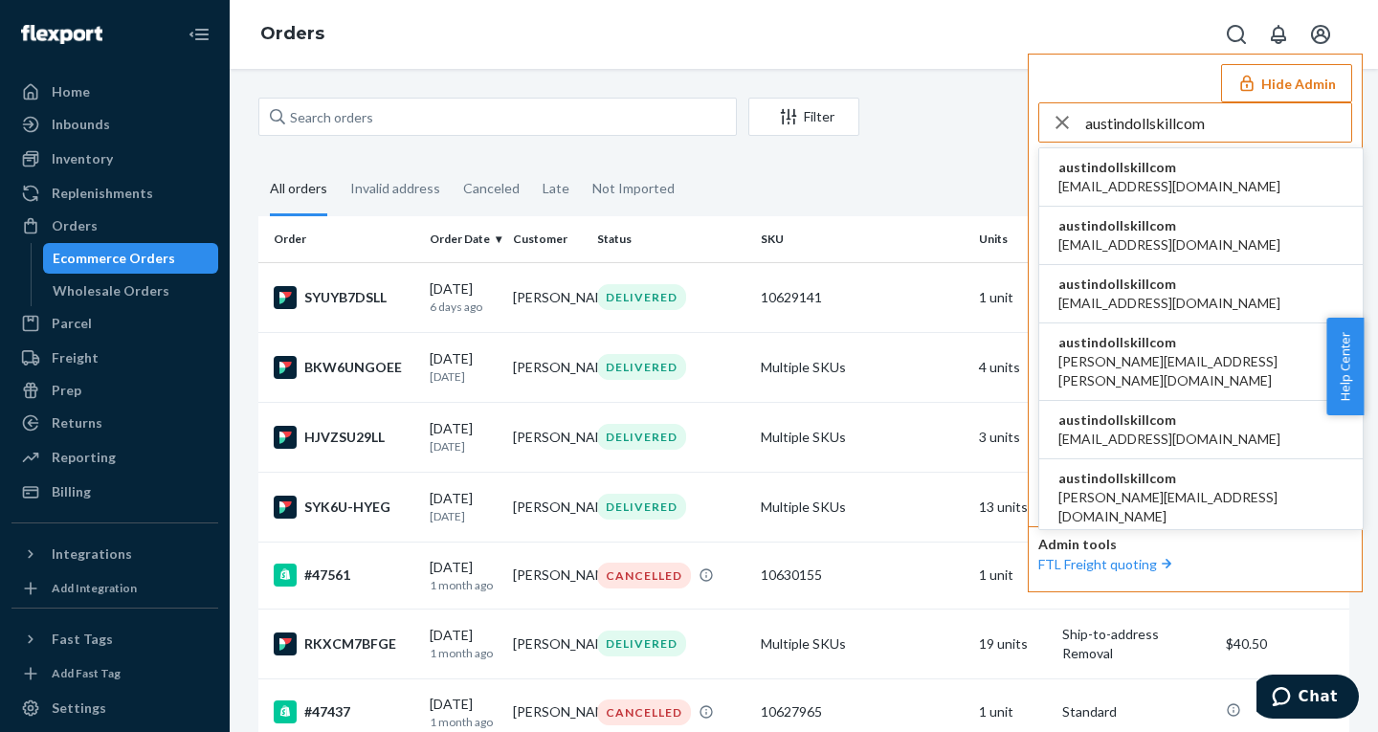
type input "austindollskillcom"
click at [1102, 190] on span "[EMAIL_ADDRESS][DOMAIN_NAME]" at bounding box center [1169, 186] width 222 height 19
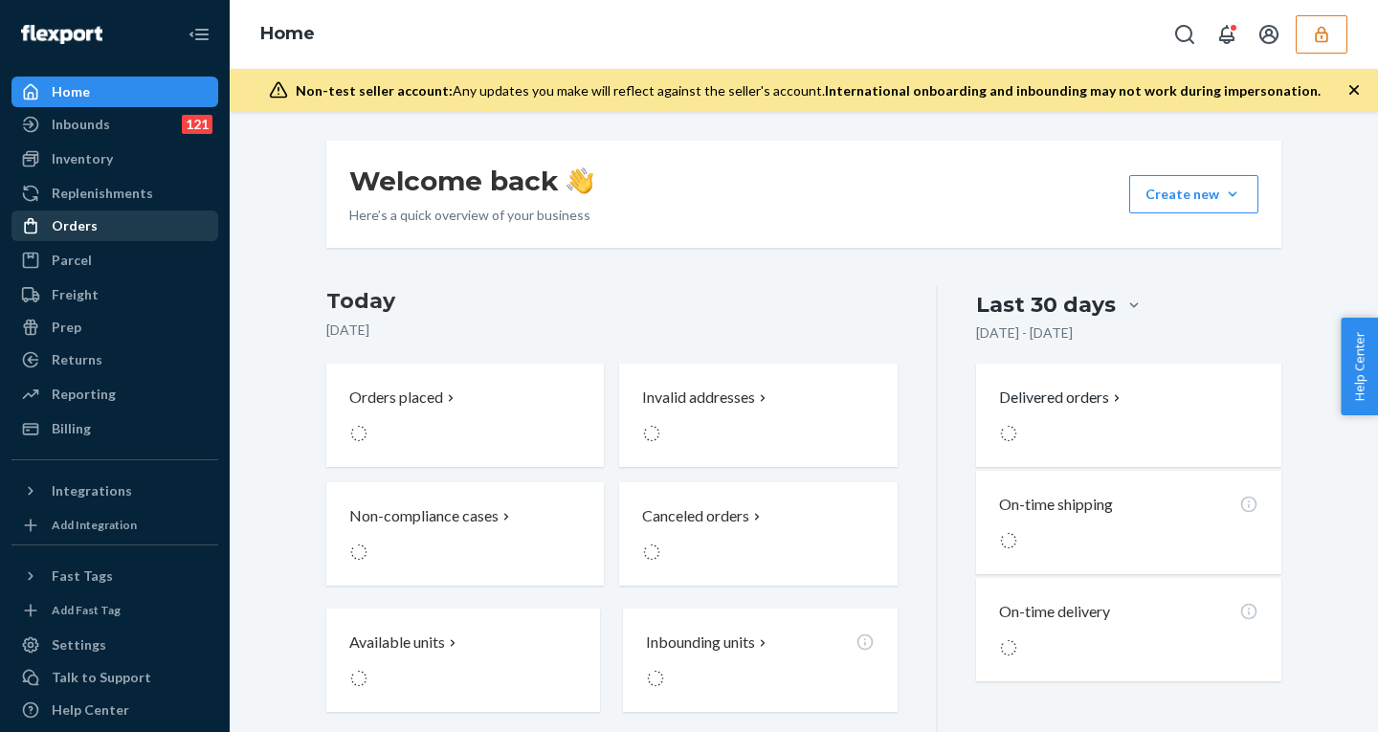
click at [92, 226] on div "Orders" at bounding box center [75, 225] width 46 height 19
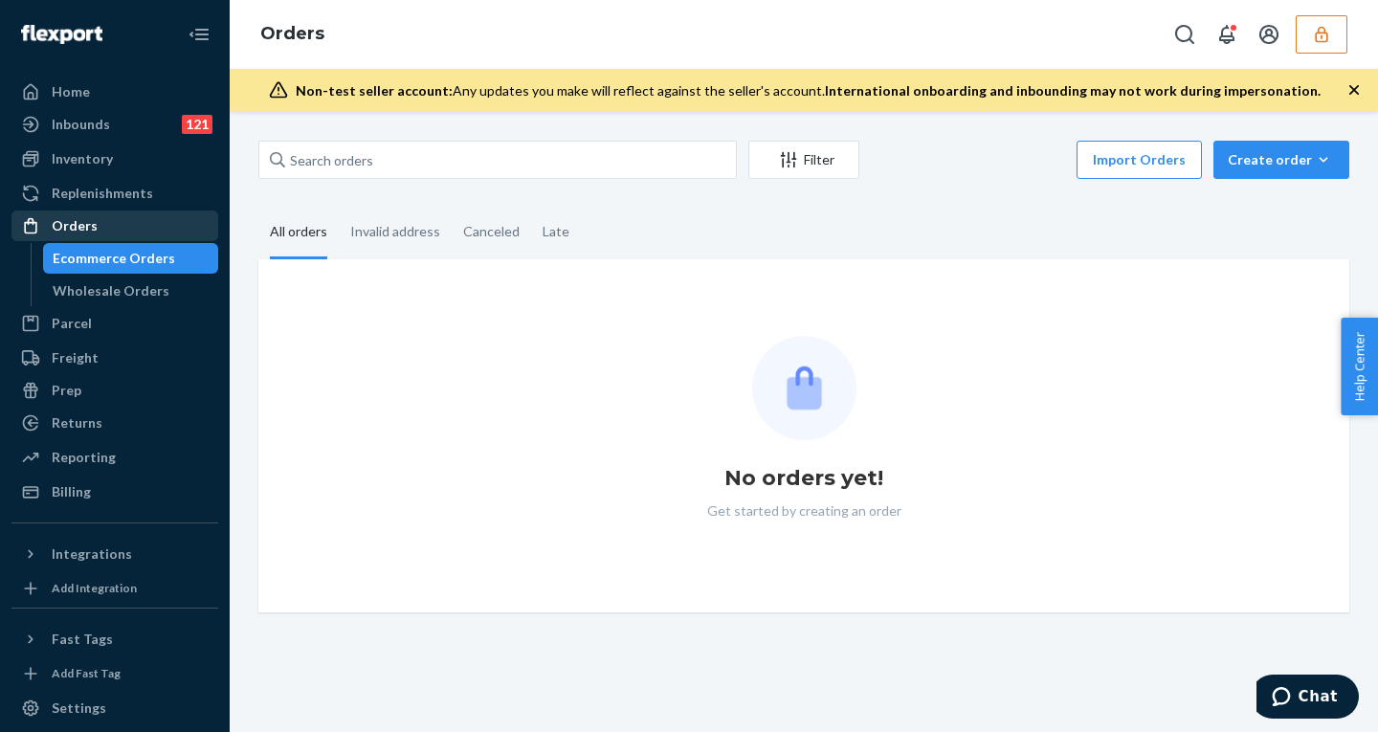
click at [92, 226] on div "Orders" at bounding box center [75, 225] width 46 height 19
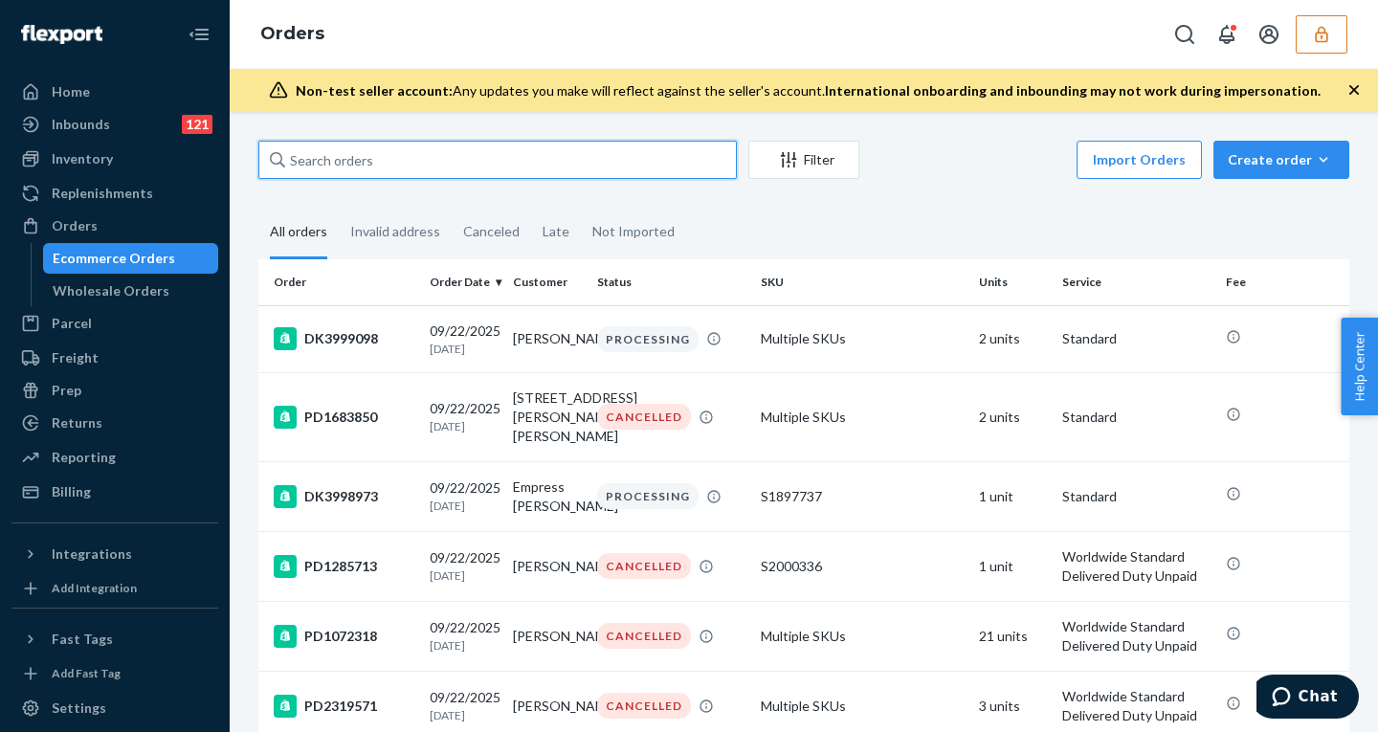
click at [364, 156] on input "text" at bounding box center [497, 160] width 478 height 38
paste input "DK57710"
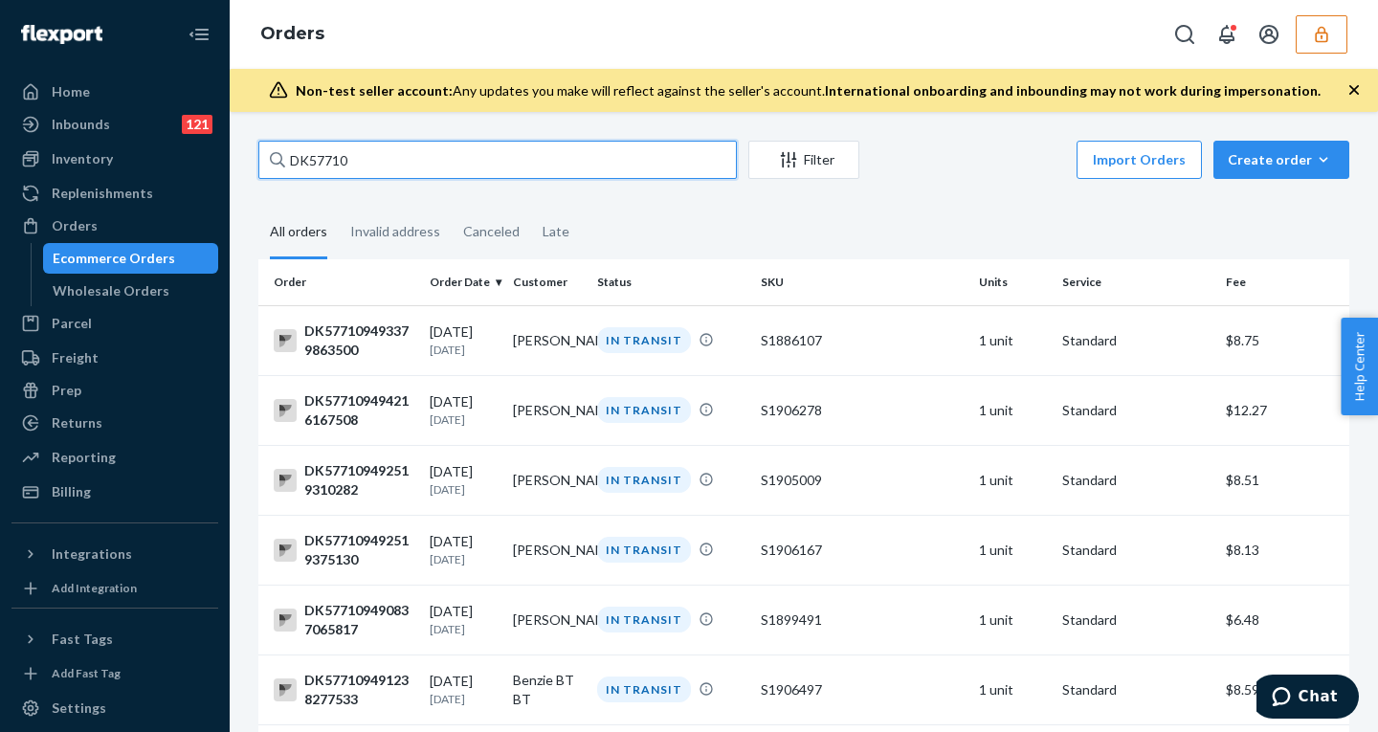
click at [330, 161] on input "DK57710" at bounding box center [497, 160] width 478 height 38
paste input "0755819401497"
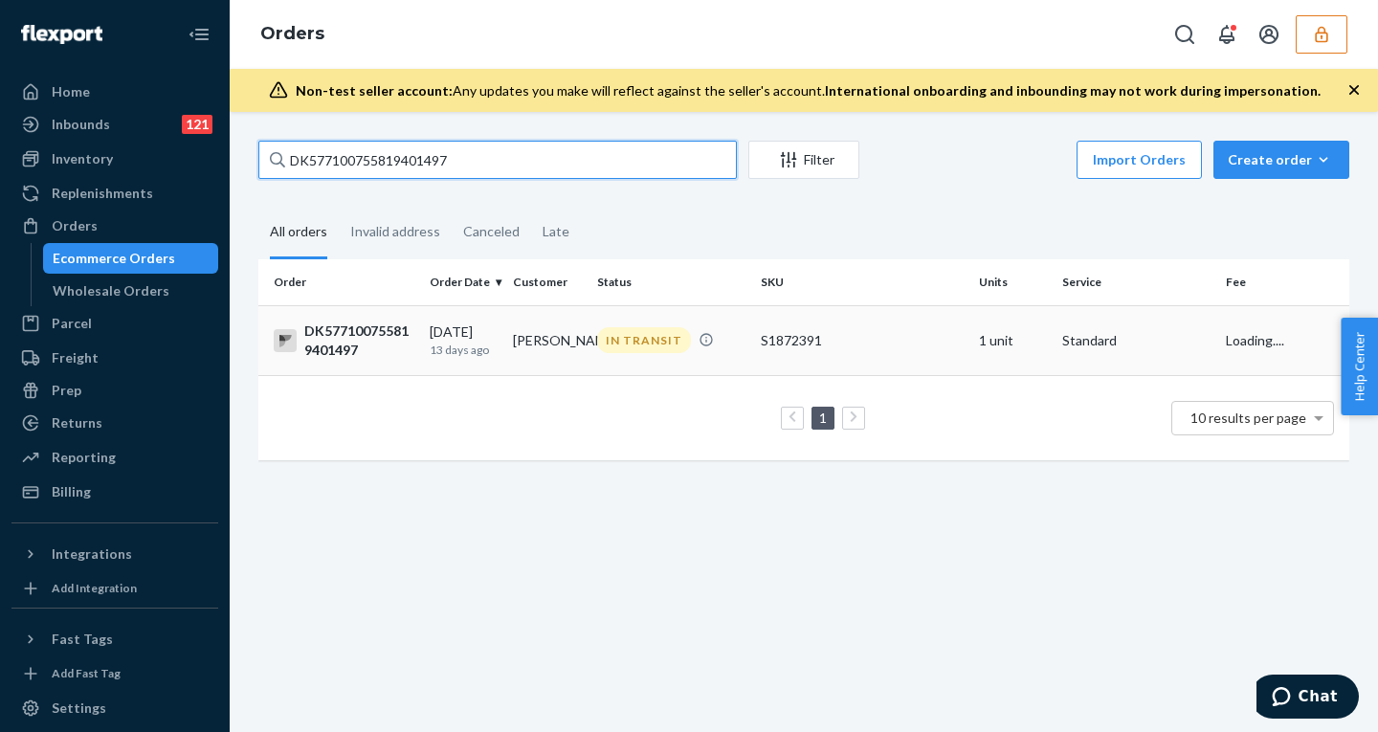
type input "DK577100755819401497"
click at [473, 343] on p "13 days ago" at bounding box center [464, 350] width 68 height 16
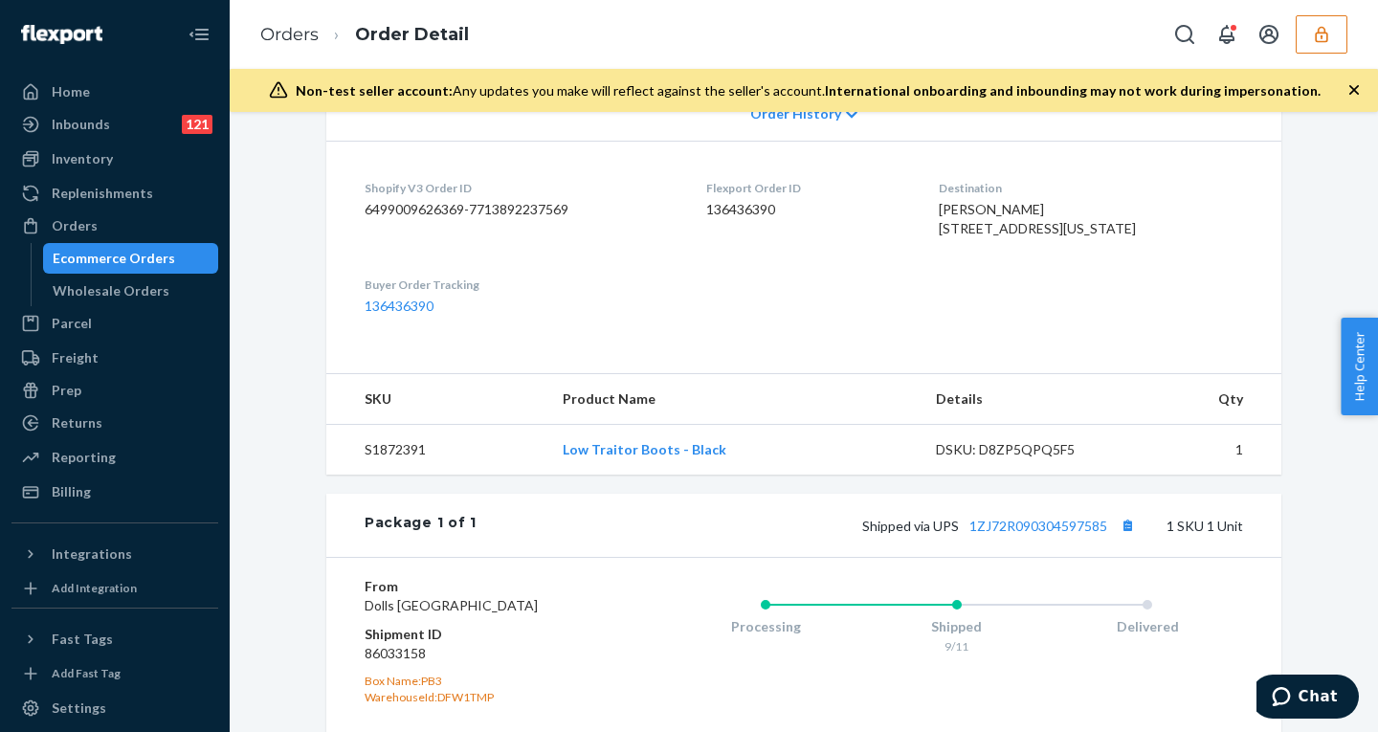
scroll to position [683, 0]
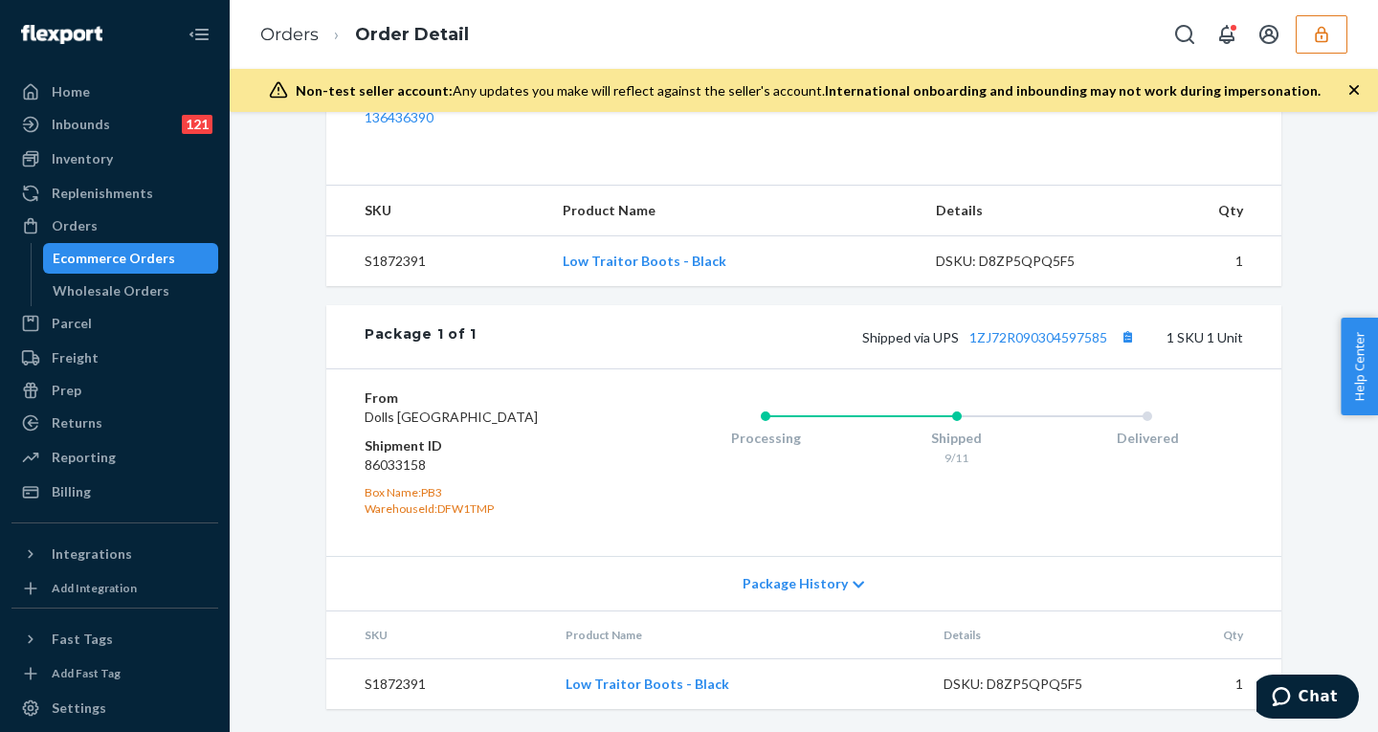
click at [813, 592] on span "Package History" at bounding box center [794, 583] width 105 height 19
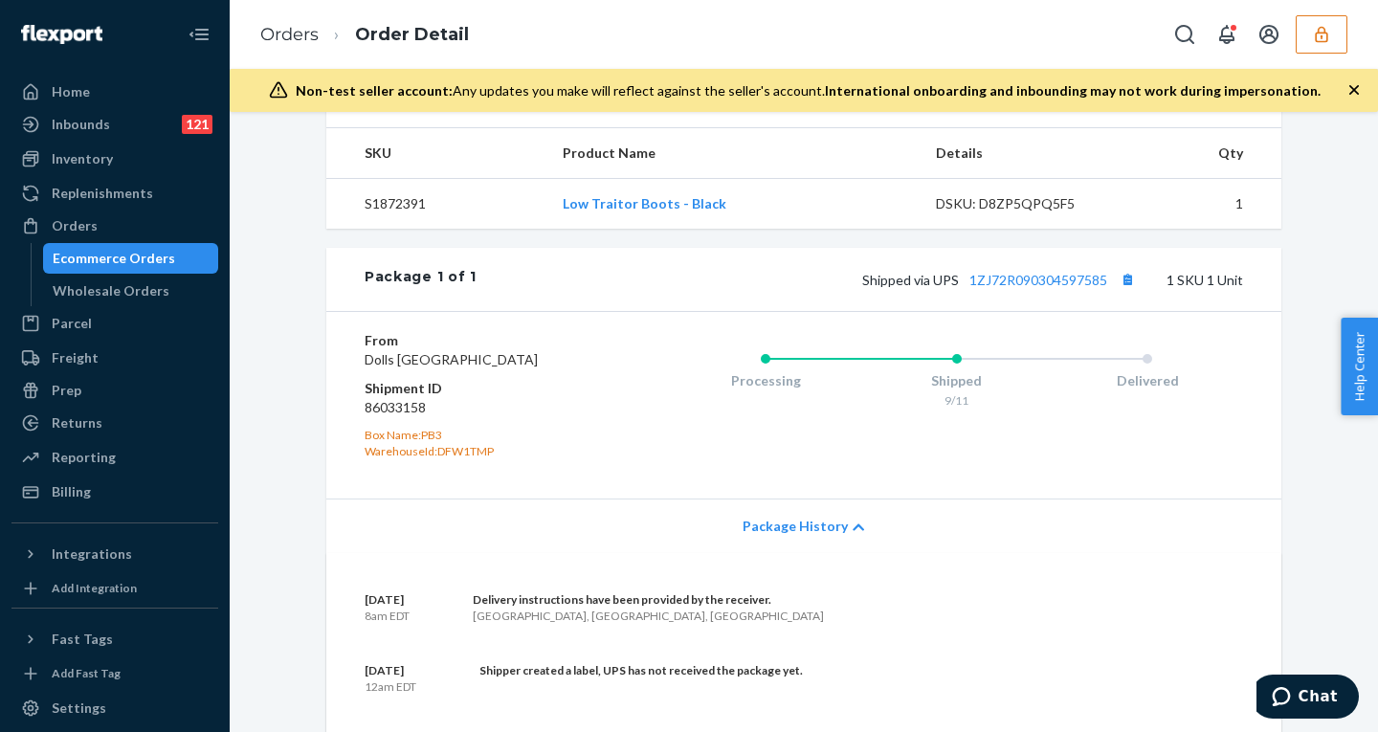
click at [807, 536] on span "Package History" at bounding box center [794, 526] width 105 height 19
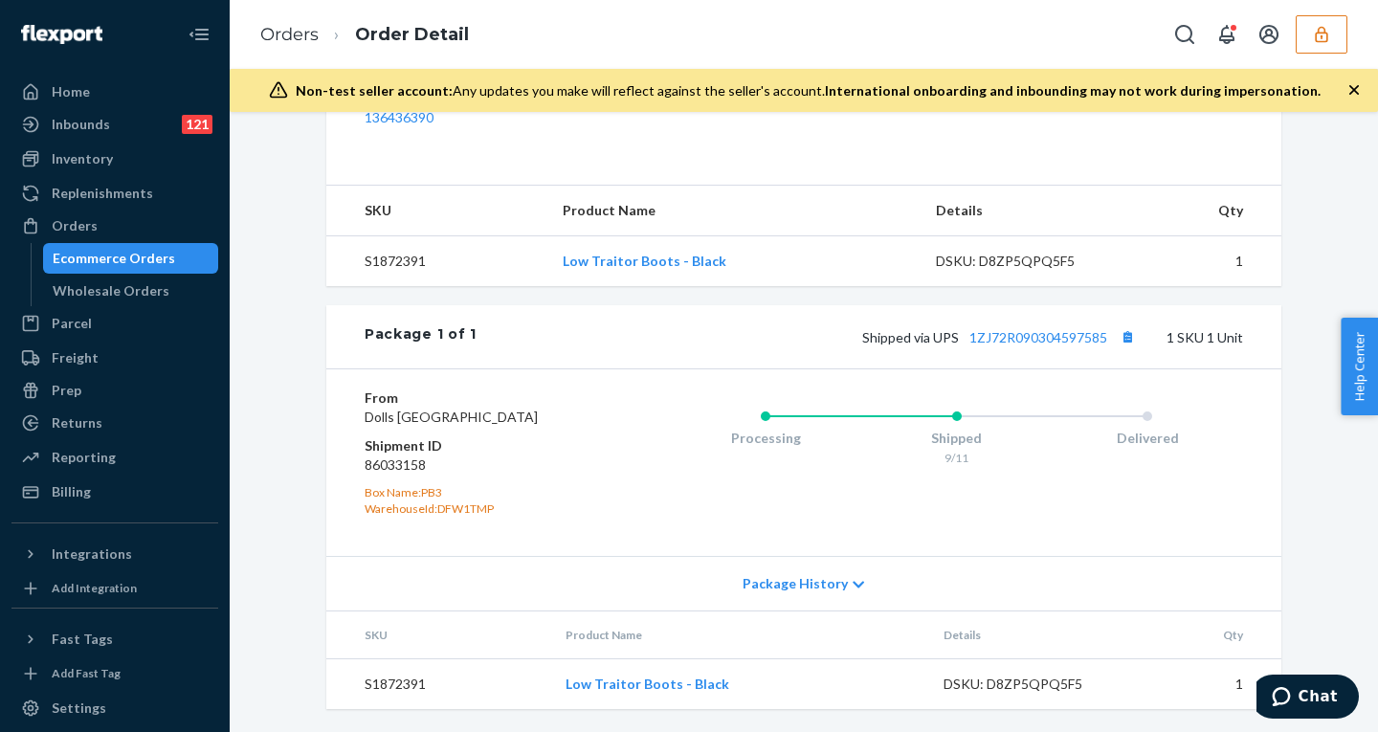
click at [807, 581] on span "Package History" at bounding box center [794, 583] width 105 height 19
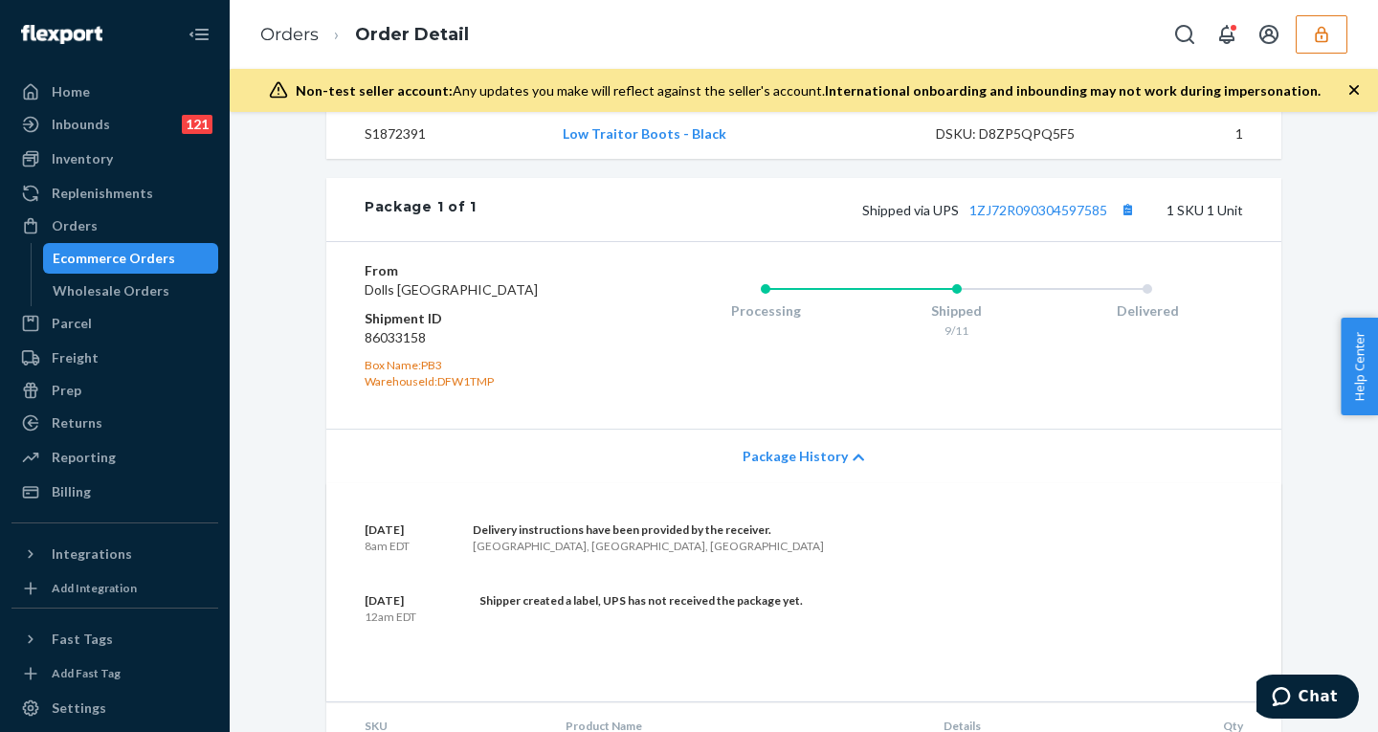
scroll to position [751, 0]
click at [1006, 220] on link "1ZJ72R090304597585" at bounding box center [1038, 212] width 138 height 16
click at [377, 349] on dd "86033158" at bounding box center [478, 339] width 229 height 19
copy dd "86033158"
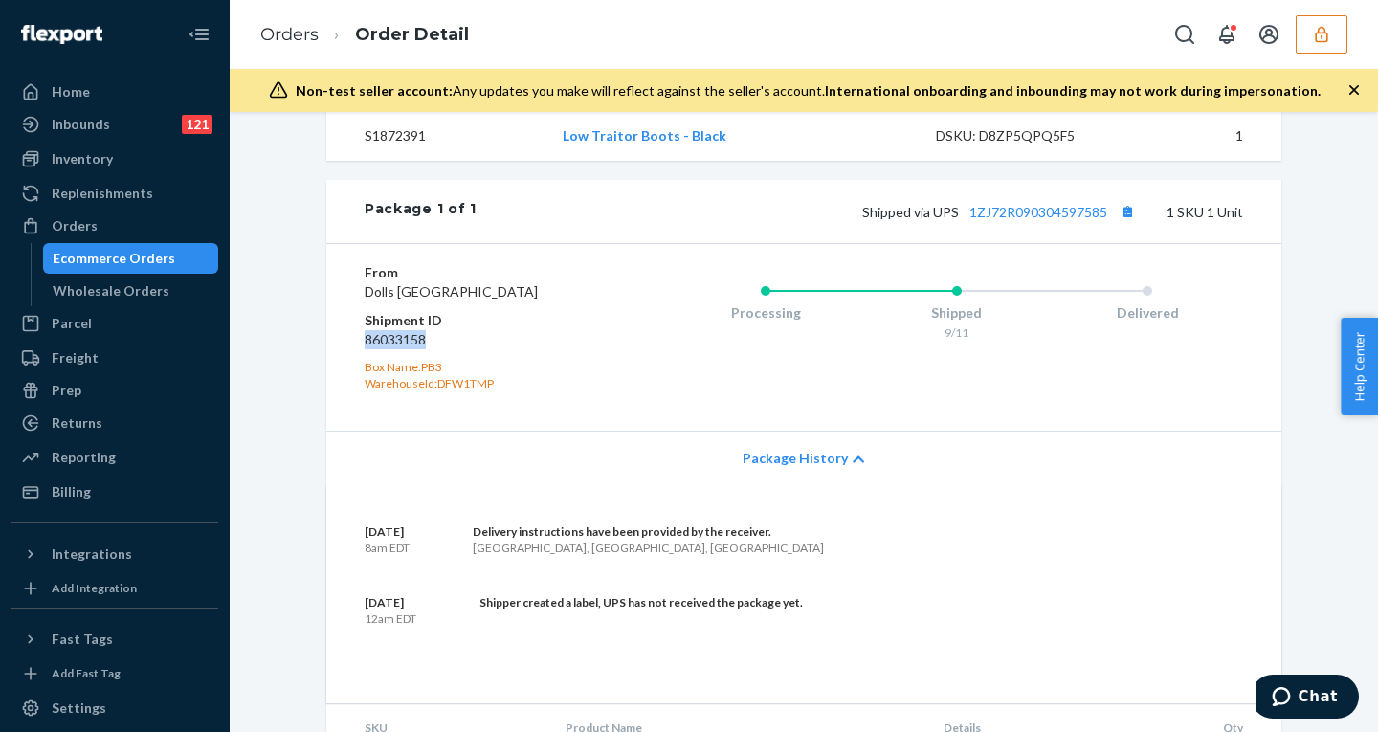
click at [1334, 32] on button "button" at bounding box center [1321, 34] width 52 height 38
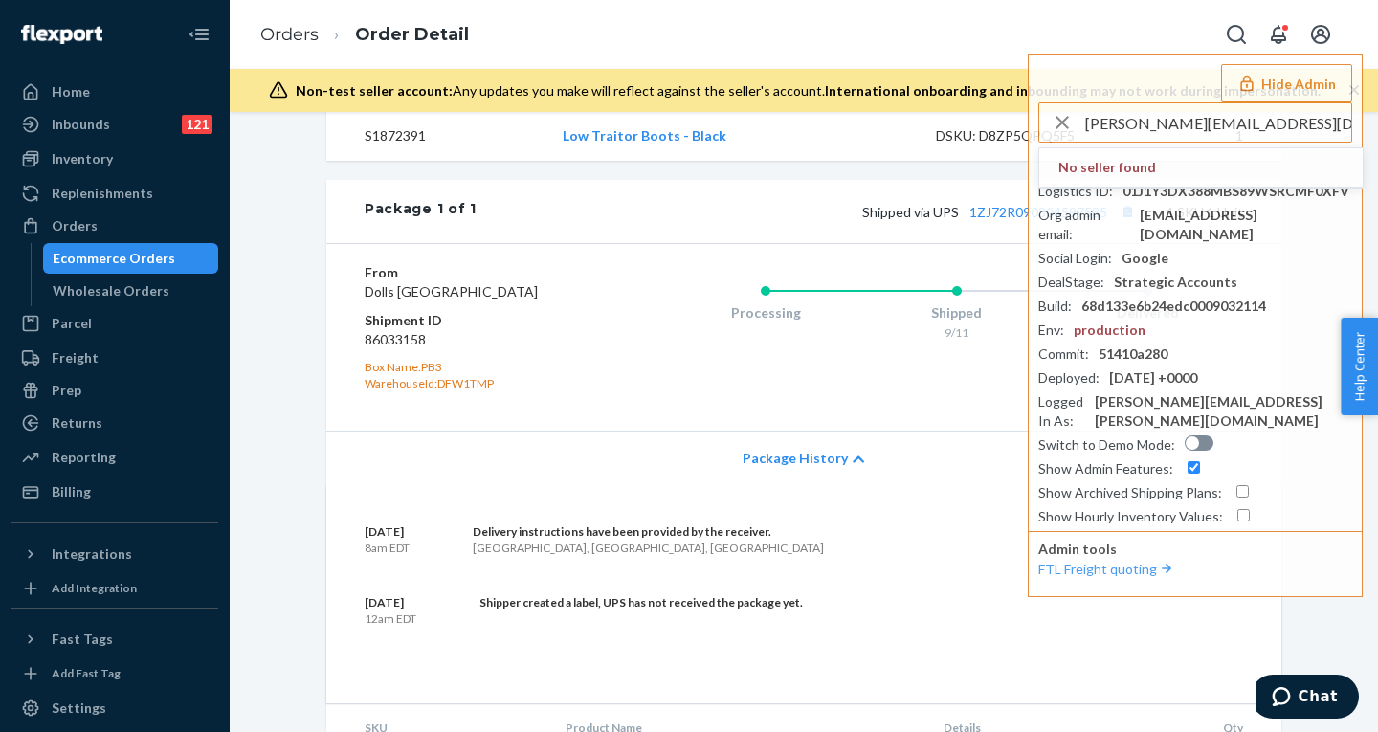
drag, startPoint x: 1136, startPoint y: 126, endPoint x: 890, endPoint y: 126, distance: 246.8
click at [892, 126] on div "Orders Order Detail Hide Admin justin@cocktailkits2go.com No seller found Selle…" at bounding box center [804, 366] width 1148 height 732
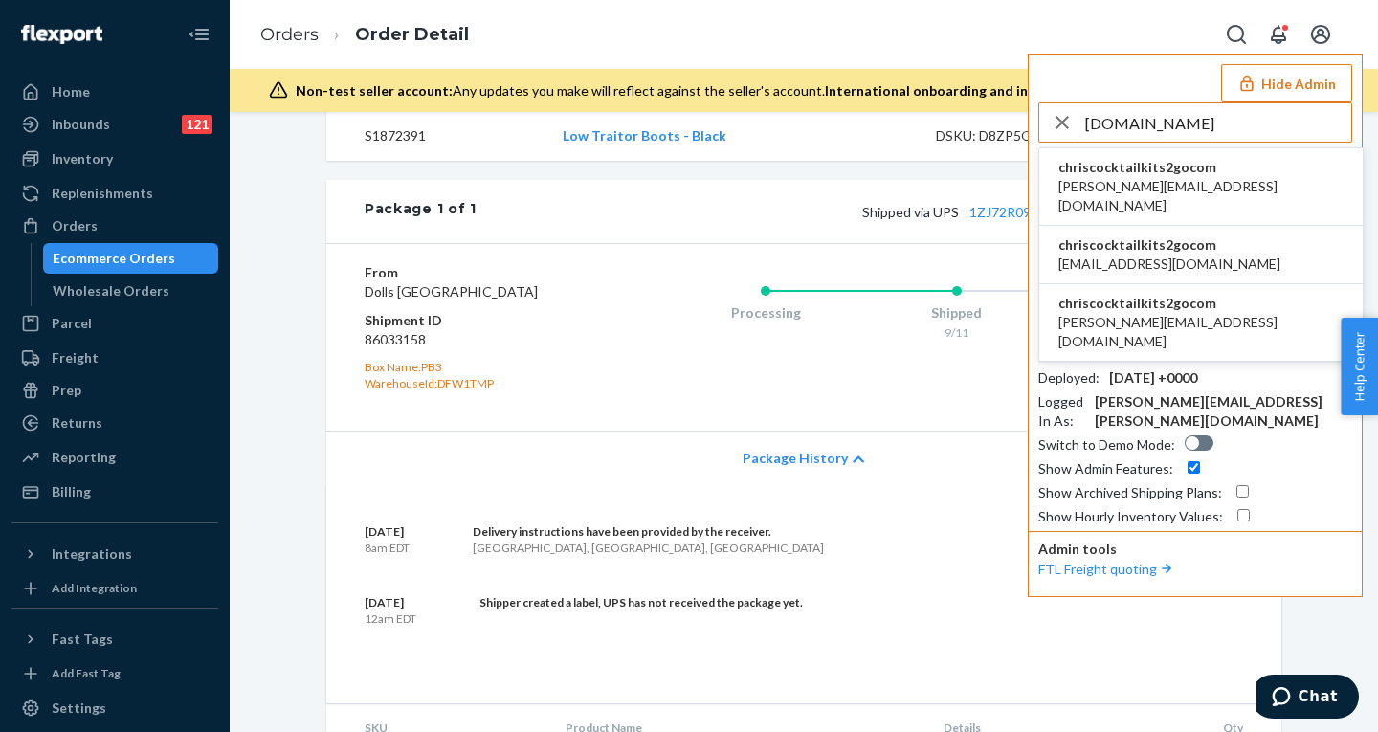
type input "cocktailkits2go.com"
click at [1120, 171] on span "chriscocktailkits2gocom" at bounding box center [1200, 167] width 285 height 19
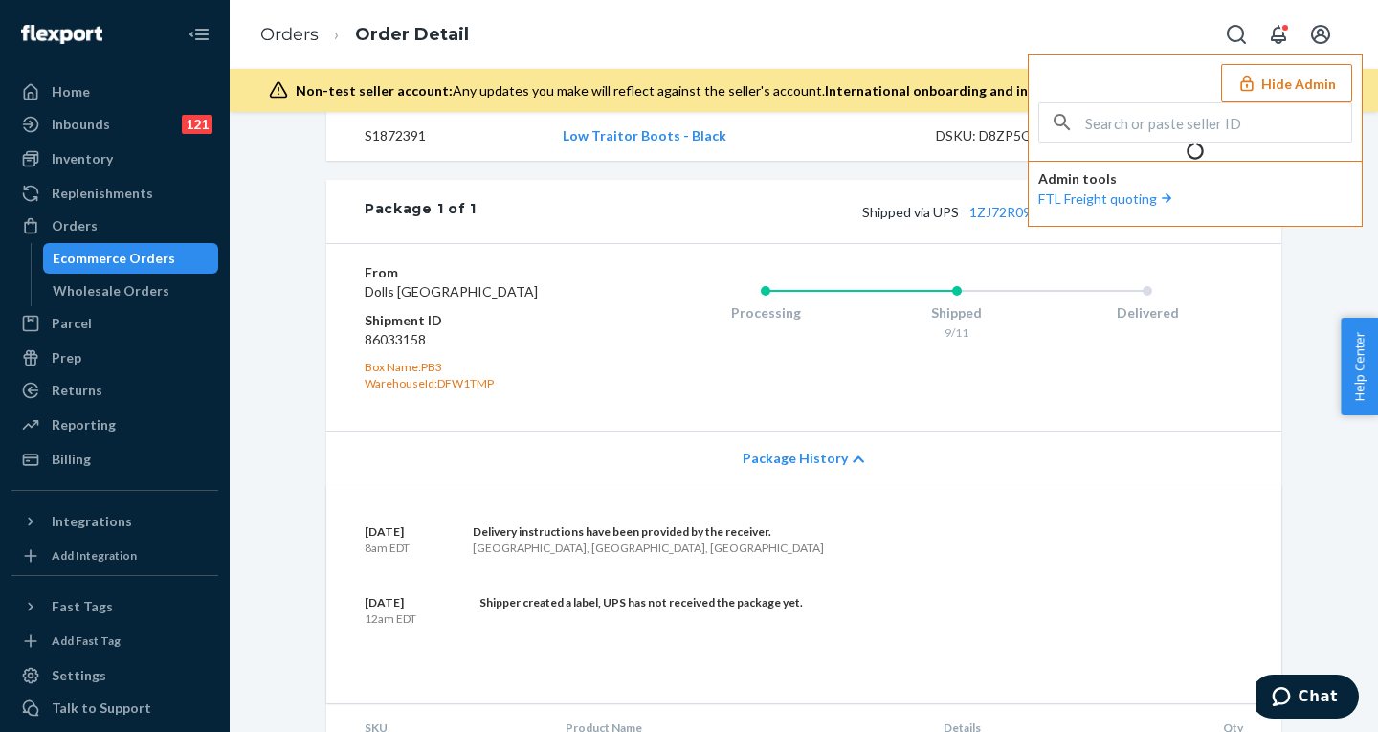
click at [1356, 267] on div "Tiktok Order # DK577100755819401497 • Standard / $11.30 View Details Create Ret…" at bounding box center [804, 422] width 1148 height 620
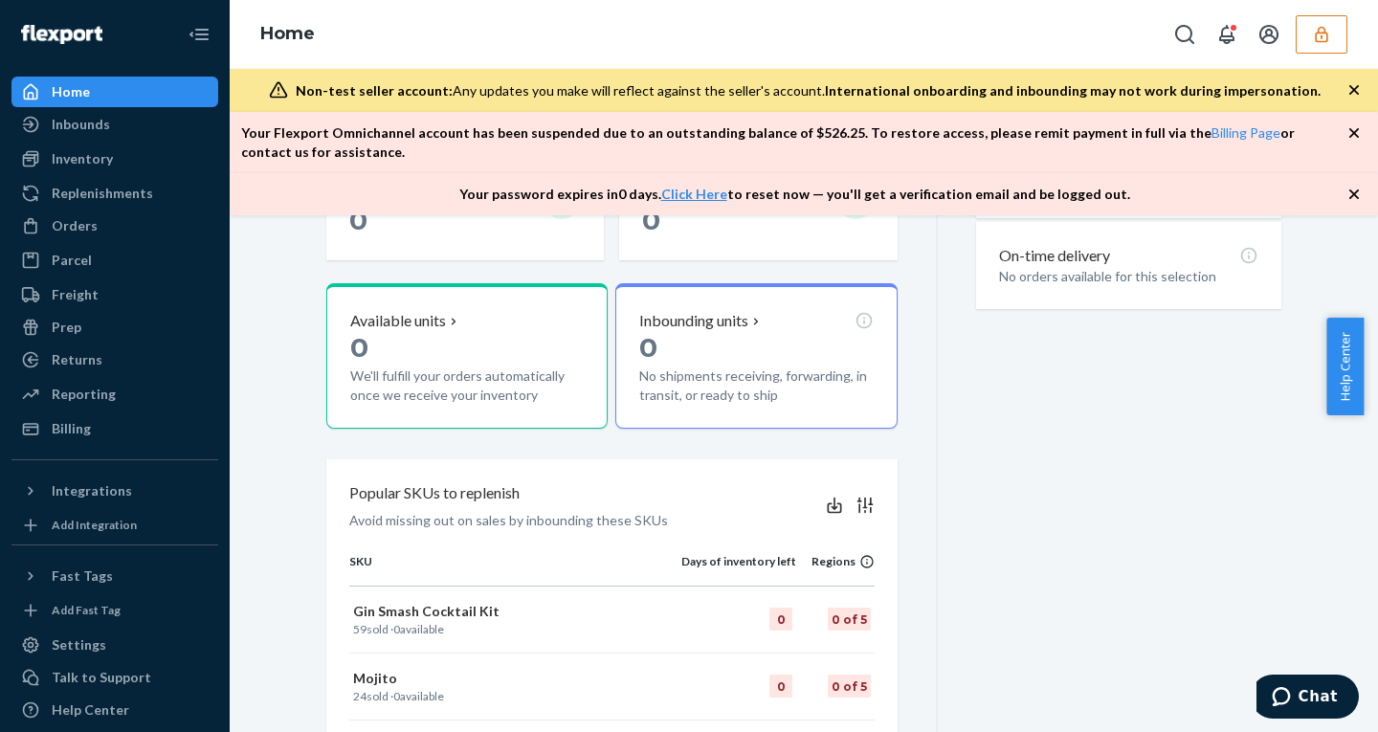
scroll to position [428, 0]
click at [96, 214] on div "Orders" at bounding box center [114, 225] width 203 height 27
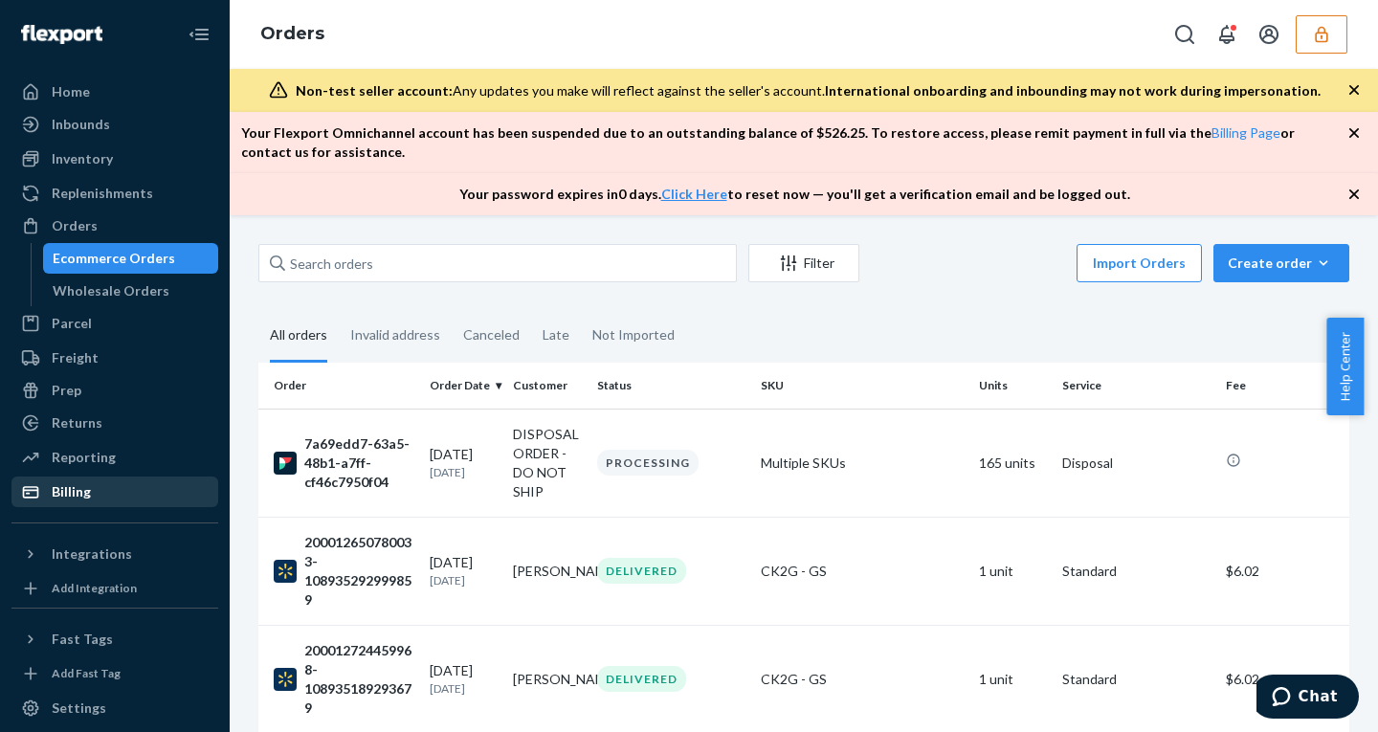
click at [88, 481] on div "Billing" at bounding box center [114, 491] width 203 height 27
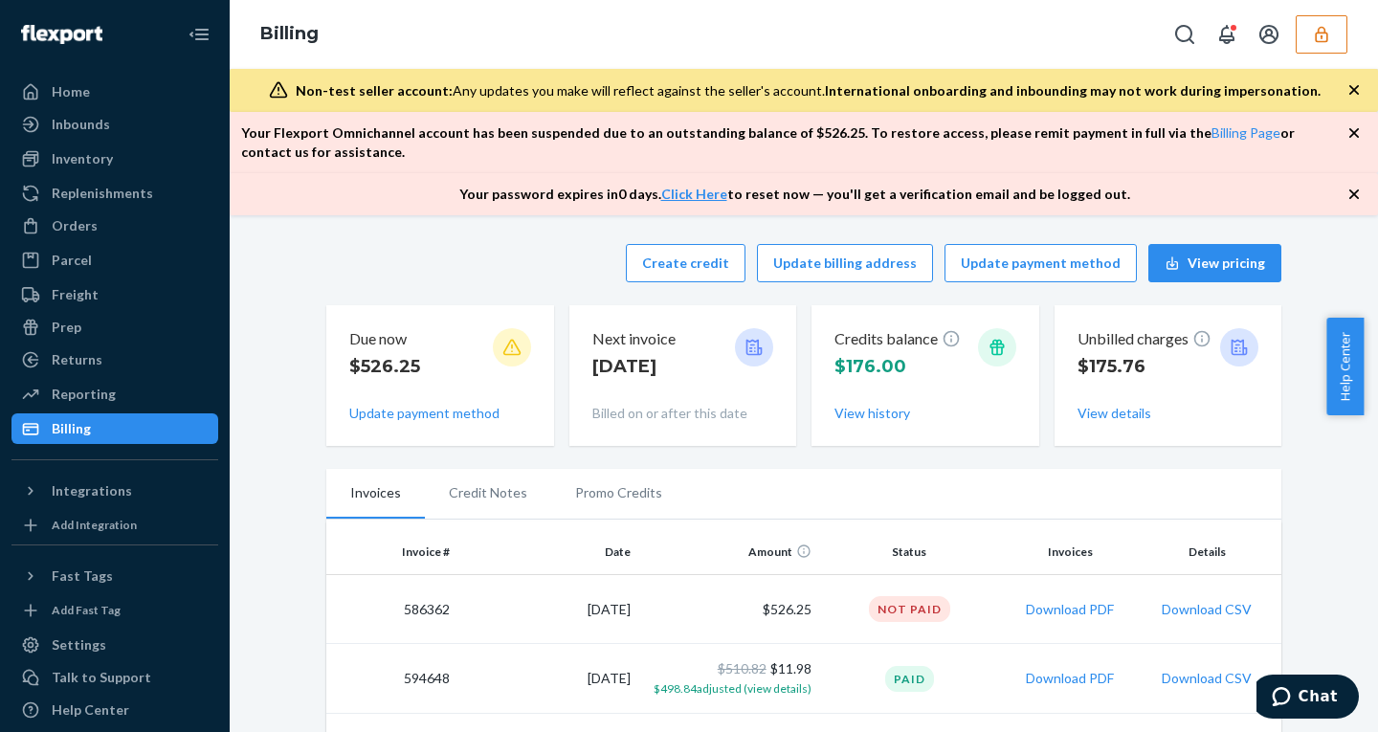
click at [1353, 193] on icon "button" at bounding box center [1354, 194] width 10 height 10
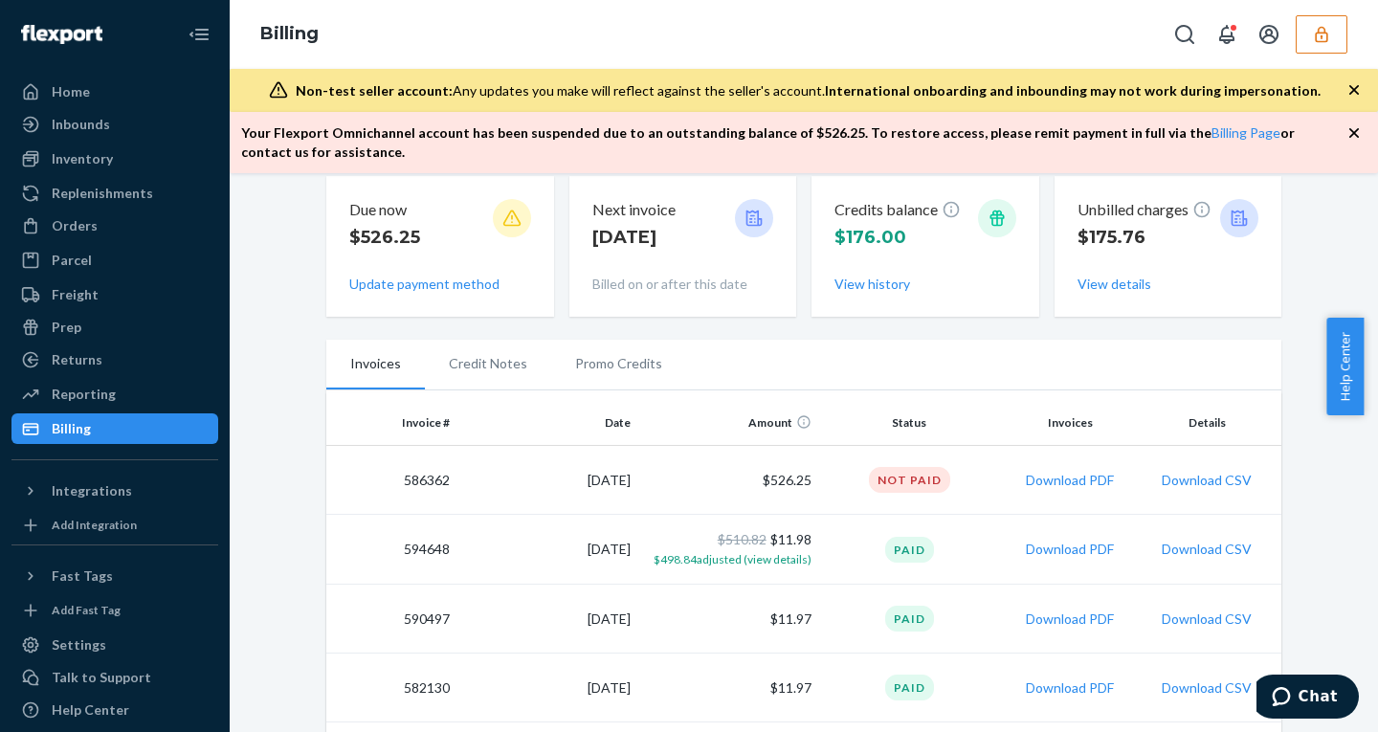
scroll to position [84, 0]
click at [1056, 485] on button "Download PDF" at bounding box center [1069, 483] width 88 height 19
click at [412, 483] on td "586362" at bounding box center [391, 483] width 131 height 69
copy td "586362"
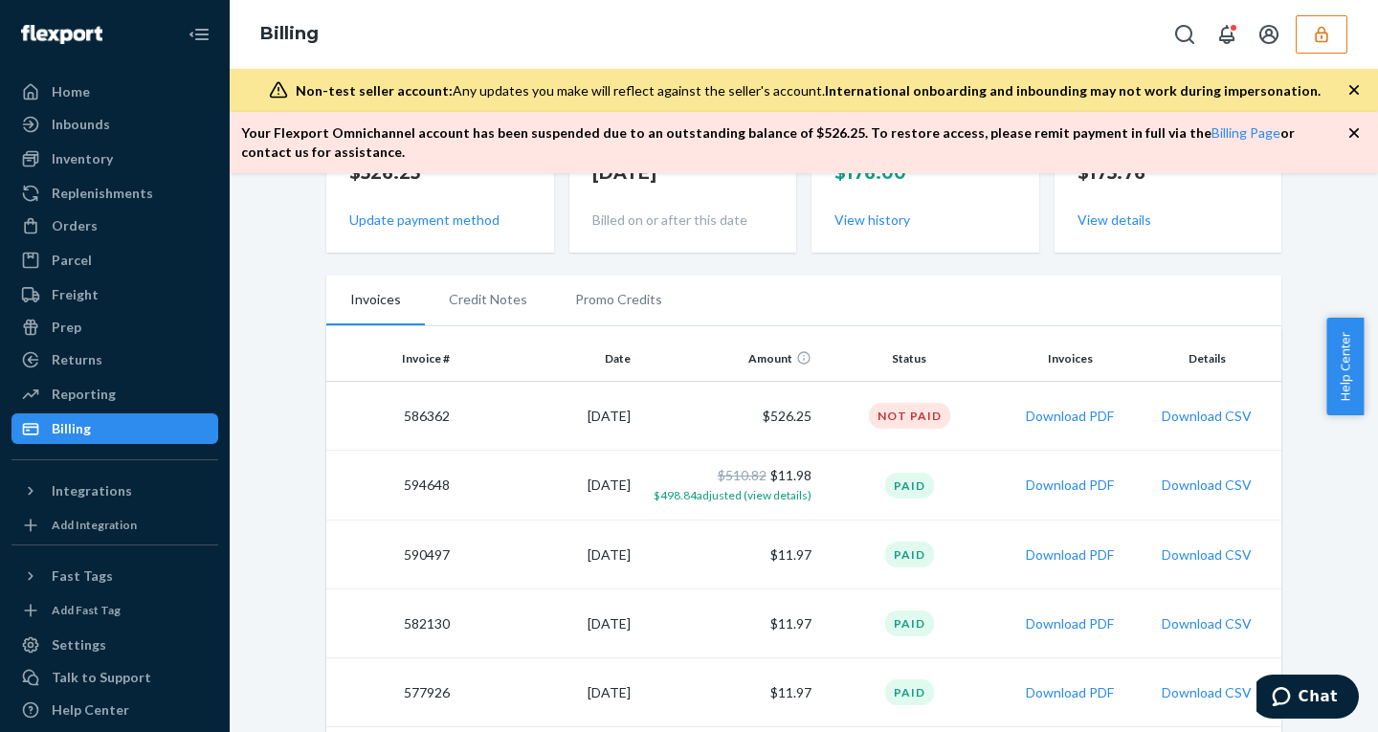
scroll to position [154, 0]
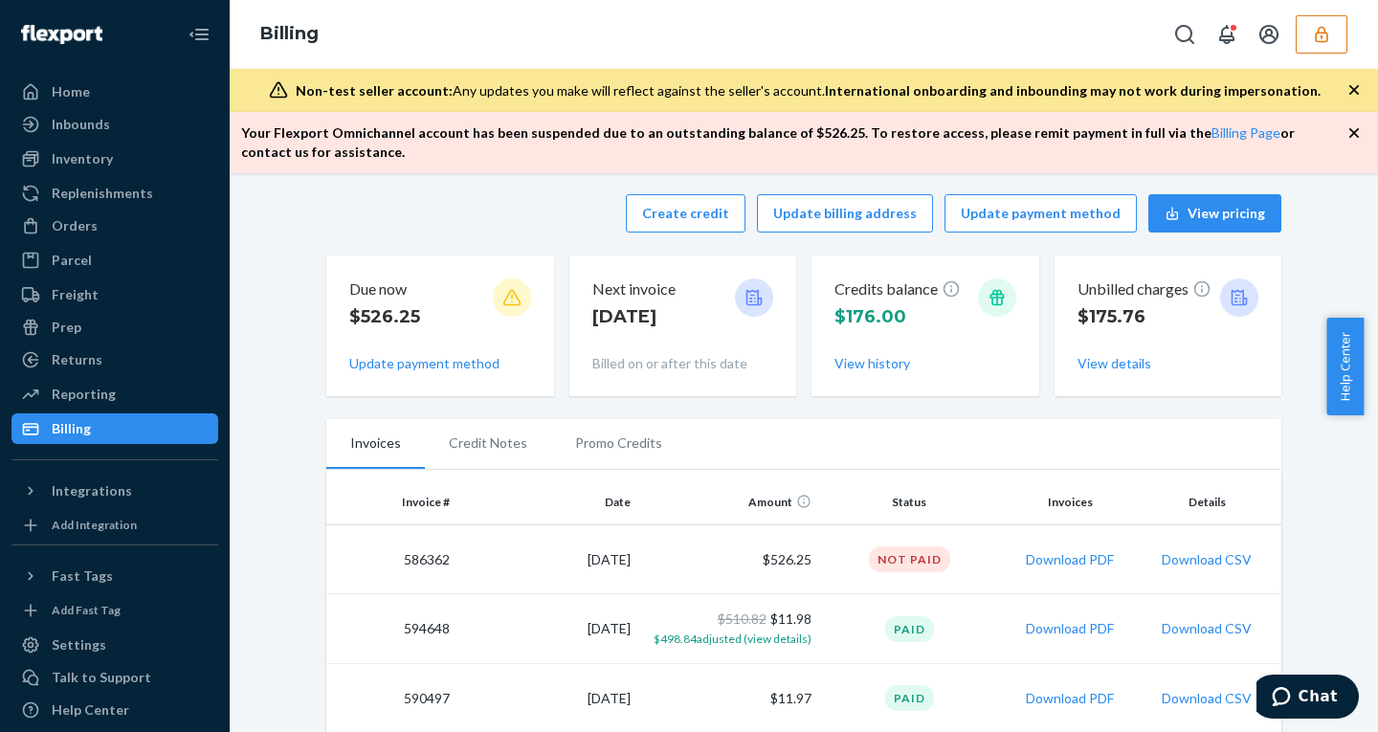
scroll to position [0, 0]
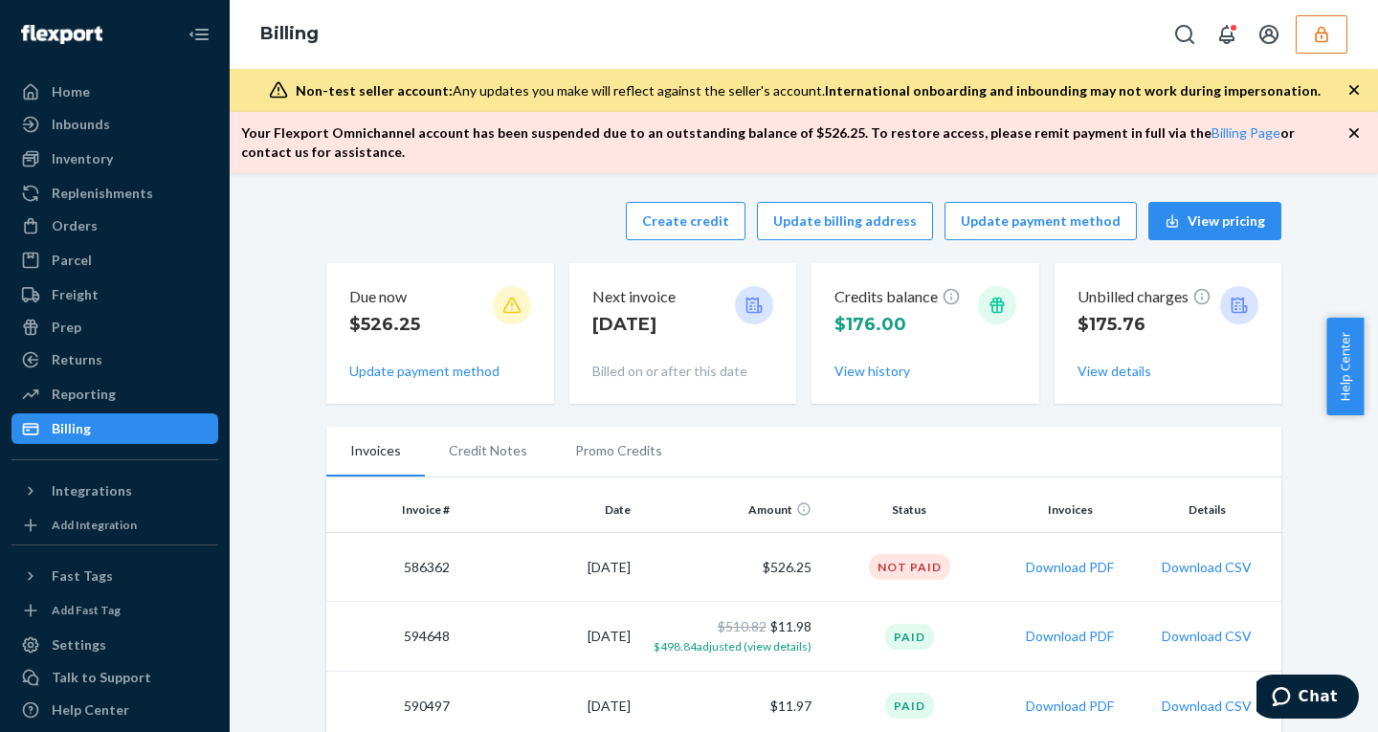
click at [1356, 88] on icon "button" at bounding box center [1354, 90] width 10 height 10
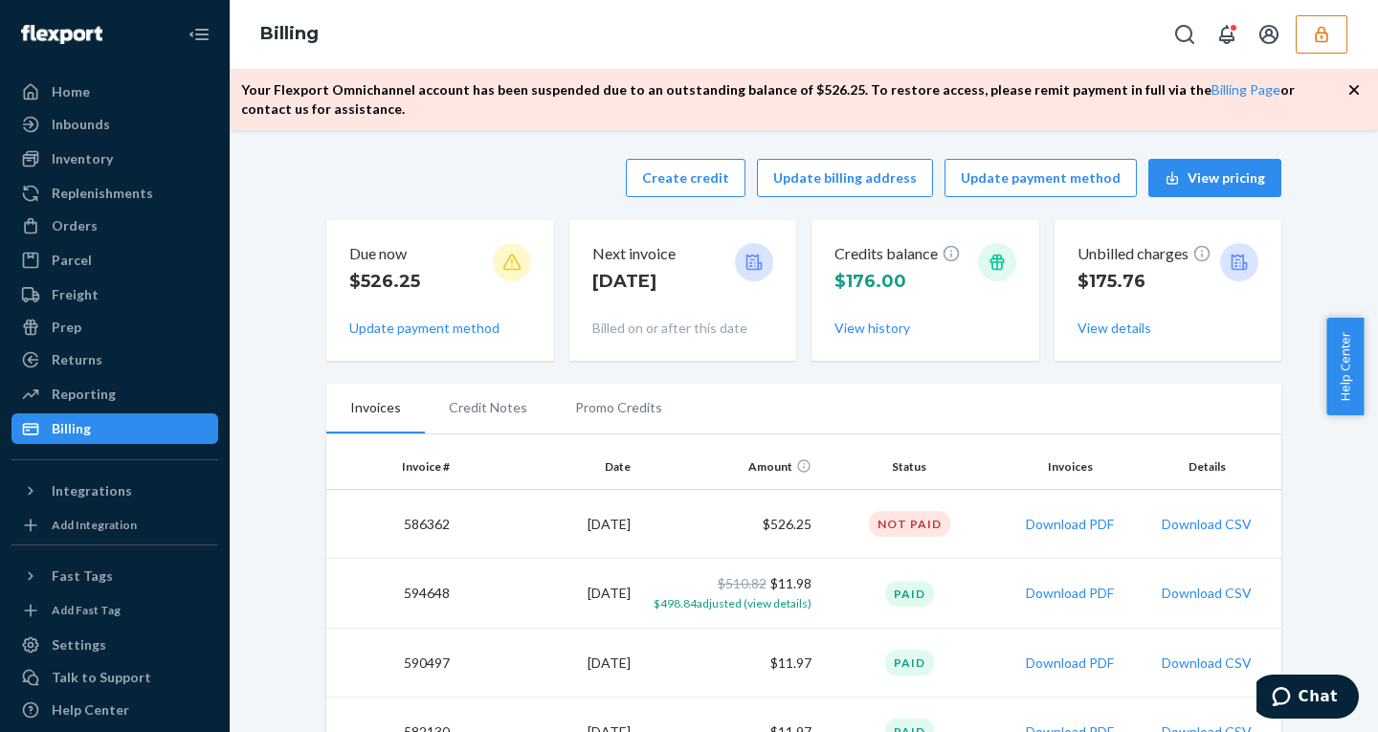
click at [1356, 88] on icon "button" at bounding box center [1354, 90] width 10 height 10
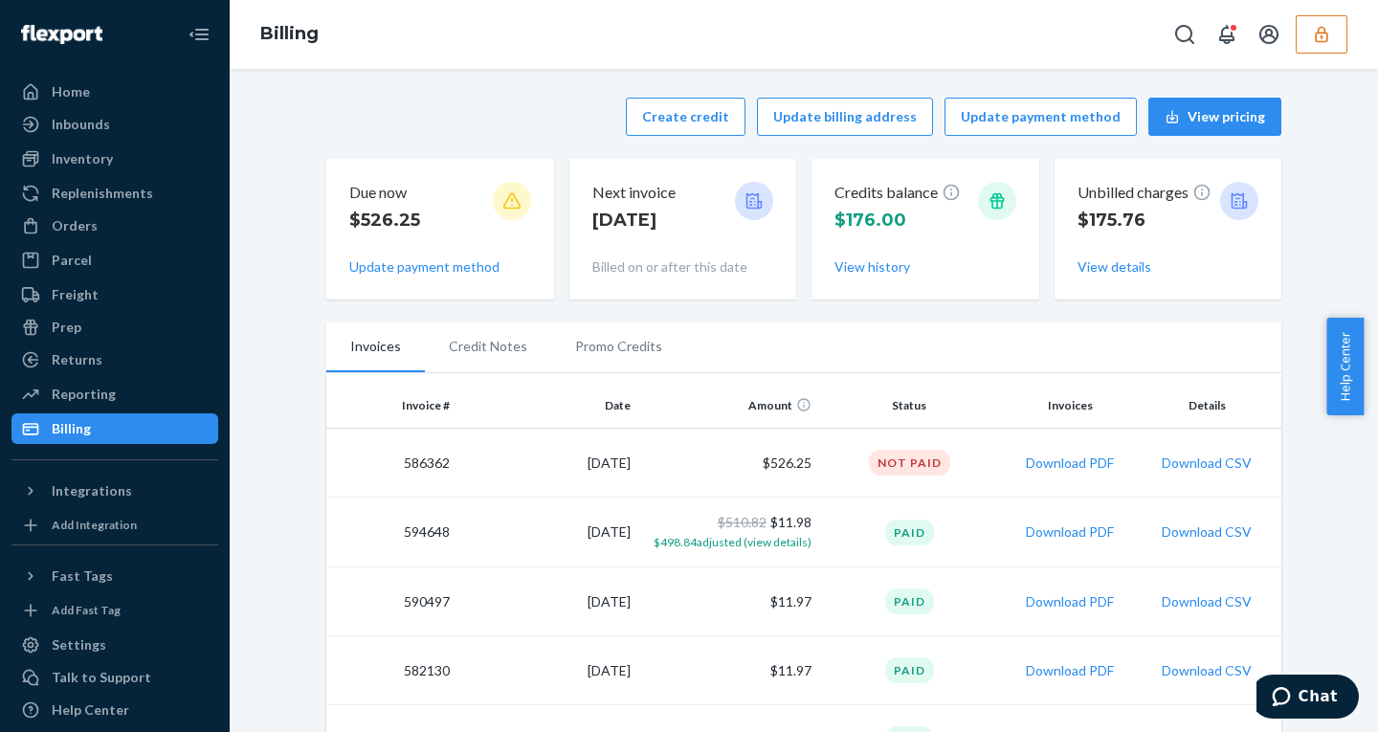
click at [1320, 47] on button "button" at bounding box center [1321, 34] width 52 height 38
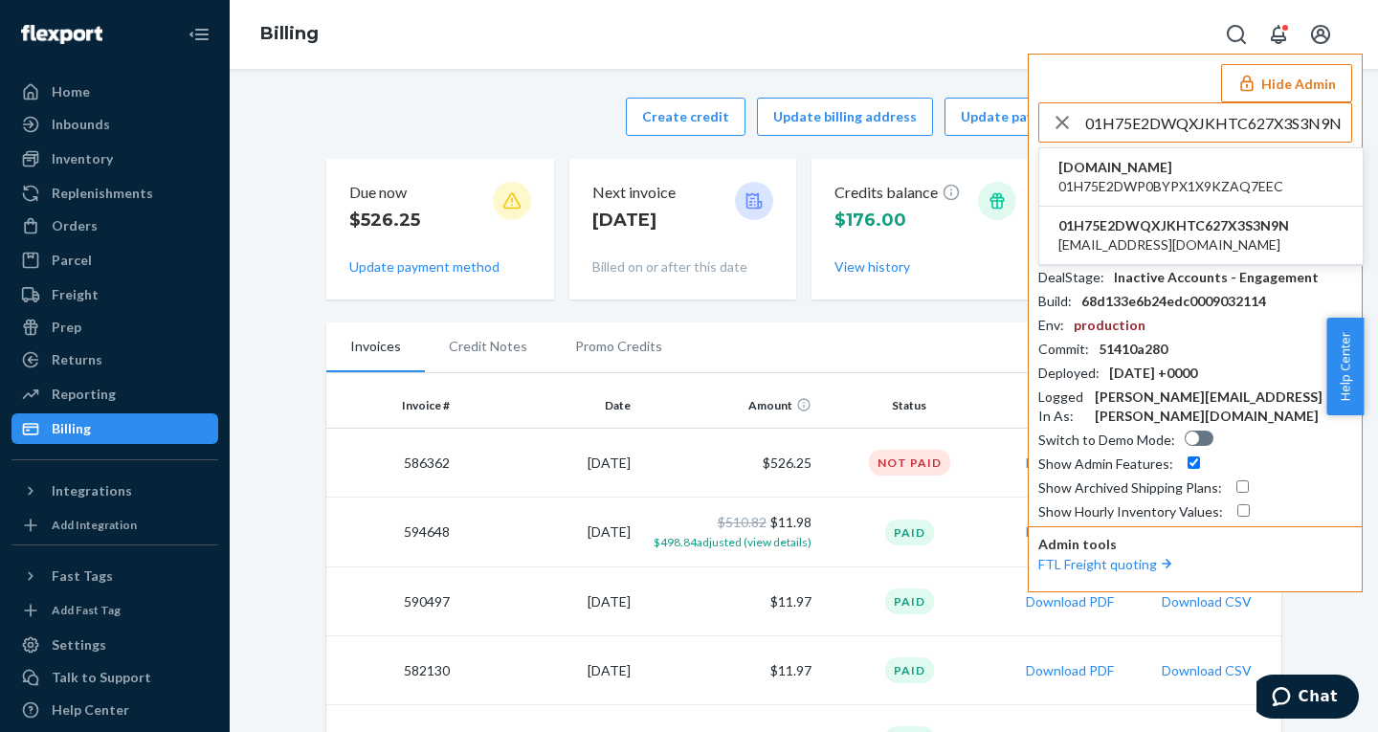
type input "01H75E2DWQXJKHTC627X3S3N9N"
click at [1198, 183] on span "01H75E2DWP0BYPX1X9KZAQ7EEC" at bounding box center [1170, 186] width 225 height 19
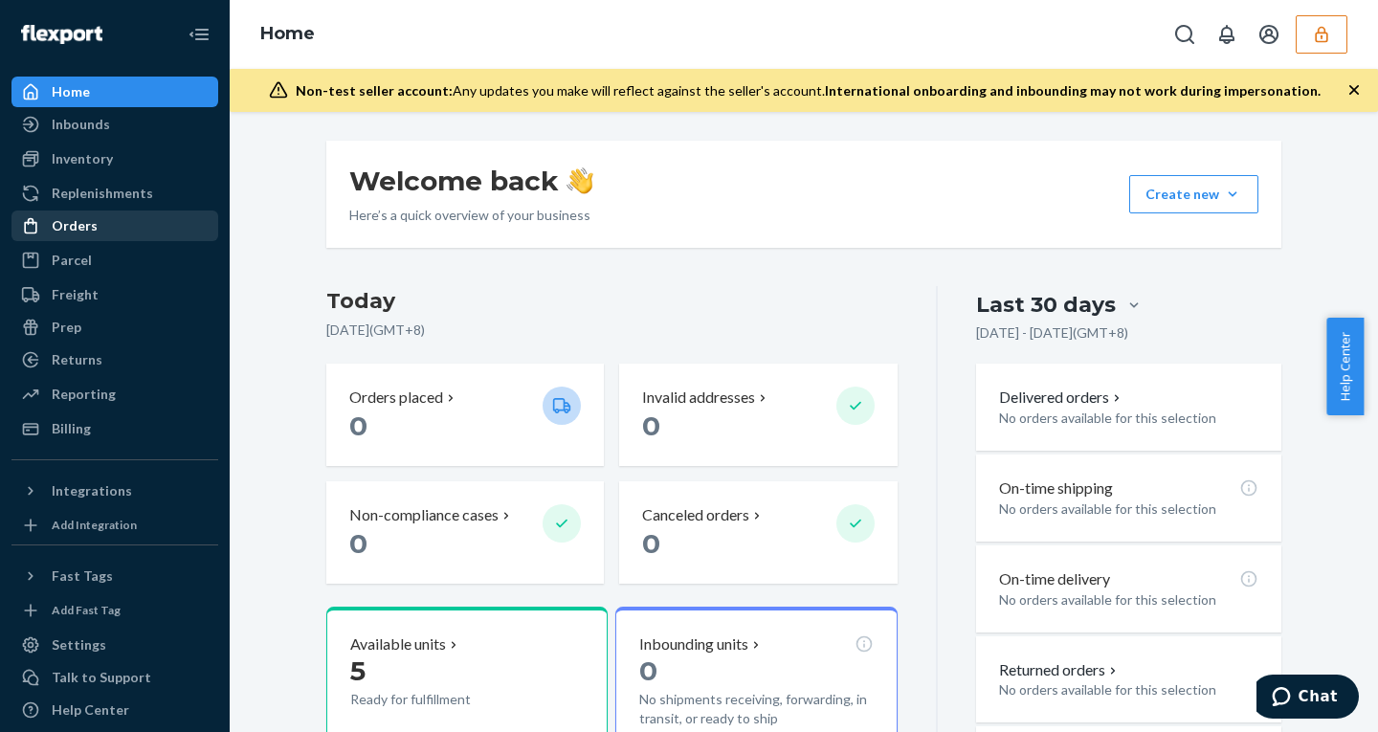
click at [72, 213] on div "Orders" at bounding box center [114, 225] width 203 height 27
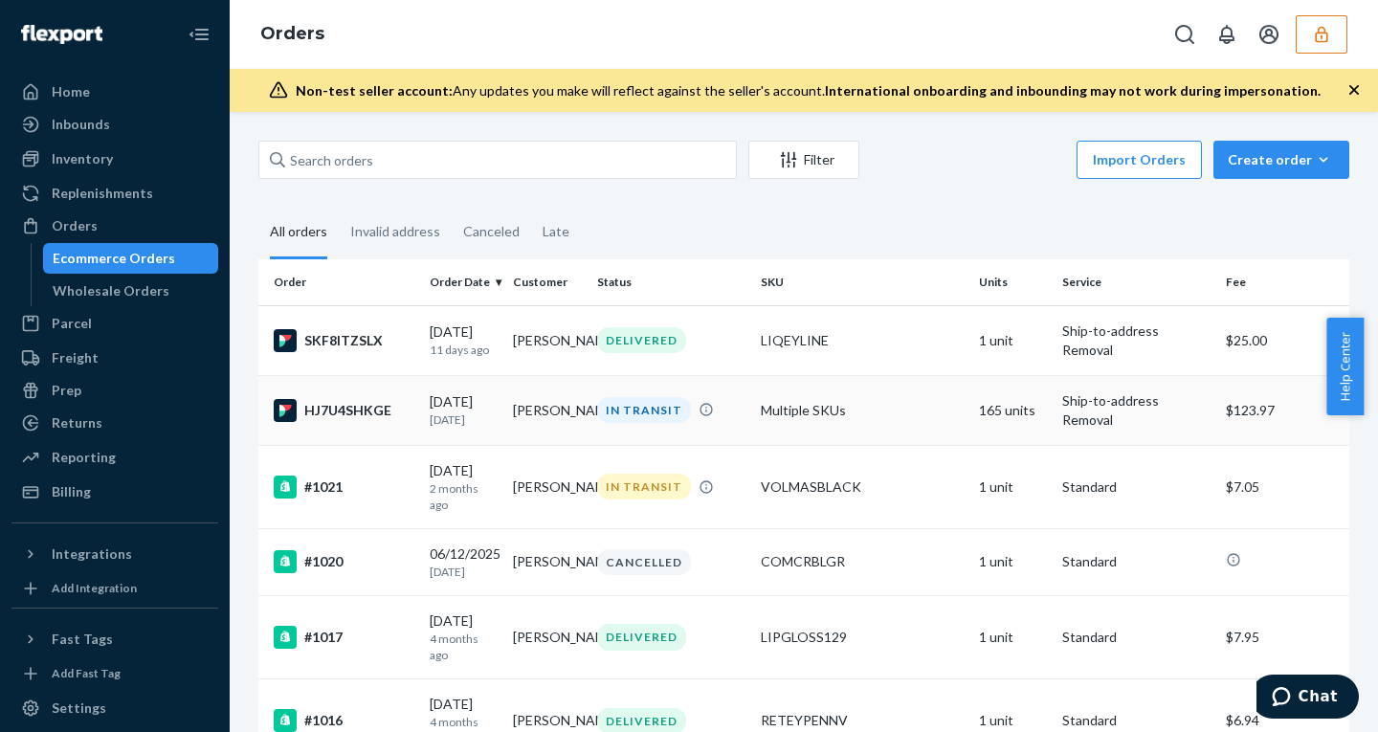
click at [559, 408] on td "[PERSON_NAME]" at bounding box center [546, 410] width 83 height 70
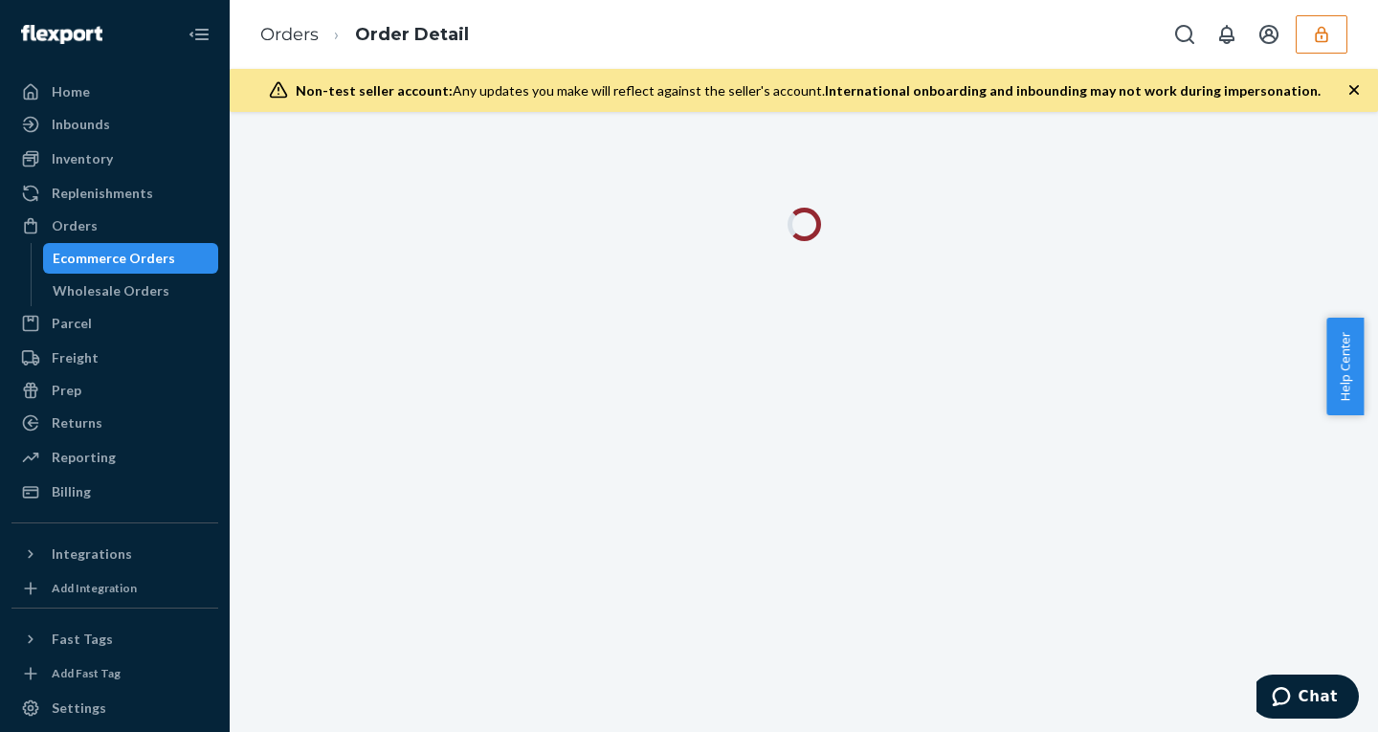
click at [1358, 94] on icon "button" at bounding box center [1353, 89] width 19 height 19
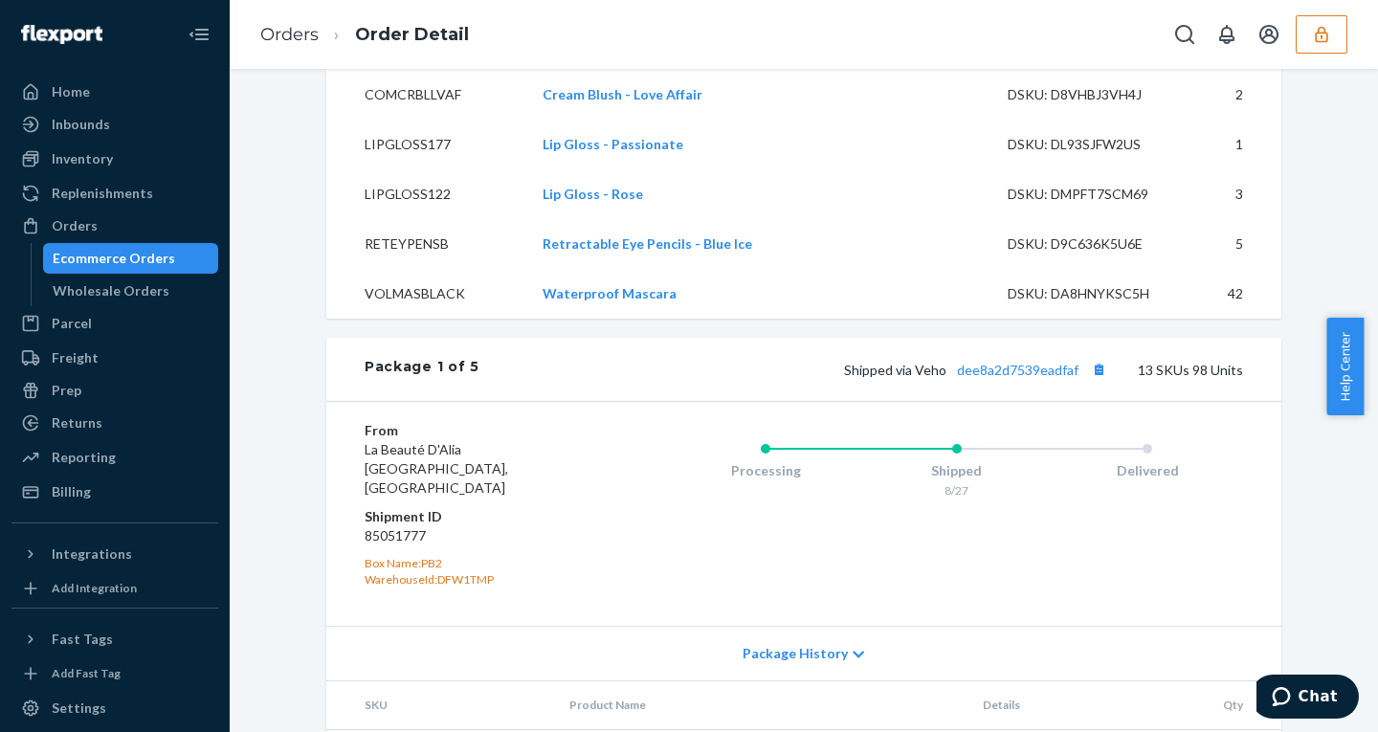
scroll to position [4249, 0]
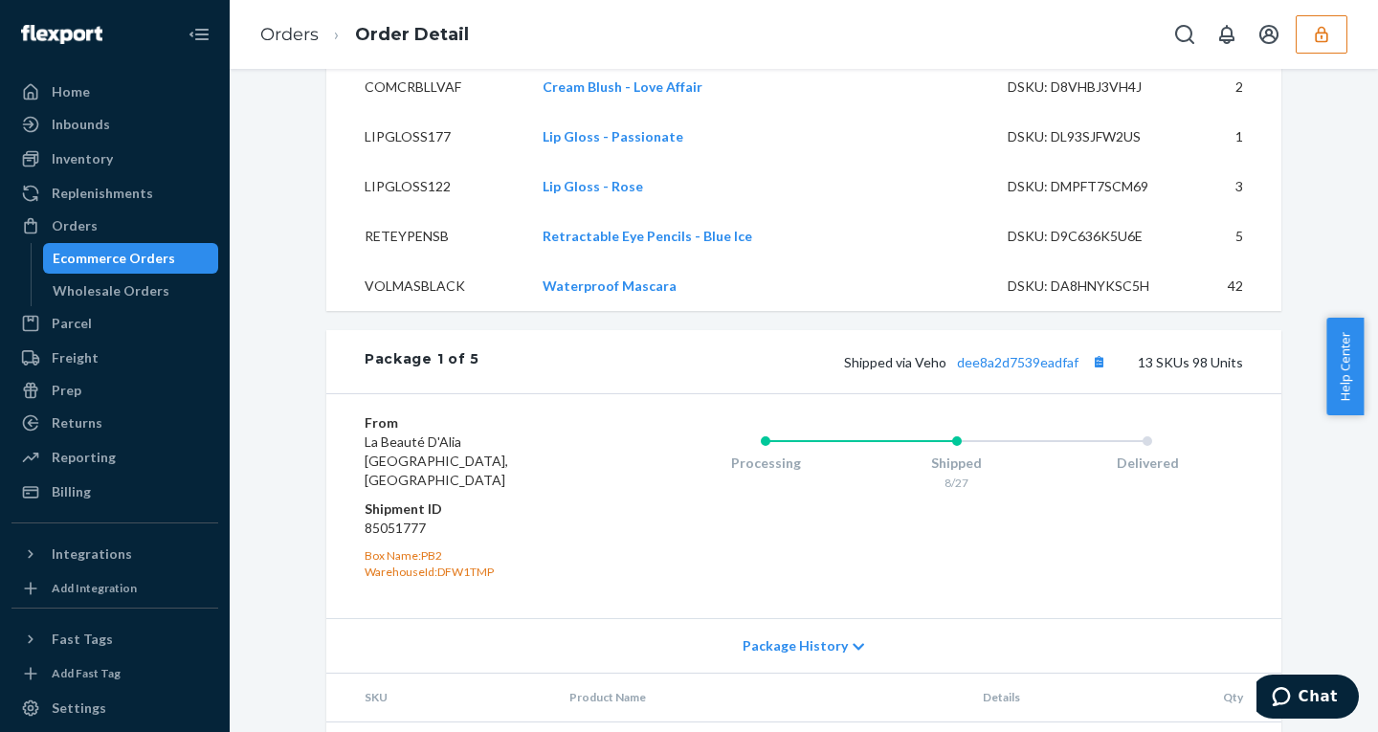
click at [779, 636] on span "Package History" at bounding box center [794, 645] width 105 height 19
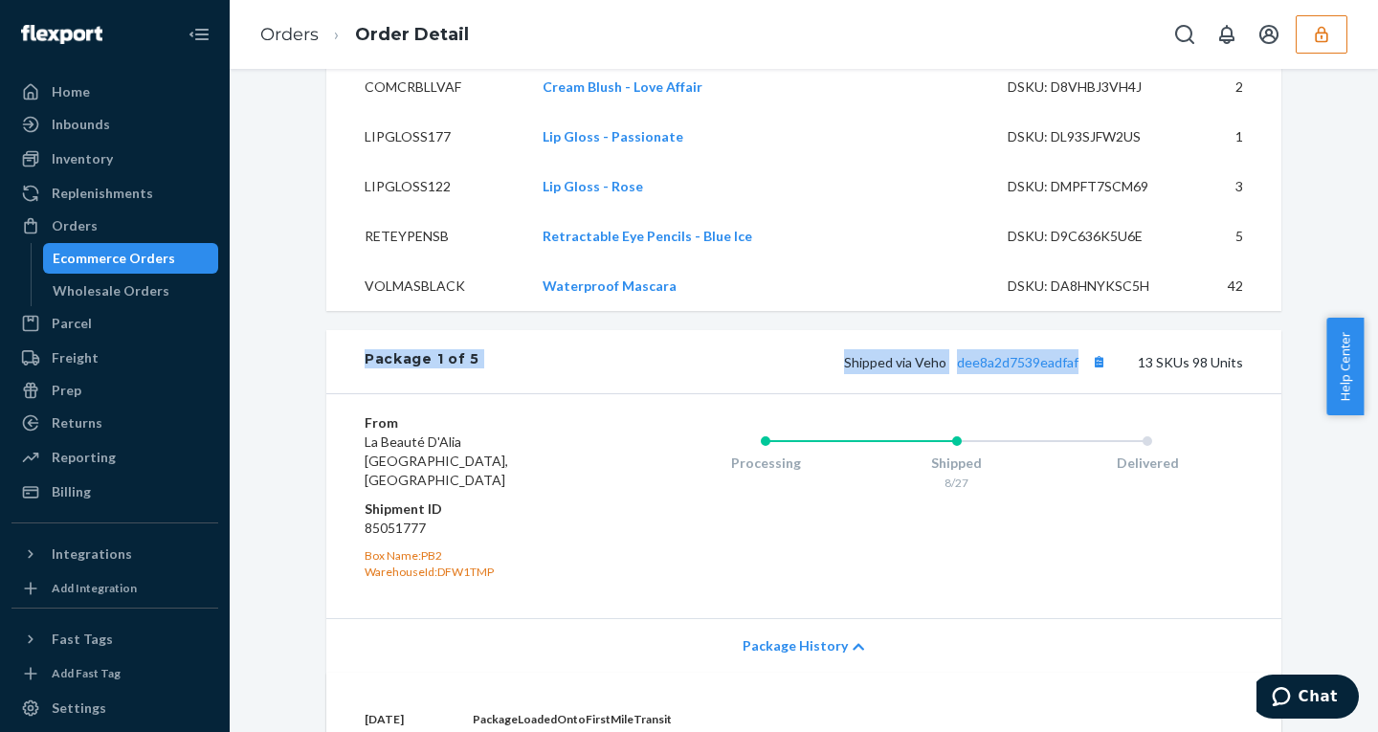
drag, startPoint x: 348, startPoint y: 290, endPoint x: 1071, endPoint y: 318, distance: 723.7
click at [1071, 330] on div "Package 1 of 5 Shipped via Veho dee8a2d7539eadfaf 13 SKUs 98 Units" at bounding box center [803, 361] width 955 height 63
copy div "Package 1 of 5 Shipped via Veho dee8a2d7539eadfa"
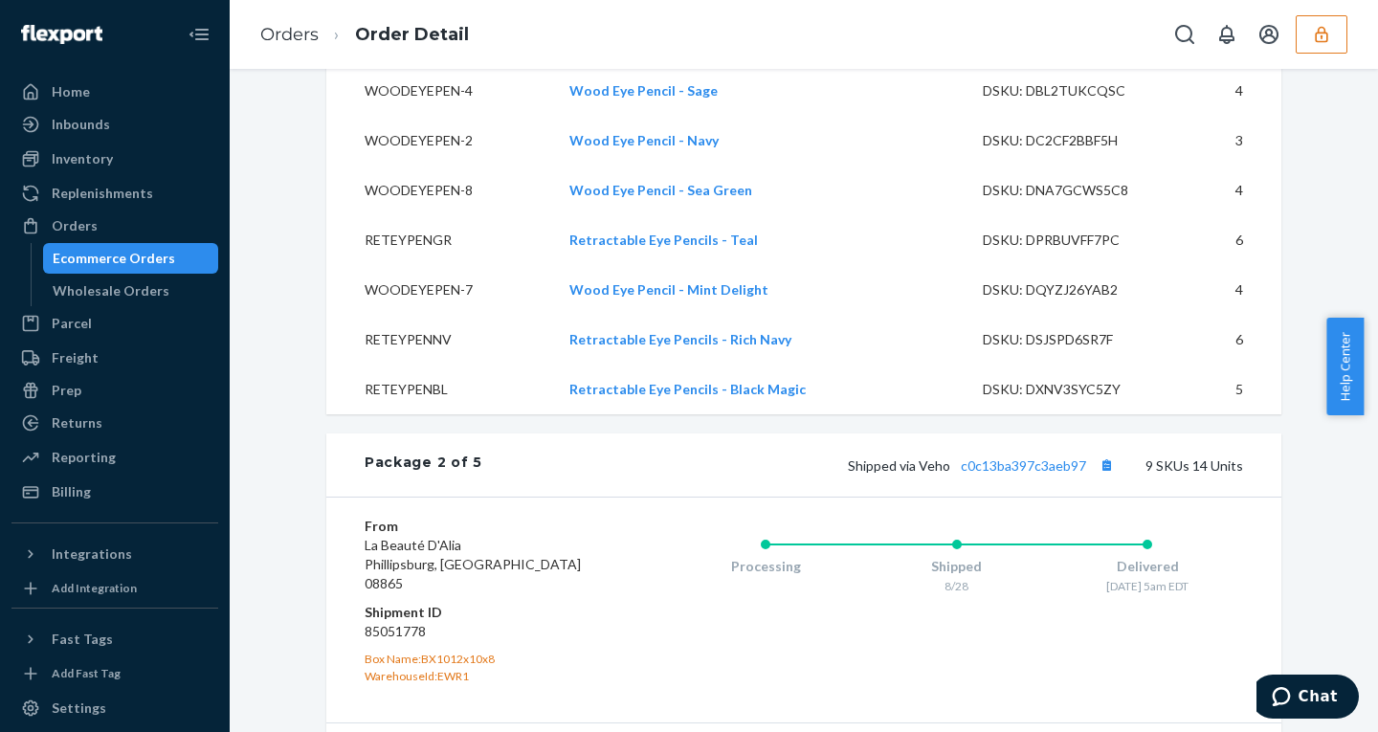
scroll to position [5498, 0]
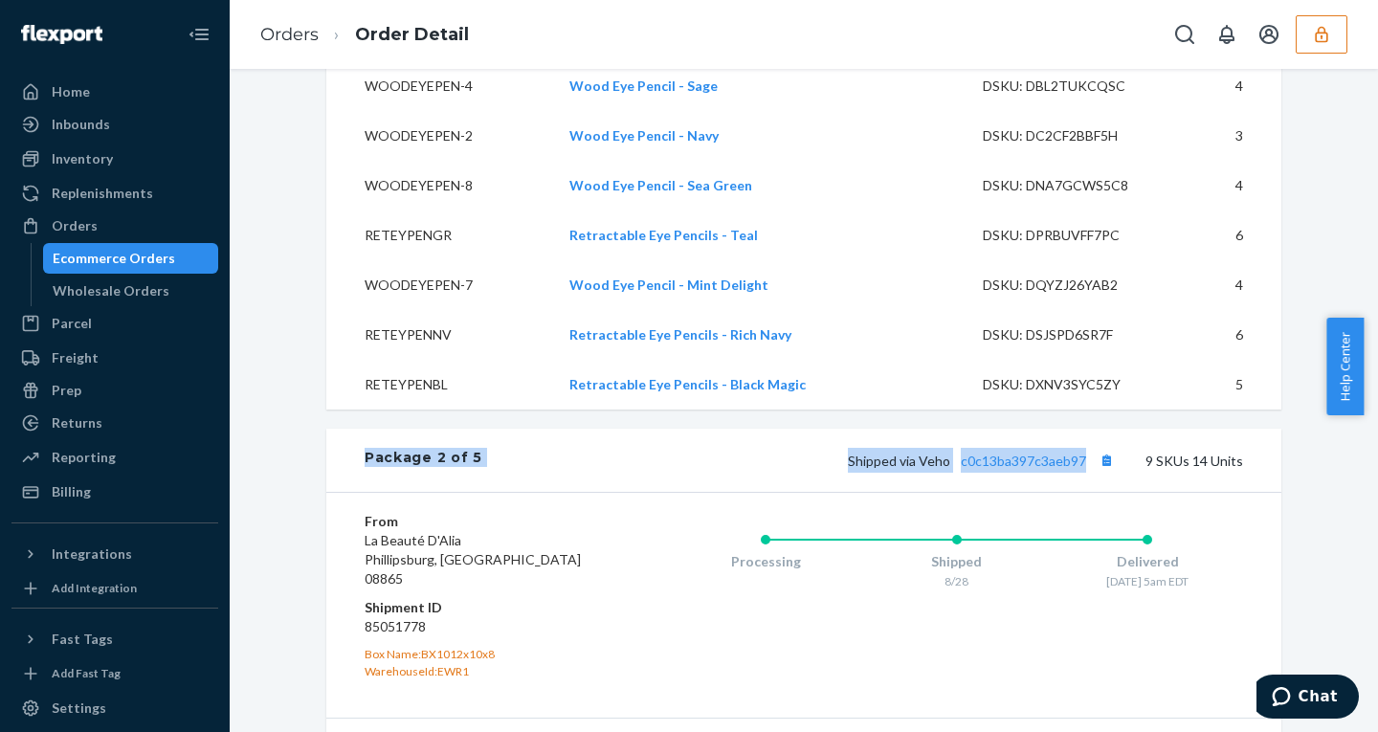
drag, startPoint x: 339, startPoint y: 382, endPoint x: 1086, endPoint y: 405, distance: 747.5
click at [1086, 429] on div "Package 2 of 5 Shipped via Veho c0c13ba397c3aeb97 9 SKUs 14 Units" at bounding box center [803, 460] width 955 height 63
copy div "Package 2 of 5 Shipped via Veho c0c13ba397c3aeb97"
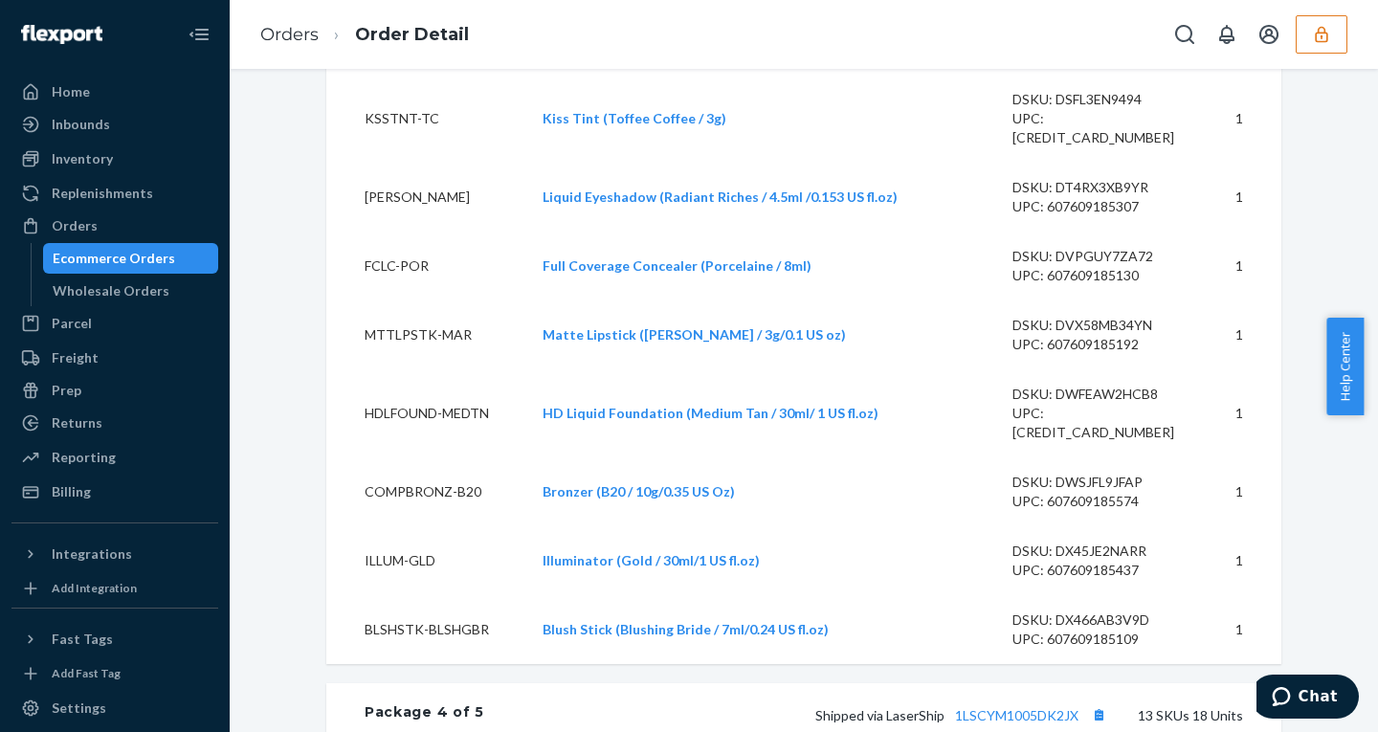
scroll to position [8746, 0]
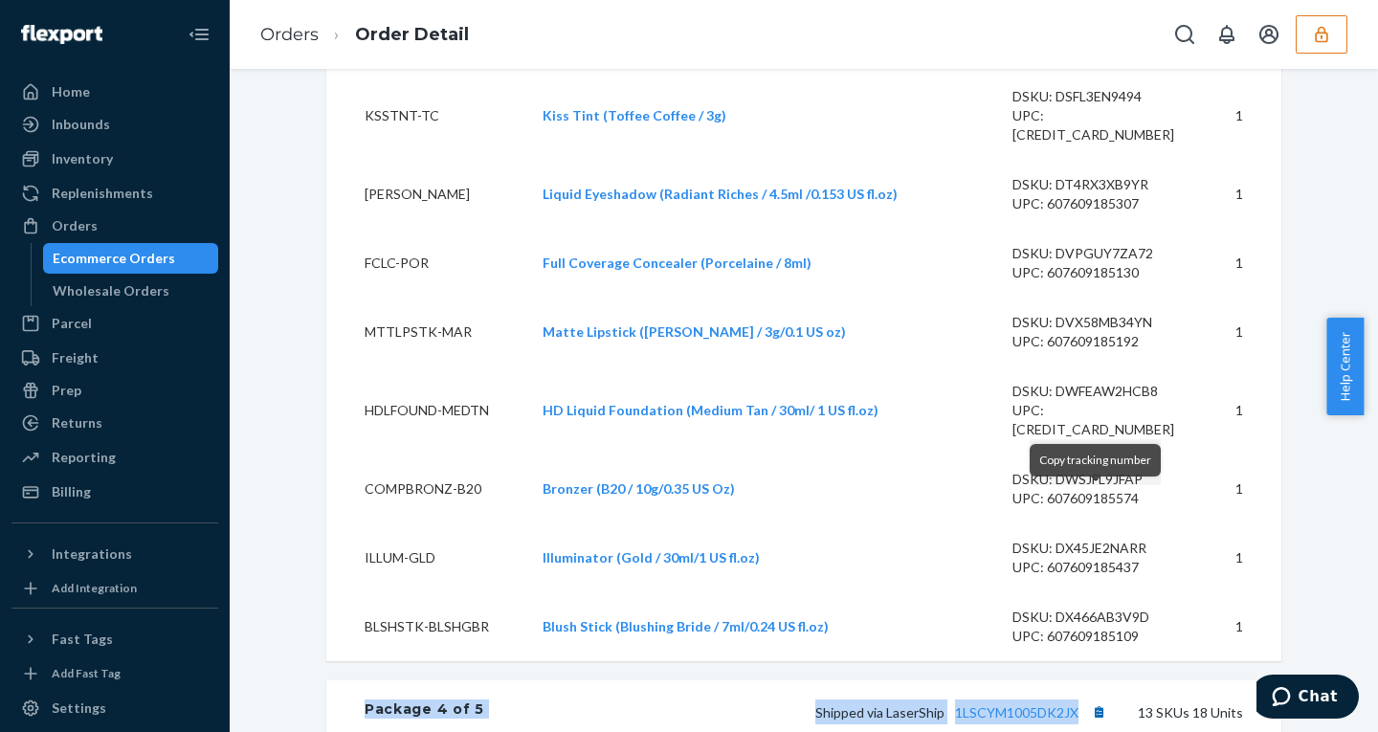
drag, startPoint x: 325, startPoint y: 498, endPoint x: 1095, endPoint y: 511, distance: 770.2
click at [1095, 680] on div "Package 4 of 5 Shipped via LaserShip 1LSCYM1005DK2JX 13 SKUs 18 Units" at bounding box center [803, 711] width 955 height 63
copy div "Package 4 of 5 Shipped via LaserShip 1LSCYM1005DK2JX"
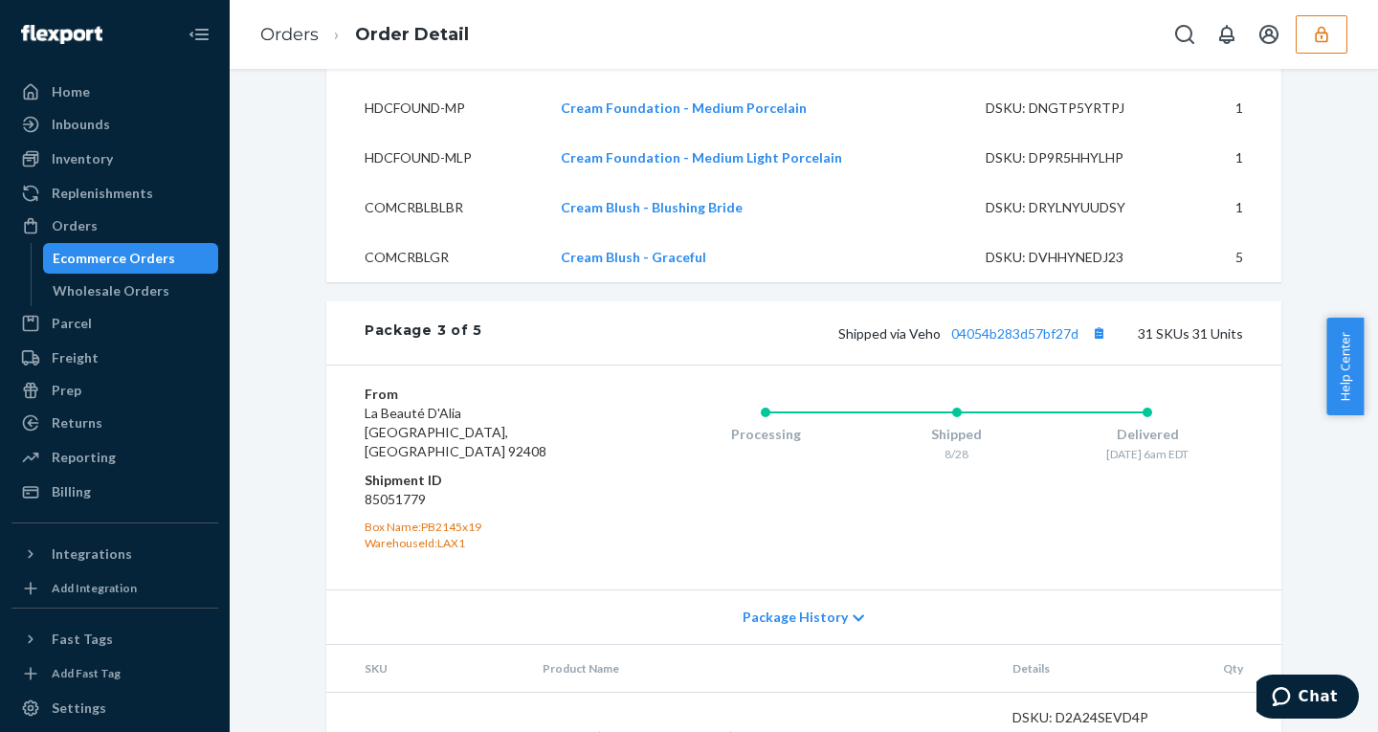
scroll to position [6479, 0]
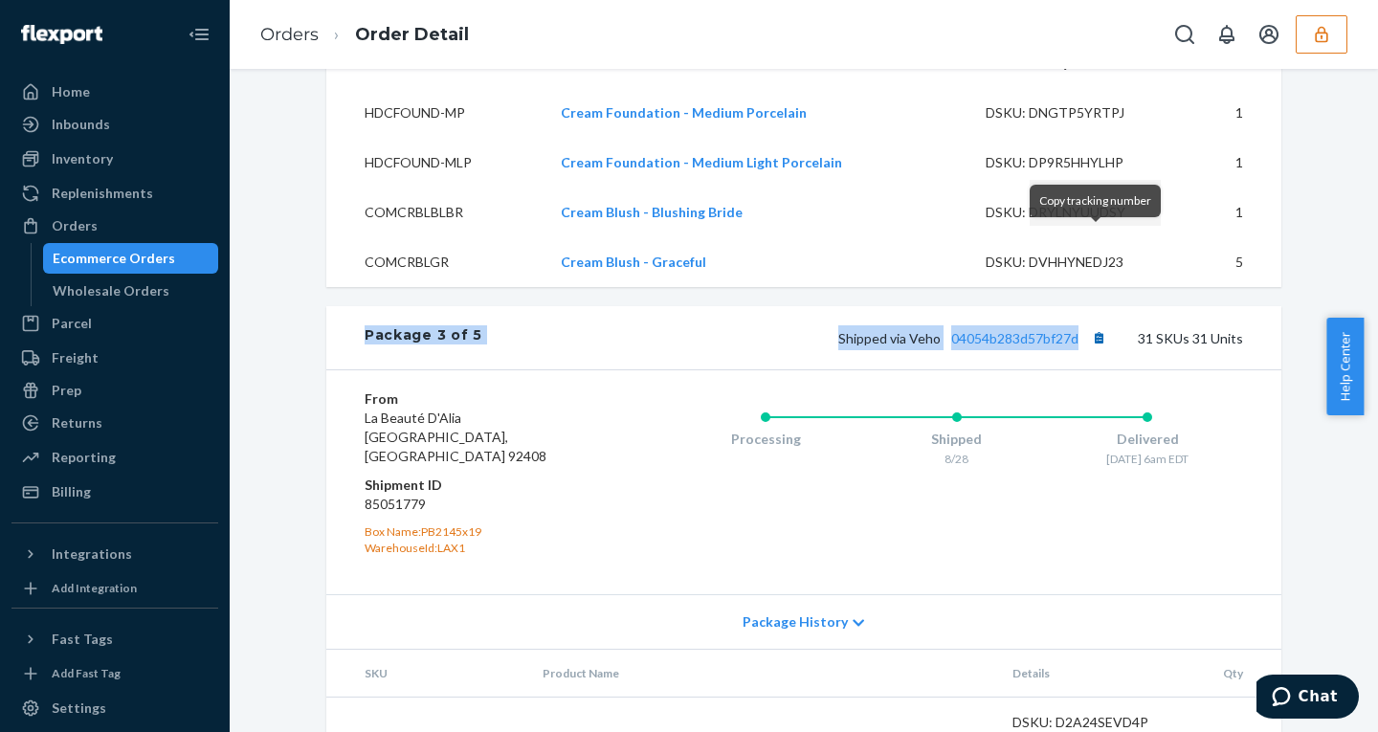
drag, startPoint x: 332, startPoint y: 243, endPoint x: 1082, endPoint y: 247, distance: 750.0
click at [1082, 306] on div "Package 3 of 5 Shipped via Veho 04054b283d57bf27d 31 SKUs 31 Units" at bounding box center [803, 337] width 955 height 63
copy div "Package 3 of 5 Shipped via Veho 04054b283d57bf27d"
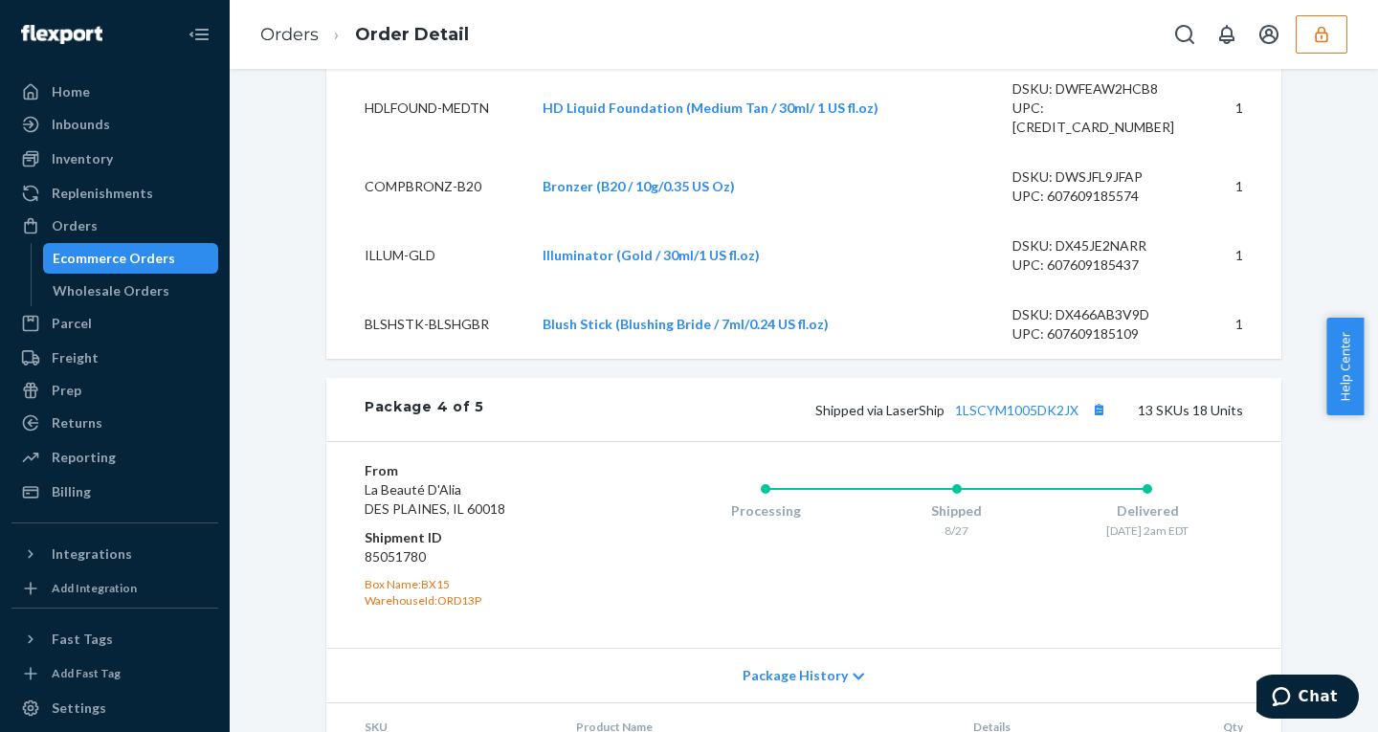
scroll to position [9968, 0]
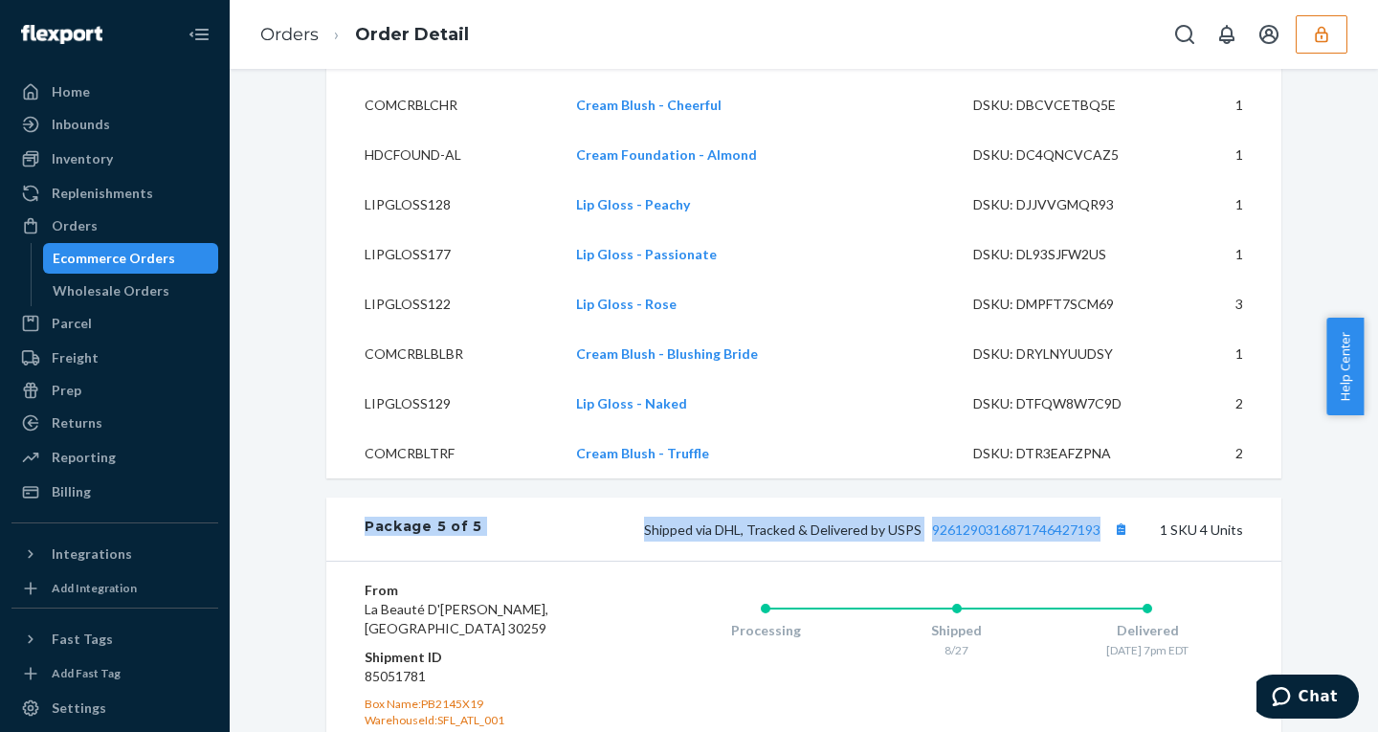
drag, startPoint x: 870, startPoint y: 377, endPoint x: 1095, endPoint y: 322, distance: 232.3
click at [1095, 497] on div "Package 5 of 5 Shipped via DHL, Tracked & Delivered by USPS 9261290316871746427…" at bounding box center [803, 528] width 955 height 63
copy div "Package 5 of 5 Shipped via DHL, Tracked & Delivered by USPS 9261290316871746427…"
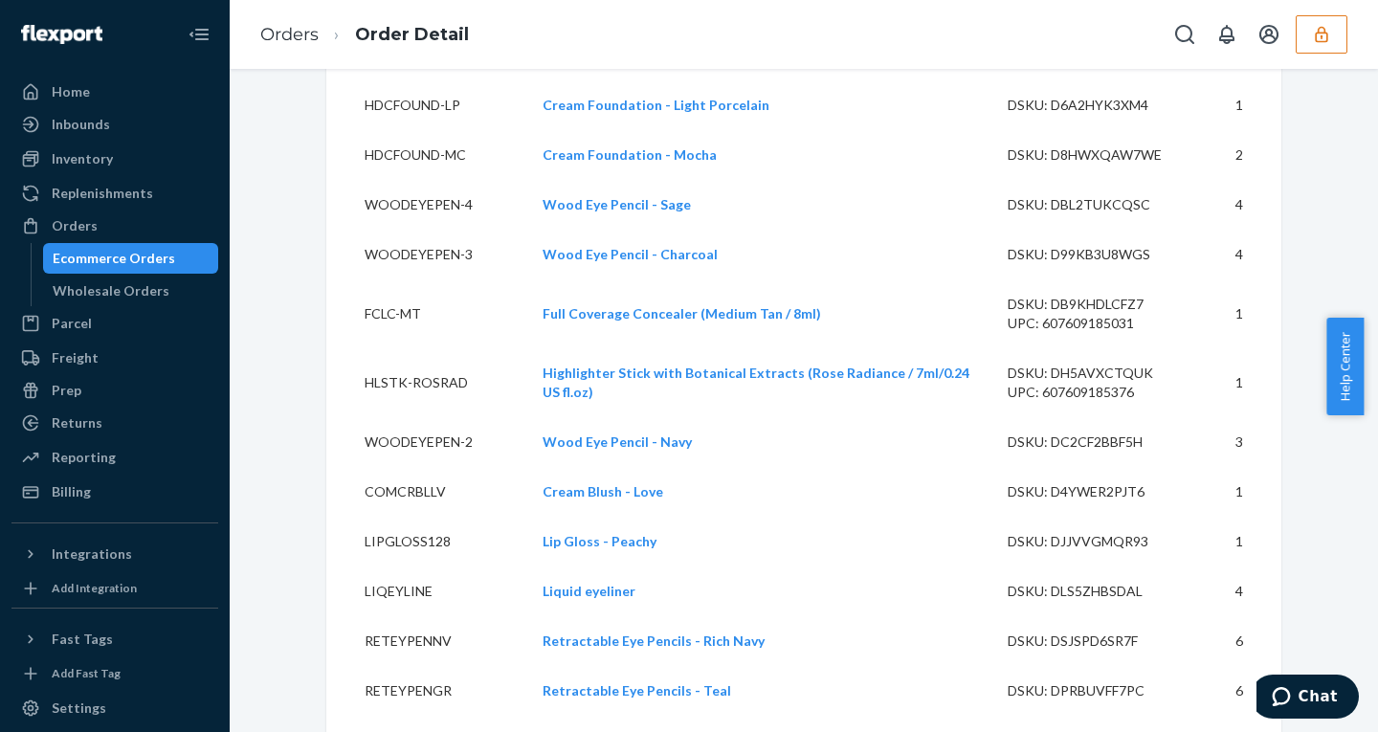
scroll to position [0, 0]
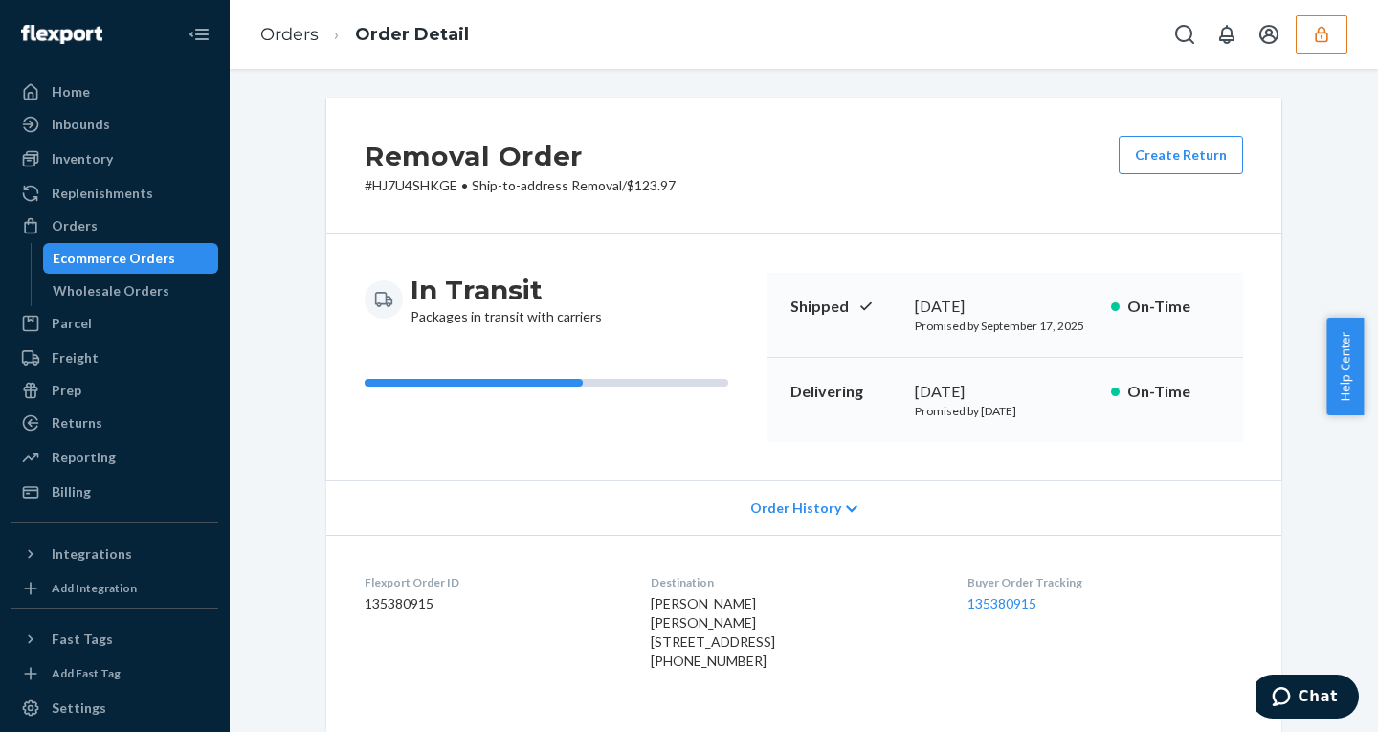
click at [778, 498] on span "Order History" at bounding box center [795, 507] width 91 height 19
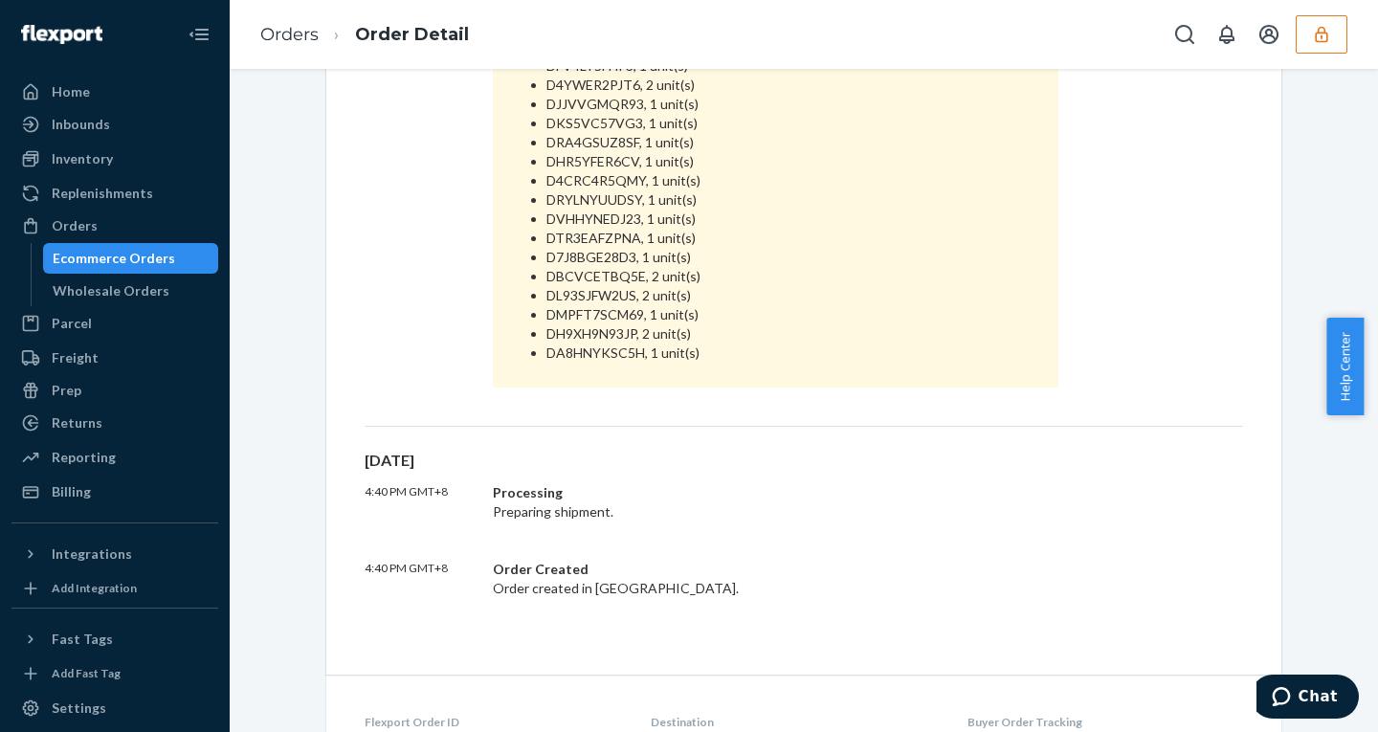
scroll to position [1163, 0]
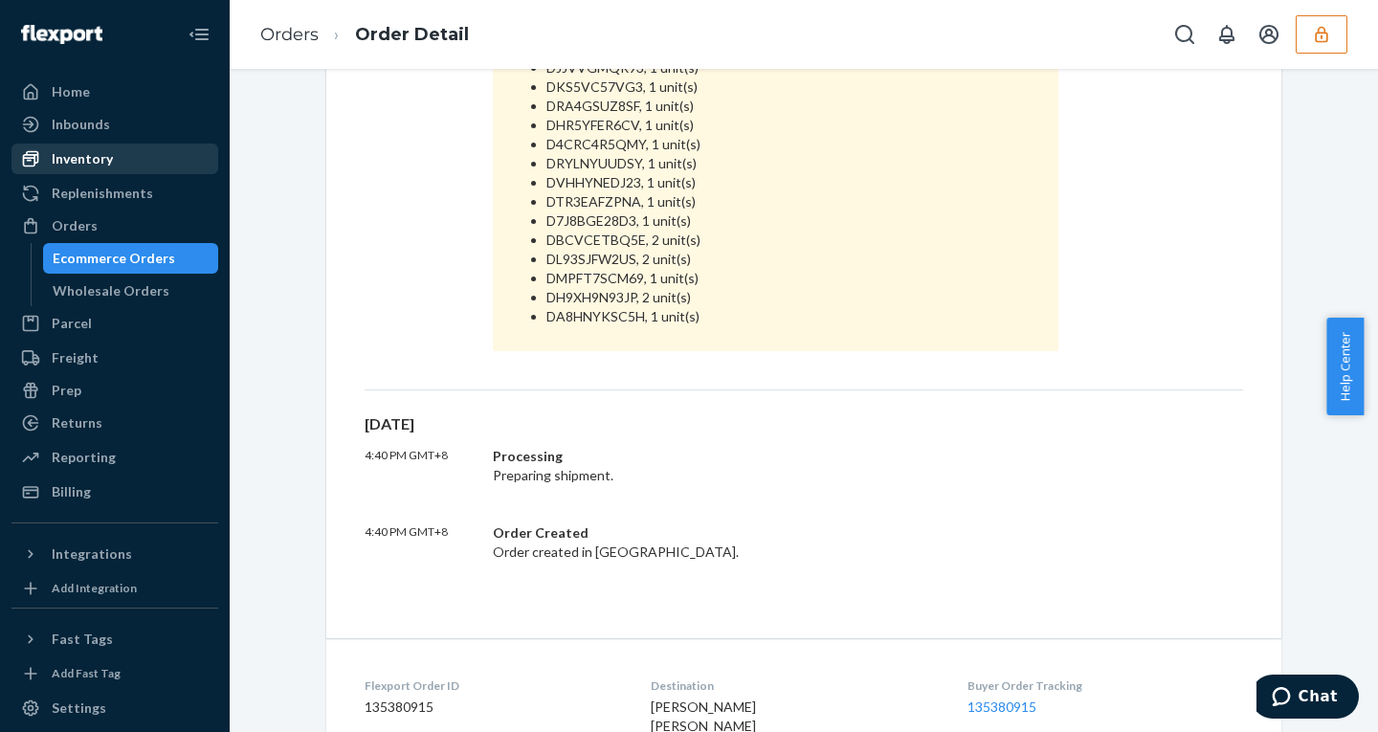
click at [120, 168] on div "Inventory" at bounding box center [114, 158] width 203 height 27
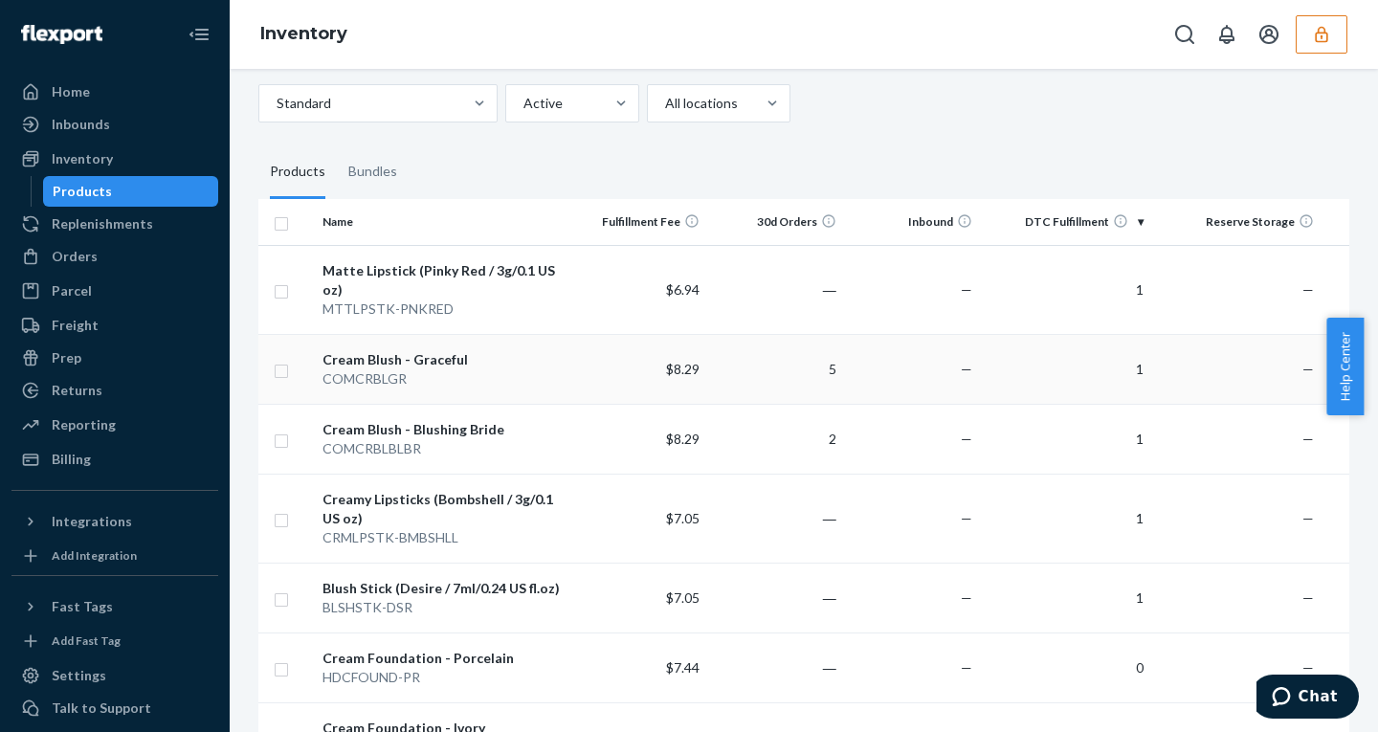
scroll to position [80, 0]
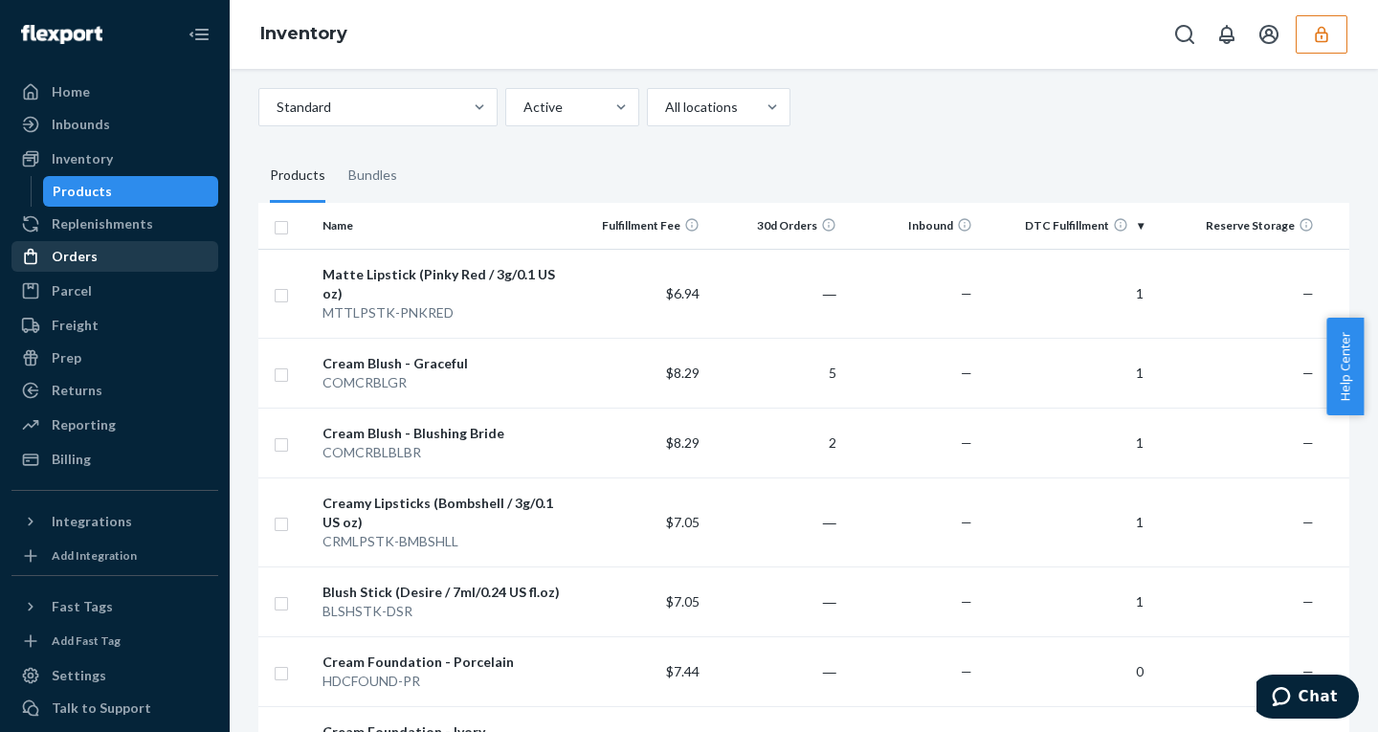
click at [78, 260] on div "Orders" at bounding box center [75, 256] width 46 height 19
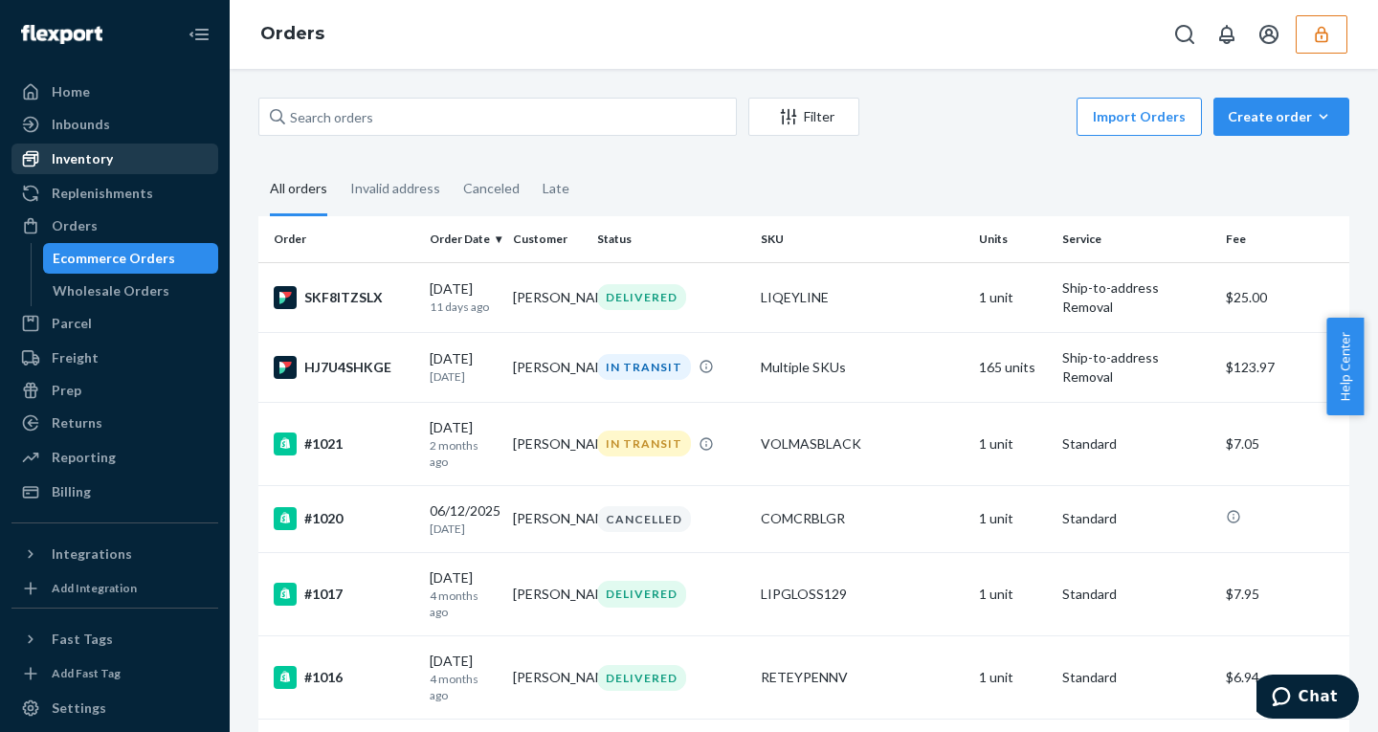
click at [110, 151] on div "Inventory" at bounding box center [82, 158] width 61 height 19
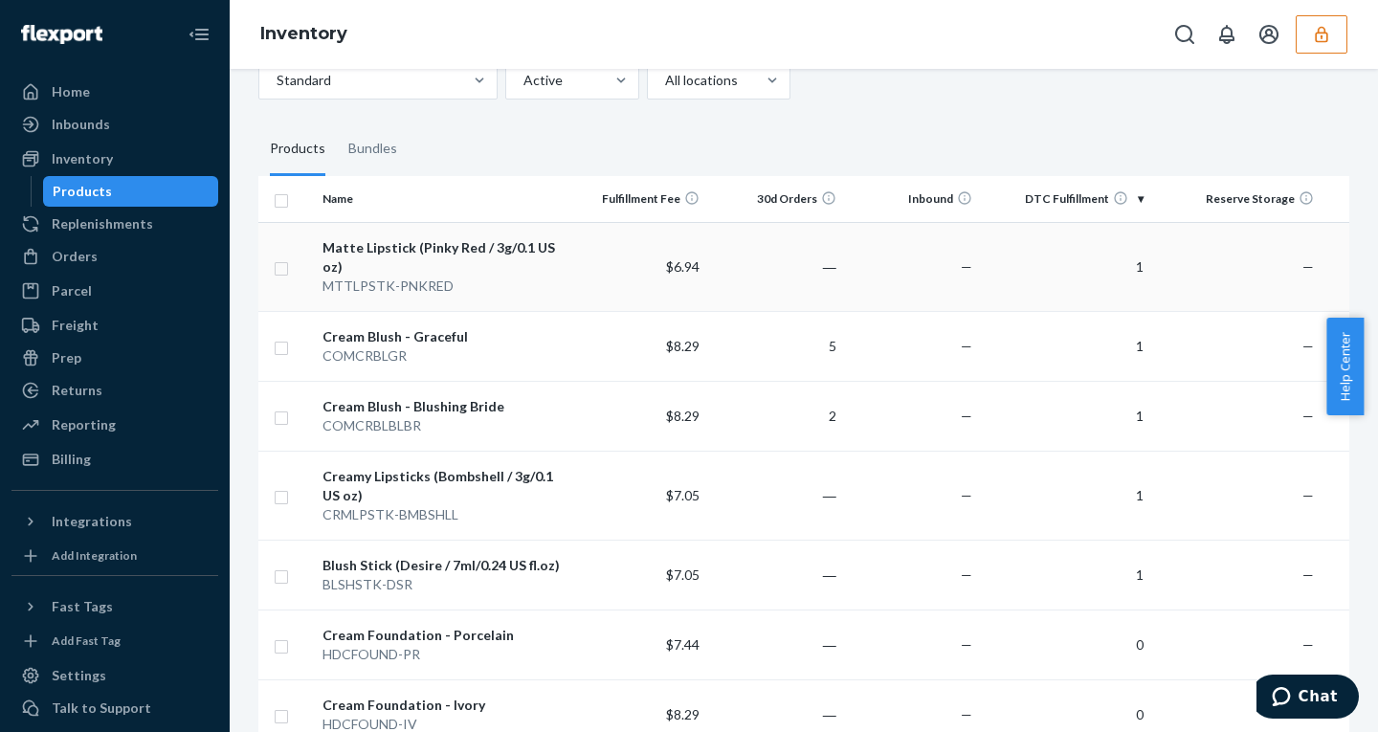
scroll to position [112, 0]
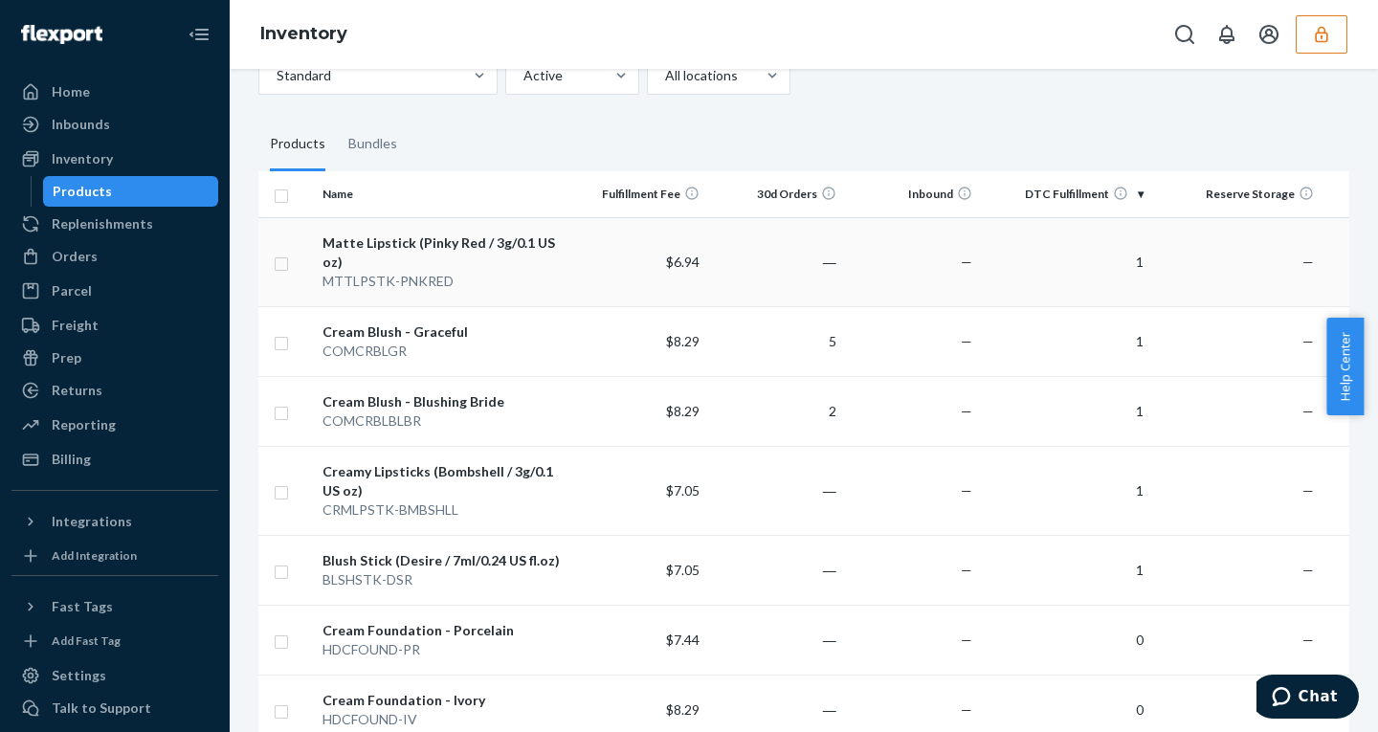
click at [595, 277] on td "$6.94" at bounding box center [639, 261] width 137 height 89
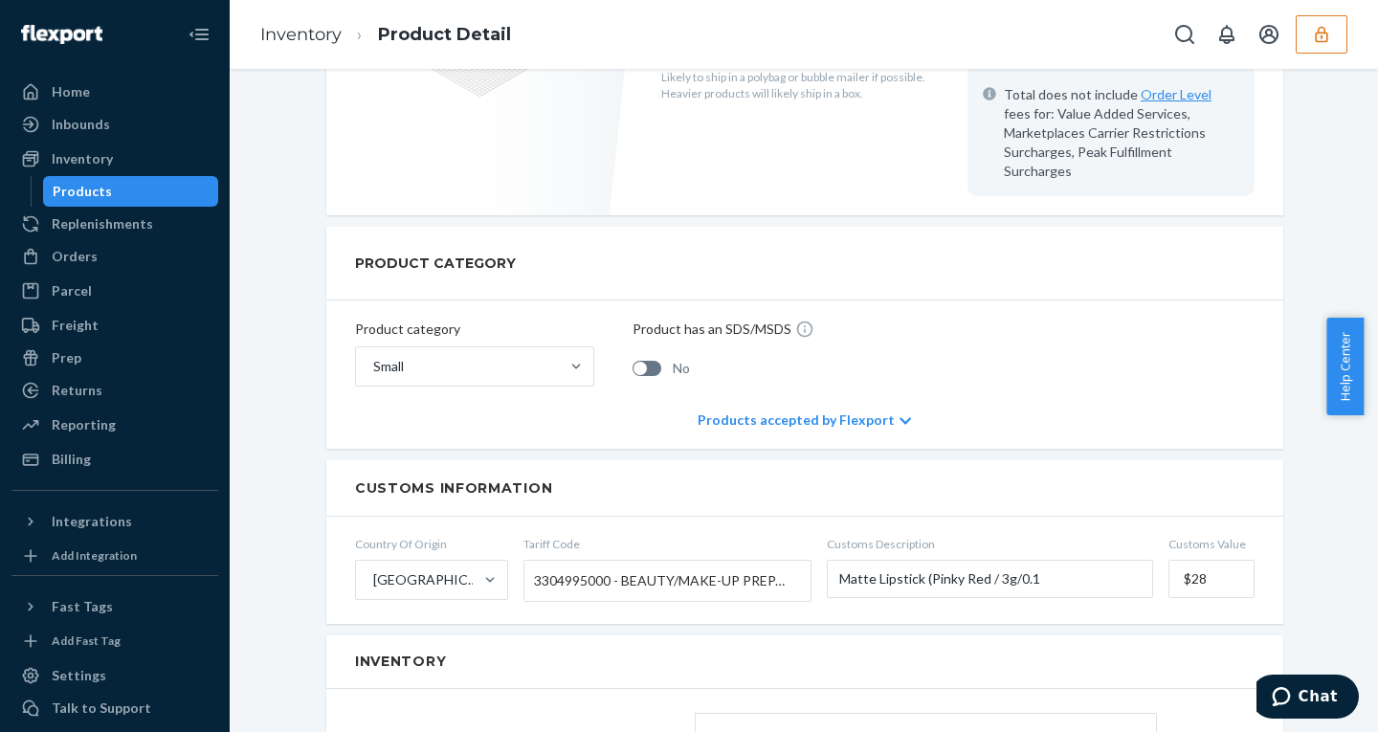
scroll to position [1190, 0]
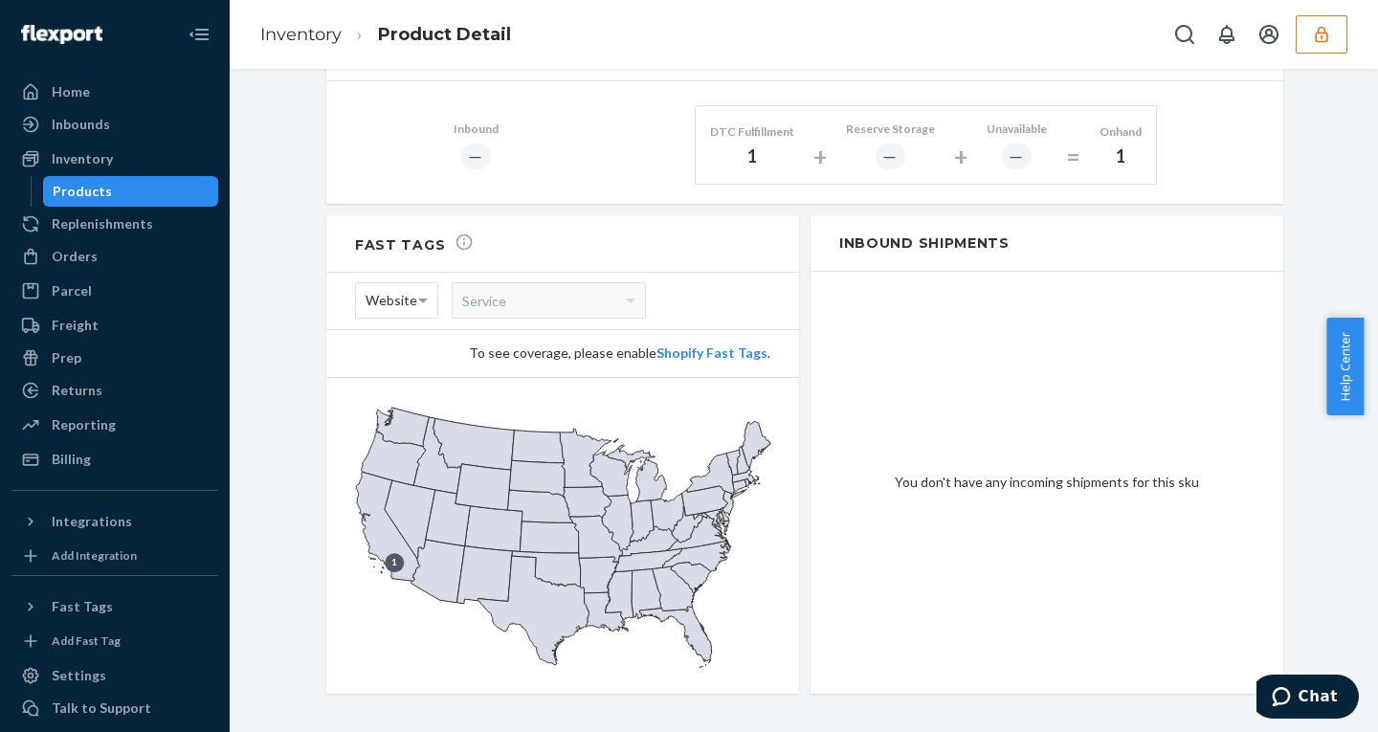
click at [154, 193] on div "Products" at bounding box center [131, 191] width 172 height 27
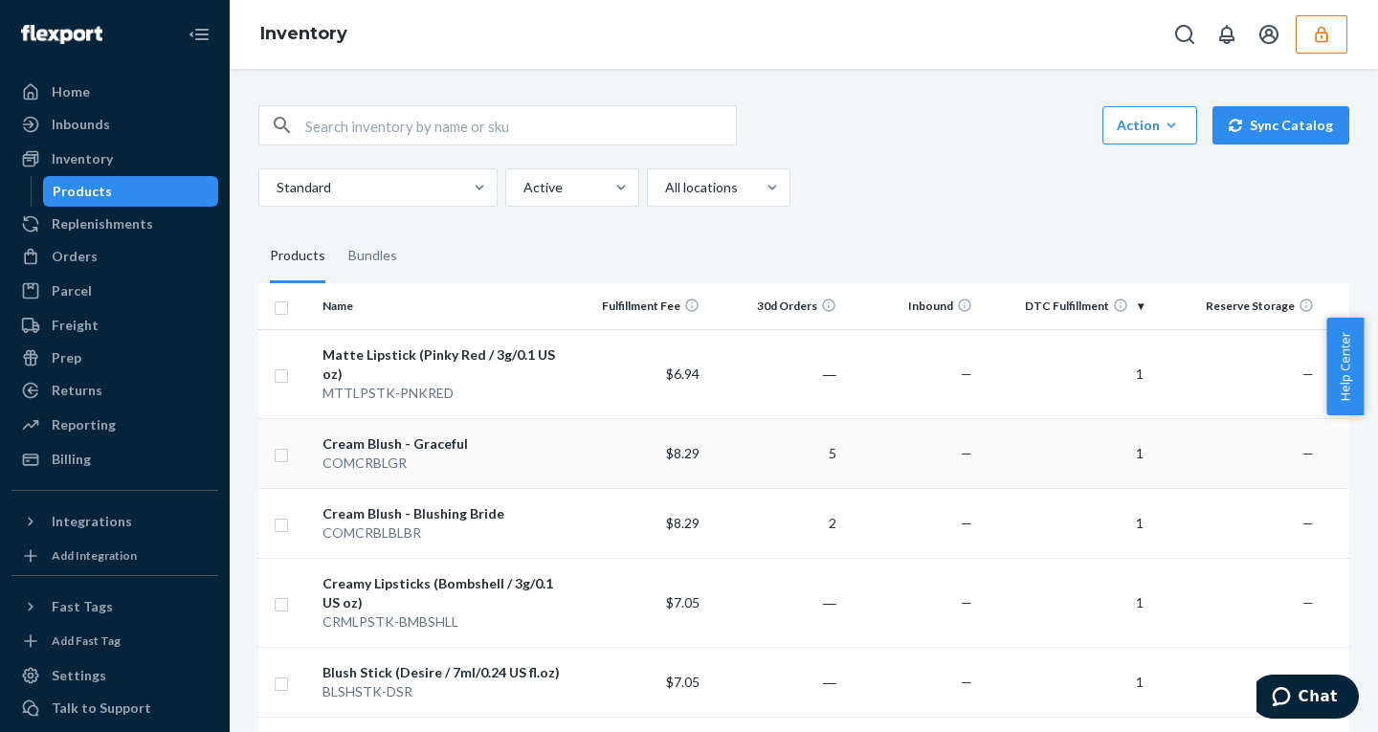
click at [607, 454] on td "$8.29" at bounding box center [639, 453] width 137 height 70
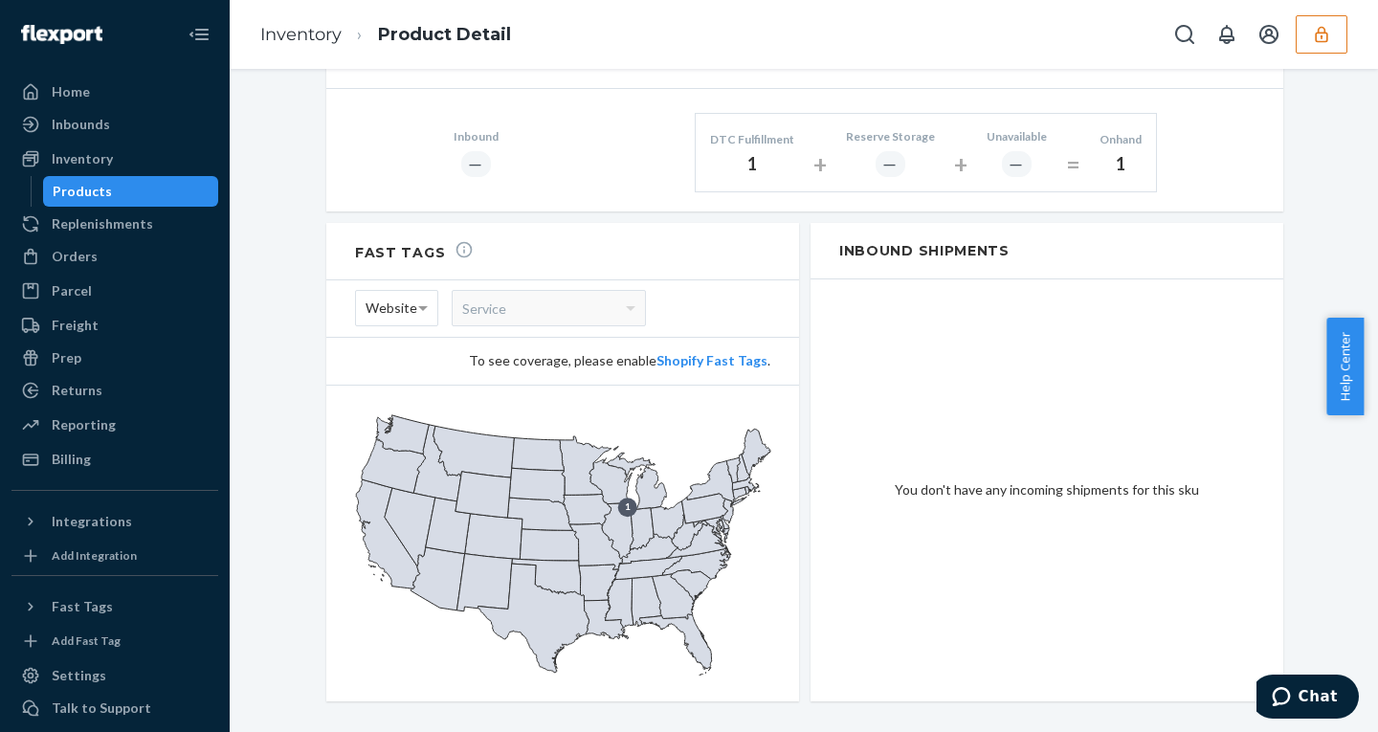
scroll to position [1194, 0]
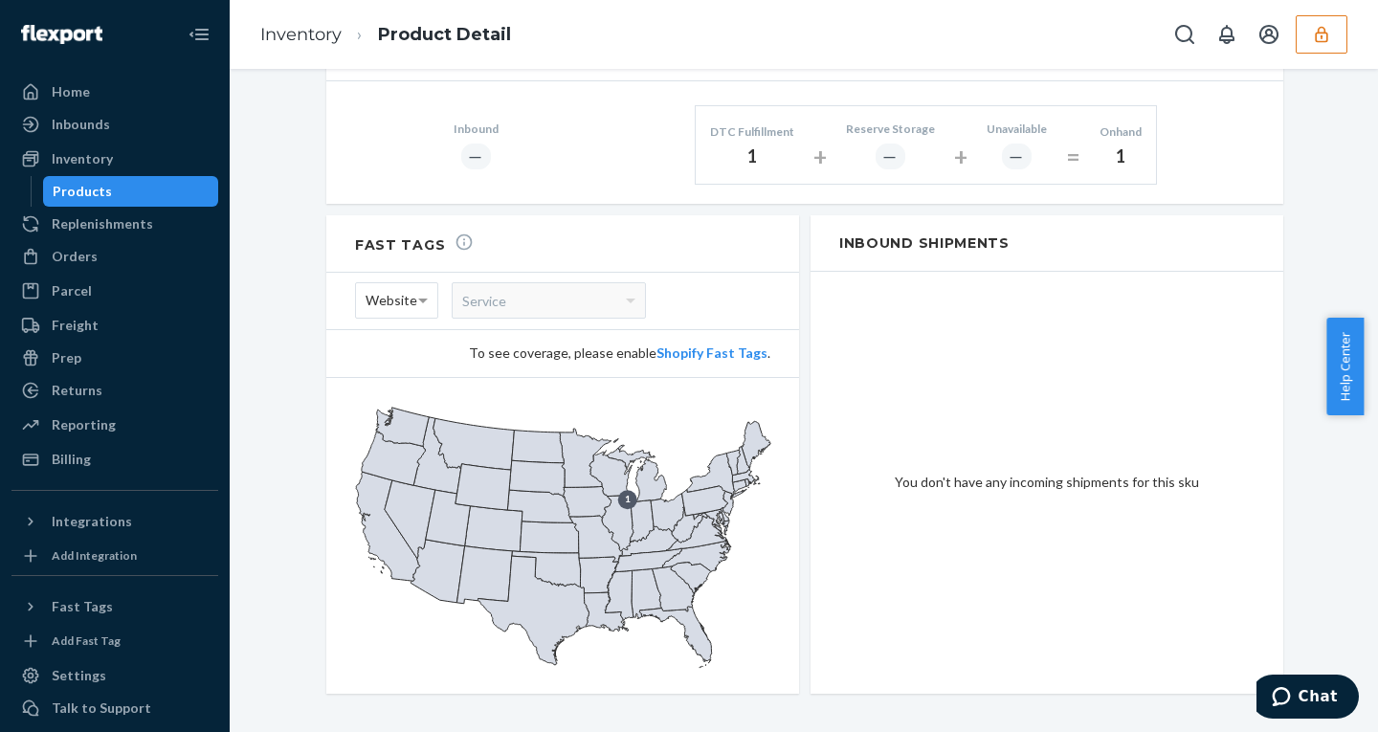
click at [180, 187] on div "Products" at bounding box center [131, 191] width 172 height 27
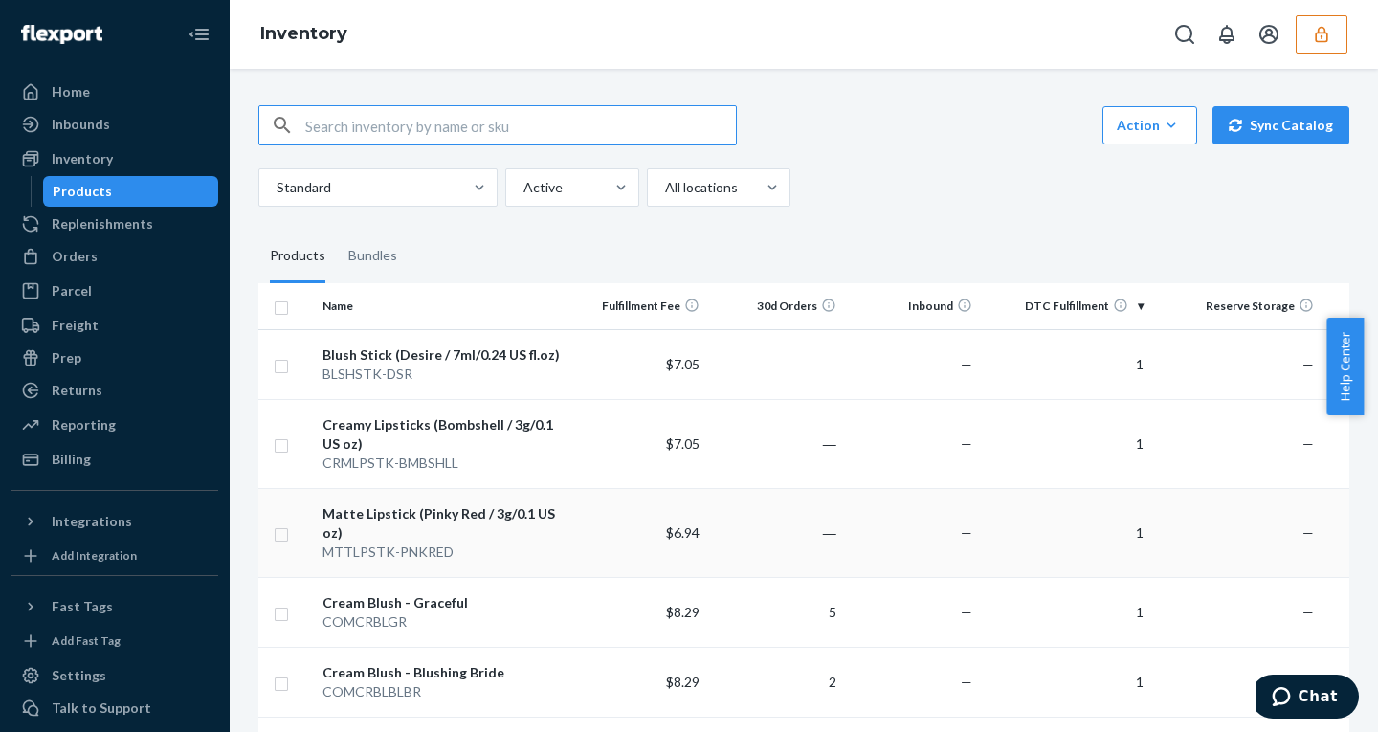
click at [561, 527] on div "Matte Lipstick (Pinky Red / 3g/0.1 US oz)" at bounding box center [442, 523] width 240 height 38
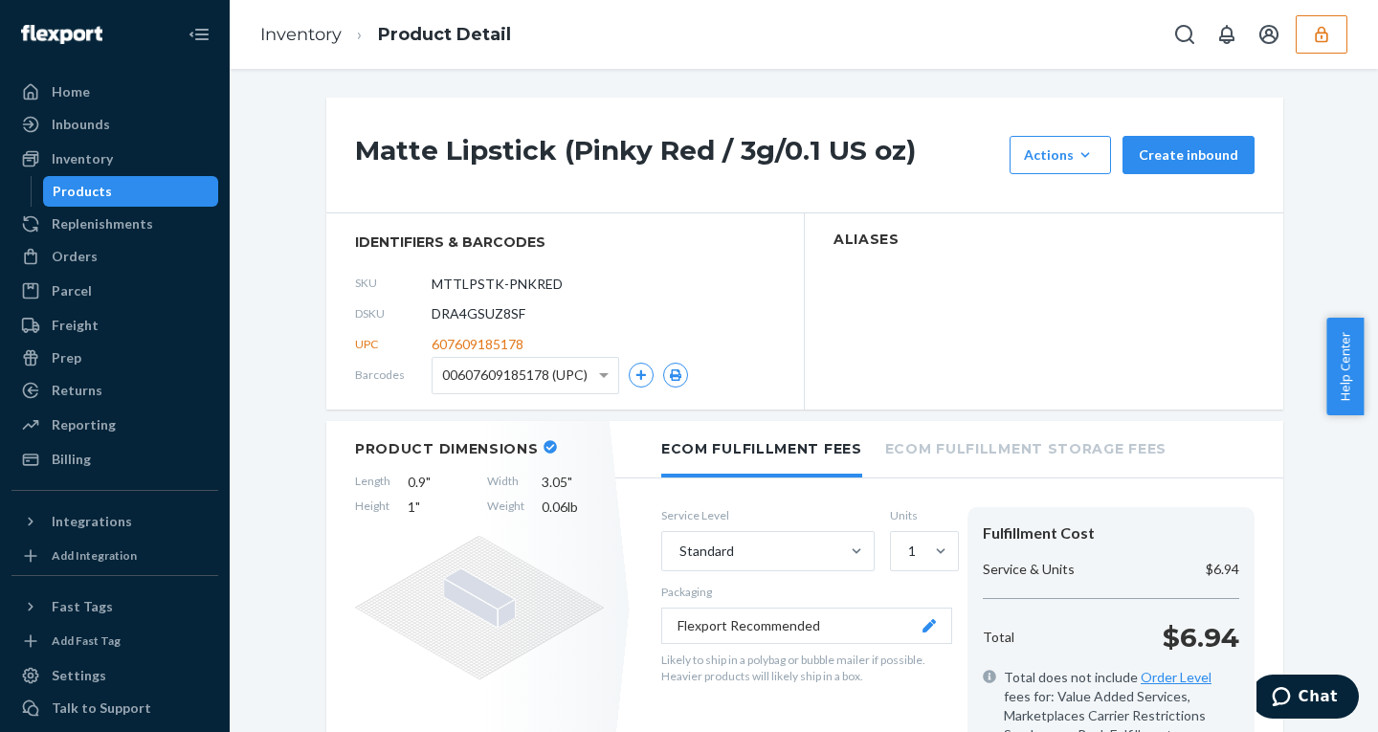
drag, startPoint x: 149, startPoint y: 186, endPoint x: 576, endPoint y: 318, distance: 446.6
click at [149, 186] on div "Products" at bounding box center [131, 191] width 172 height 27
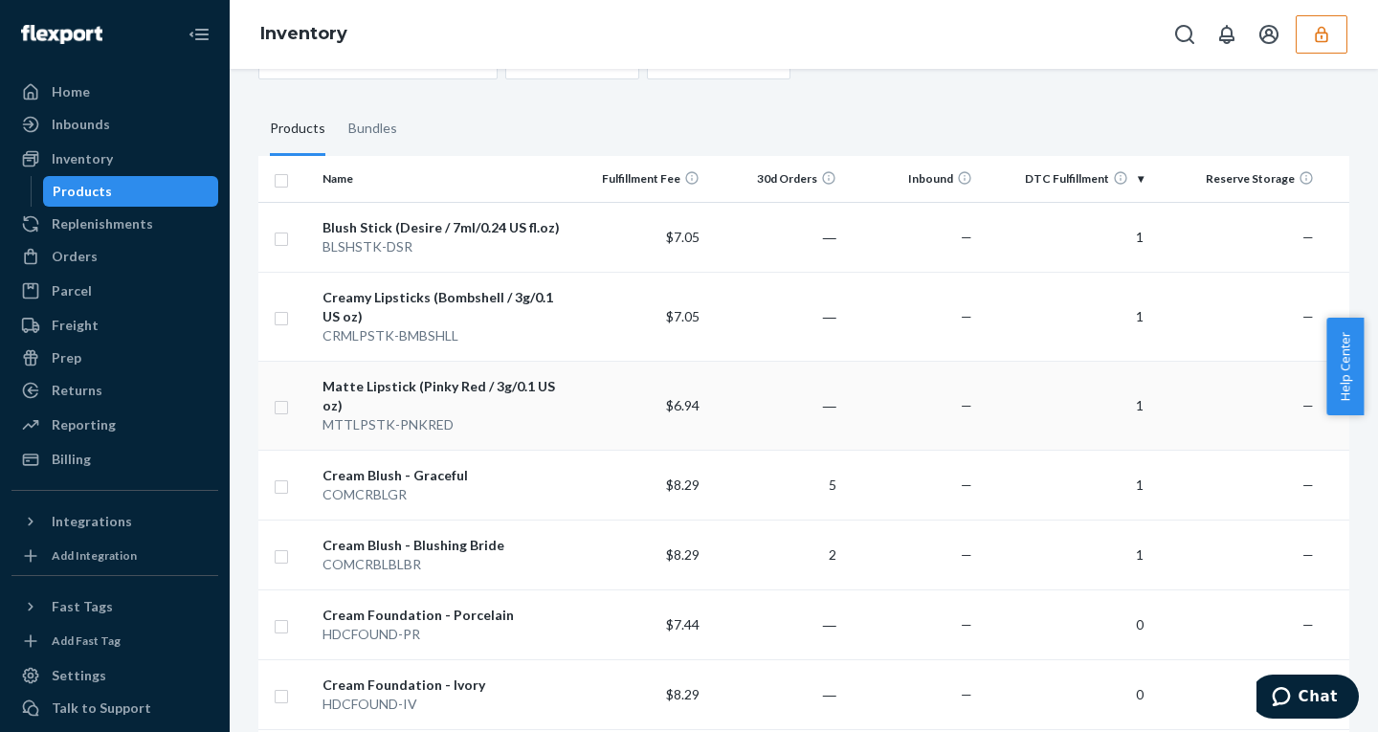
scroll to position [149, 0]
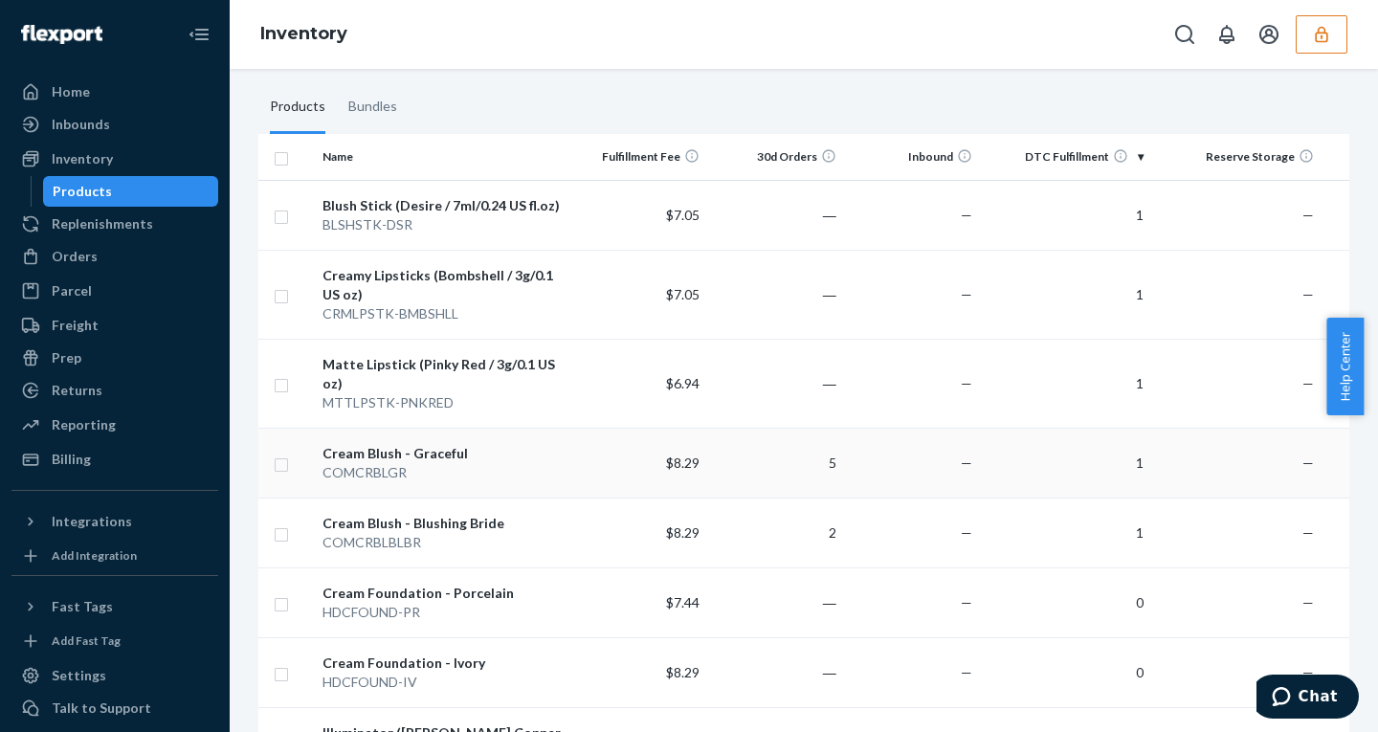
click at [782, 449] on td "5" at bounding box center [775, 463] width 137 height 70
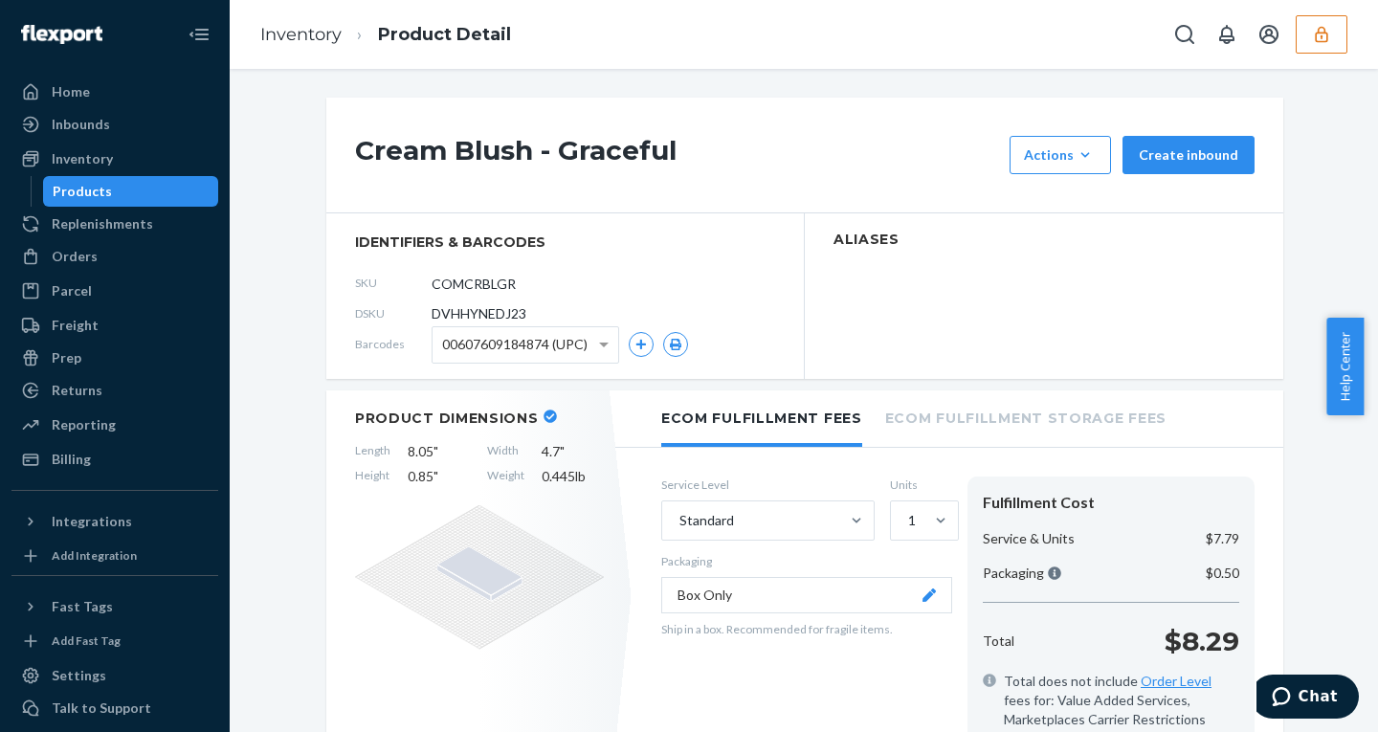
click at [106, 189] on div "Products" at bounding box center [82, 191] width 59 height 19
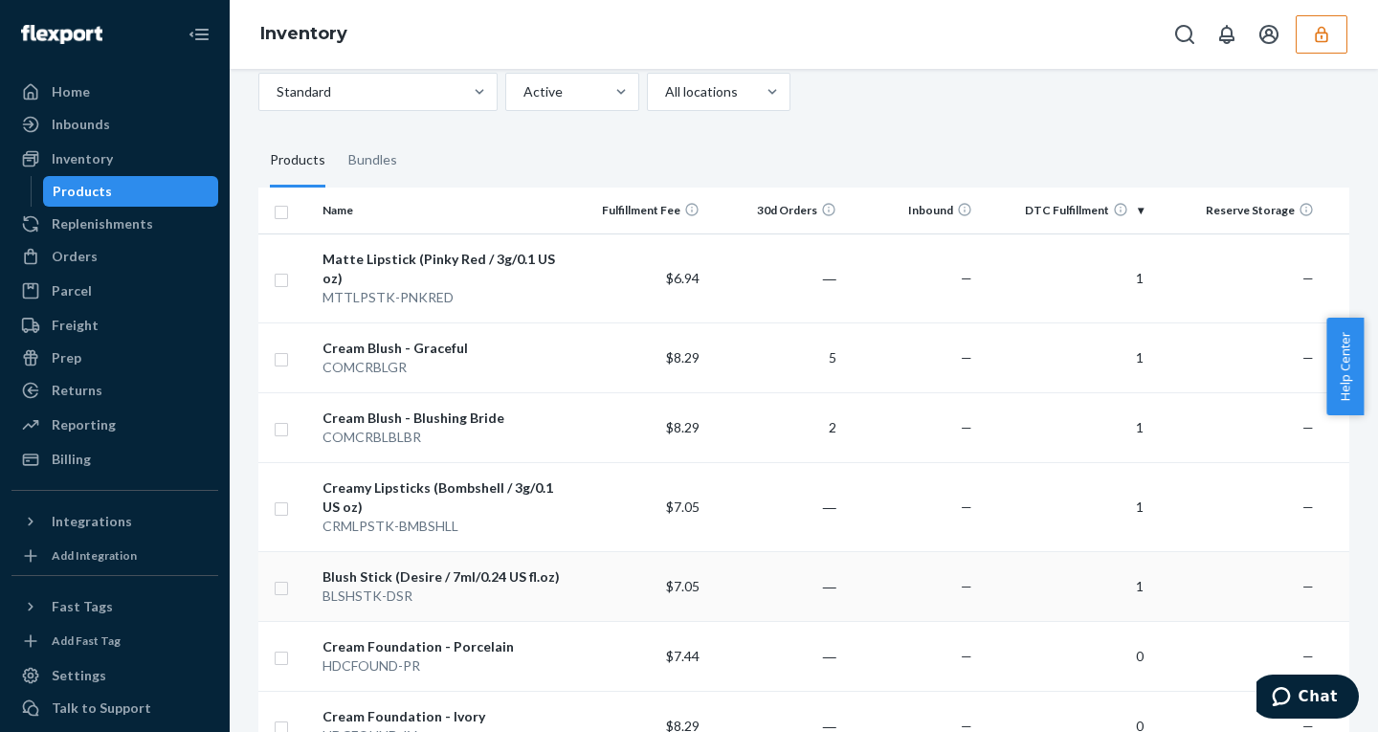
scroll to position [97, 0]
click at [544, 603] on div "BLSHSTK-DSR" at bounding box center [442, 594] width 240 height 19
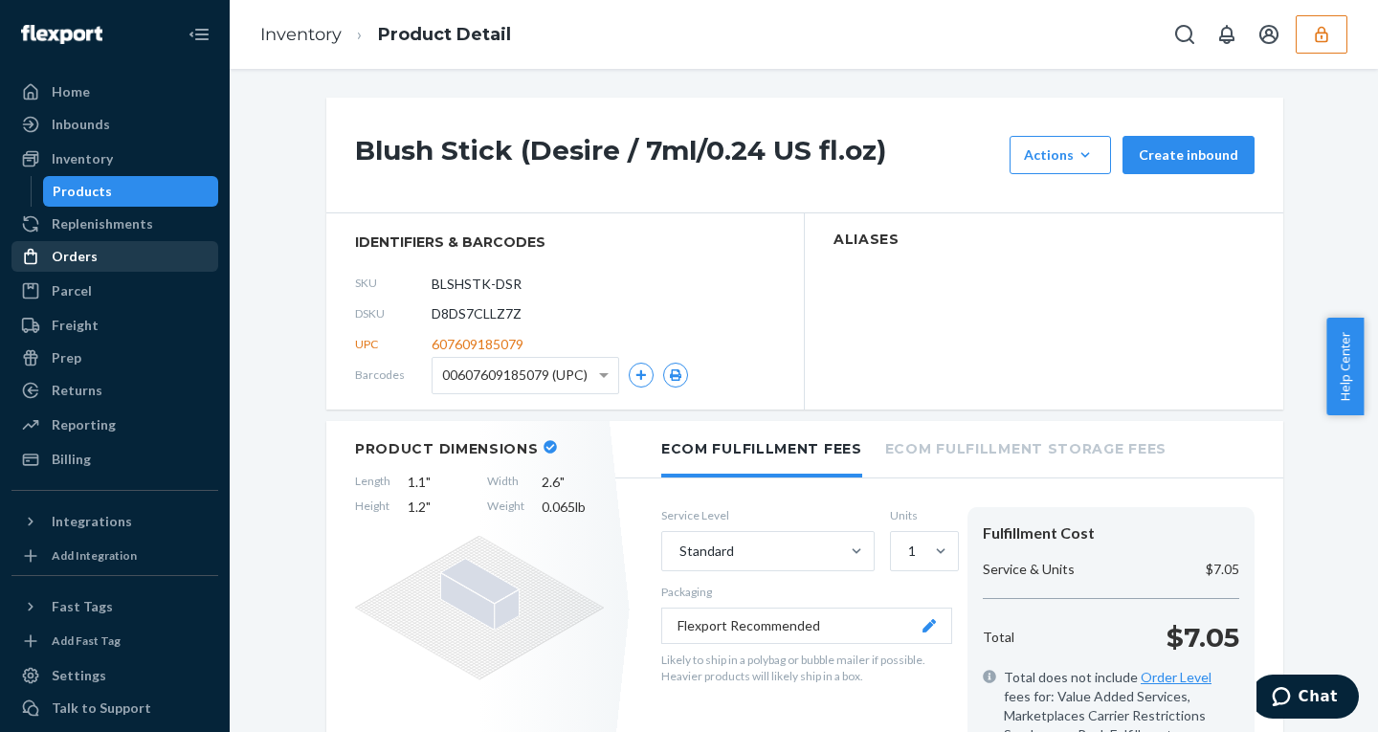
click at [68, 268] on div "Orders" at bounding box center [114, 256] width 203 height 27
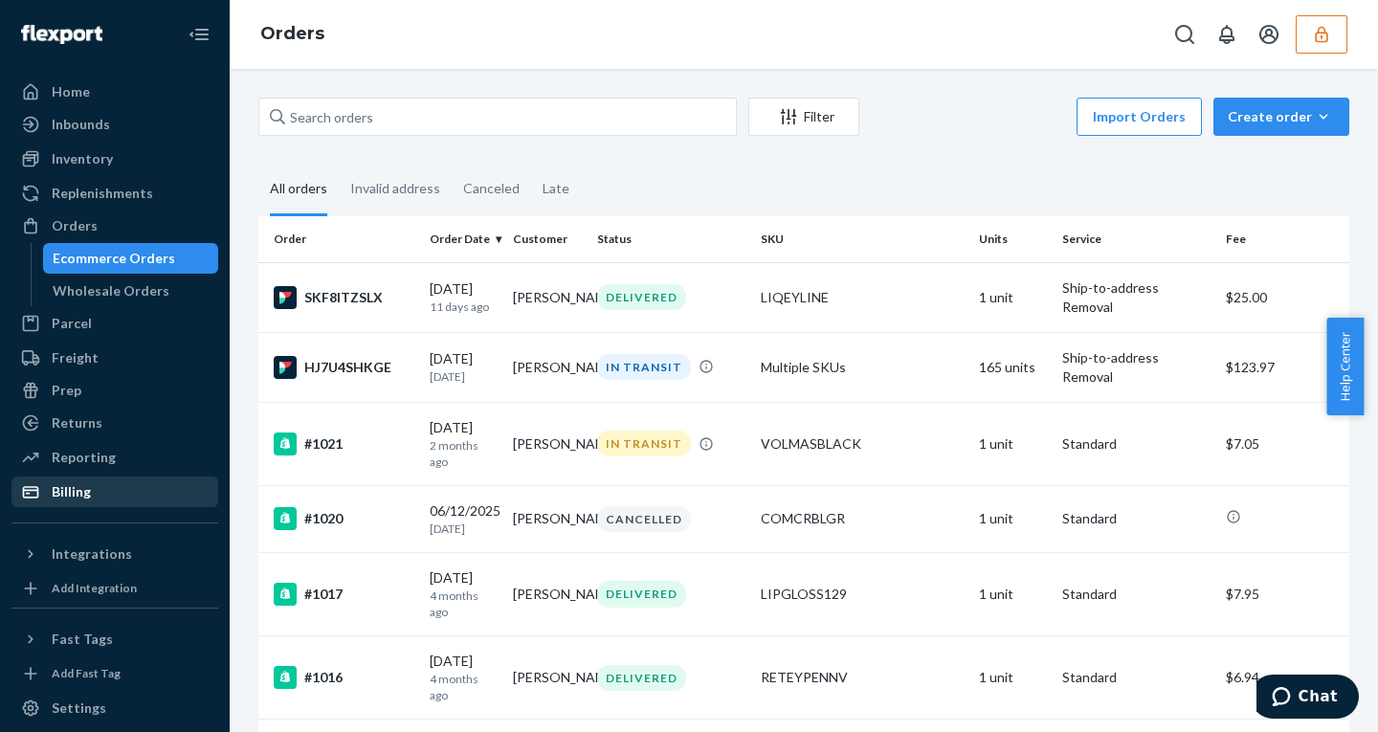
click at [108, 497] on div "Billing" at bounding box center [114, 491] width 203 height 27
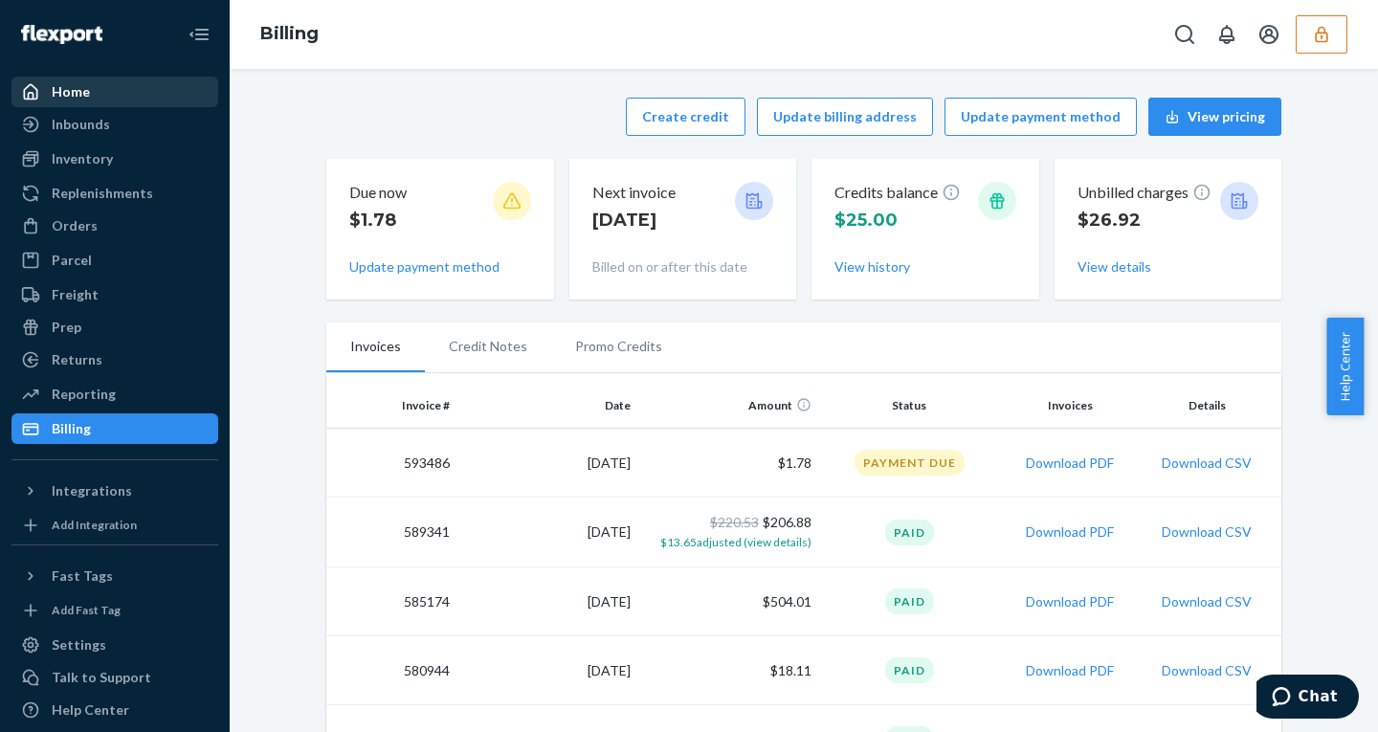
click at [64, 94] on div "Home" at bounding box center [71, 91] width 38 height 19
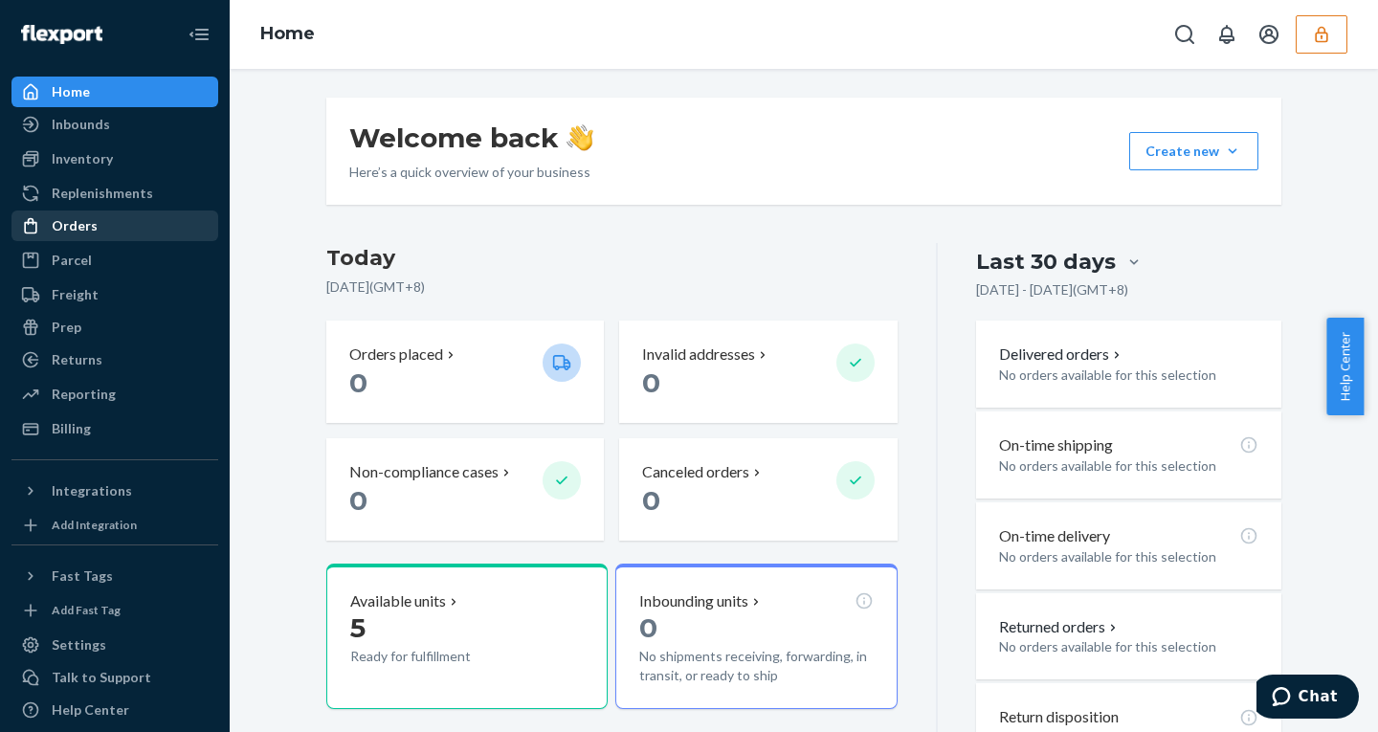
click at [45, 231] on div at bounding box center [36, 225] width 31 height 19
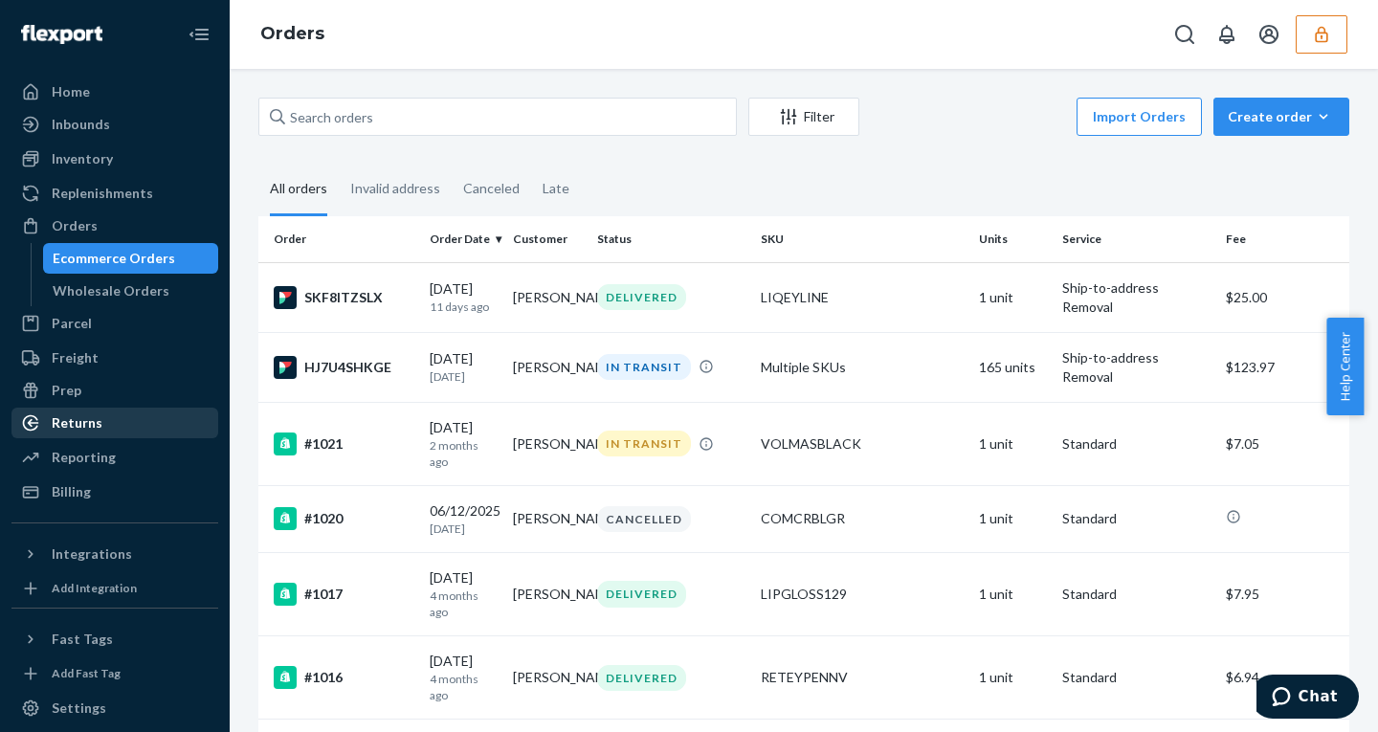
click at [78, 434] on div "Returns" at bounding box center [114, 422] width 203 height 27
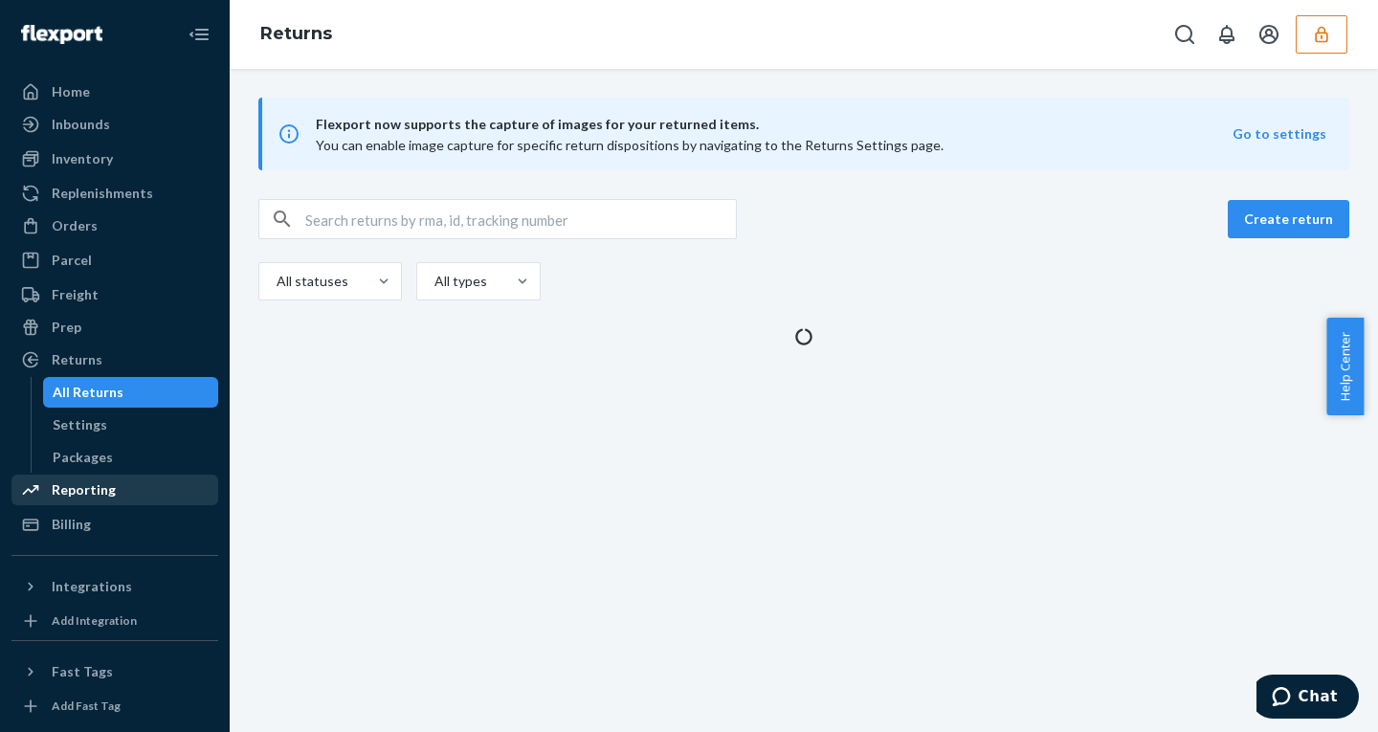
click at [78, 478] on div "Reporting" at bounding box center [114, 489] width 203 height 27
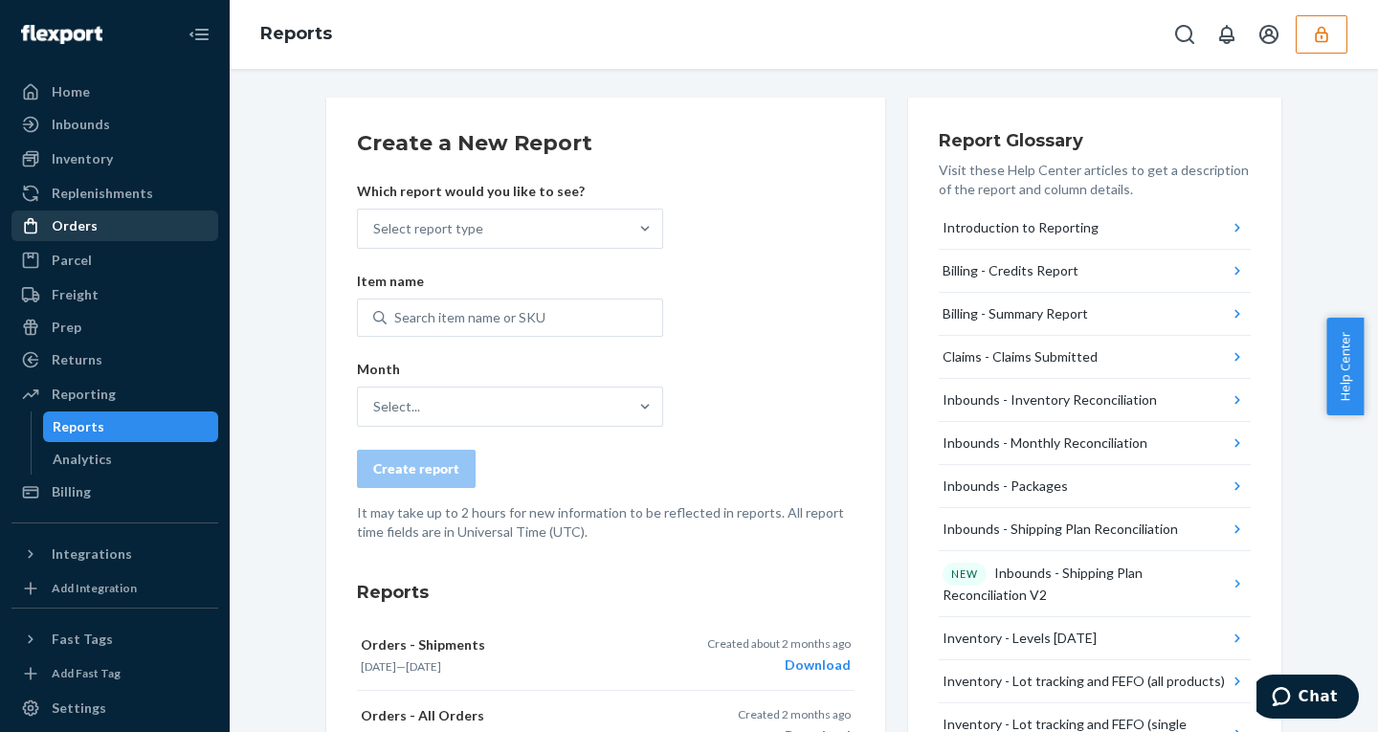
click at [78, 231] on div "Orders" at bounding box center [75, 225] width 46 height 19
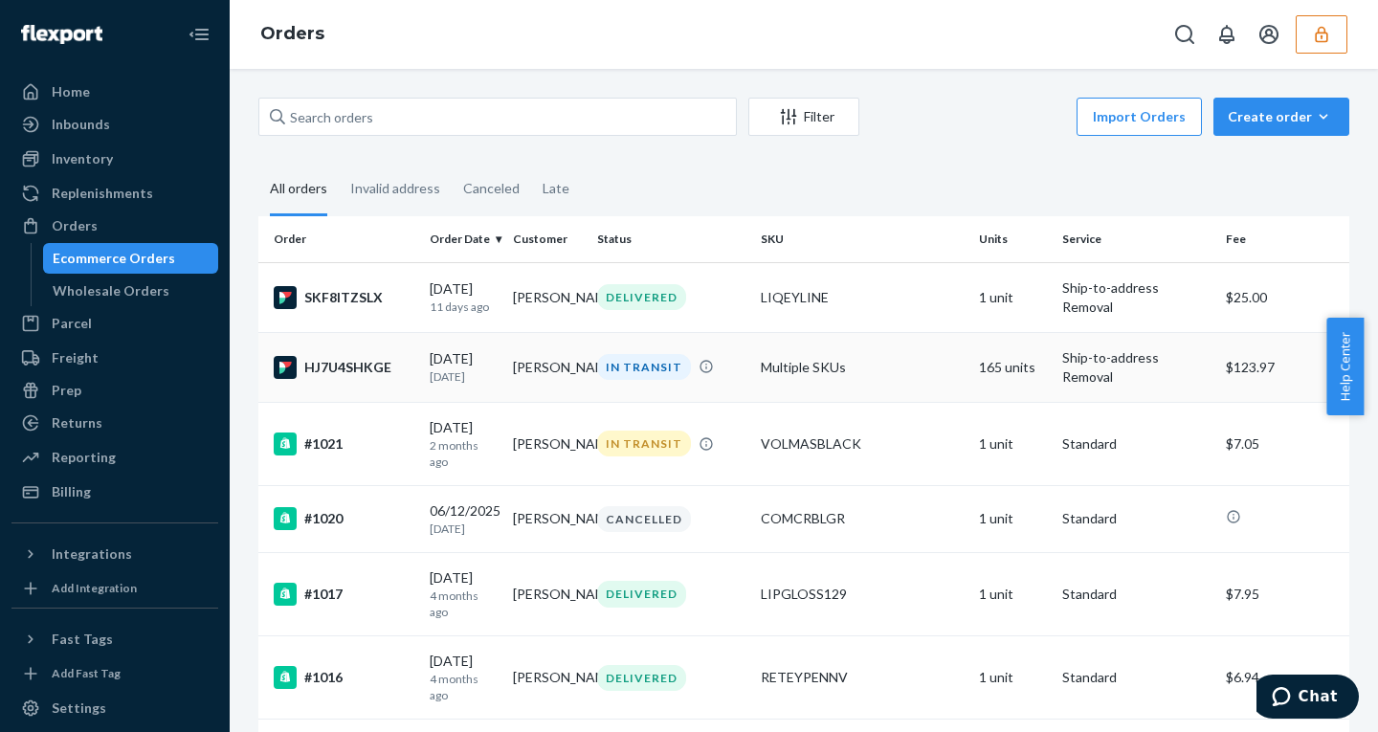
click at [569, 363] on td "[PERSON_NAME]" at bounding box center [546, 367] width 83 height 70
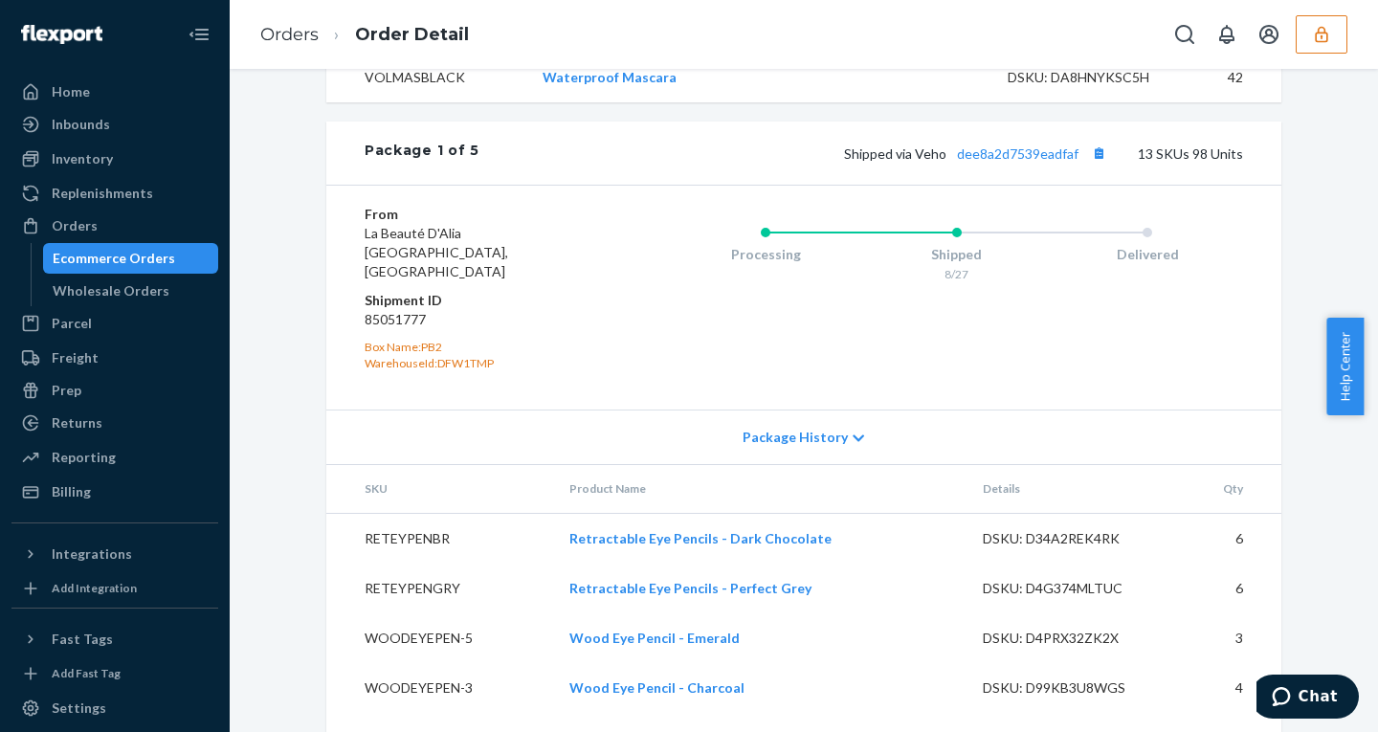
scroll to position [4458, 0]
click at [390, 310] on dd "85051777" at bounding box center [478, 319] width 229 height 19
copy dd "85051777"
